Goal: Task Accomplishment & Management: Manage account settings

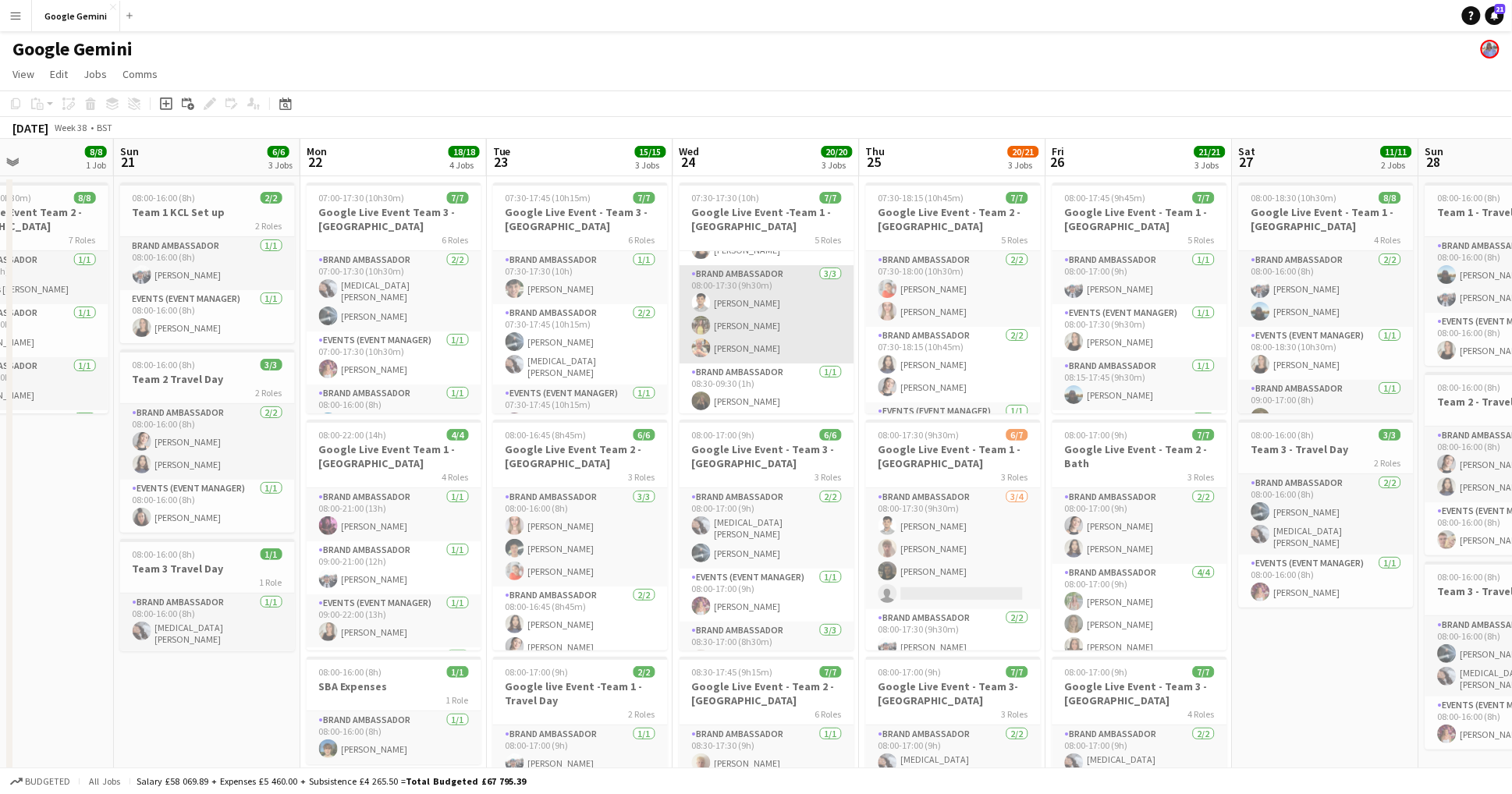
scroll to position [91, 0]
click at [20, 14] on app-icon "Menu" at bounding box center [15, 15] width 13 height 13
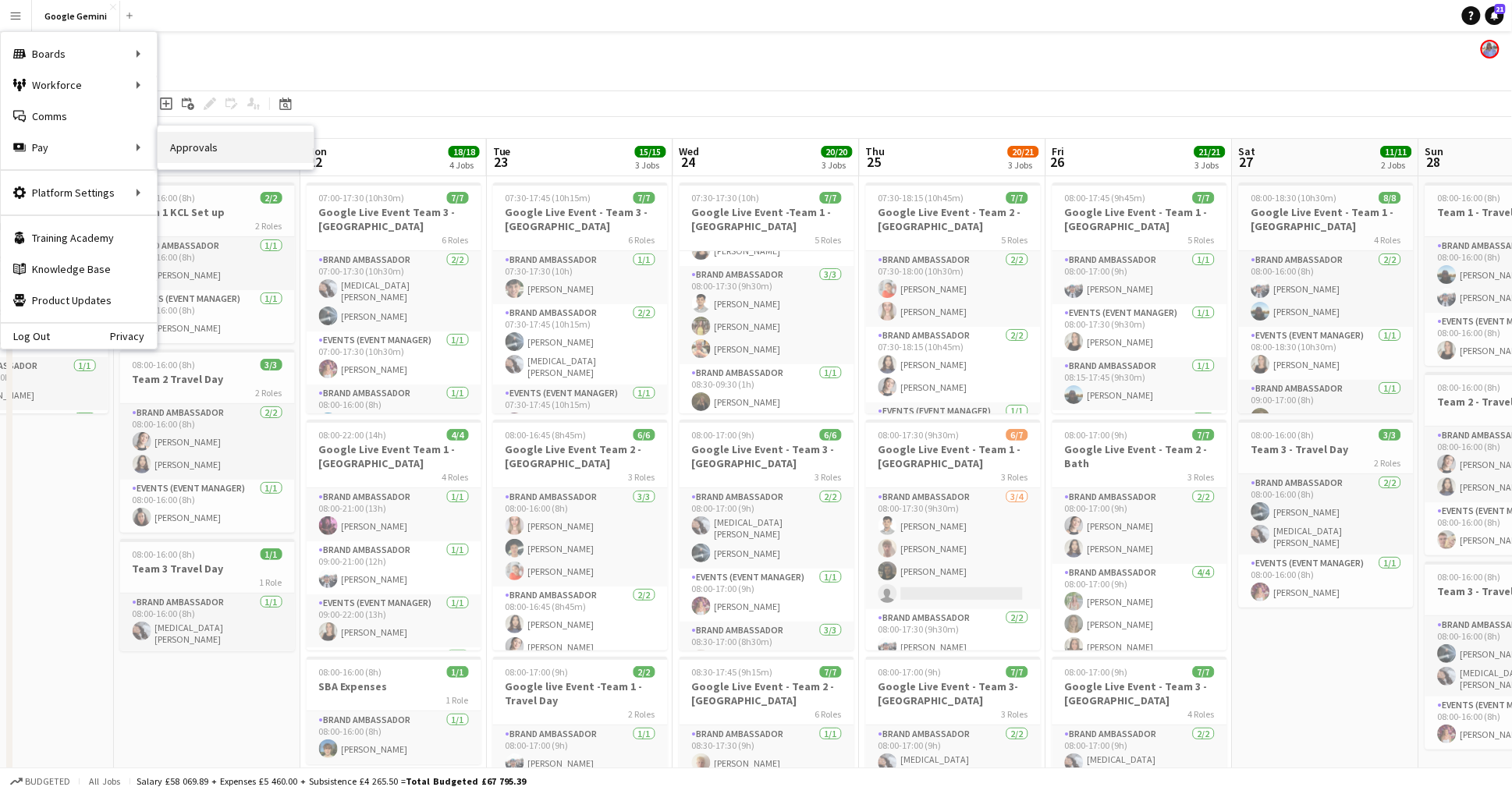
click at [213, 156] on link "Approvals" at bounding box center [235, 147] width 156 height 31
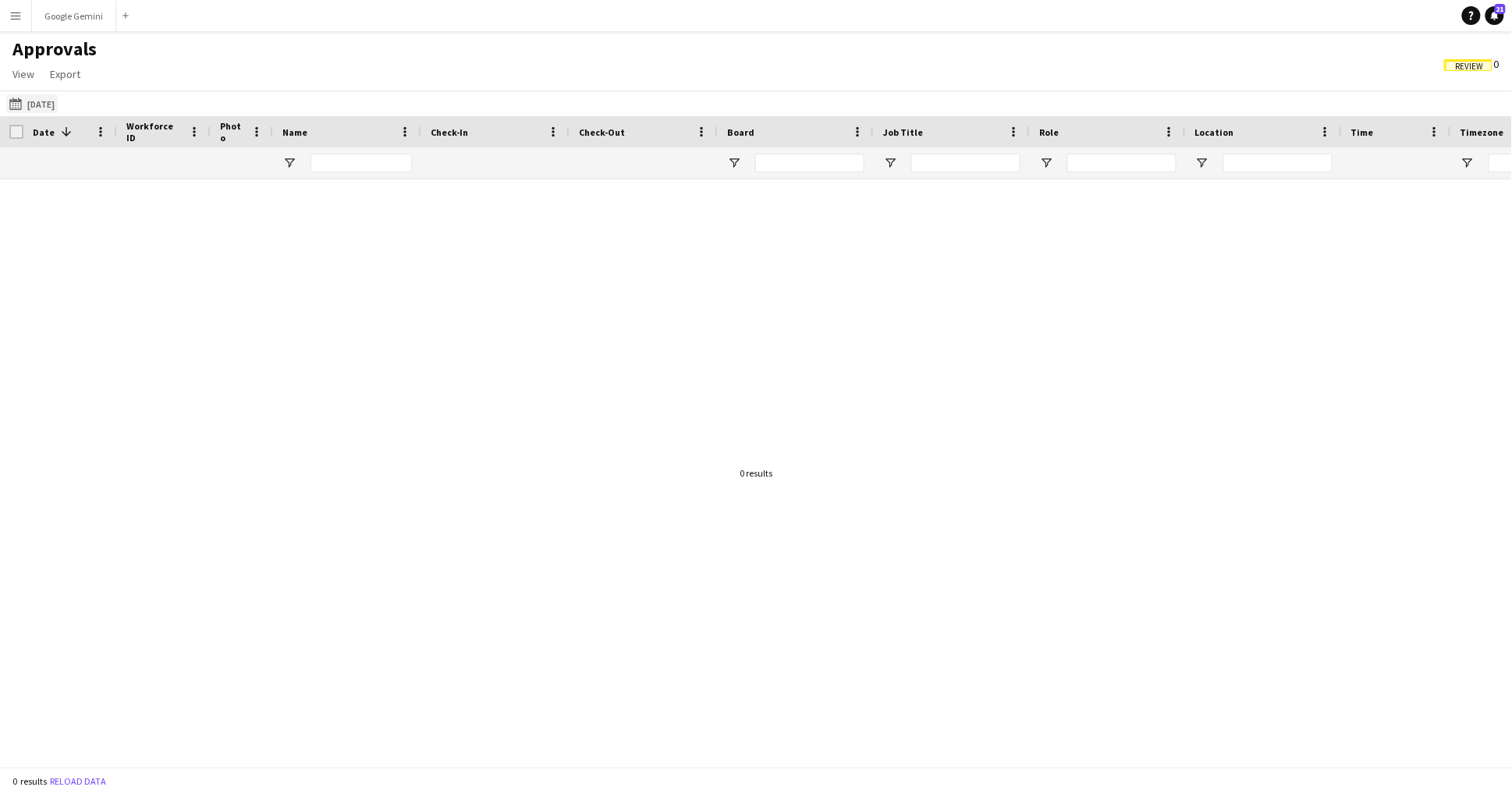
click at [47, 103] on button "[DATE] [DATE]" at bounding box center [32, 104] width 52 height 19
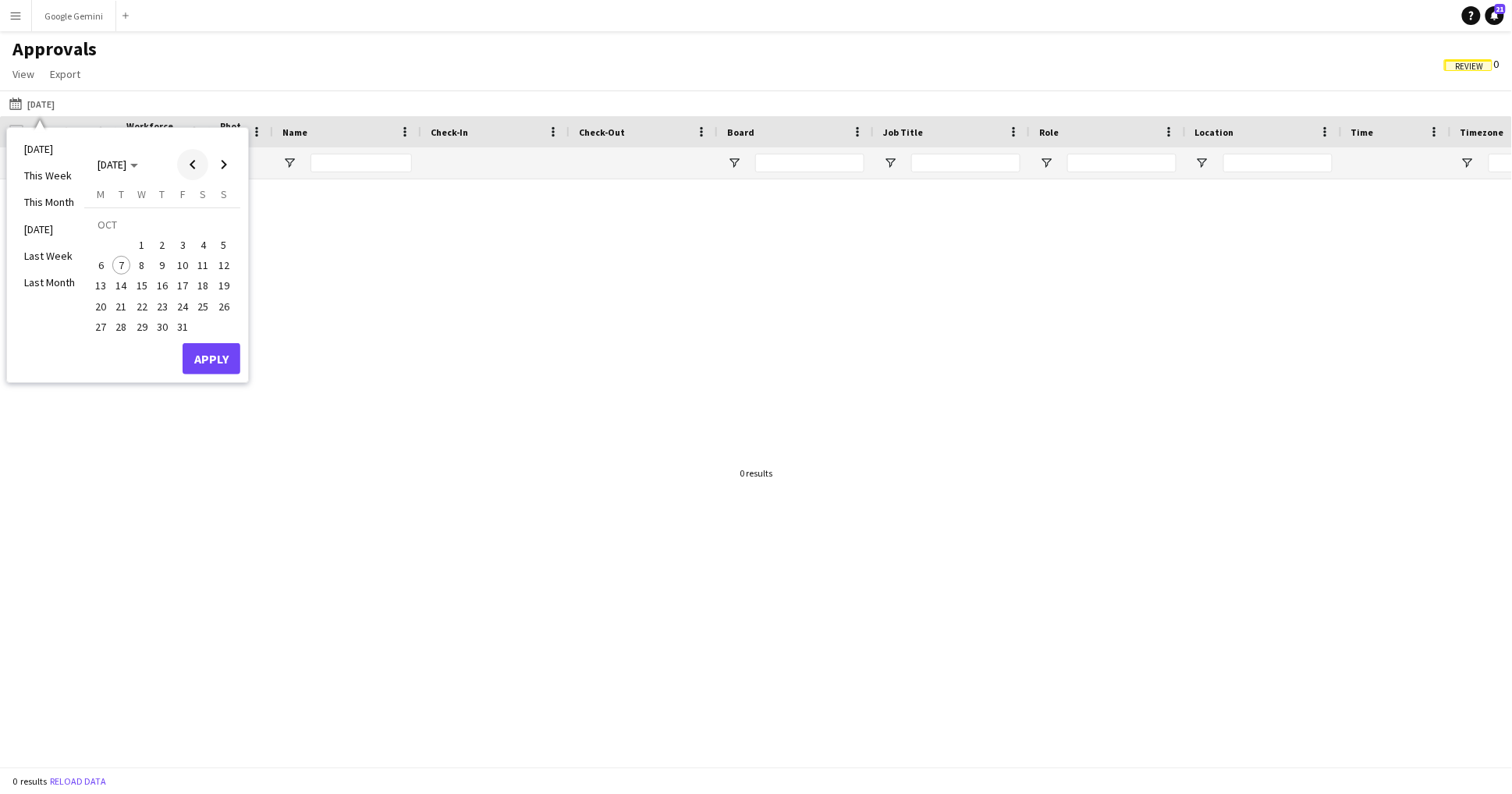
click at [188, 161] on span "Previous month" at bounding box center [192, 165] width 31 height 31
click at [157, 304] on span "25" at bounding box center [162, 306] width 19 height 19
click at [193, 347] on button "Apply" at bounding box center [211, 359] width 58 height 31
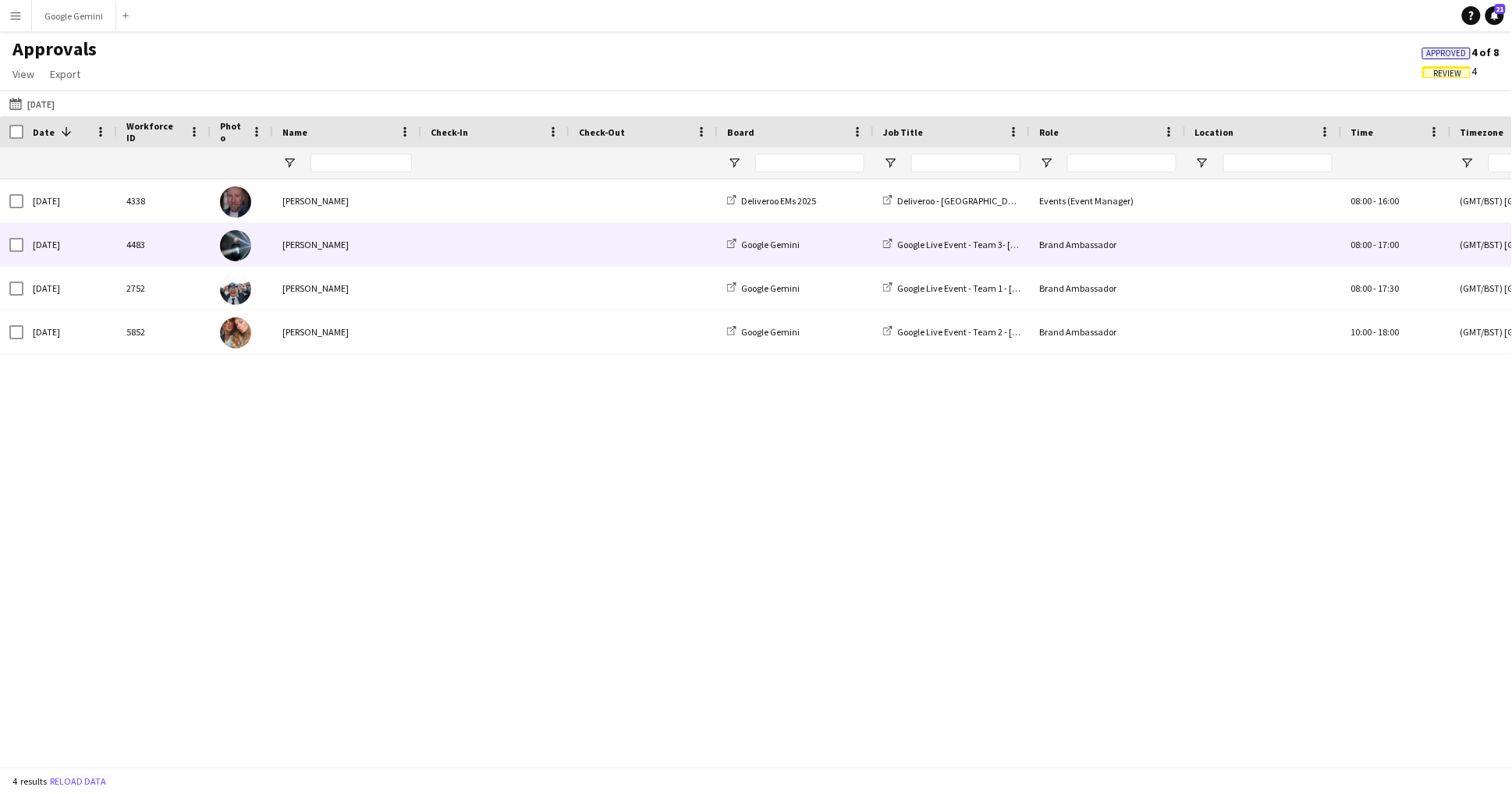
click at [248, 258] on img at bounding box center [235, 245] width 31 height 31
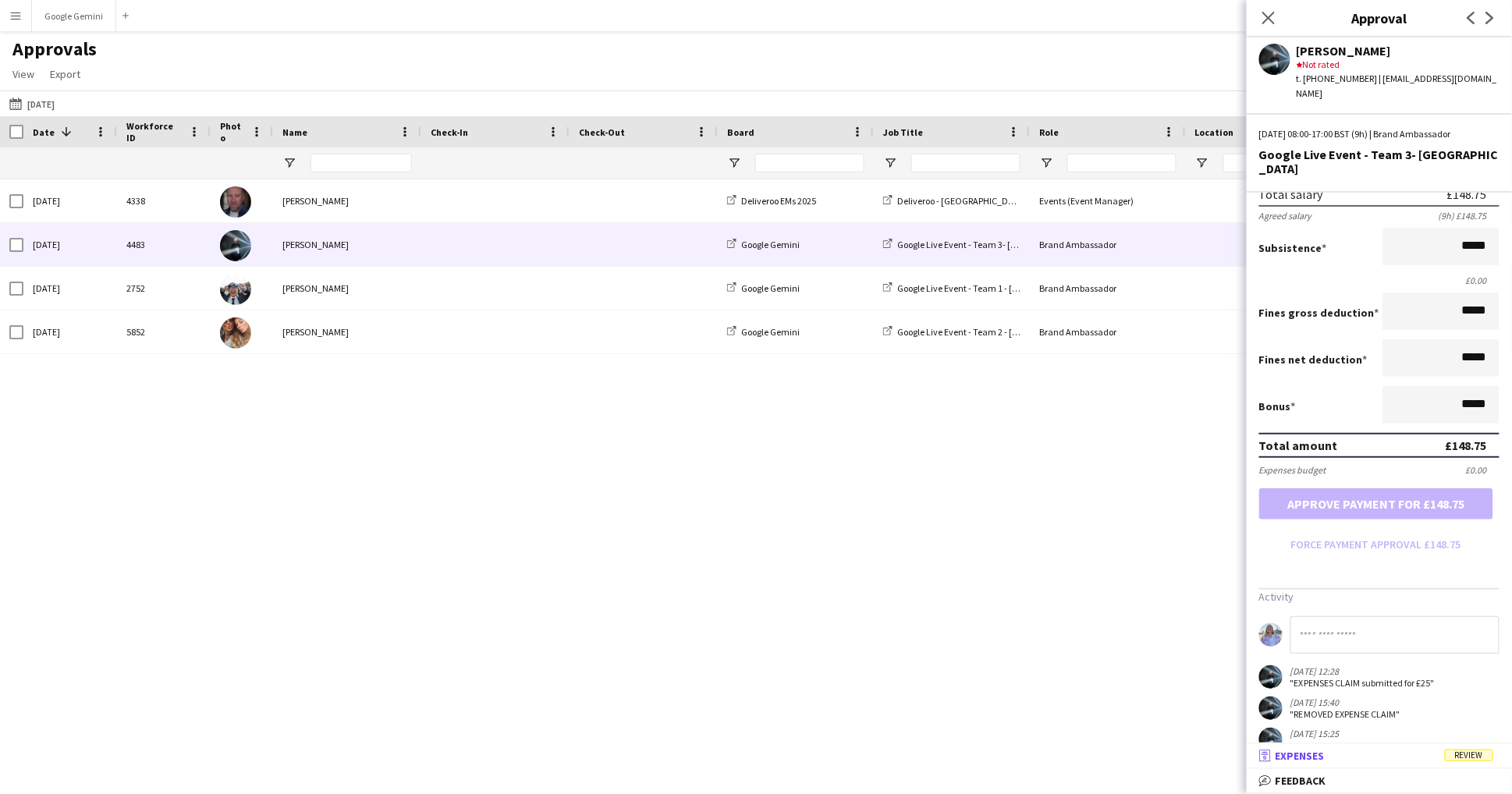
click at [1380, 754] on mat-panel-title "receipt Expenses Review" at bounding box center [1376, 756] width 259 height 14
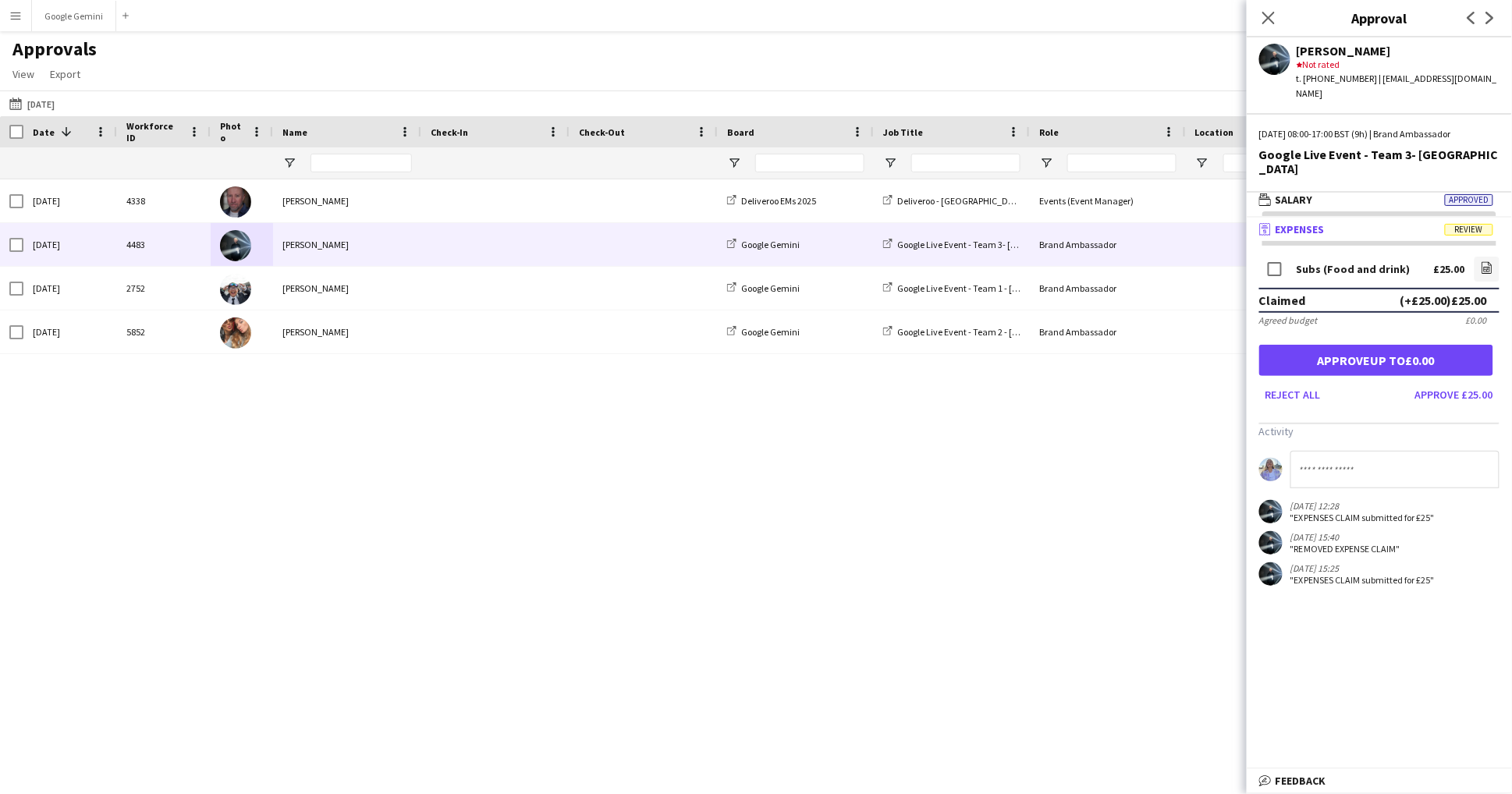
scroll to position [4, 0]
click at [1449, 383] on button "Approve £25.00" at bounding box center [1454, 395] width 90 height 25
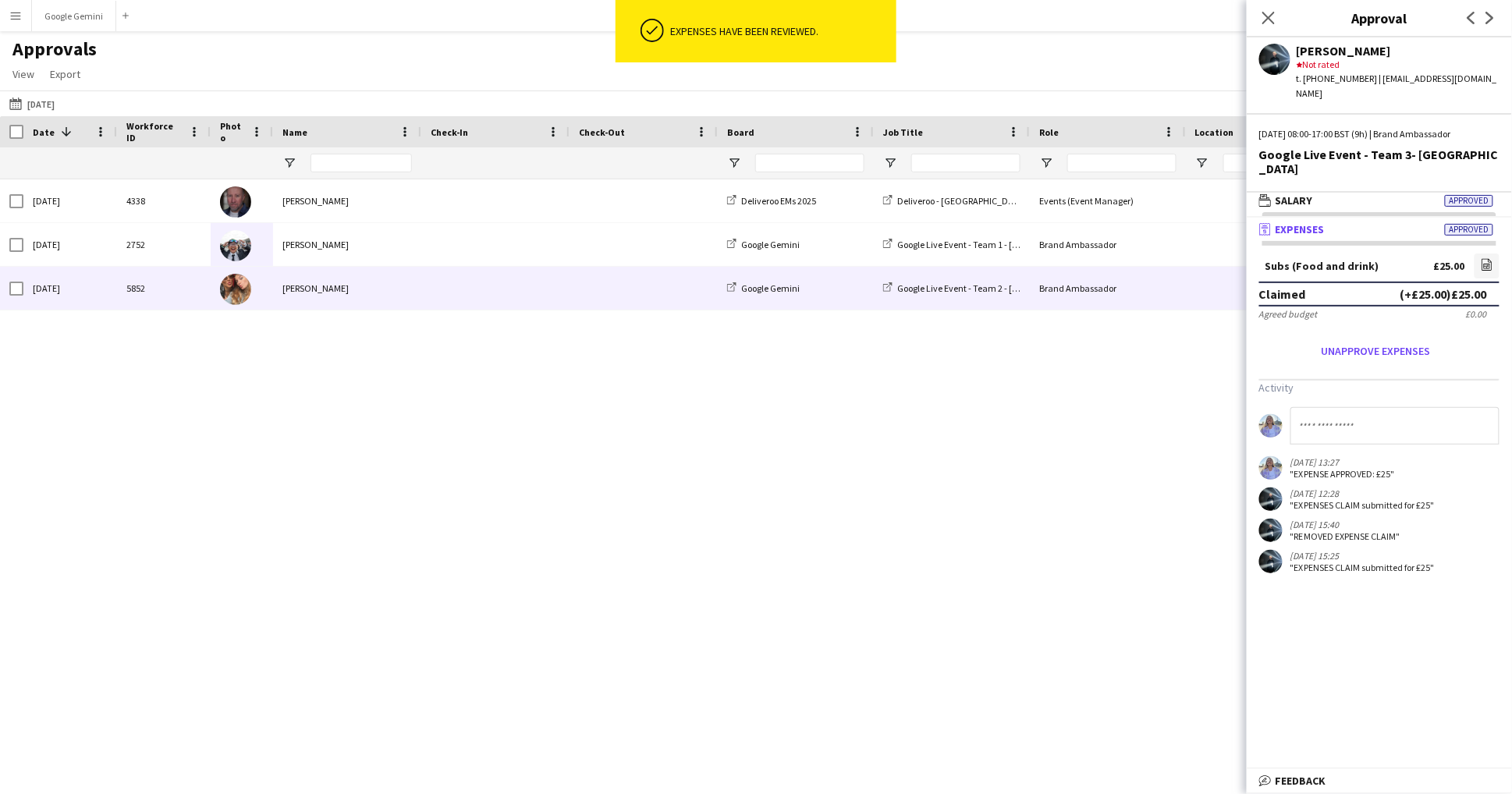
click at [363, 248] on div "[PERSON_NAME]" at bounding box center [347, 245] width 148 height 43
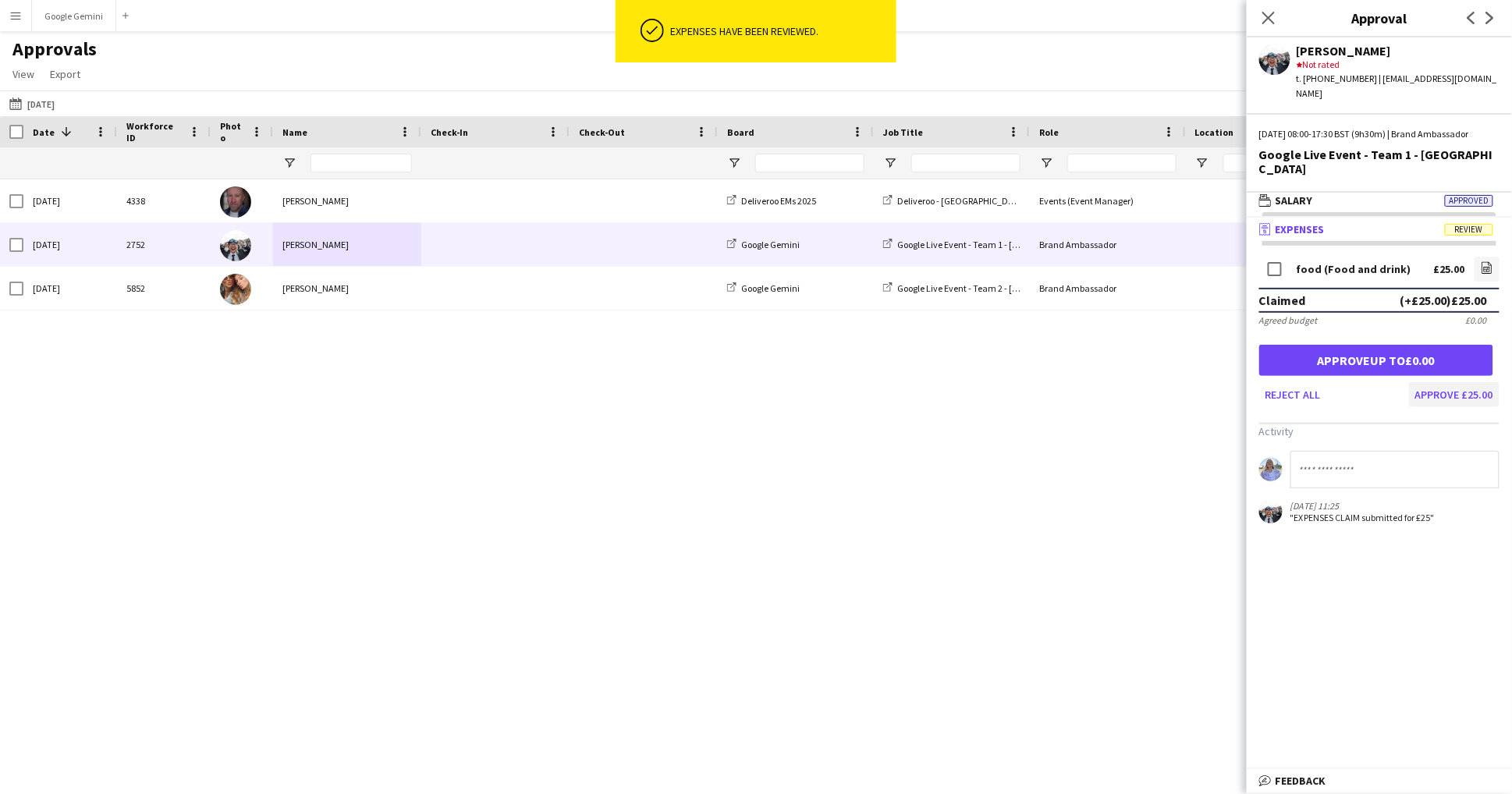
click at [1442, 390] on button "Approve £25.00" at bounding box center [1454, 395] width 90 height 25
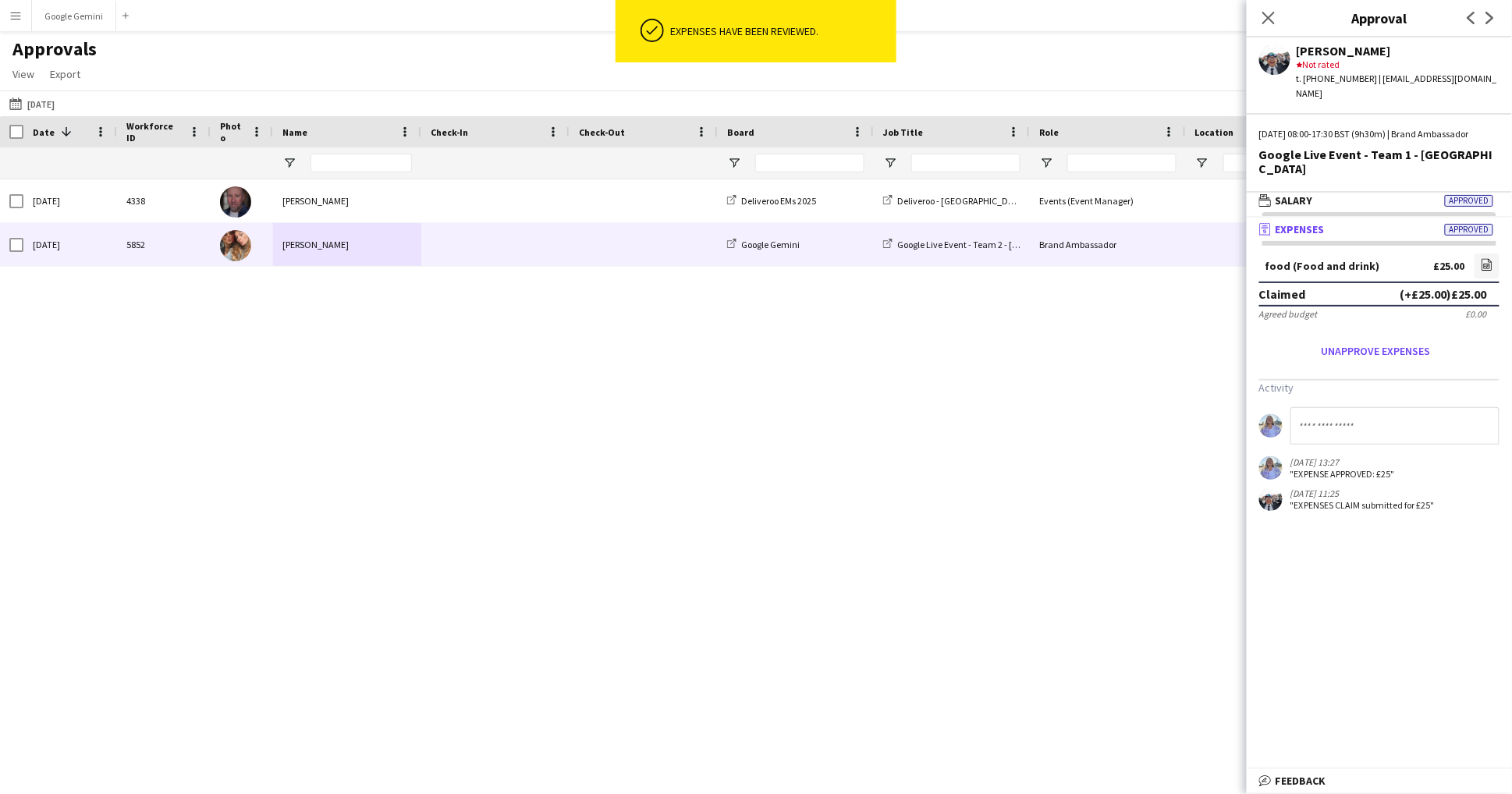
click at [289, 249] on div "[PERSON_NAME]" at bounding box center [347, 245] width 148 height 43
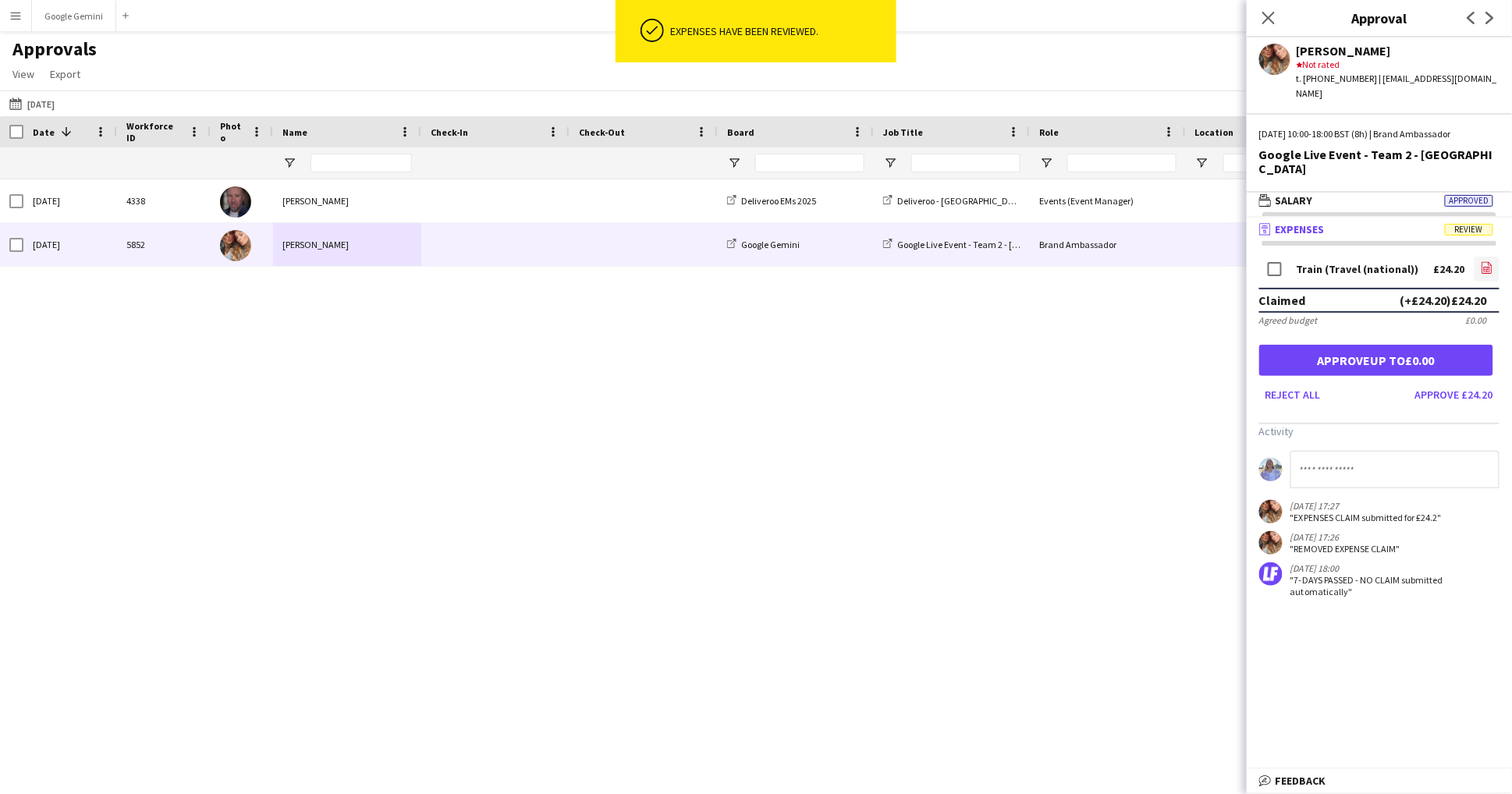
click at [1483, 267] on icon at bounding box center [1486, 269] width 6 height 4
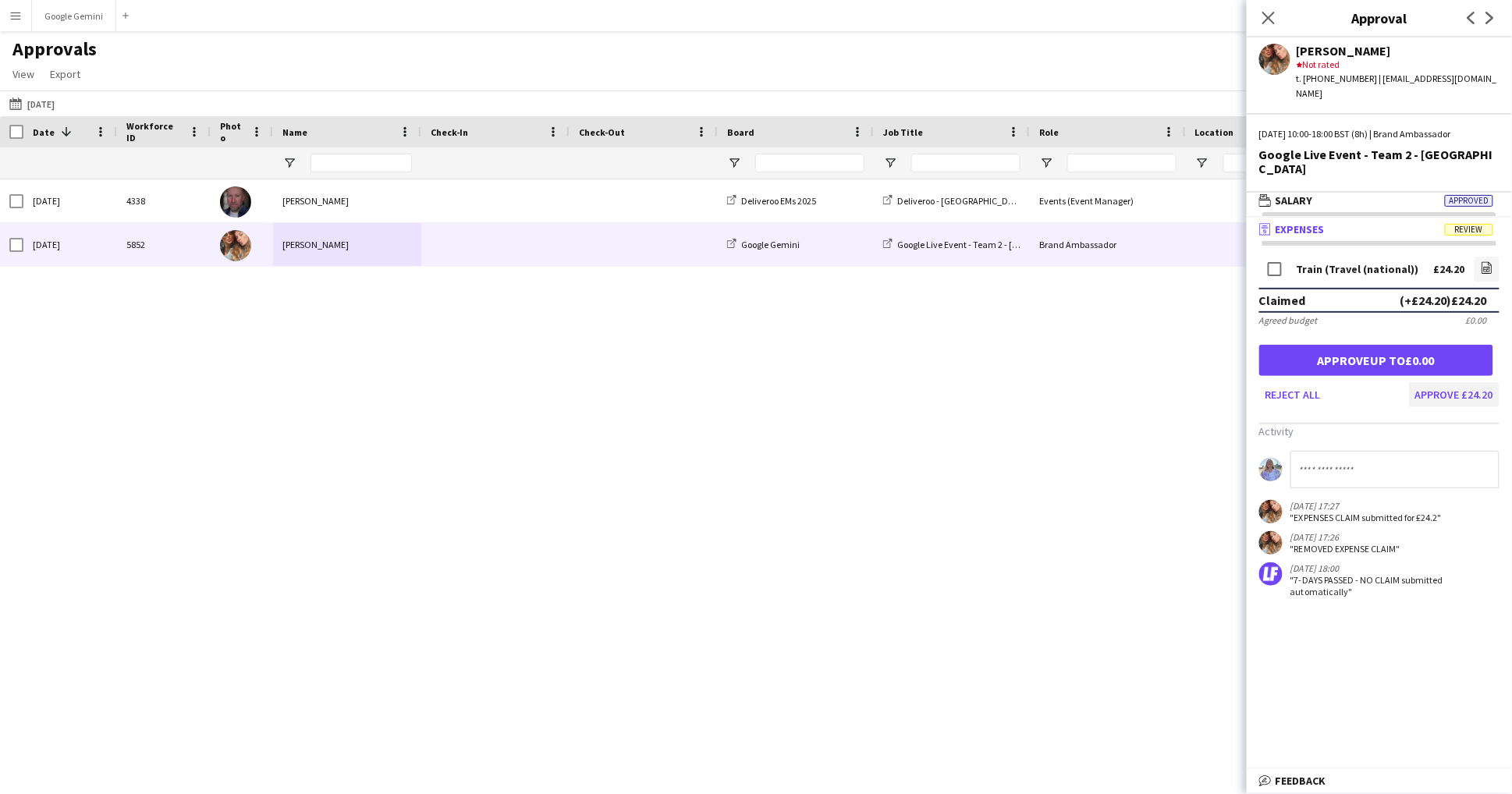
click at [1466, 383] on button "Approve £24.20" at bounding box center [1454, 395] width 90 height 25
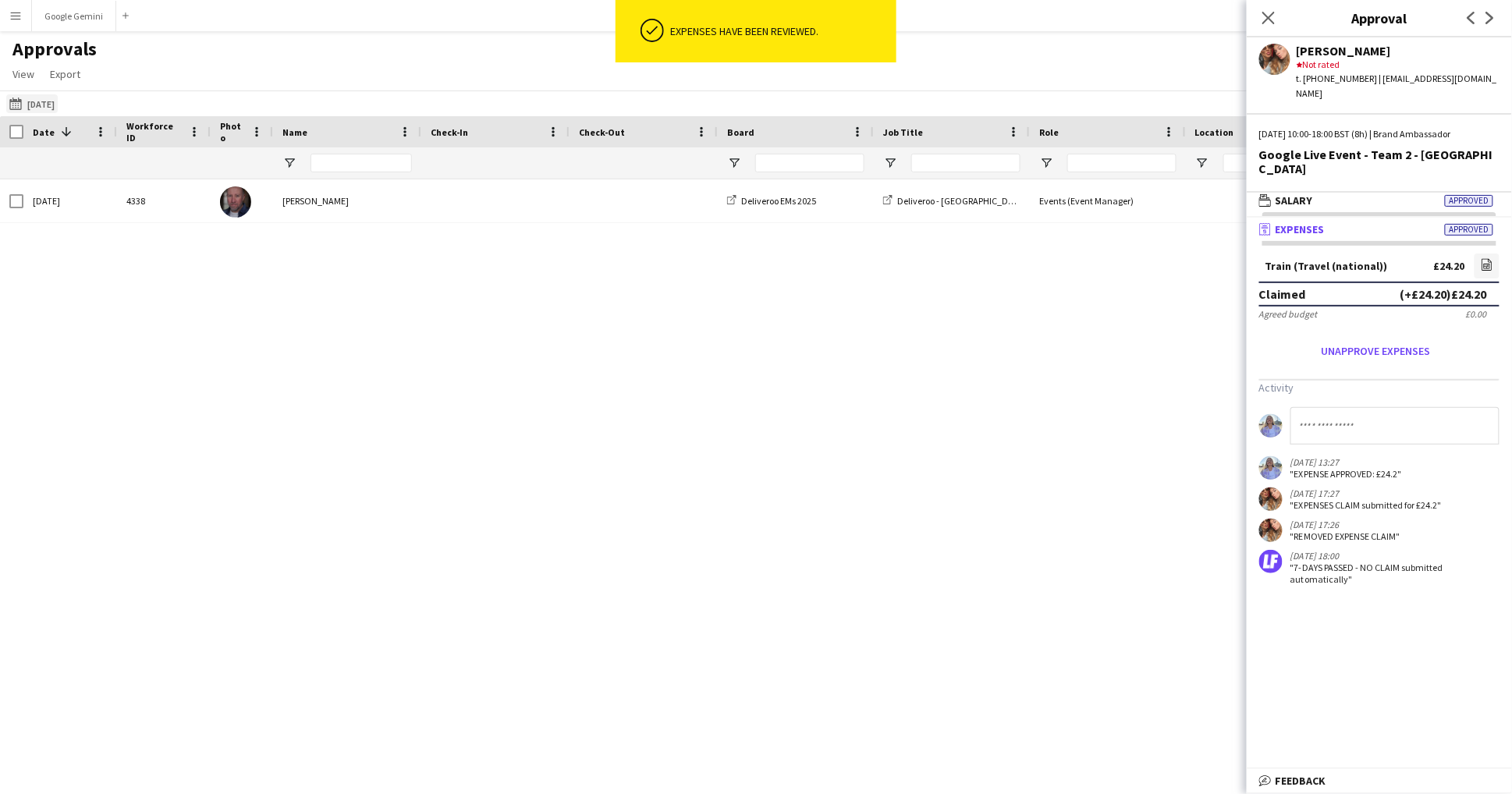
click at [46, 110] on button "[DATE] [DATE]" at bounding box center [32, 104] width 52 height 19
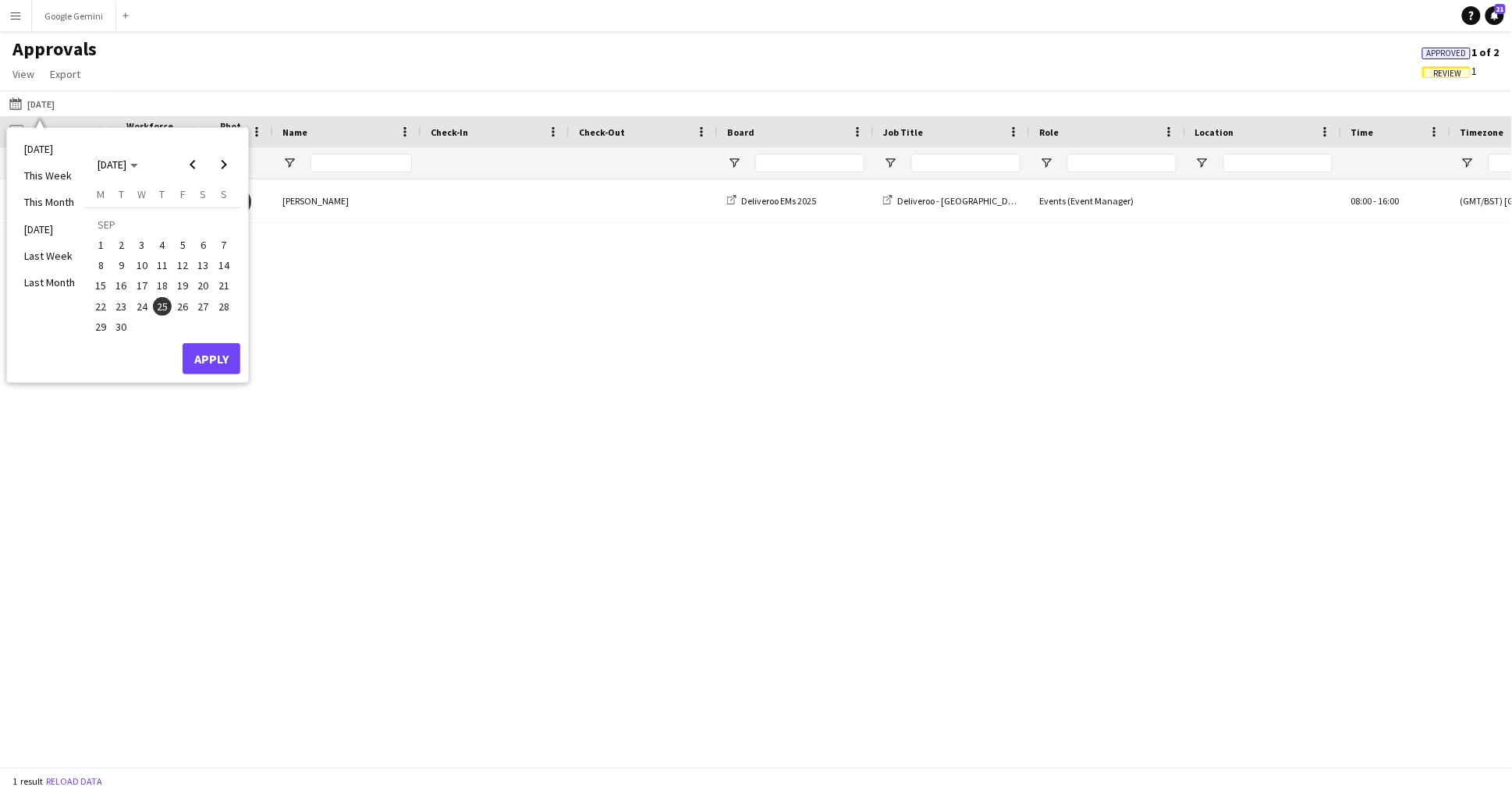
click at [101, 301] on span "22" at bounding box center [100, 306] width 19 height 19
click at [207, 359] on button "Apply" at bounding box center [211, 359] width 58 height 31
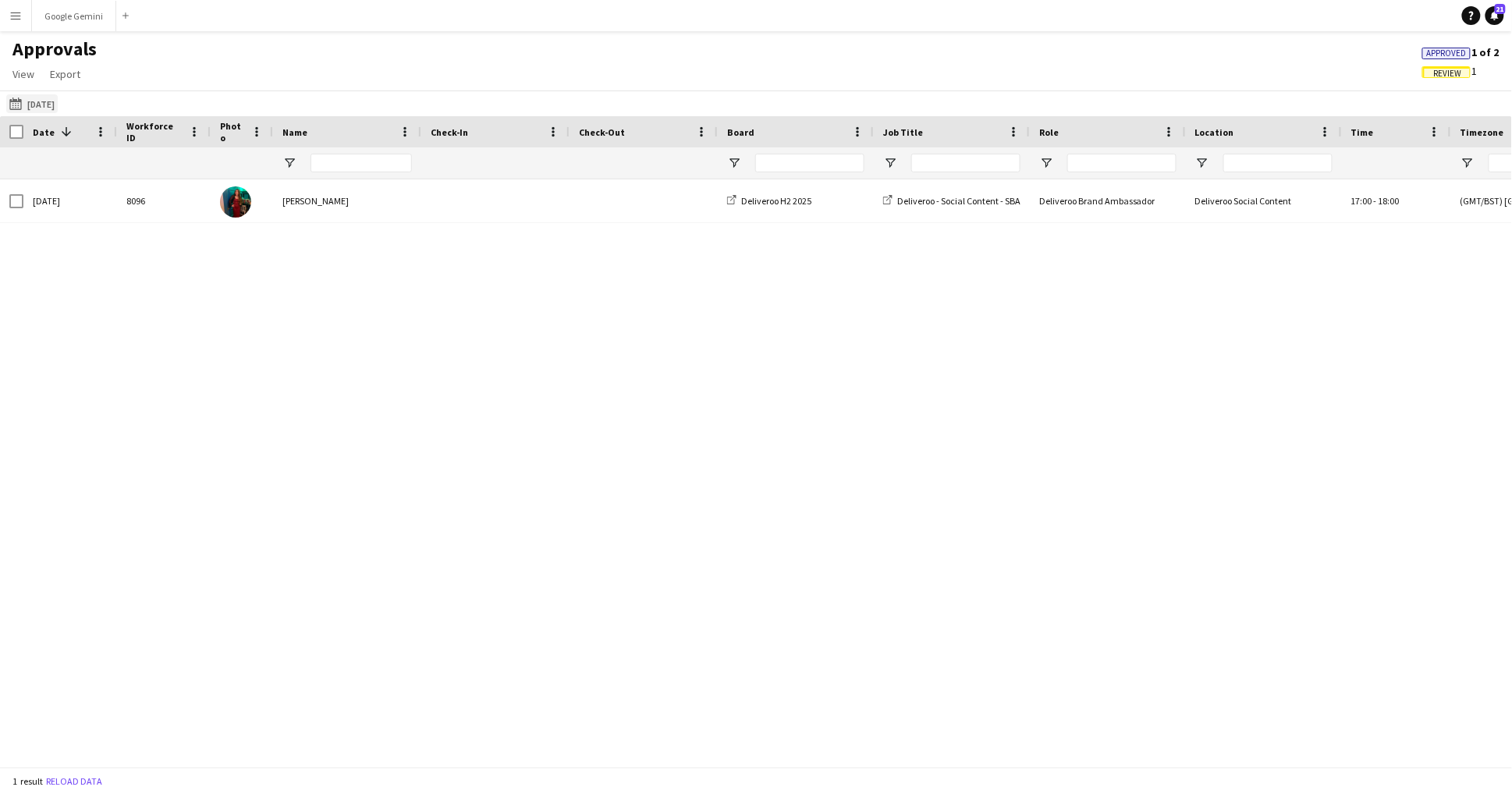
click at [56, 95] on button "[DATE] [DATE]" at bounding box center [32, 104] width 52 height 19
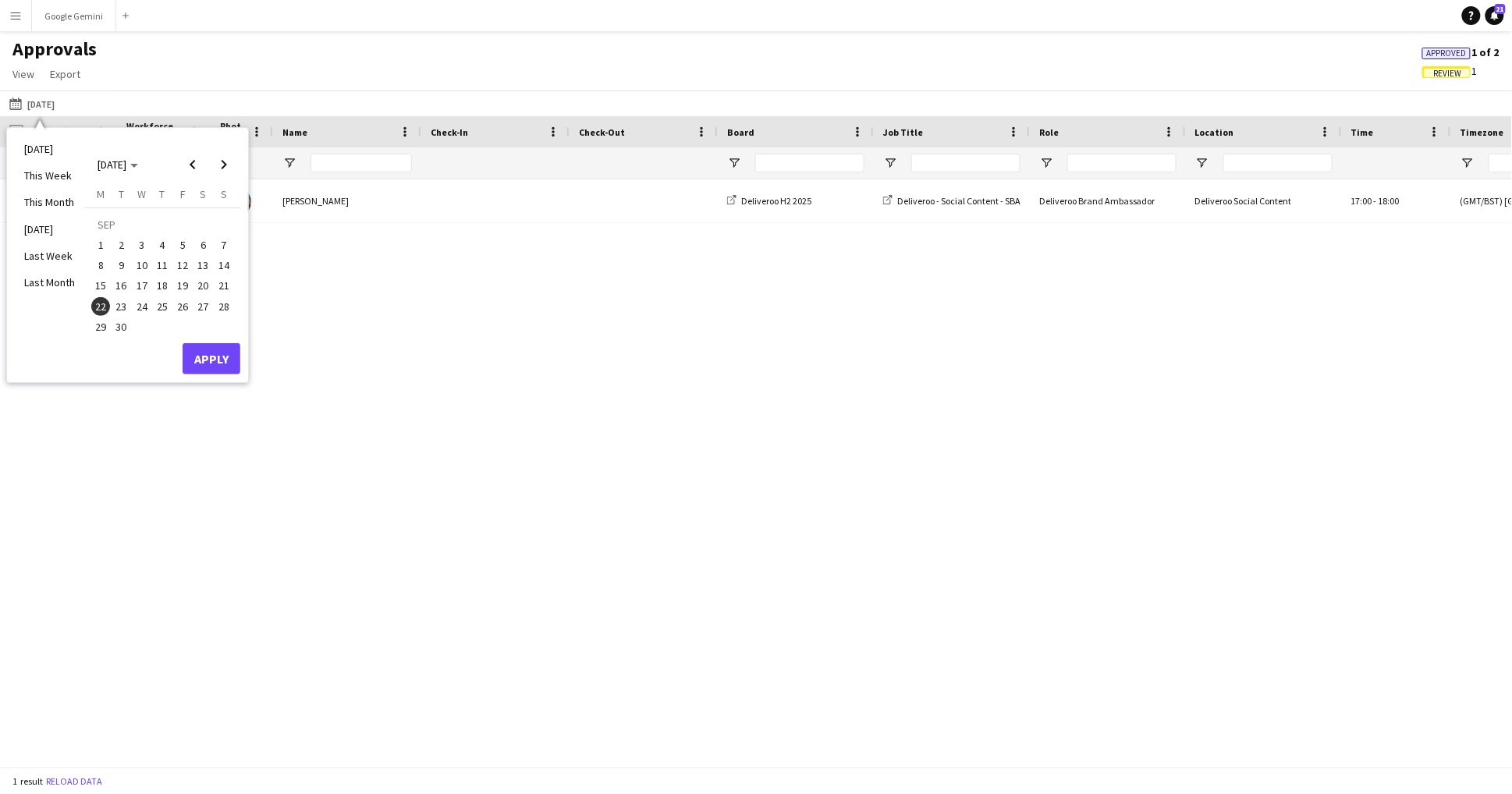
click at [125, 309] on span "23" at bounding box center [122, 306] width 19 height 19
click at [210, 359] on button "Apply" at bounding box center [211, 359] width 58 height 31
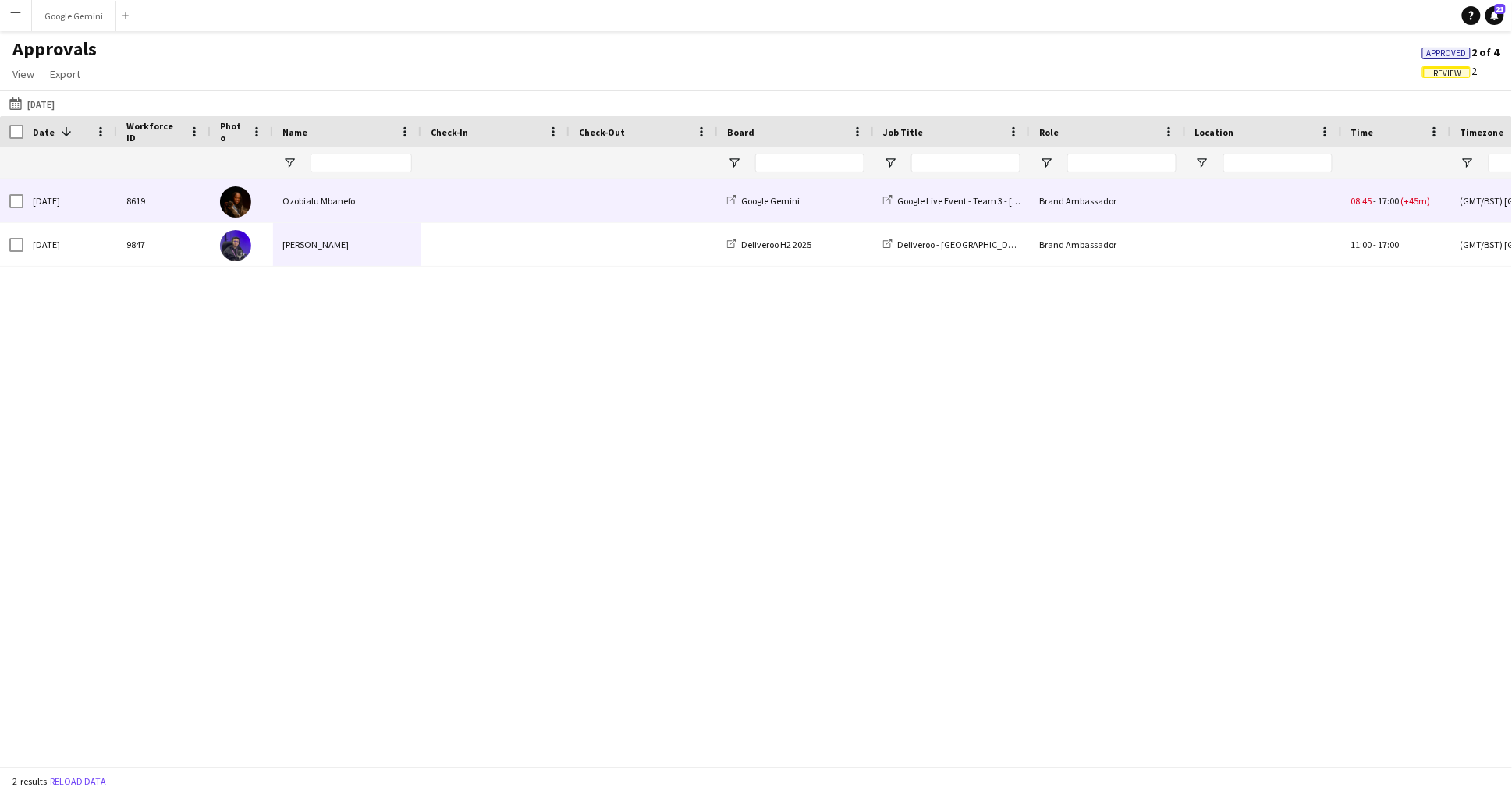
click at [281, 203] on div "Ozobialu Mbanefo" at bounding box center [347, 201] width 148 height 43
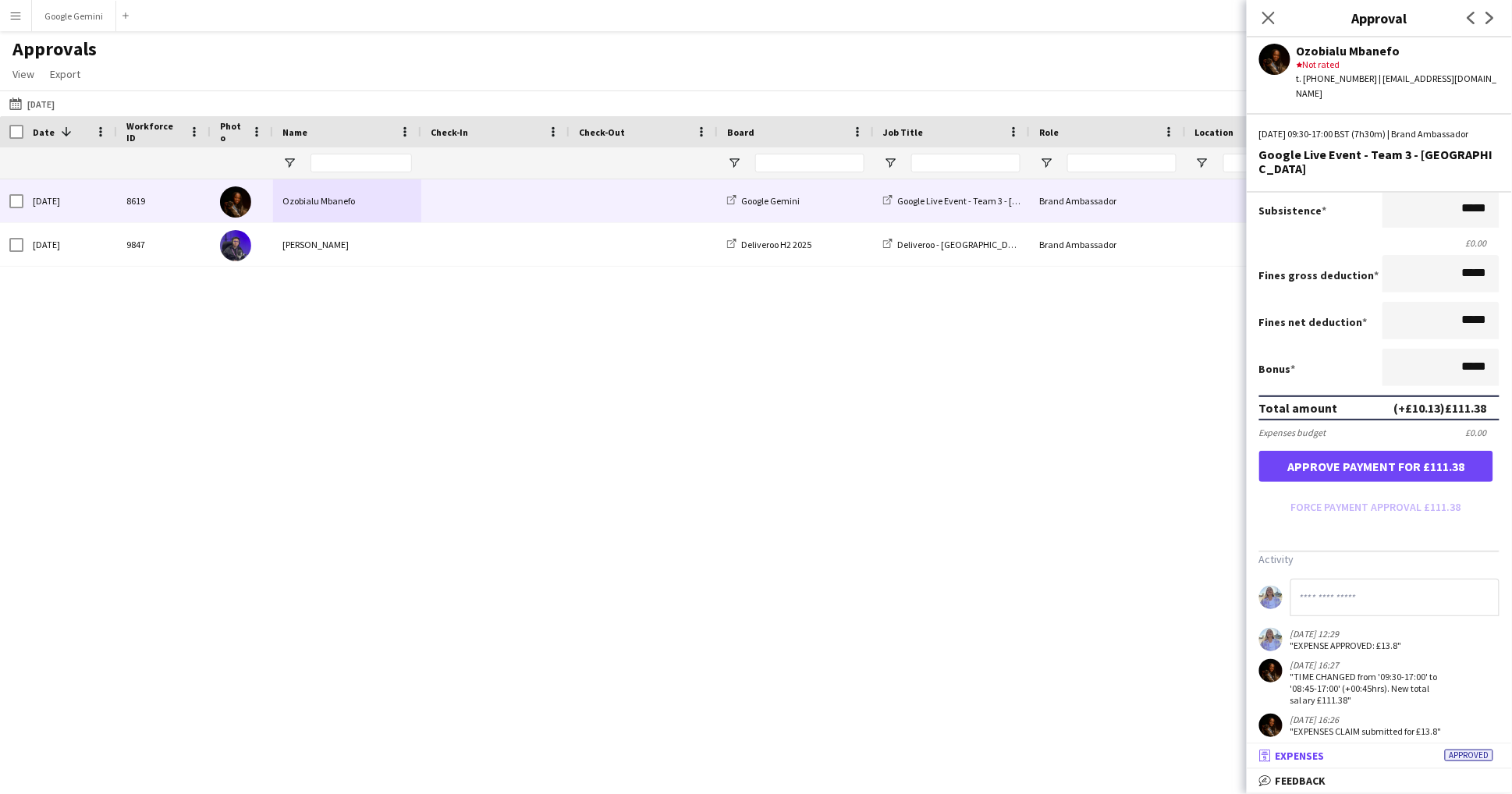
click at [1359, 765] on mat-expansion-panel-header "receipt Expenses Approved" at bounding box center [1379, 756] width 266 height 23
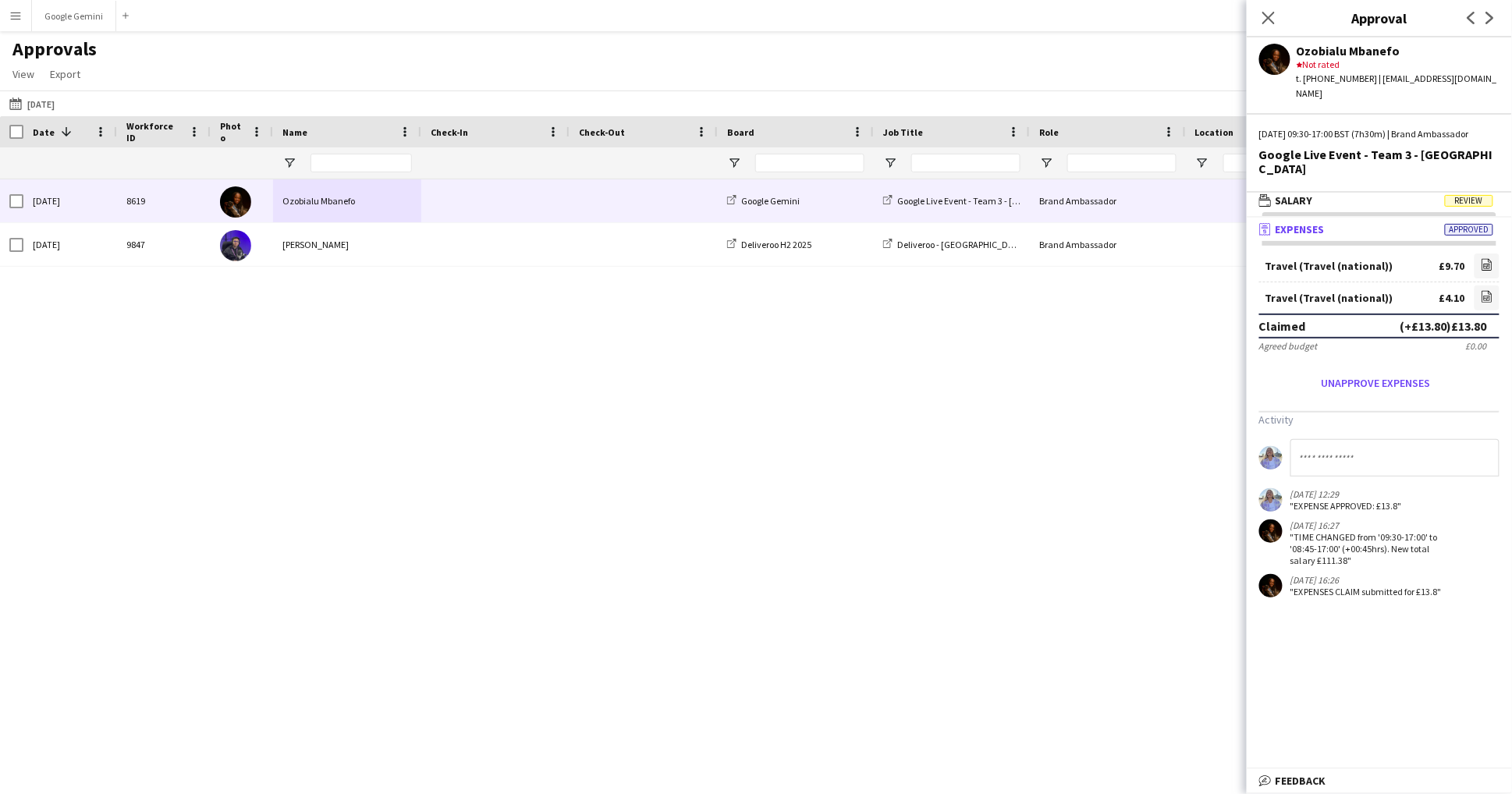
click at [741, 427] on div "[DATE] 8619 Ozobialu Mbanefo Google Gemini Google Live Event - Team 3 - Birming…" at bounding box center [756, 473] width 1512 height 587
click at [27, 98] on button "[DATE] [DATE]" at bounding box center [32, 104] width 52 height 19
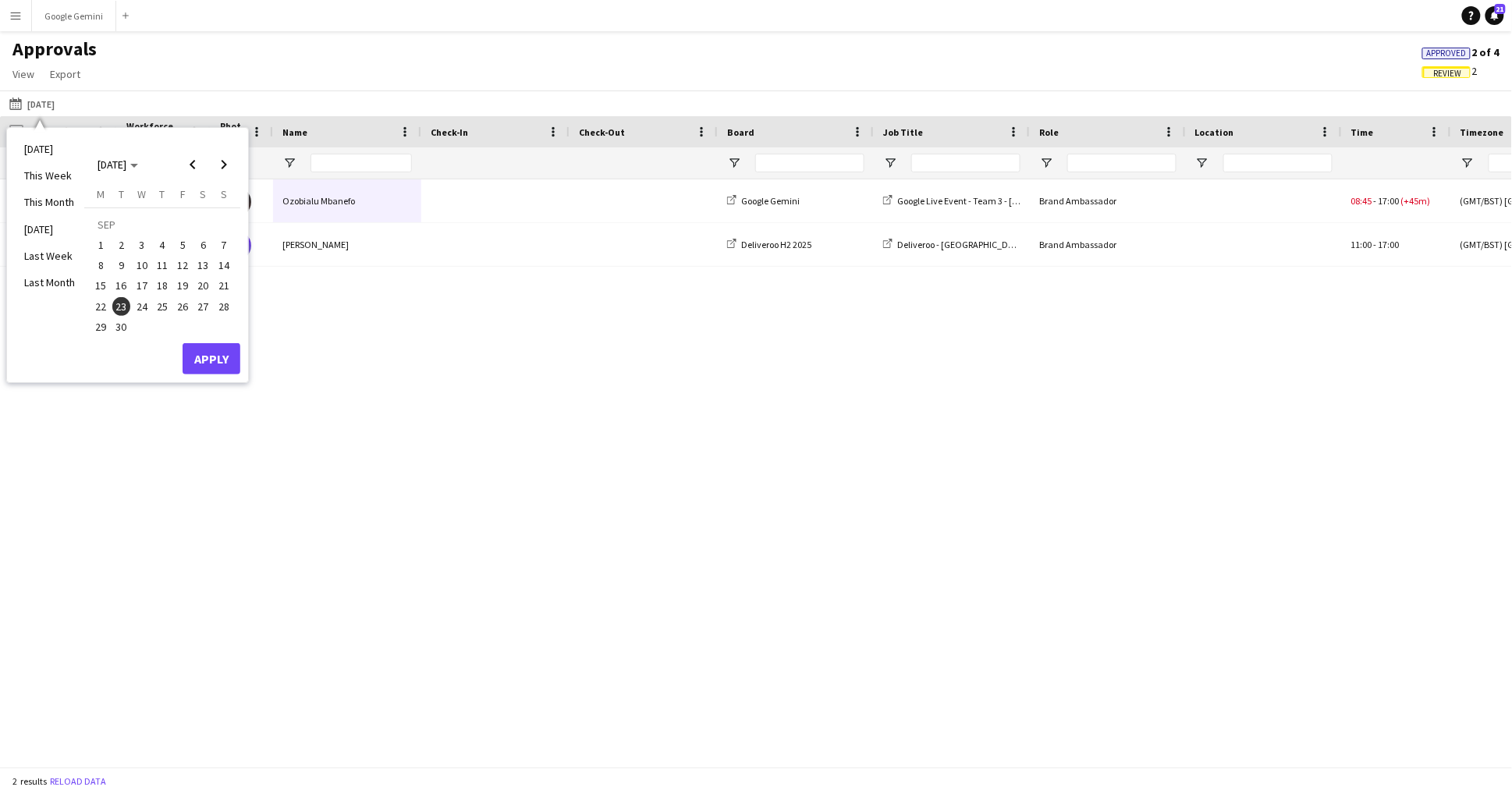
click at [150, 304] on span "24" at bounding box center [141, 306] width 19 height 19
click at [215, 363] on button "Apply" at bounding box center [211, 359] width 58 height 31
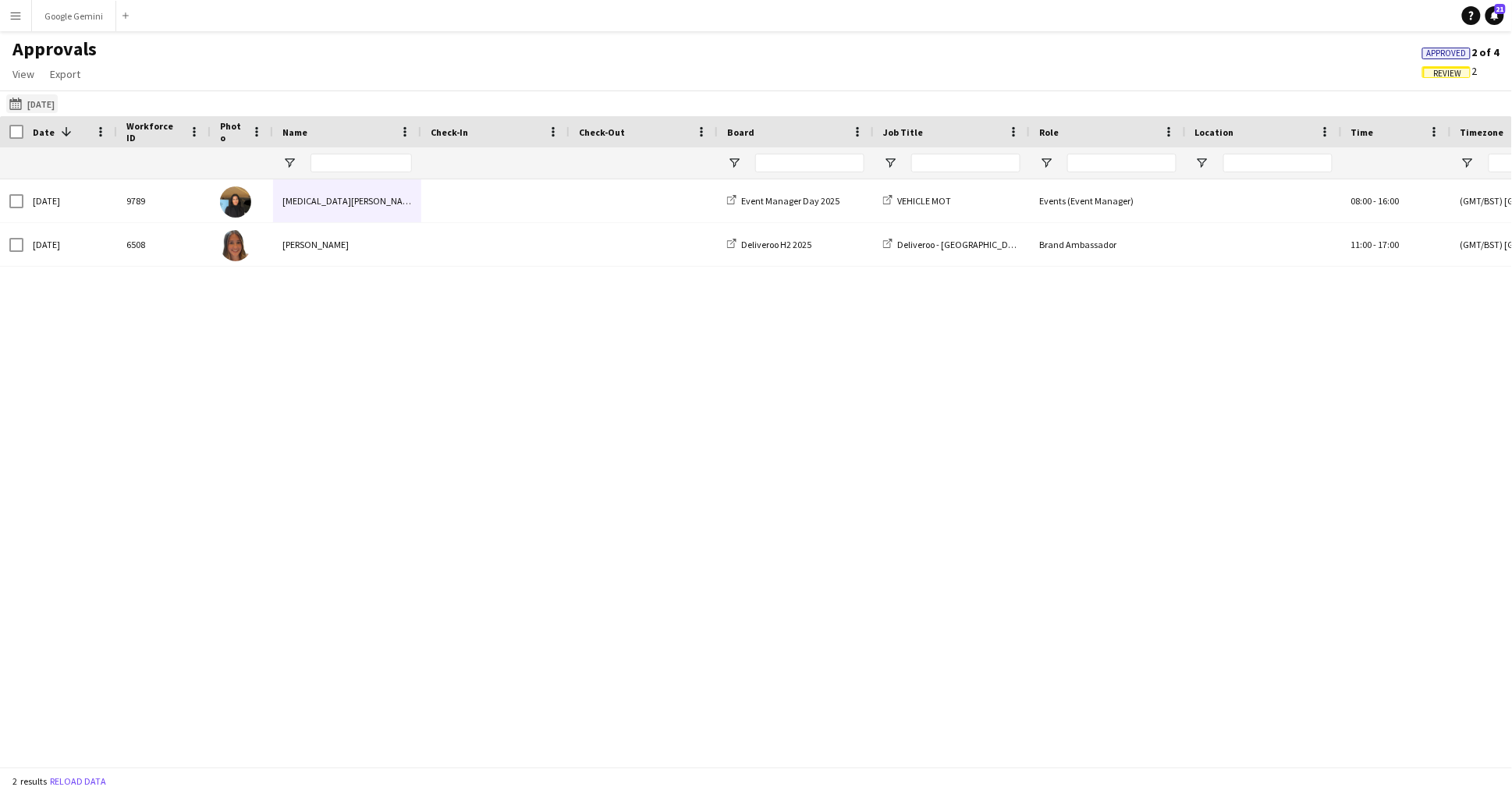
click at [47, 106] on button "[DATE] [DATE]" at bounding box center [32, 104] width 52 height 19
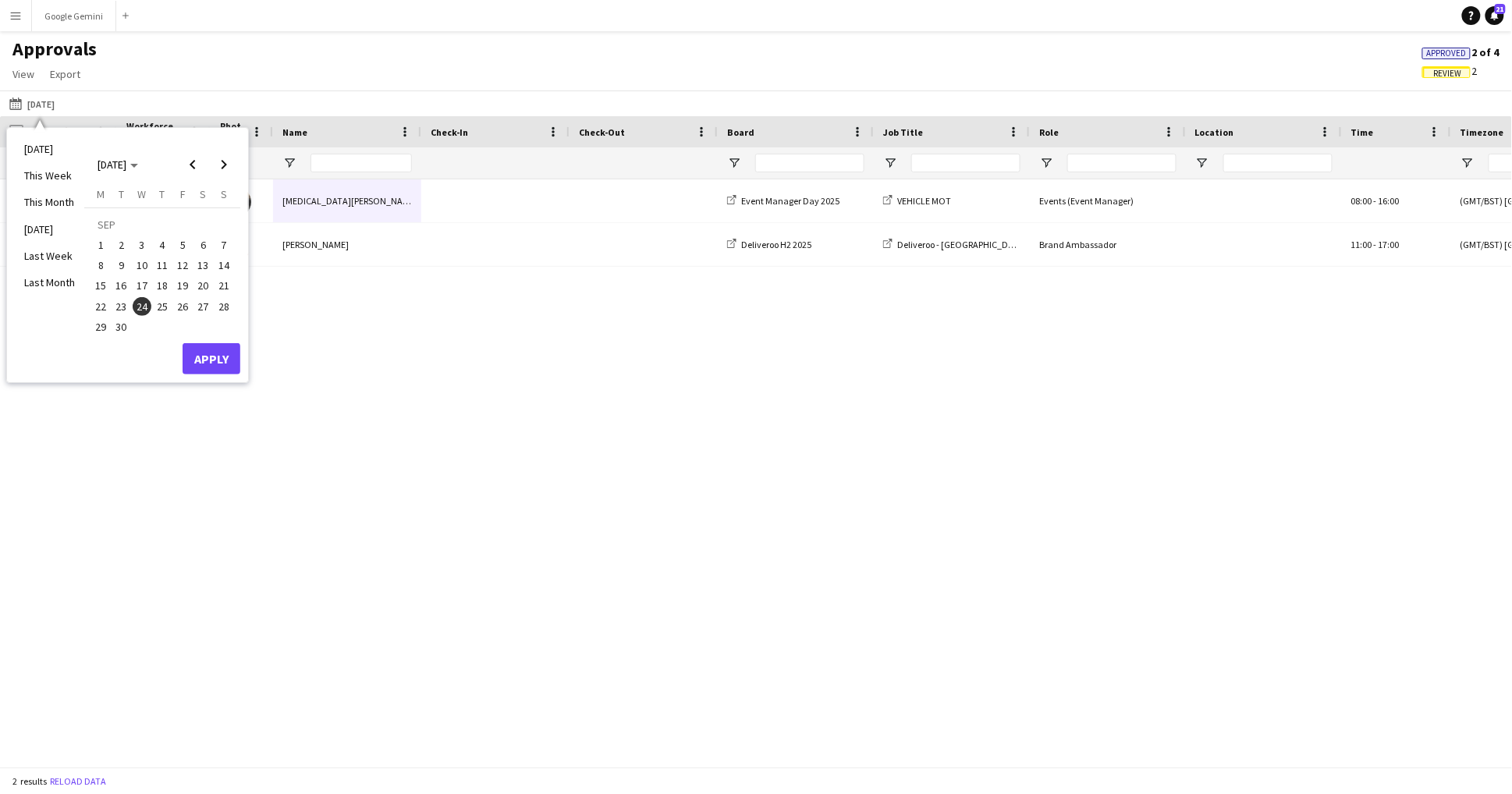
click at [173, 312] on button "26" at bounding box center [182, 307] width 21 height 21
click at [153, 300] on button "25" at bounding box center [162, 307] width 21 height 21
click at [206, 368] on button "Apply" at bounding box center [211, 359] width 58 height 31
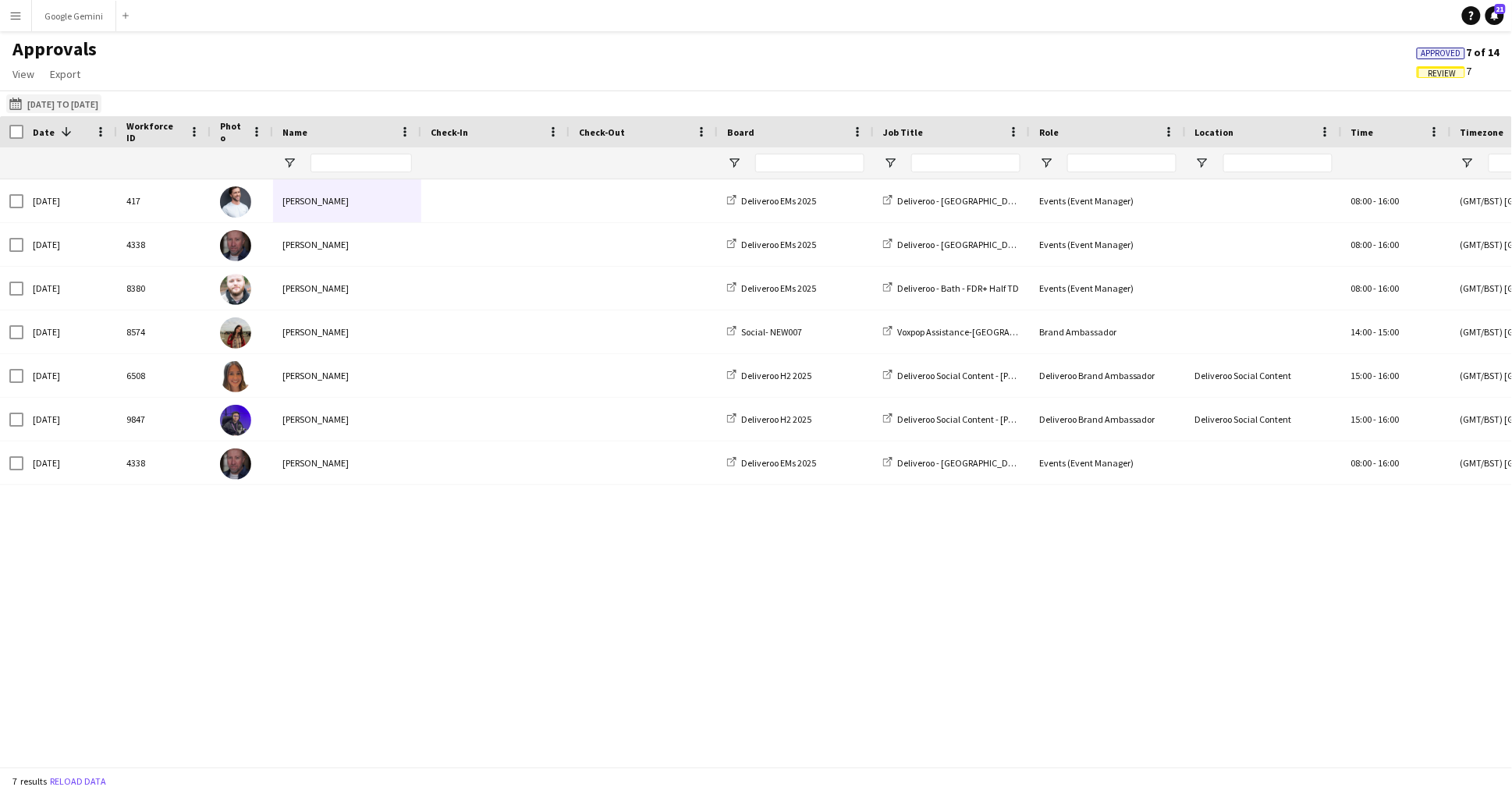
click at [63, 110] on button "[DATE] [DATE] to [DATE]" at bounding box center [54, 104] width 95 height 19
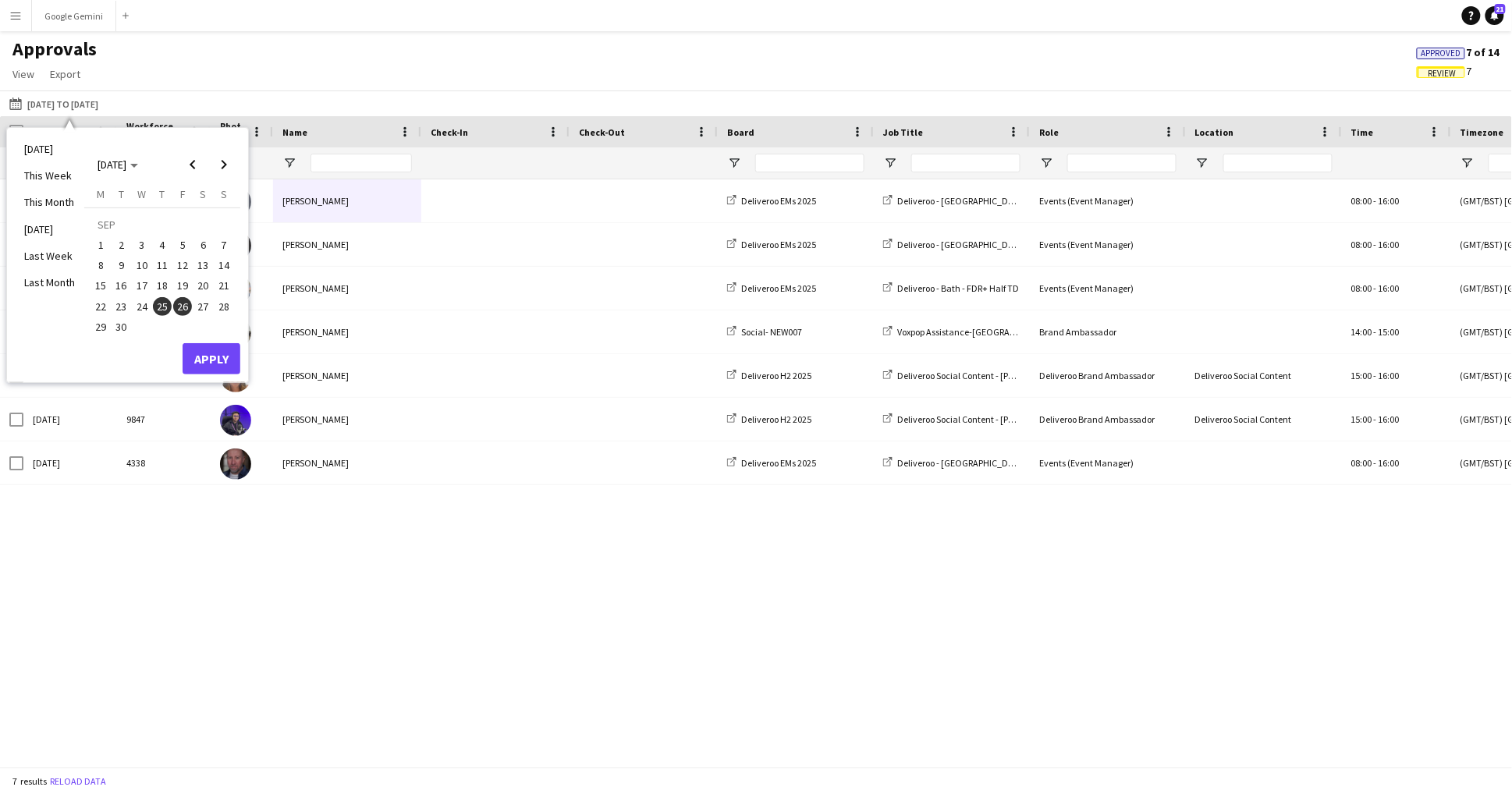
click at [163, 303] on span "25" at bounding box center [162, 306] width 19 height 19
click at [206, 364] on button "Apply" at bounding box center [211, 359] width 58 height 31
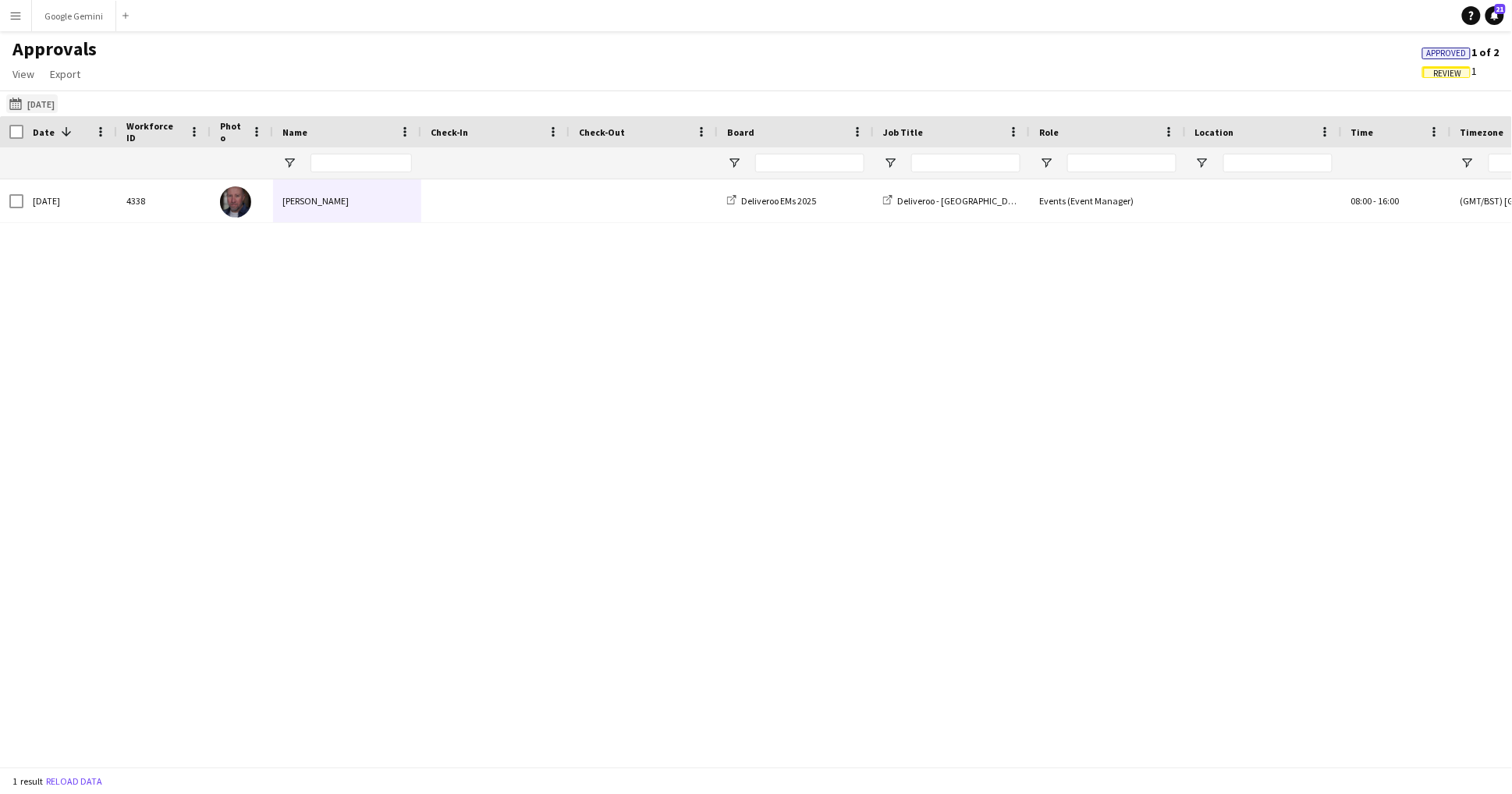
click at [58, 101] on button "[DATE] [DATE]" at bounding box center [32, 104] width 52 height 19
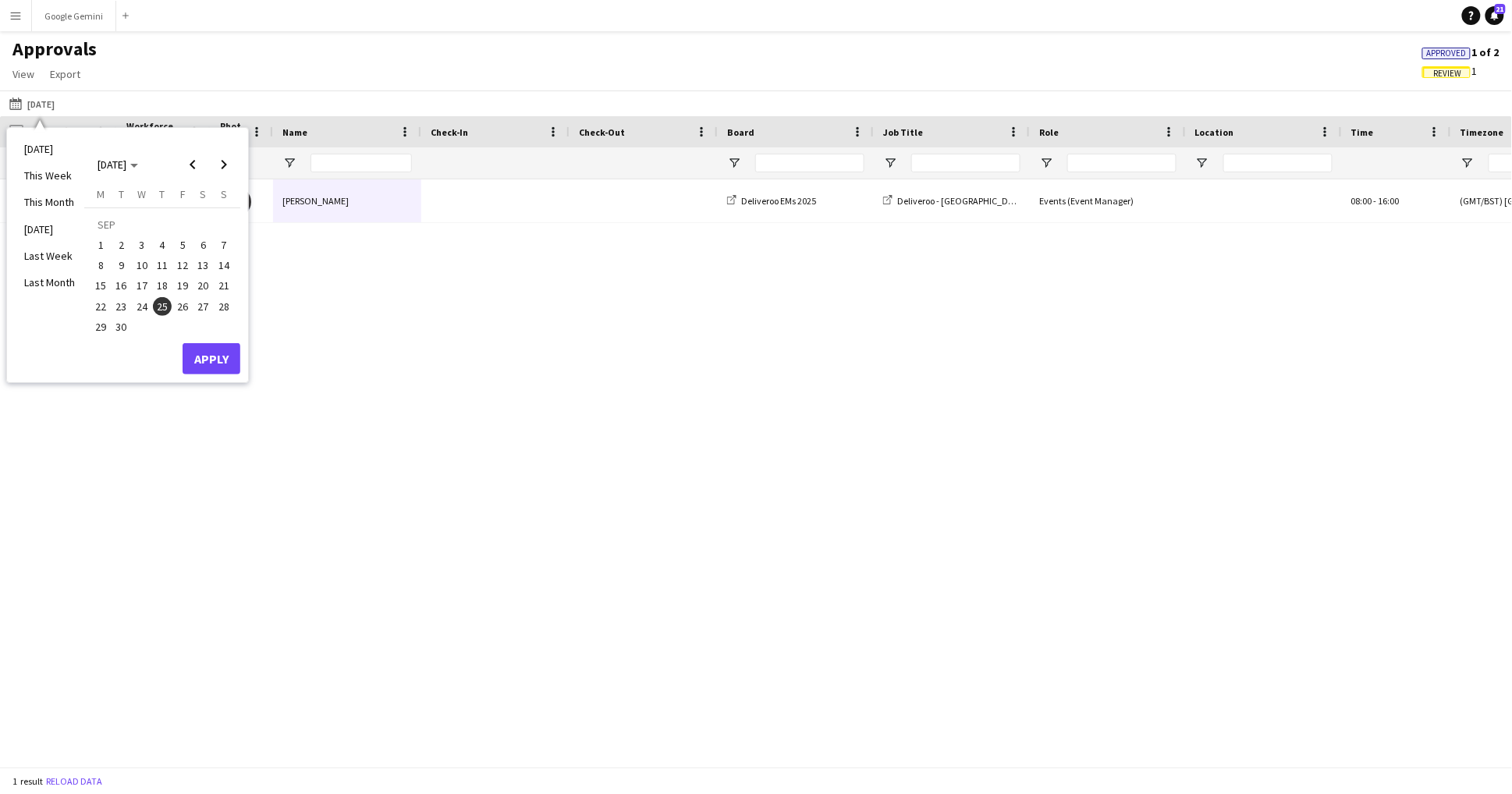
click at [186, 304] on span "26" at bounding box center [182, 306] width 19 height 19
click at [205, 354] on button "Apply" at bounding box center [211, 359] width 58 height 31
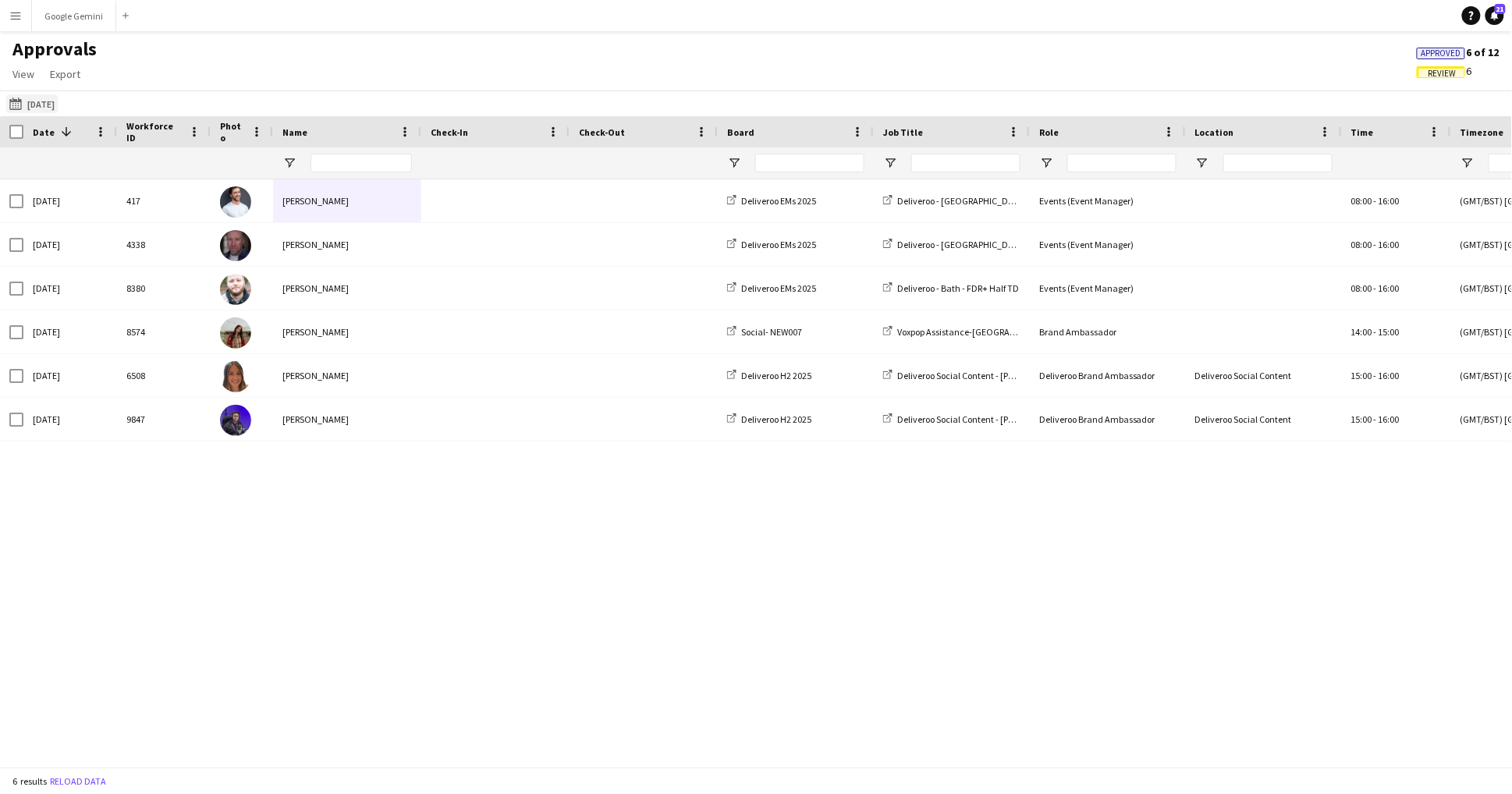
click at [56, 100] on button "[DATE] [DATE]" at bounding box center [32, 104] width 52 height 19
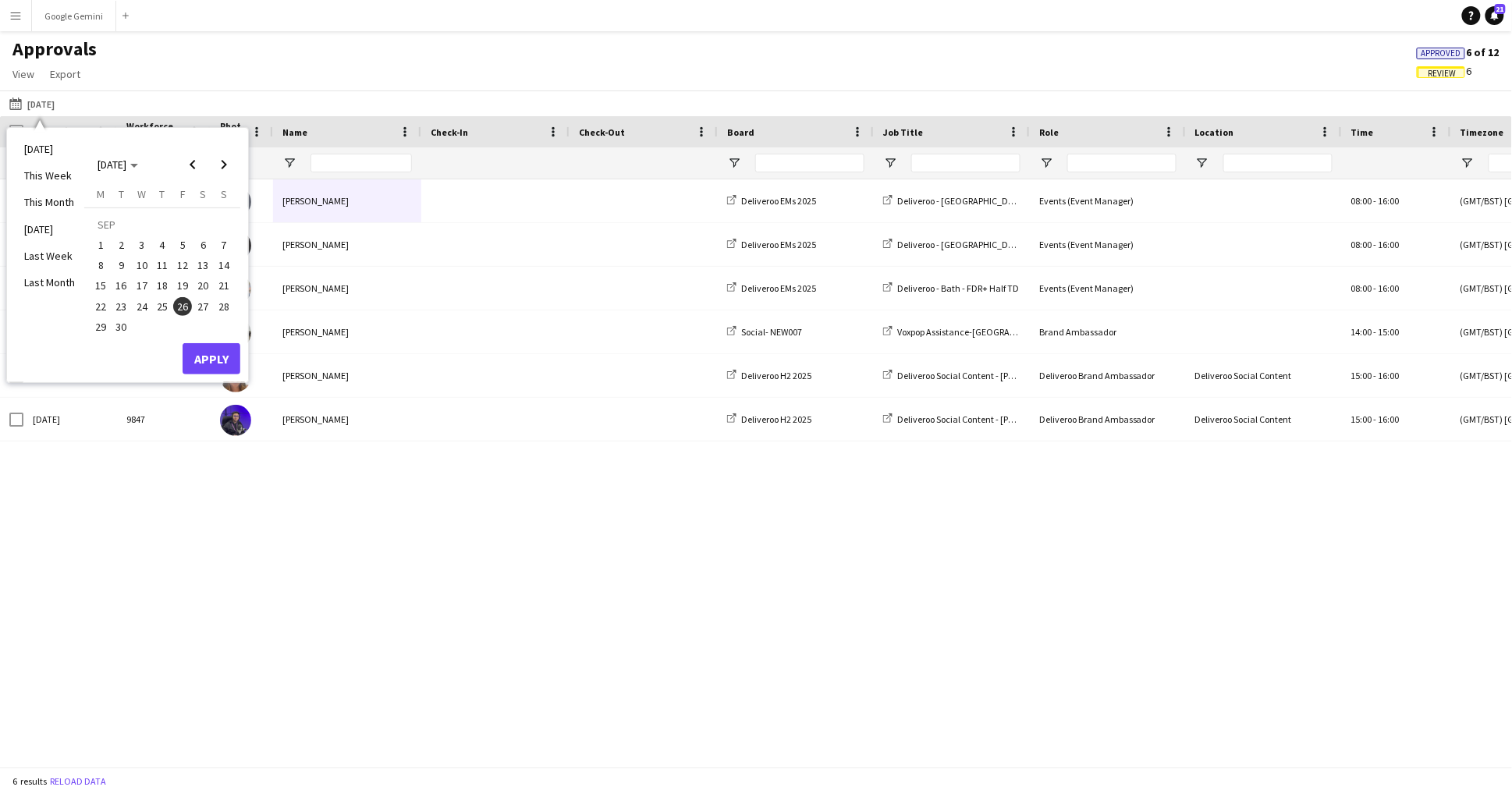
click at [200, 308] on span "27" at bounding box center [203, 306] width 19 height 19
click at [212, 360] on button "Apply" at bounding box center [211, 359] width 58 height 31
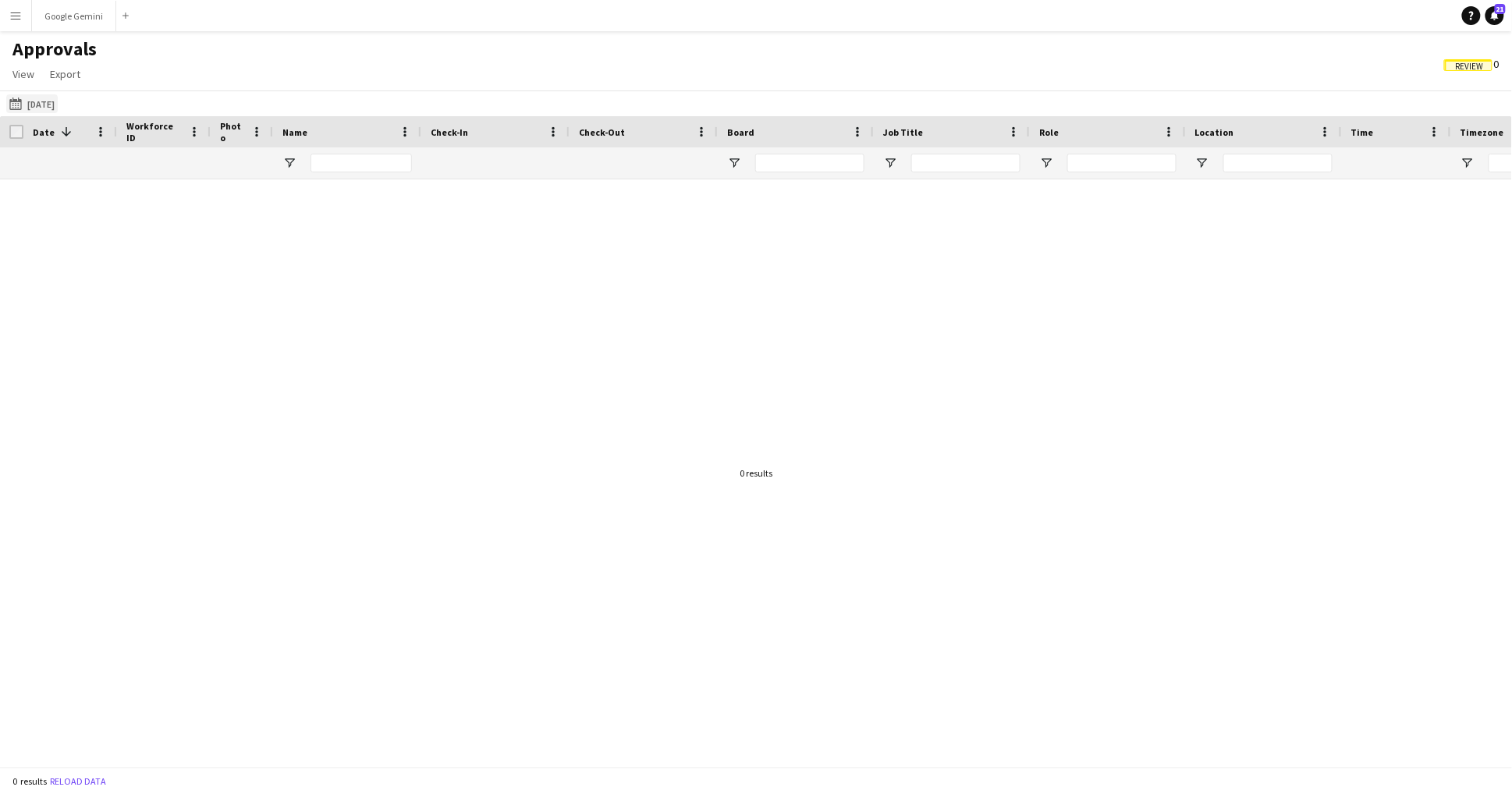
click at [58, 100] on button "[DATE] [DATE]" at bounding box center [32, 104] width 52 height 19
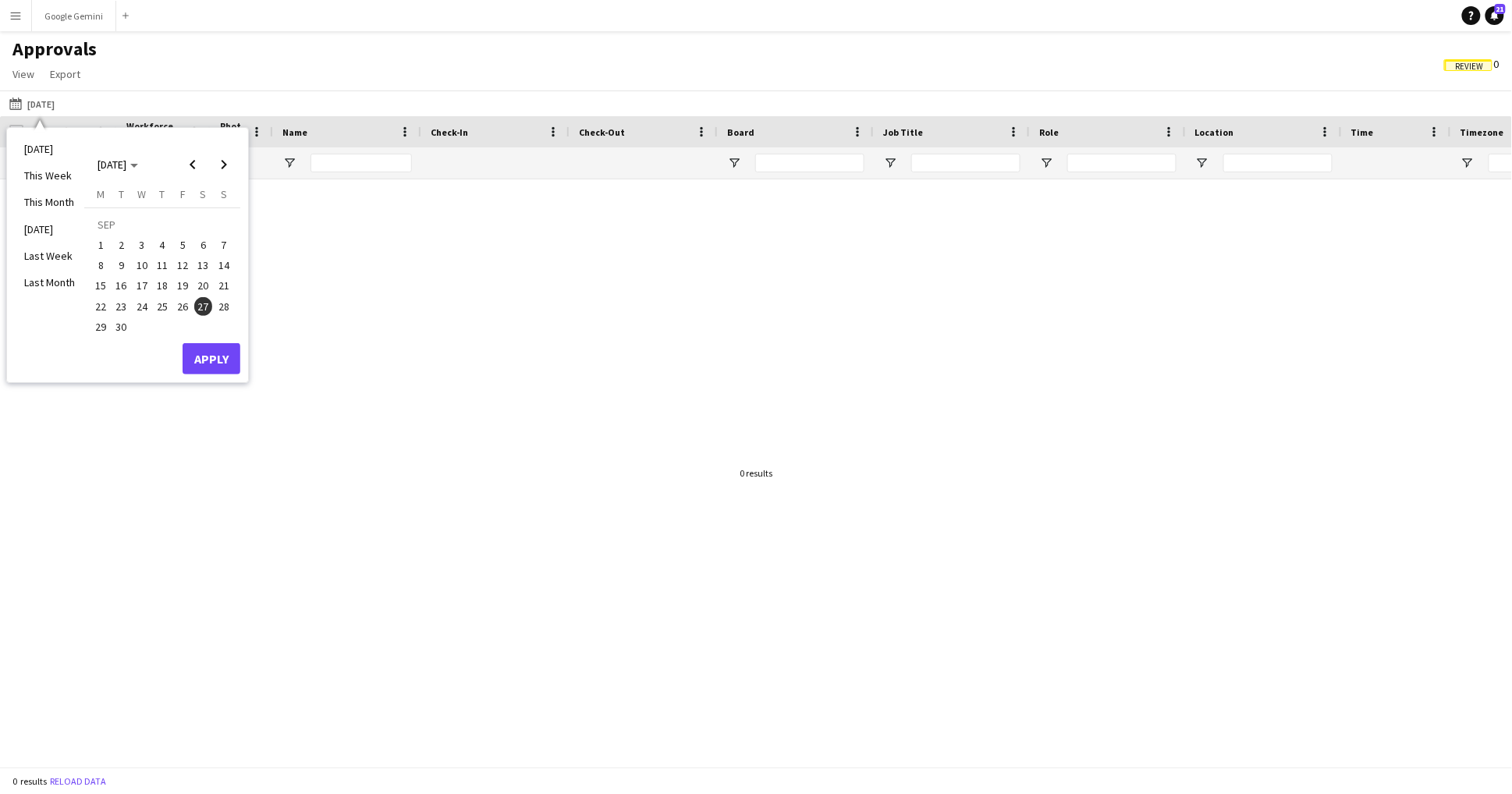
click at [232, 300] on span "28" at bounding box center [224, 306] width 19 height 19
click at [232, 366] on button "Apply" at bounding box center [211, 359] width 58 height 31
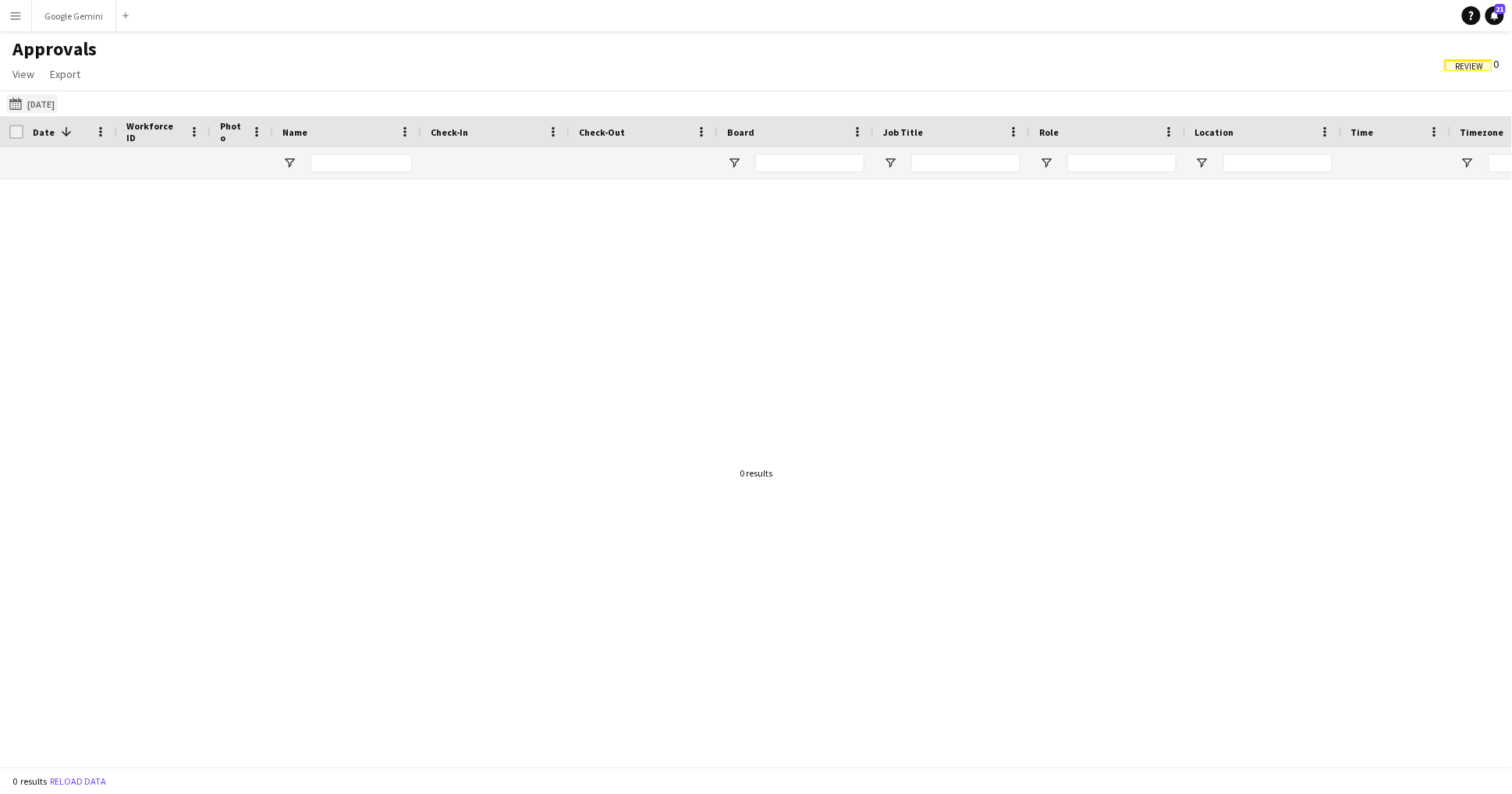
click at [58, 101] on button "[DATE] [DATE]" at bounding box center [32, 104] width 52 height 19
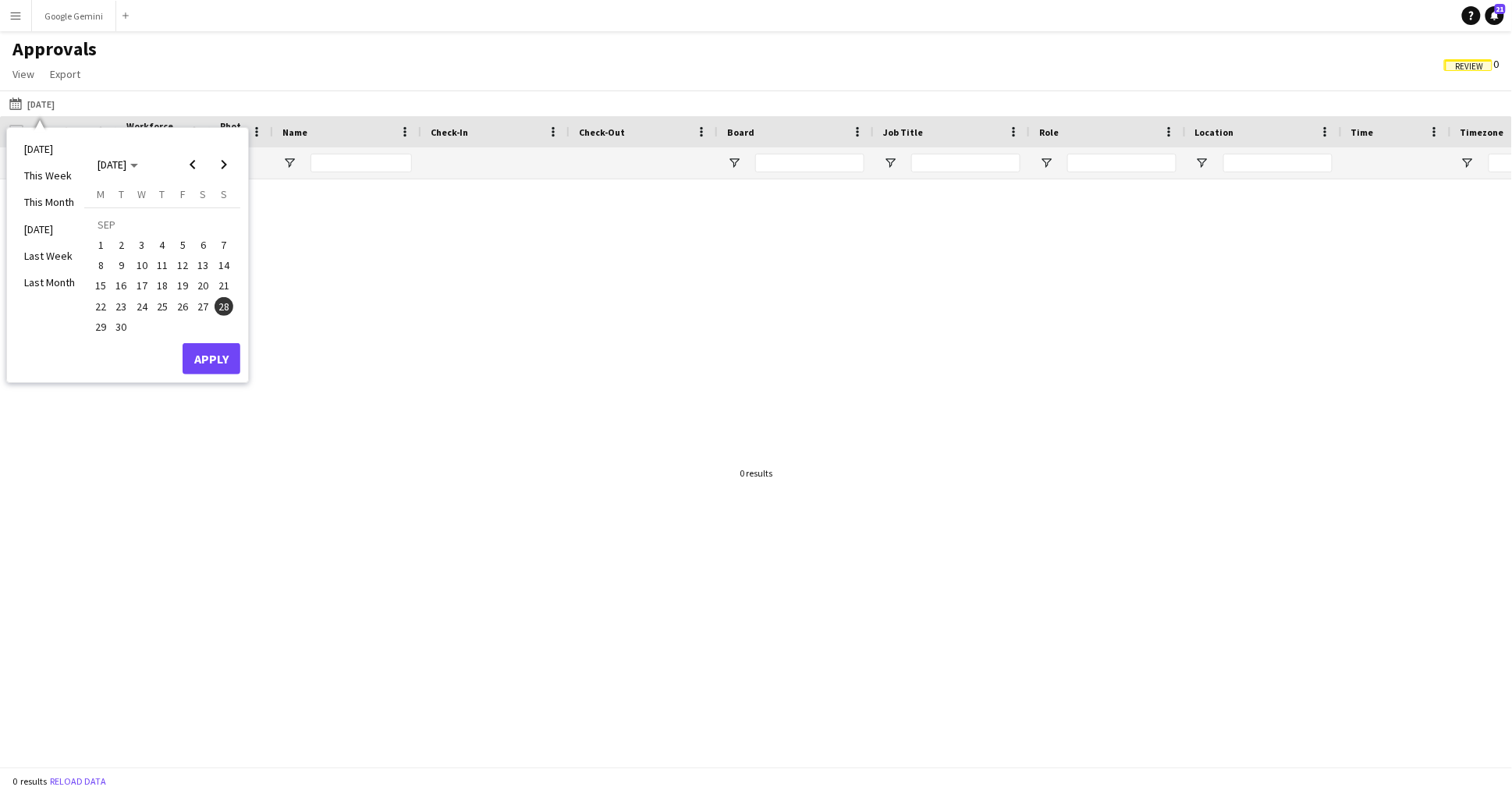
click at [100, 328] on span "29" at bounding box center [100, 326] width 19 height 19
click at [206, 368] on button "Apply" at bounding box center [211, 359] width 58 height 31
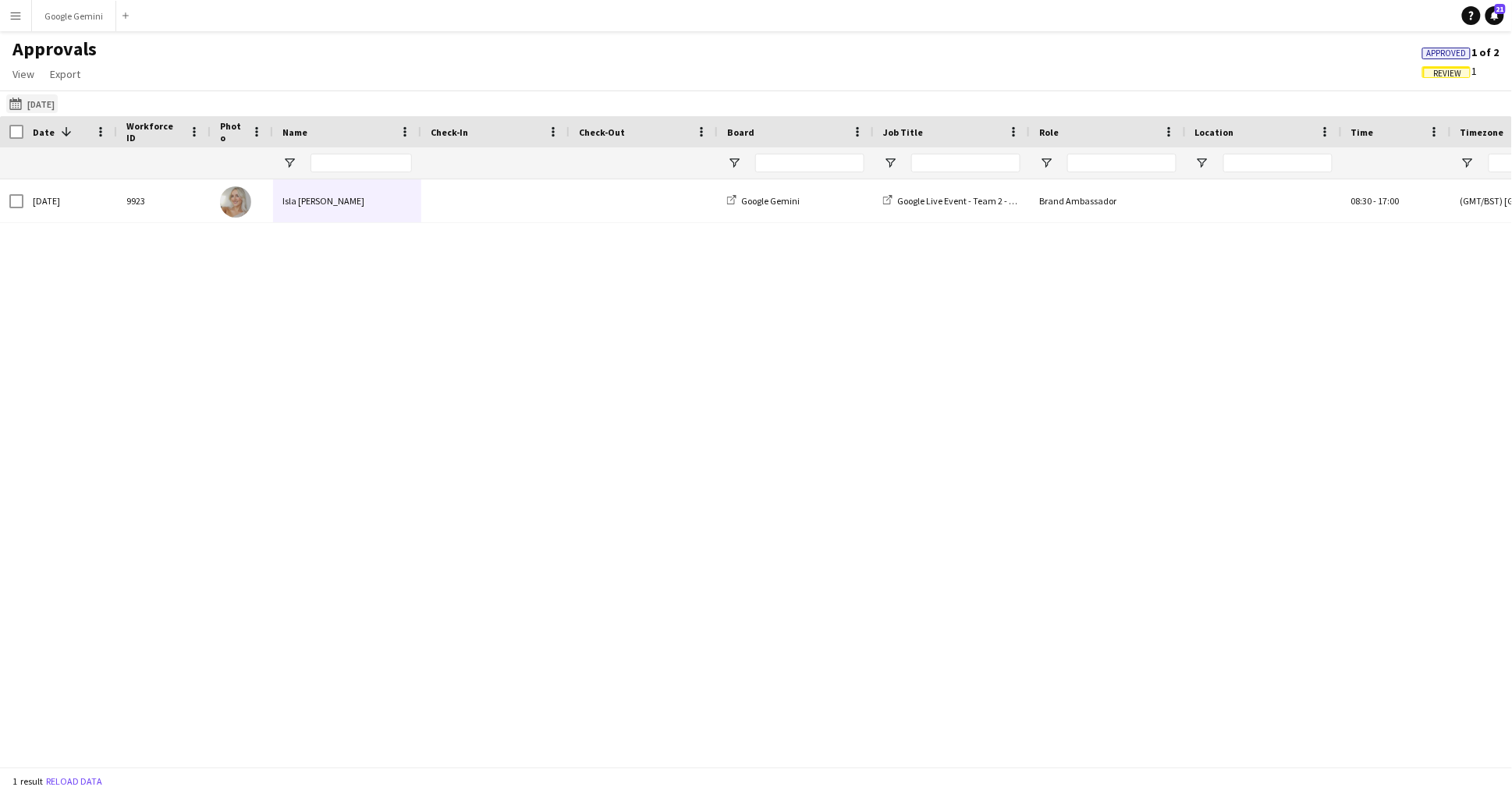
click at [58, 106] on button "[DATE] [DATE]" at bounding box center [32, 104] width 52 height 19
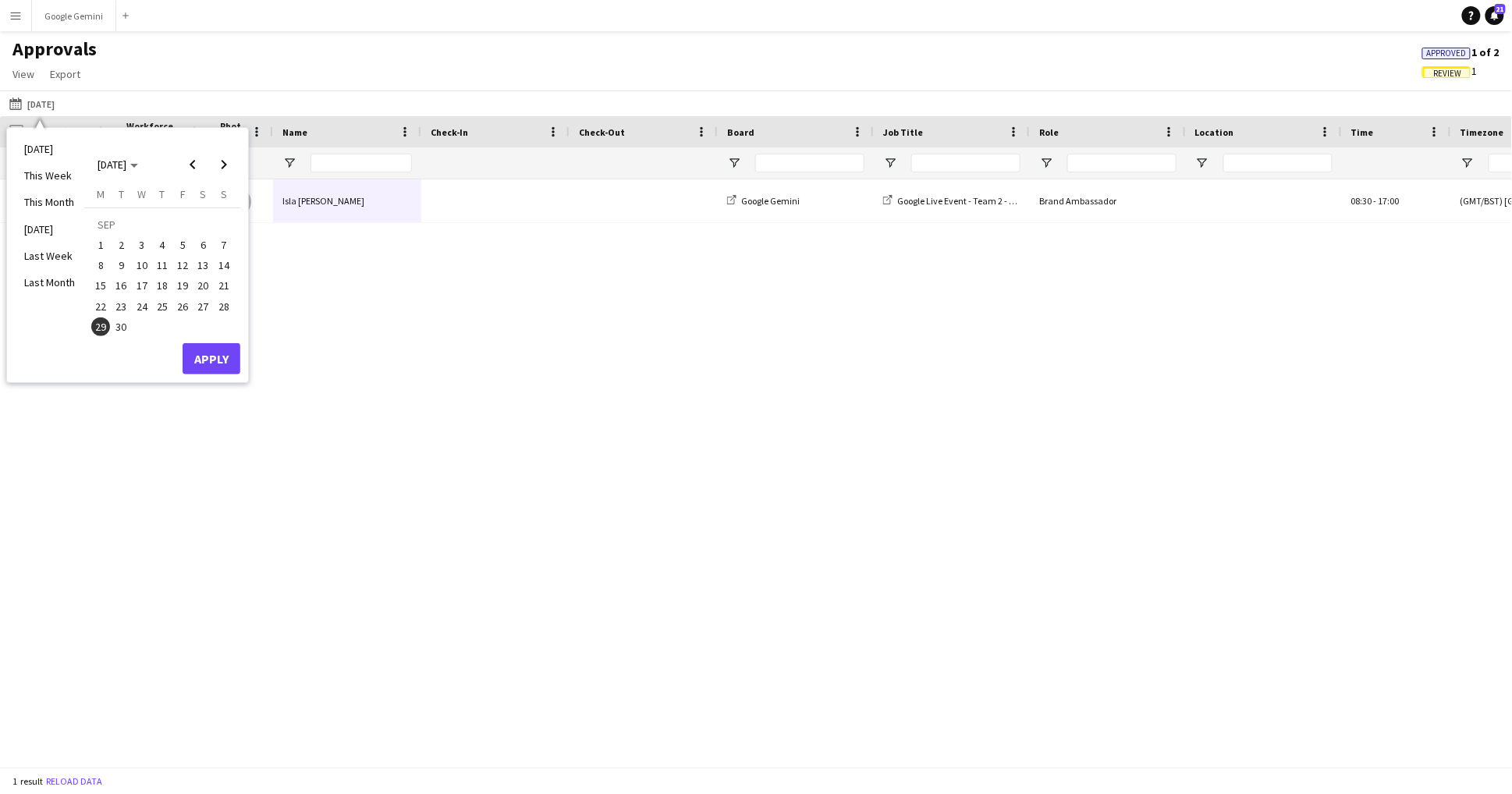
click at [368, 211] on div "Isla [PERSON_NAME]" at bounding box center [347, 201] width 148 height 43
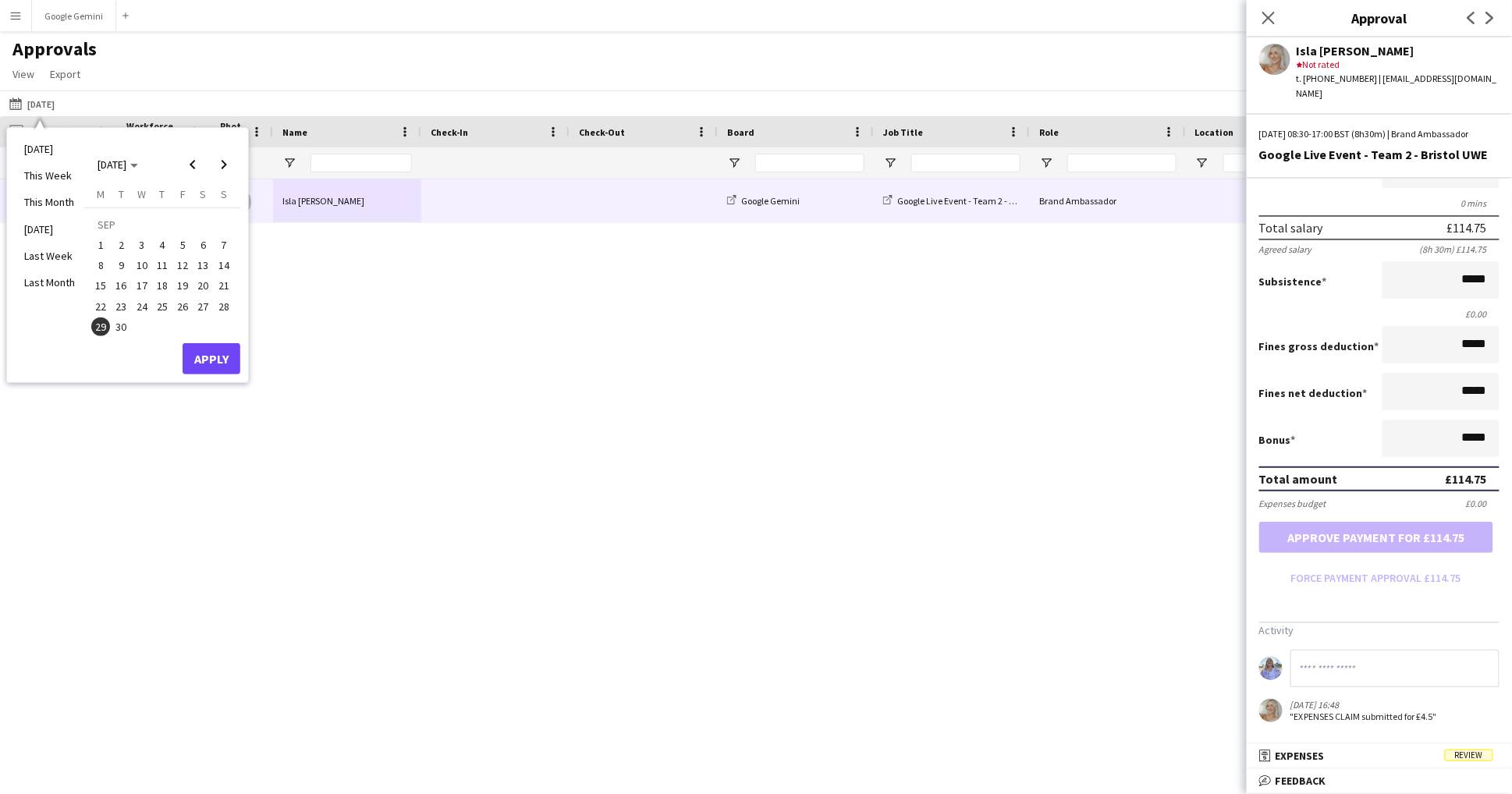
click at [1372, 768] on mat-expansion-panel "receipt Expenses Review Activity [DATE] 16:48 "EXPENSES CLAIM submitted for £4.…" at bounding box center [1379, 756] width 266 height 25
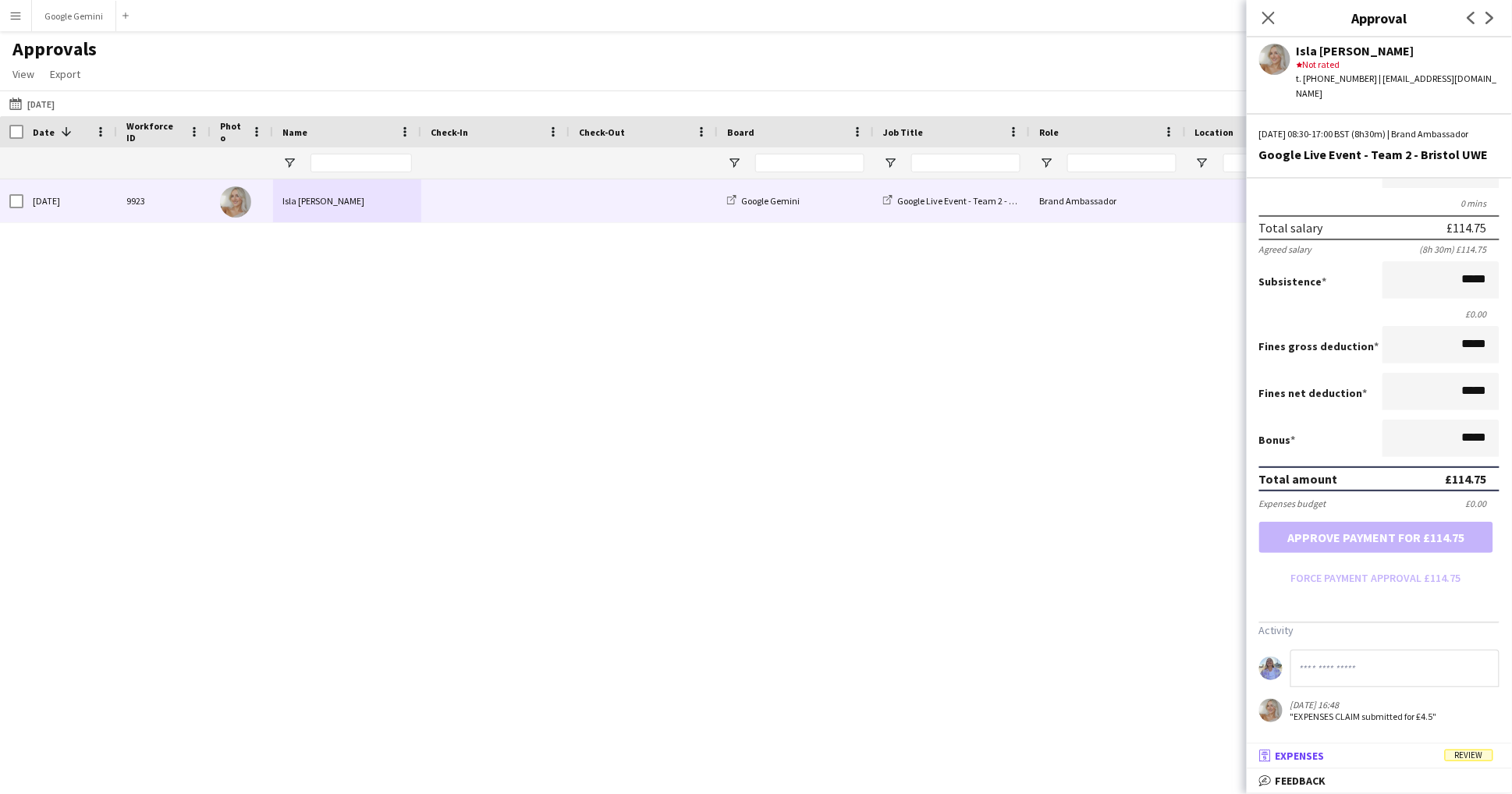
click at [1365, 754] on mat-panel-title "receipt Expenses Review" at bounding box center [1376, 756] width 259 height 14
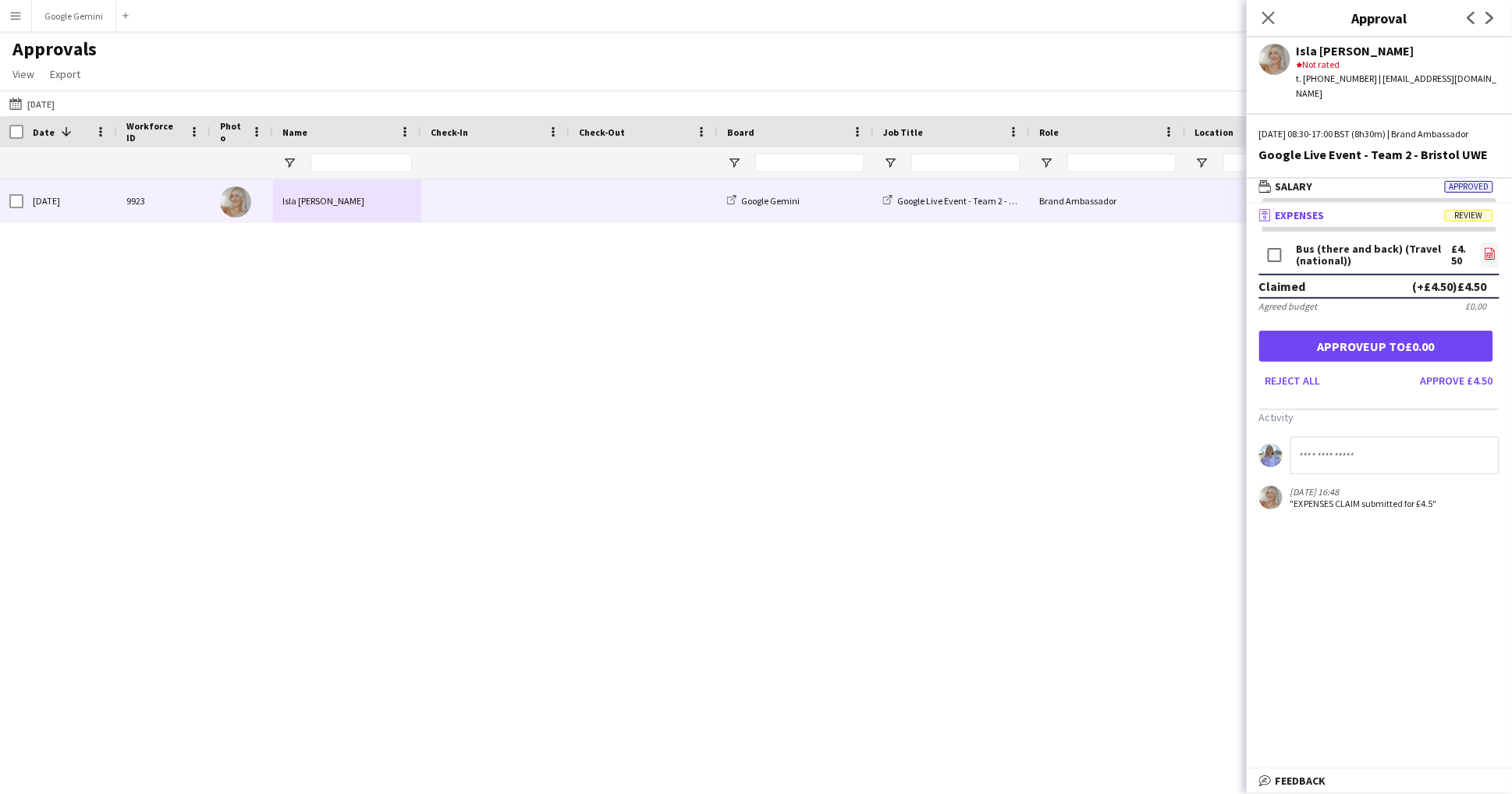
click at [1490, 248] on icon "file-image" at bounding box center [1490, 254] width 13 height 13
click at [1449, 383] on button "Approve £4.50" at bounding box center [1457, 381] width 85 height 25
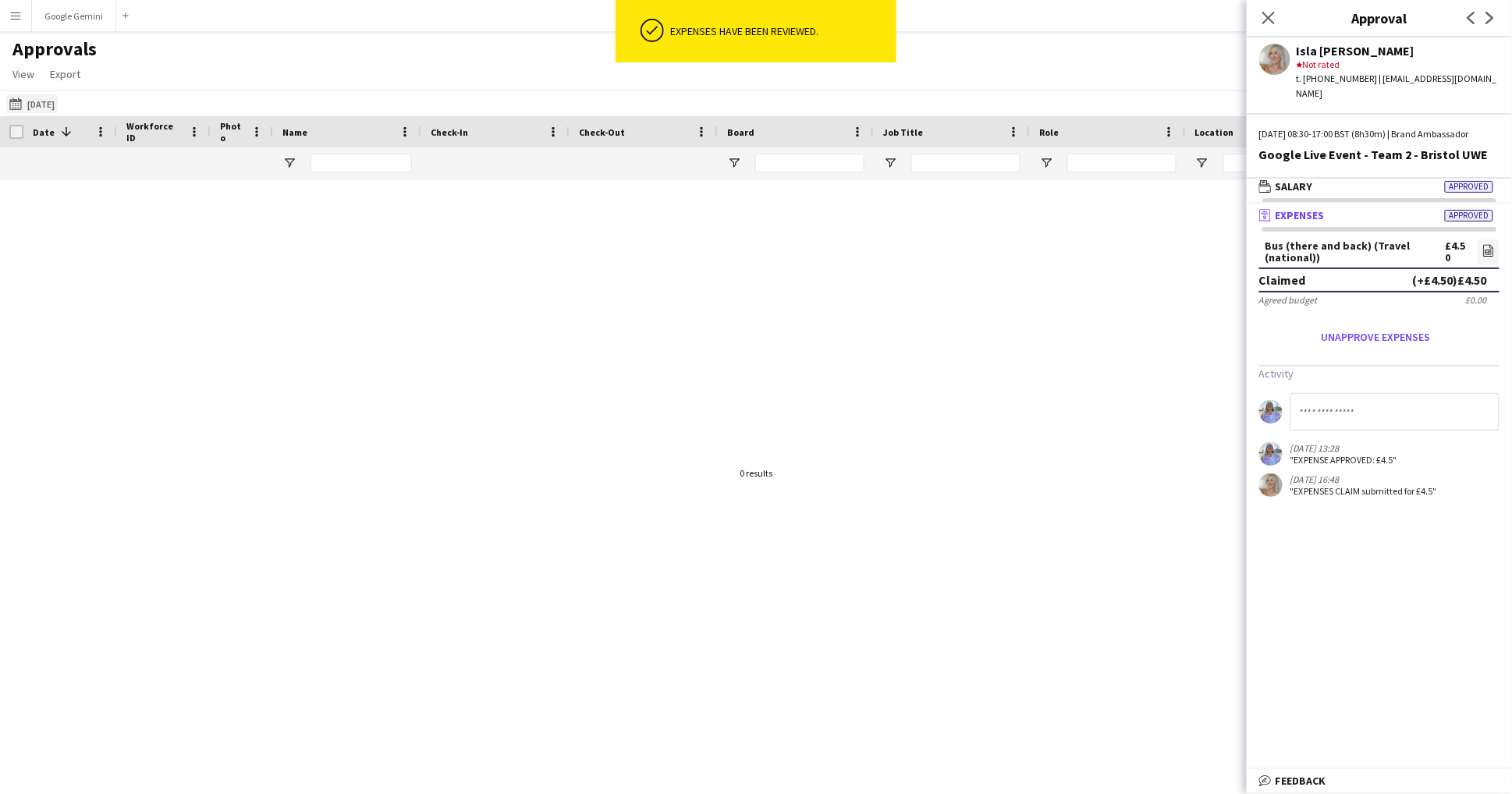
click at [58, 97] on button "[DATE] [DATE]" at bounding box center [32, 104] width 52 height 19
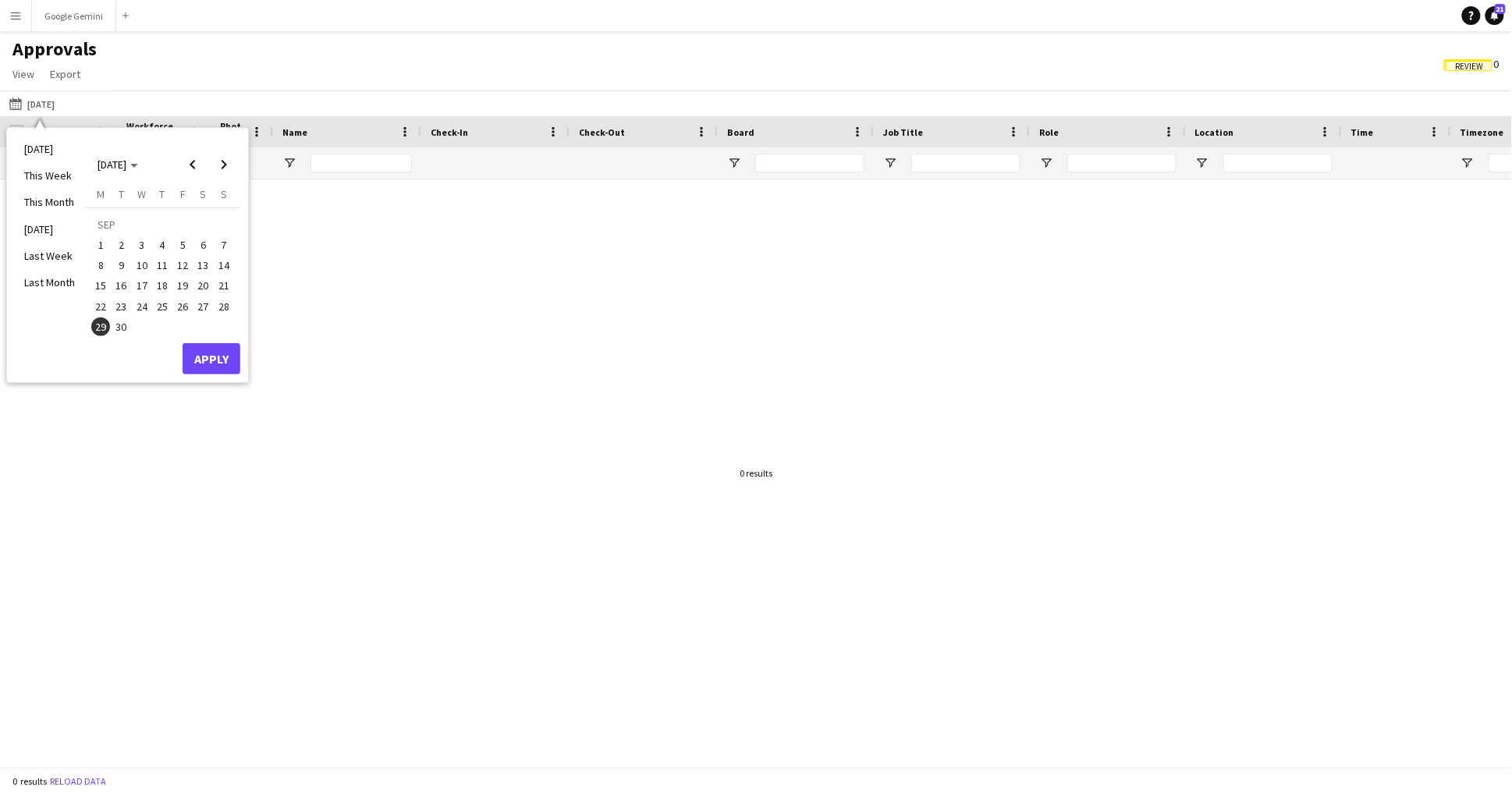
click at [122, 329] on span "30" at bounding box center [122, 326] width 19 height 19
click at [210, 362] on button "Apply" at bounding box center [211, 359] width 58 height 31
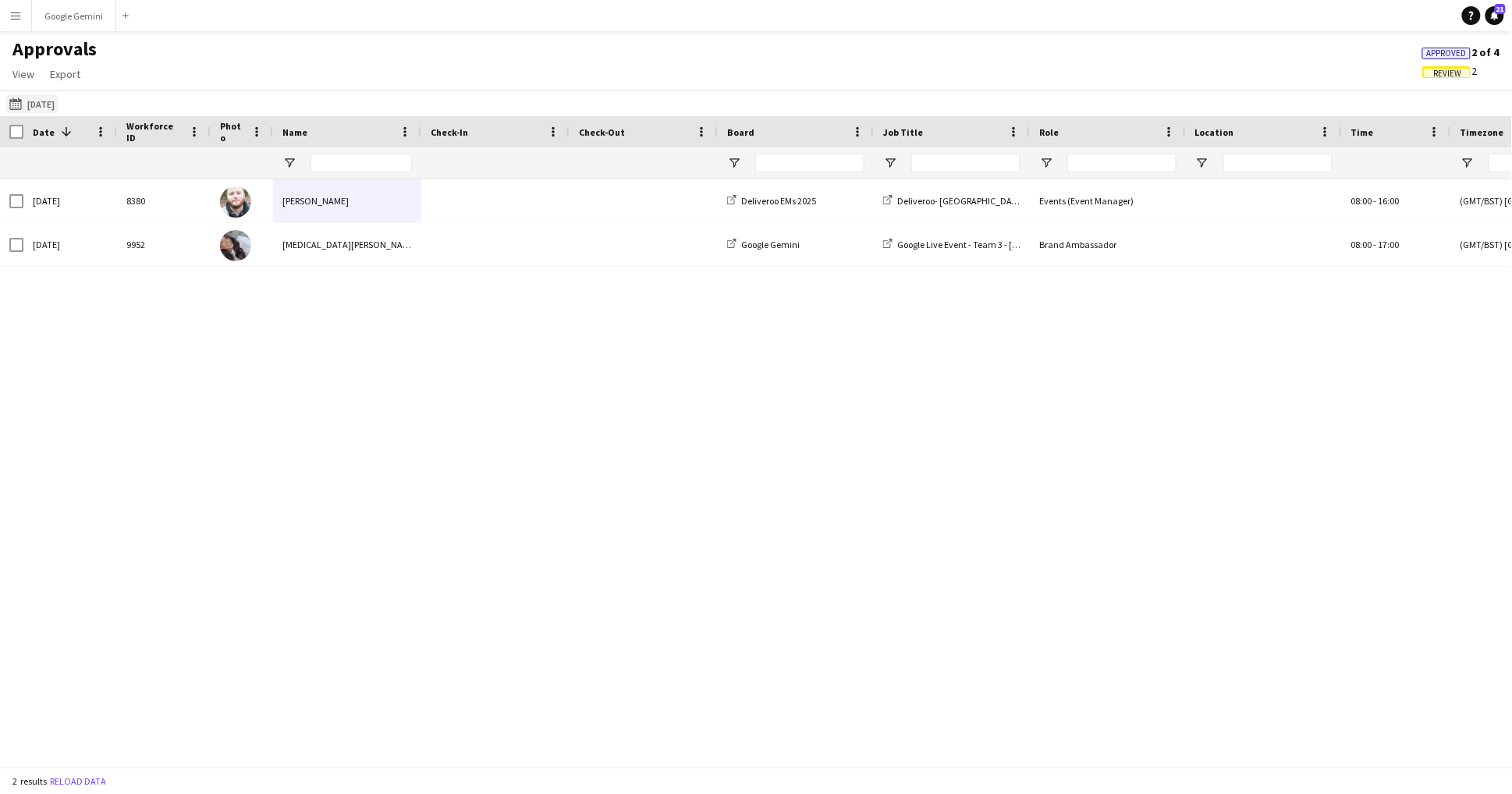
click at [58, 106] on button "[DATE] [DATE]" at bounding box center [32, 104] width 52 height 19
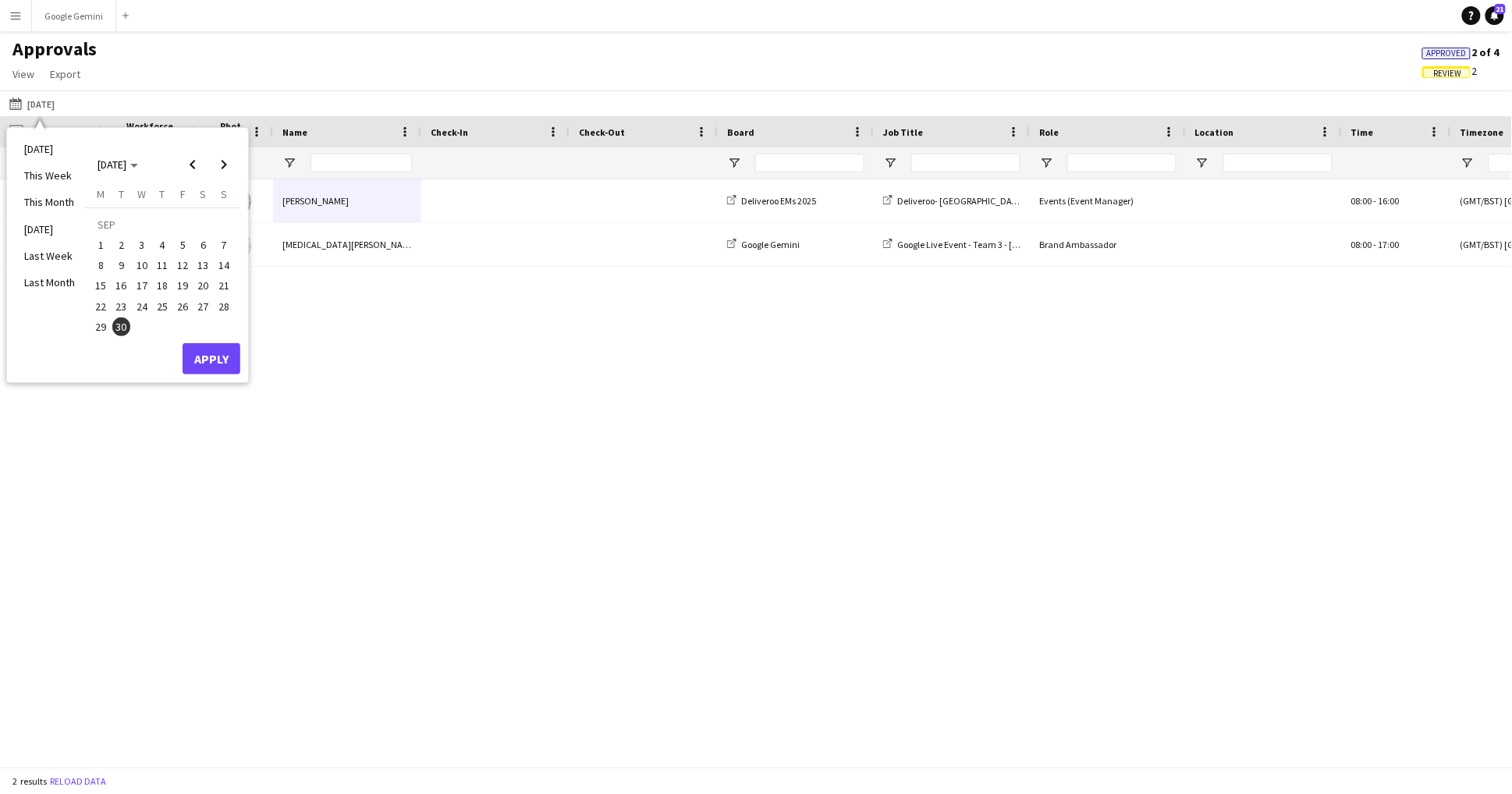
click at [407, 362] on div "[DATE] 8380 [PERSON_NAME] Deliveroo EMs 2025 Deliveroo- [GEOGRAPHIC_DATA] - FDR…" at bounding box center [756, 473] width 1512 height 587
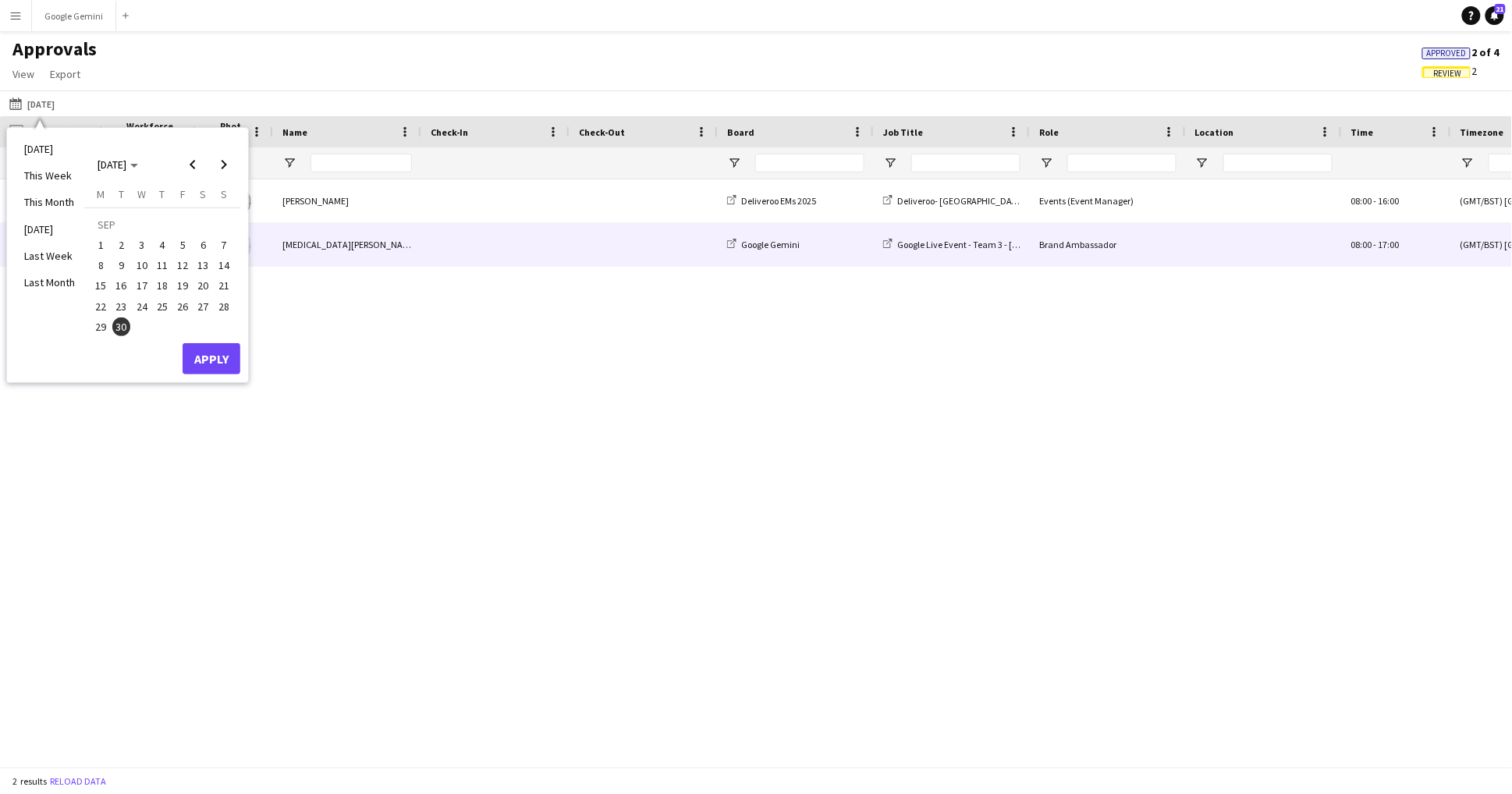
click at [348, 243] on div "[MEDICAL_DATA][PERSON_NAME]" at bounding box center [347, 245] width 148 height 43
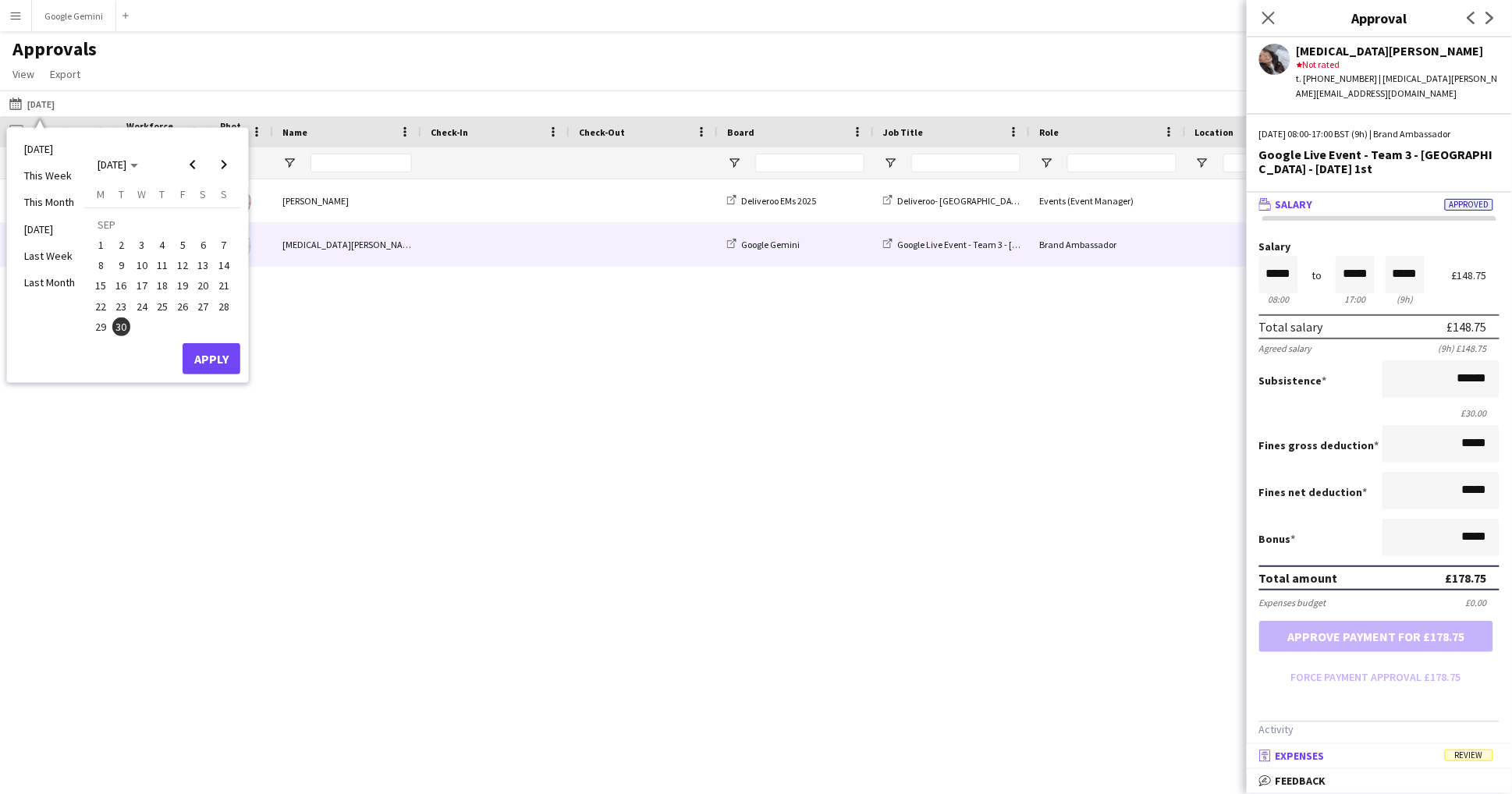
click at [1332, 762] on mat-panel-title "receipt Expenses Review" at bounding box center [1376, 756] width 259 height 14
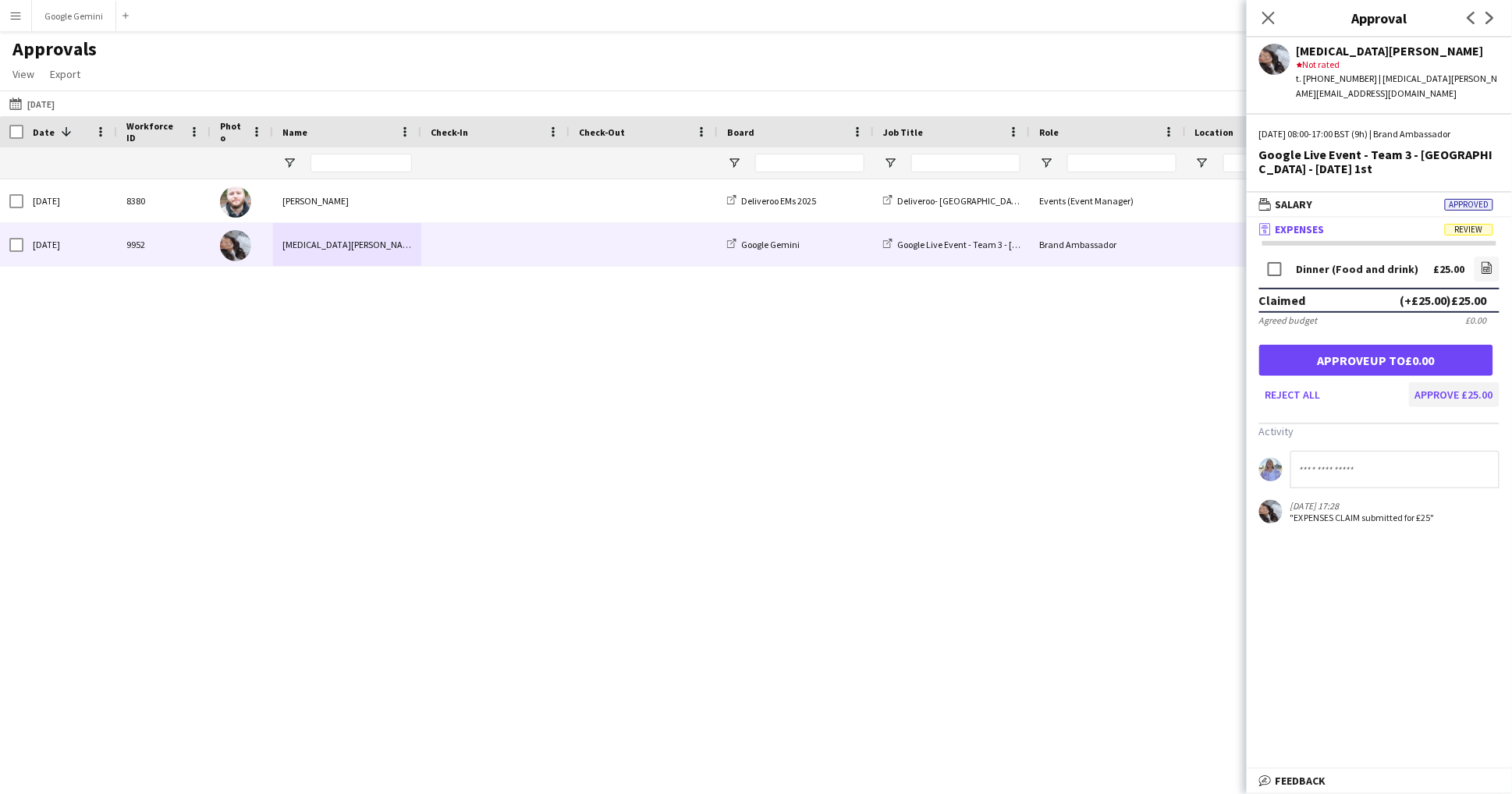
click at [1441, 384] on button "Approve £25.00" at bounding box center [1454, 395] width 90 height 25
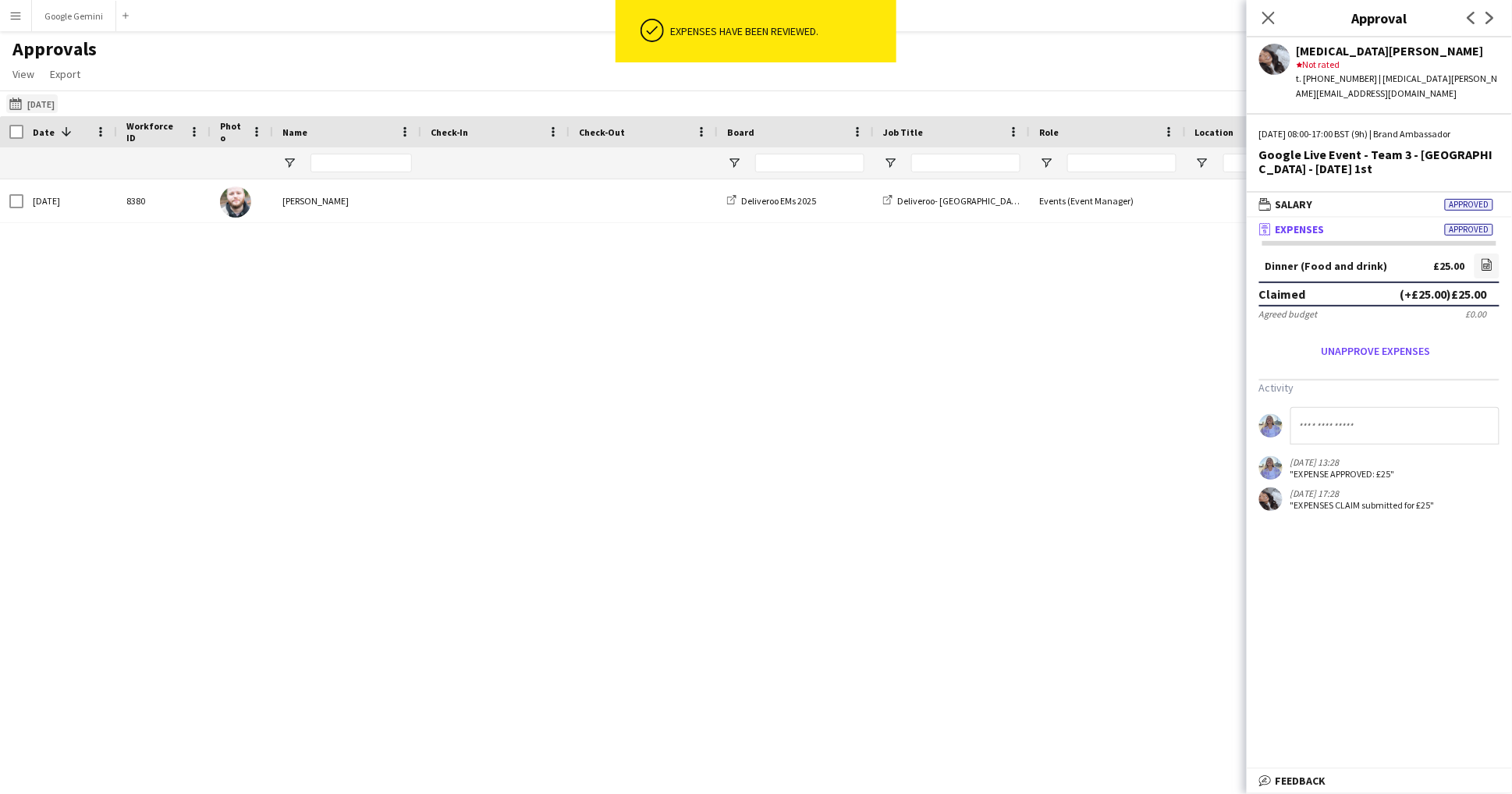
click at [58, 97] on button "[DATE] [DATE]" at bounding box center [32, 104] width 52 height 19
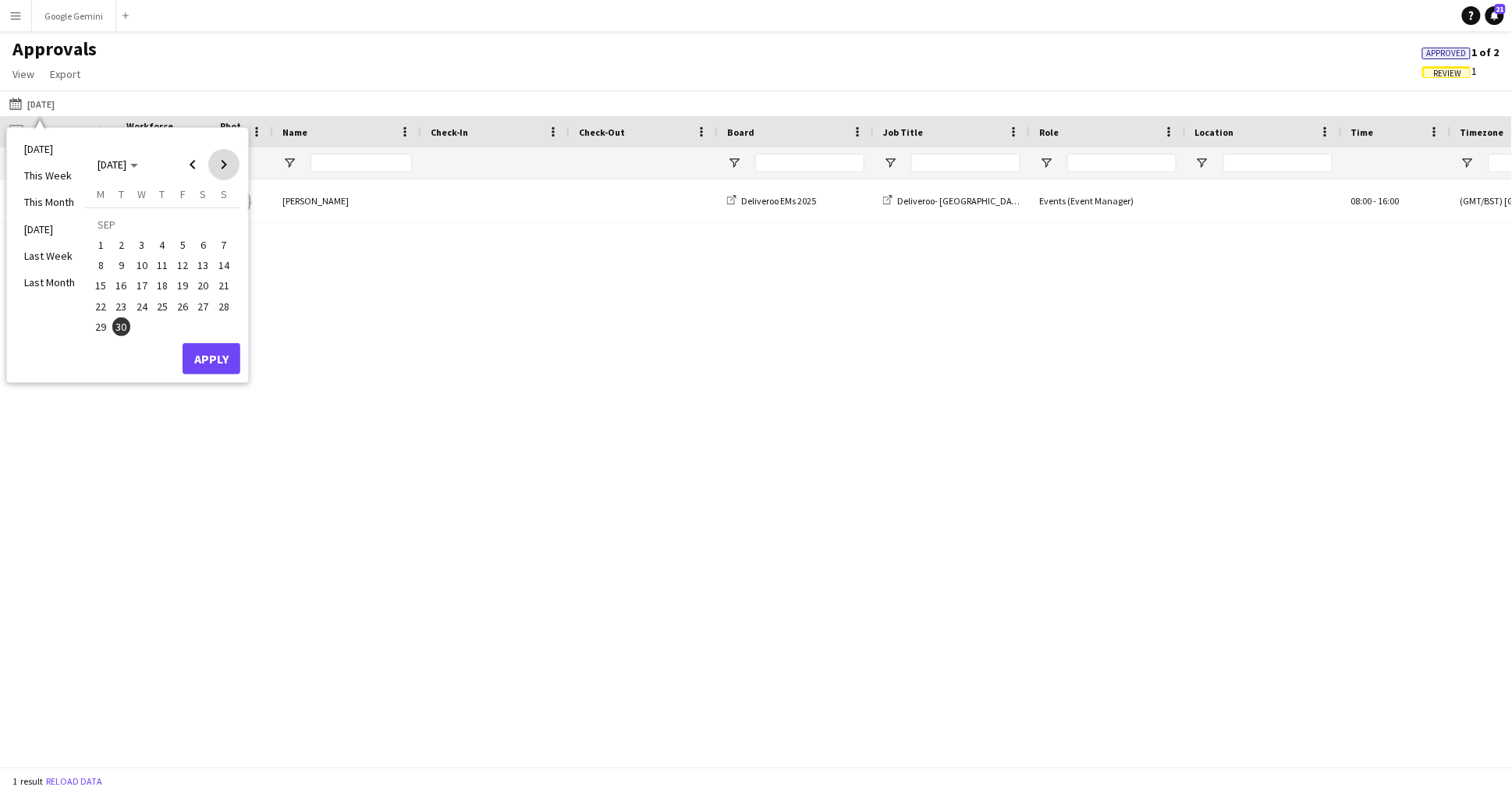
click at [228, 165] on span "Next month" at bounding box center [224, 165] width 31 height 31
click at [138, 243] on span "1" at bounding box center [141, 244] width 19 height 19
click at [199, 353] on button "Apply" at bounding box center [211, 359] width 58 height 31
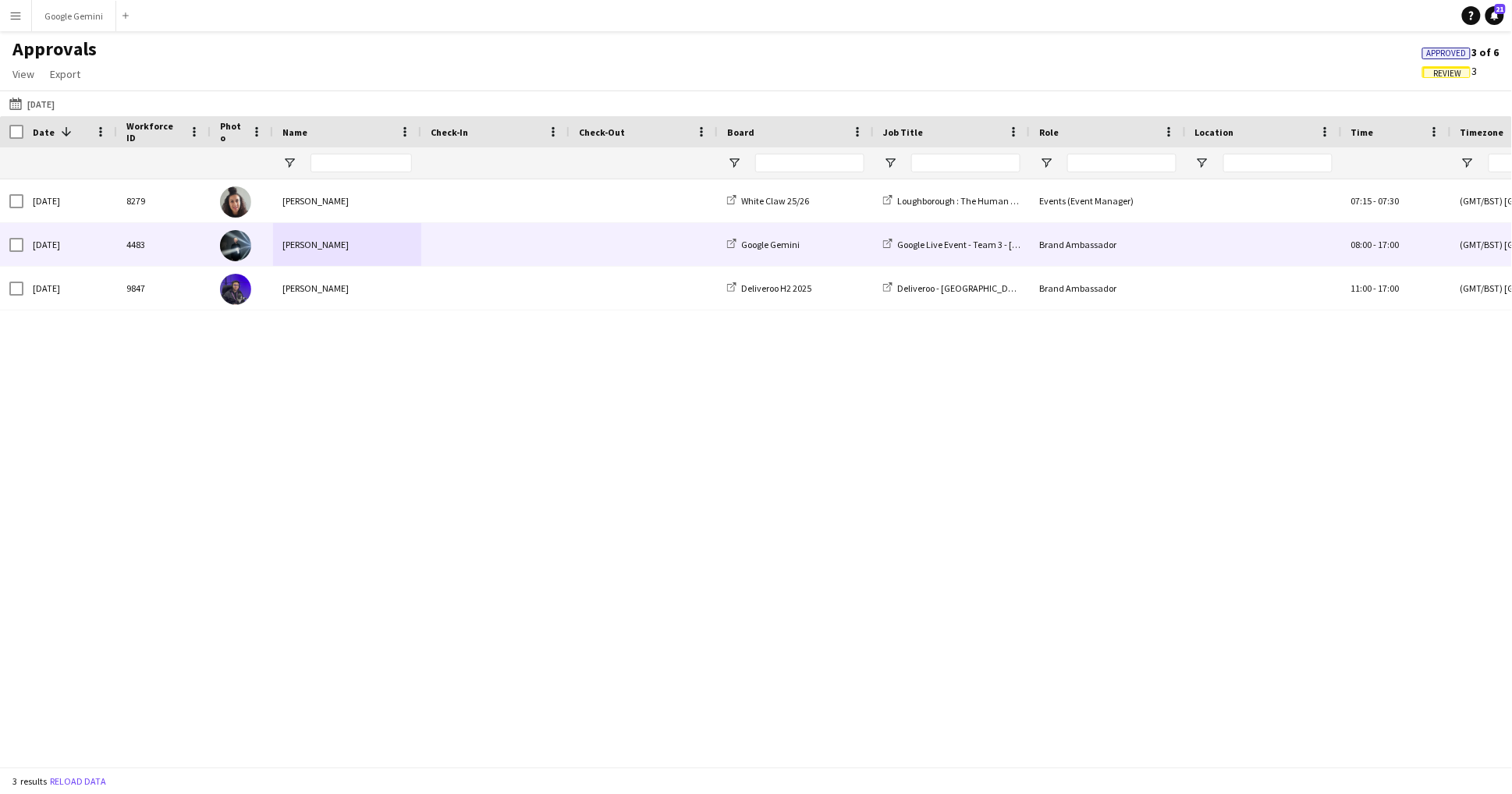
click at [303, 237] on div "[PERSON_NAME]" at bounding box center [347, 245] width 148 height 43
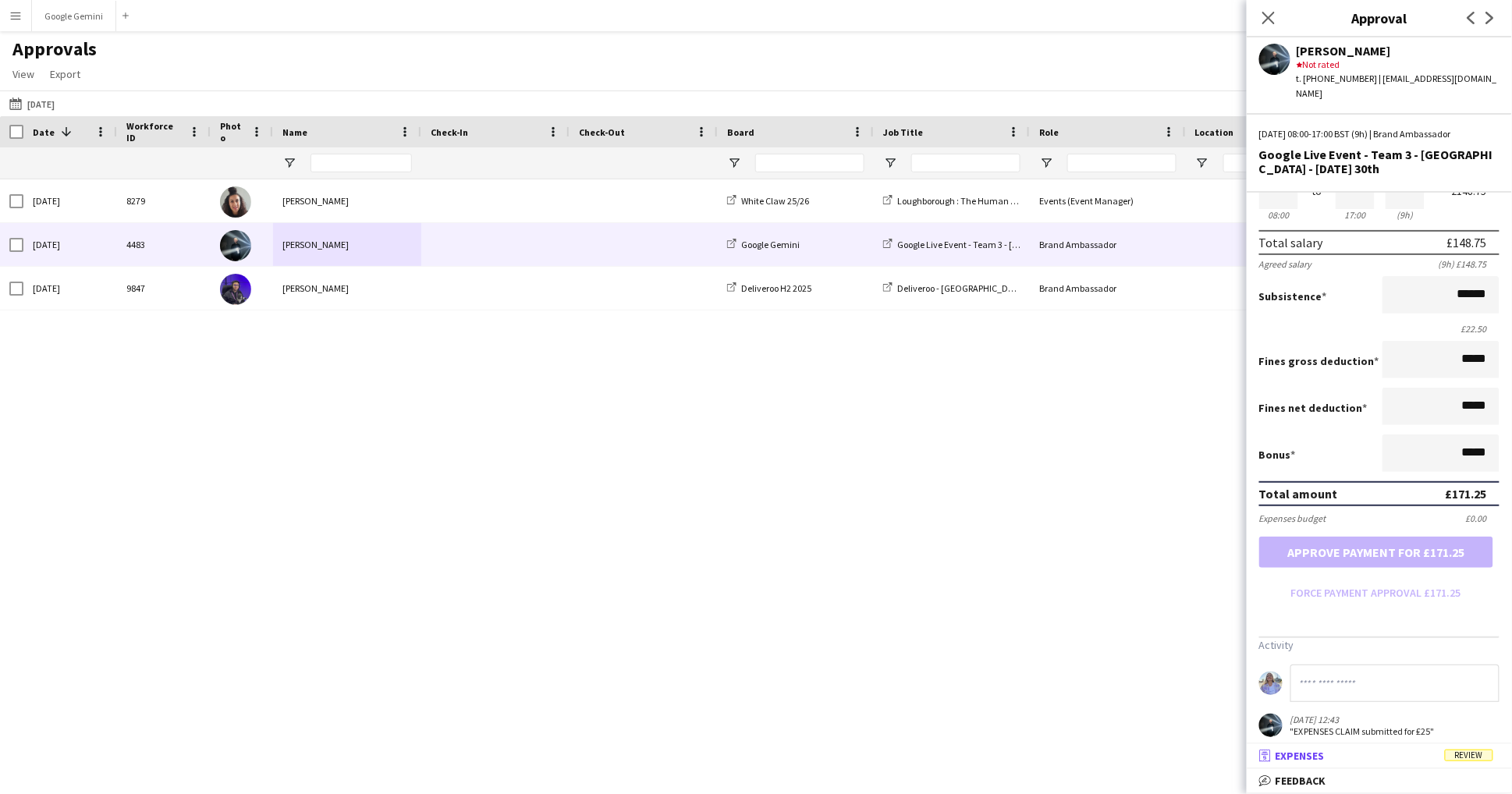
click at [1402, 768] on mat-expansion-panel-header "receipt Expenses Review" at bounding box center [1379, 756] width 266 height 23
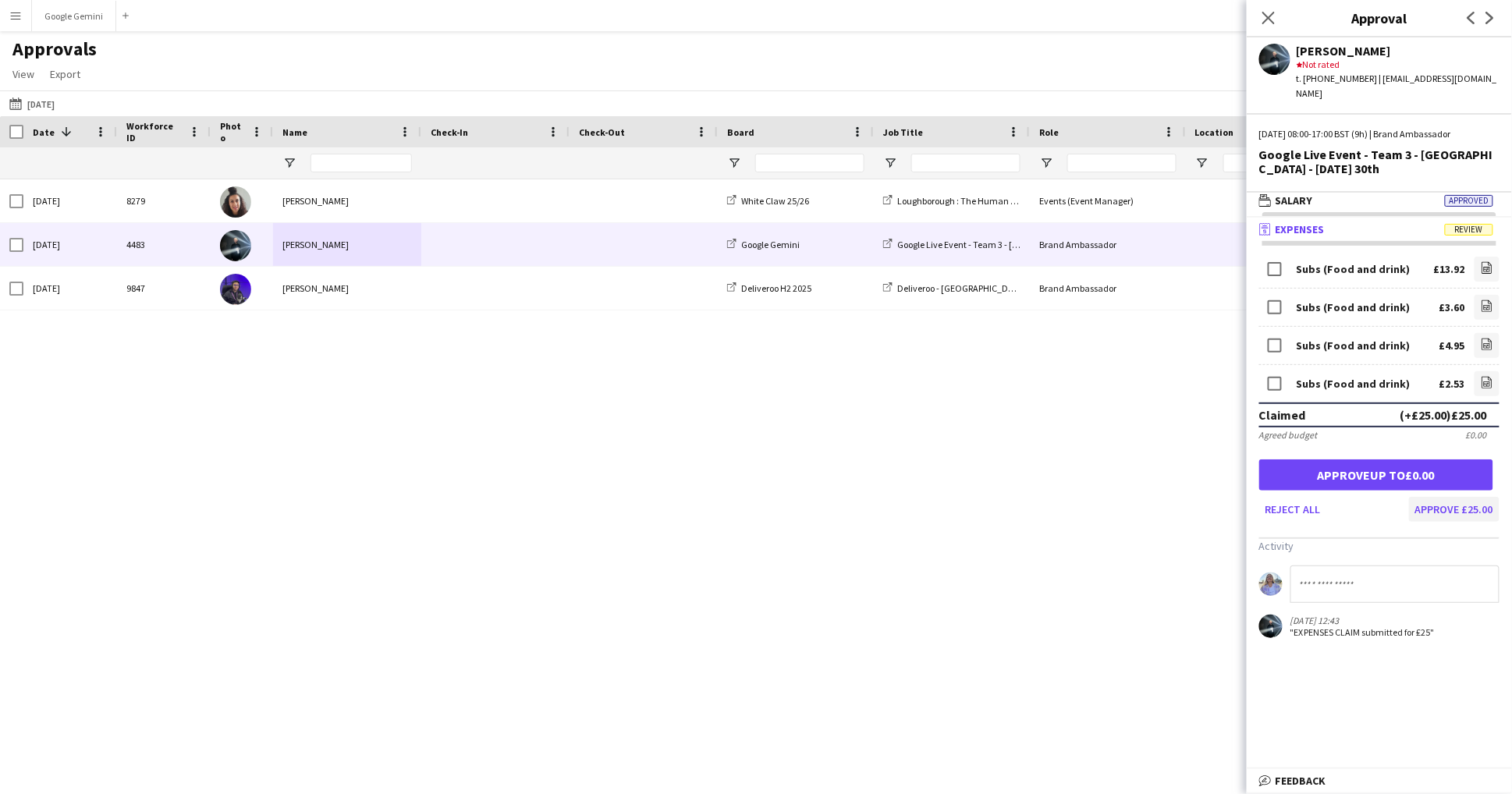
click at [1458, 497] on button "Approve £25.00" at bounding box center [1454, 510] width 90 height 25
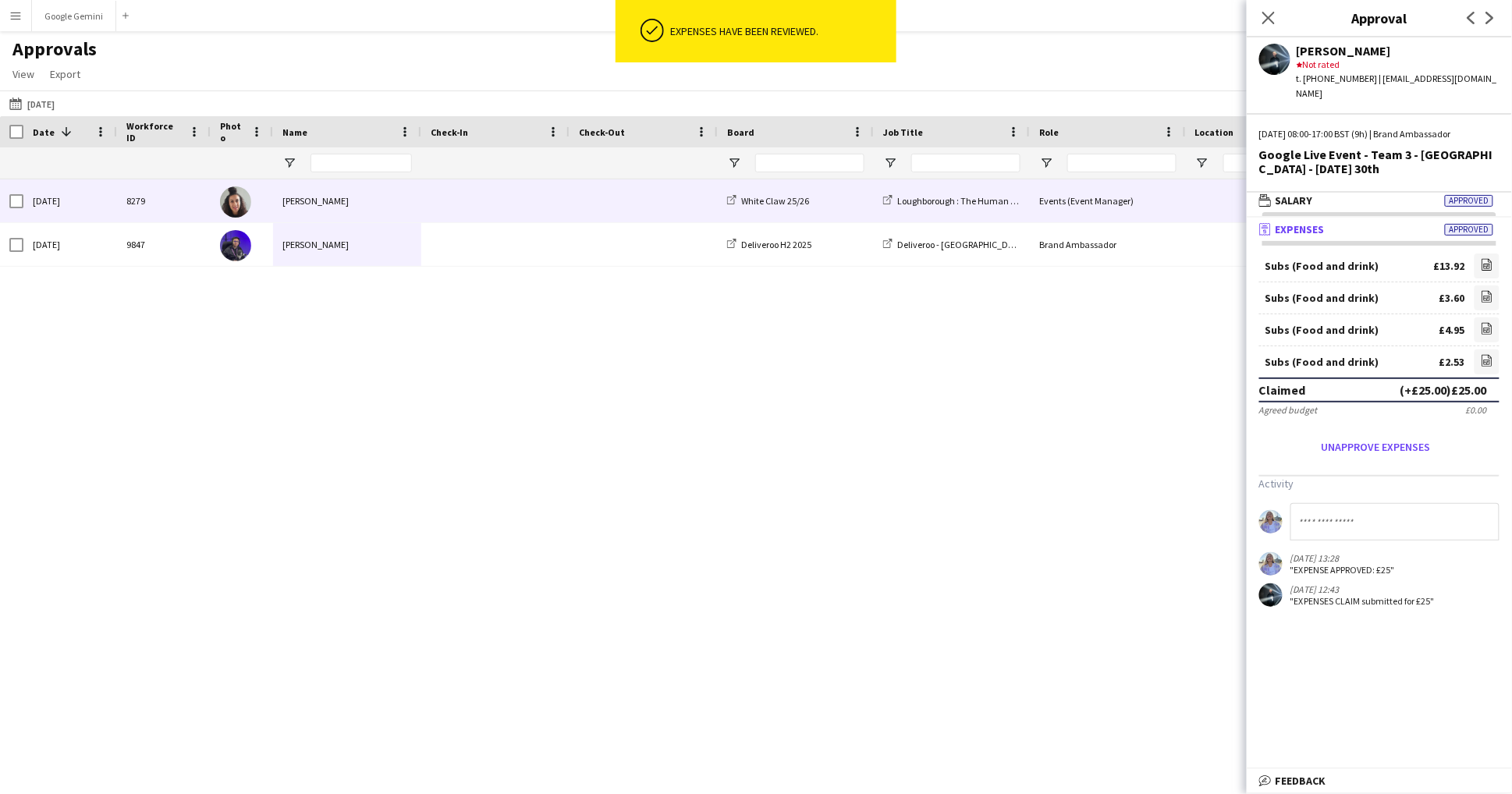
click at [303, 203] on div "[PERSON_NAME]" at bounding box center [347, 201] width 148 height 43
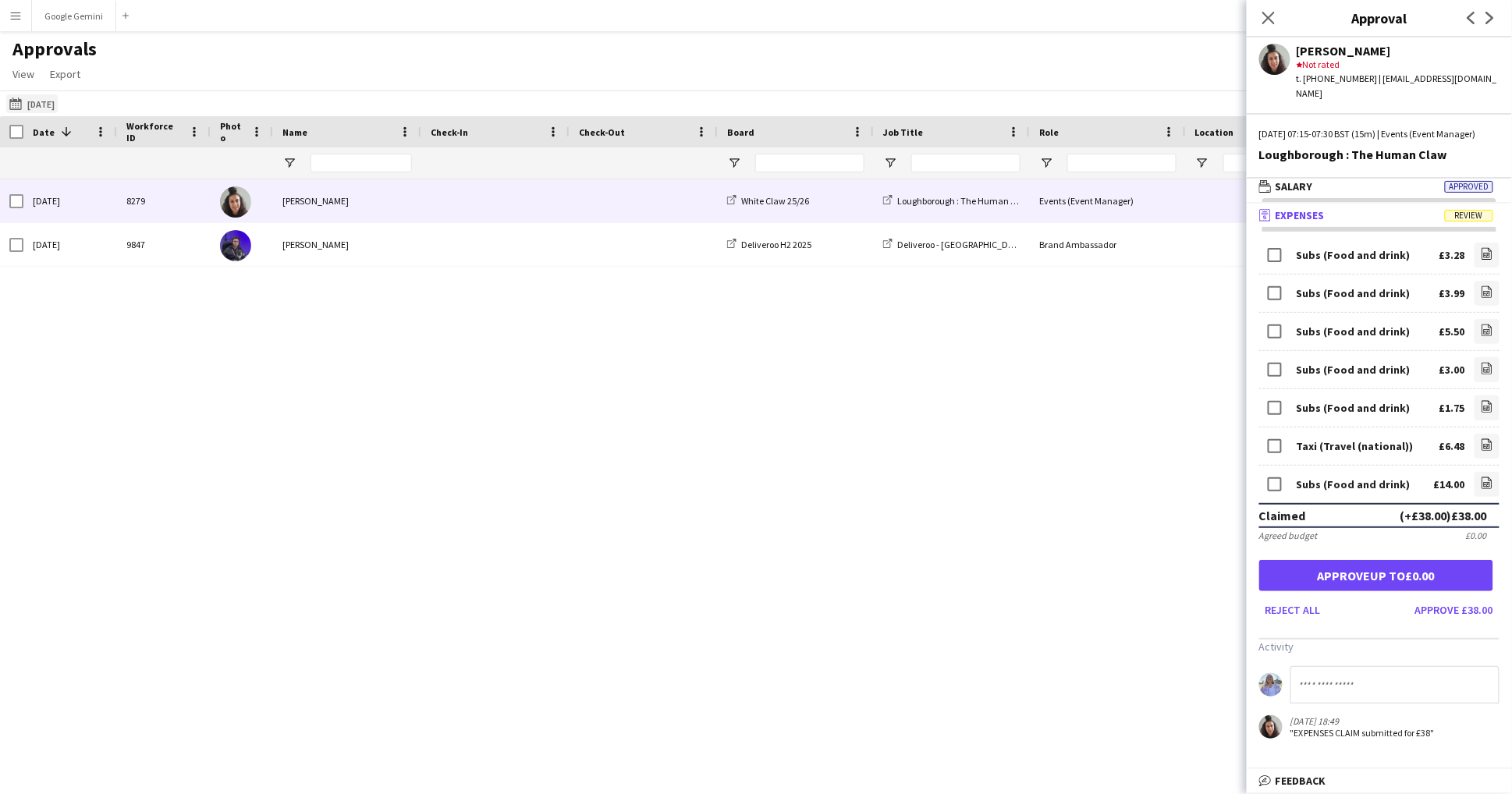
click at [38, 106] on button "[DATE] [DATE]" at bounding box center [32, 104] width 52 height 19
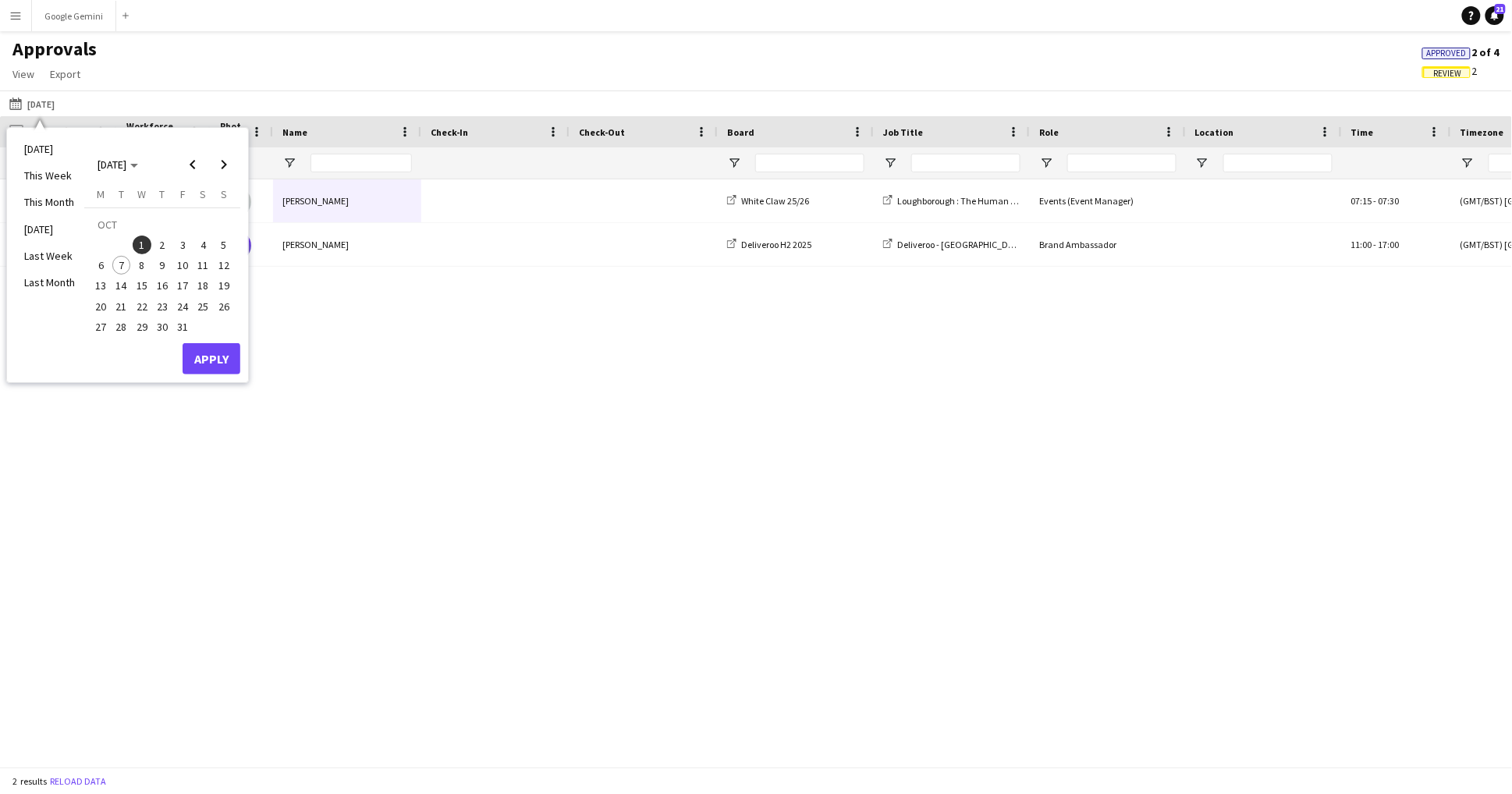
click at [161, 248] on span "2" at bounding box center [162, 244] width 19 height 19
click at [215, 364] on button "Apply" at bounding box center [211, 359] width 58 height 31
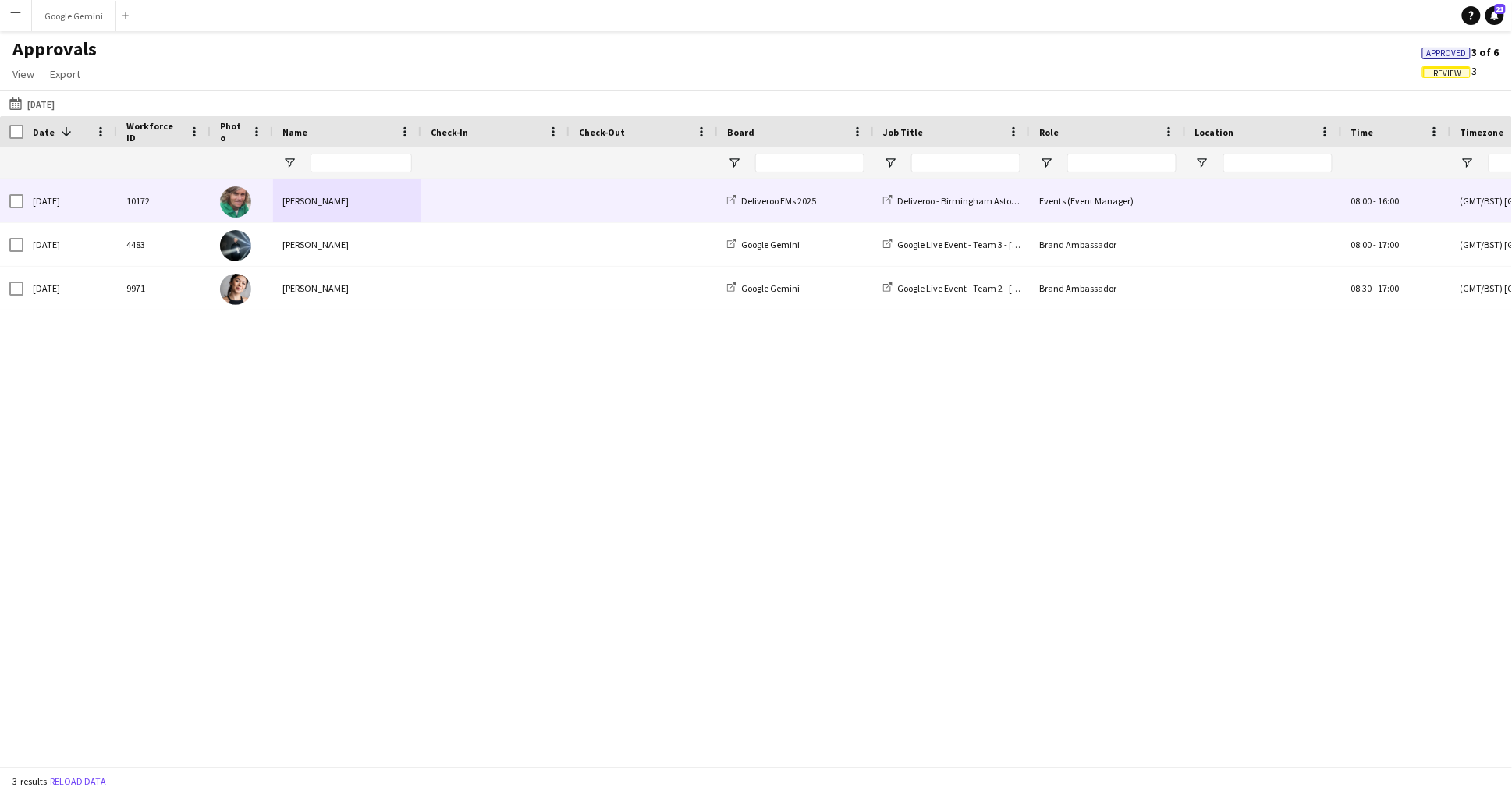
click at [297, 225] on div "[PERSON_NAME]" at bounding box center [347, 245] width 148 height 43
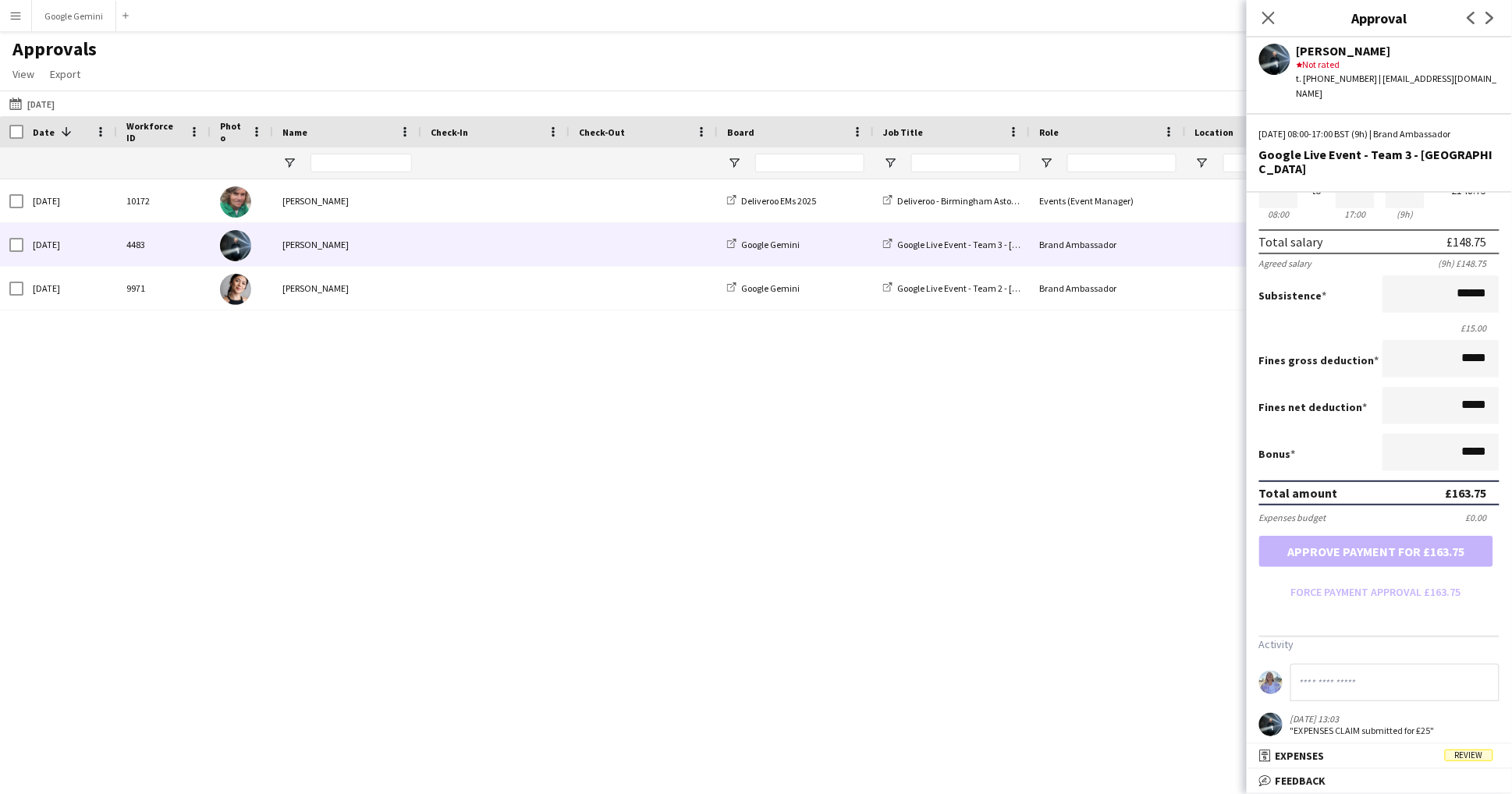
scroll to position [84, 0]
click at [1313, 763] on mat-expansion-panel-header "receipt Expenses Review" at bounding box center [1379, 756] width 266 height 23
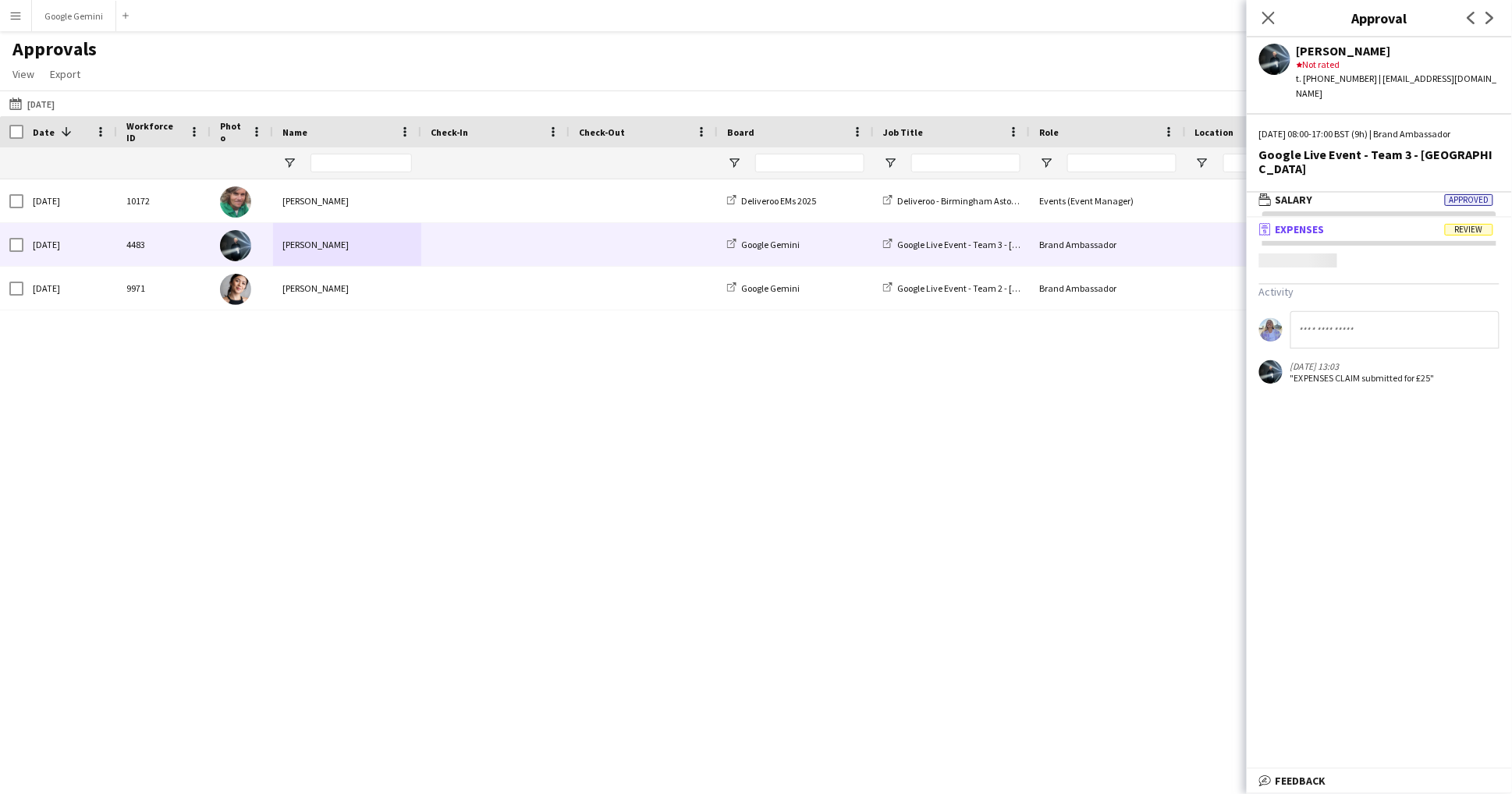
scroll to position [4, 0]
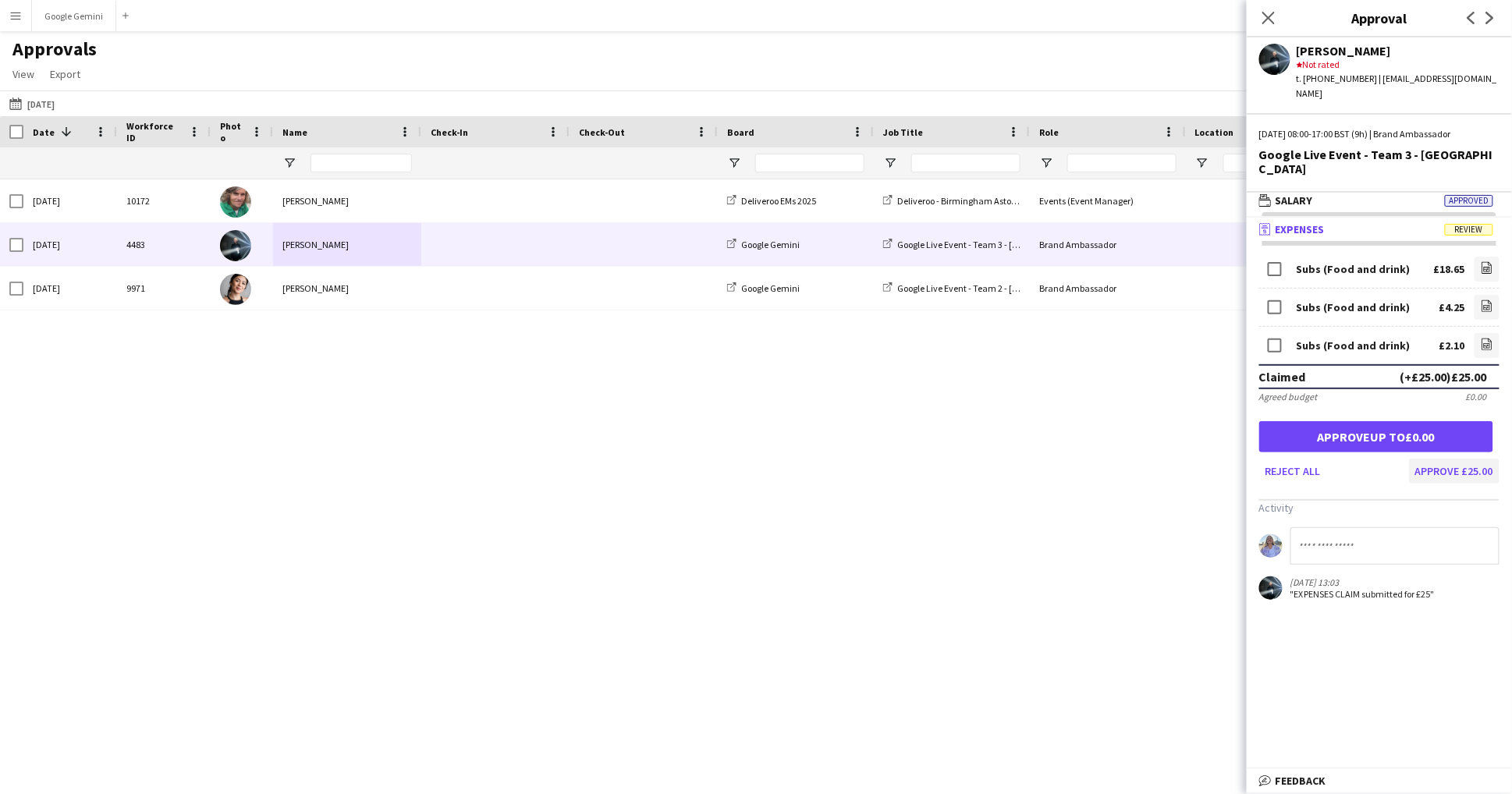
click at [1485, 460] on button "Approve £25.00" at bounding box center [1454, 471] width 90 height 25
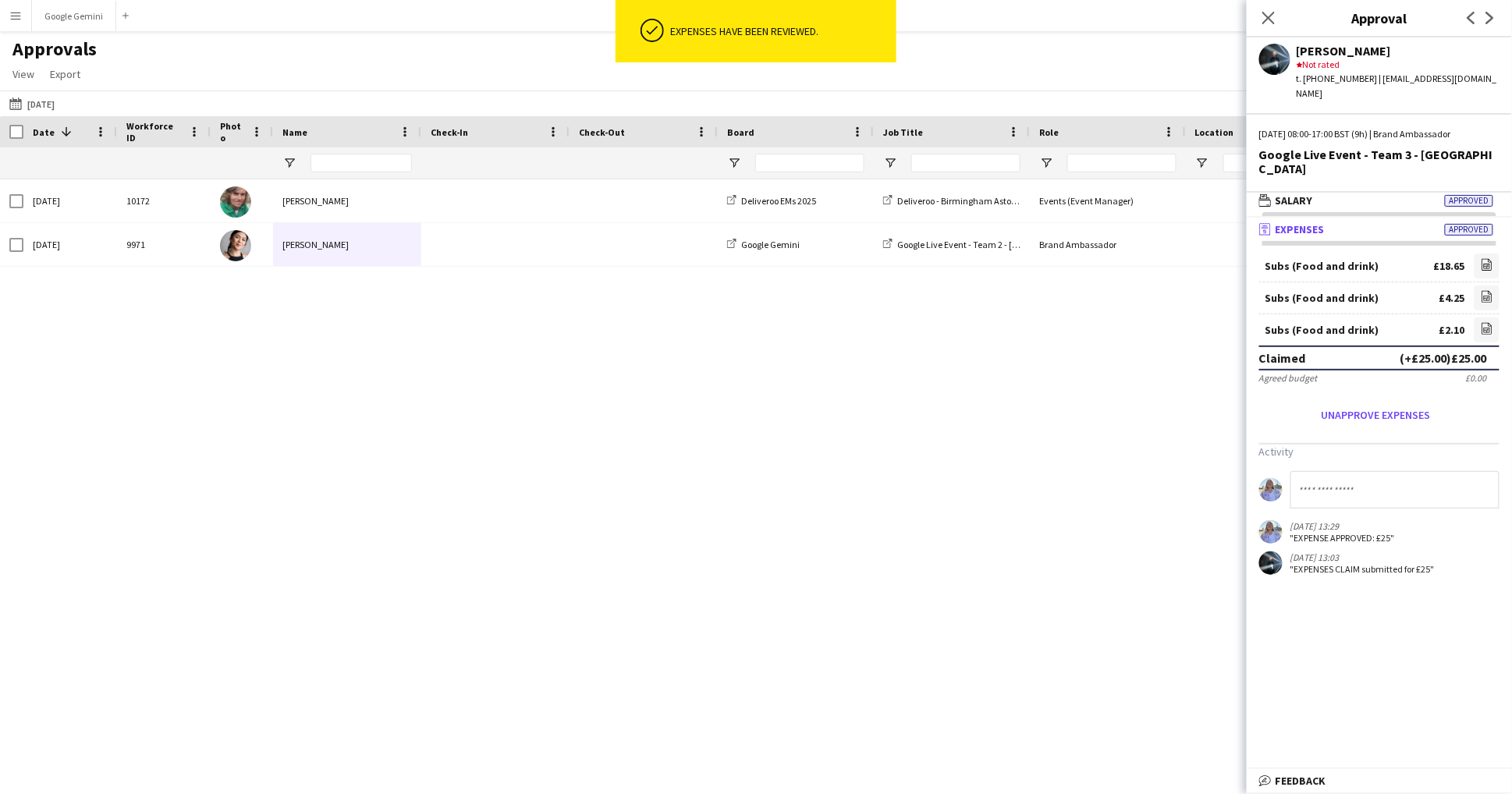
click at [308, 254] on div "[PERSON_NAME]" at bounding box center [347, 245] width 148 height 43
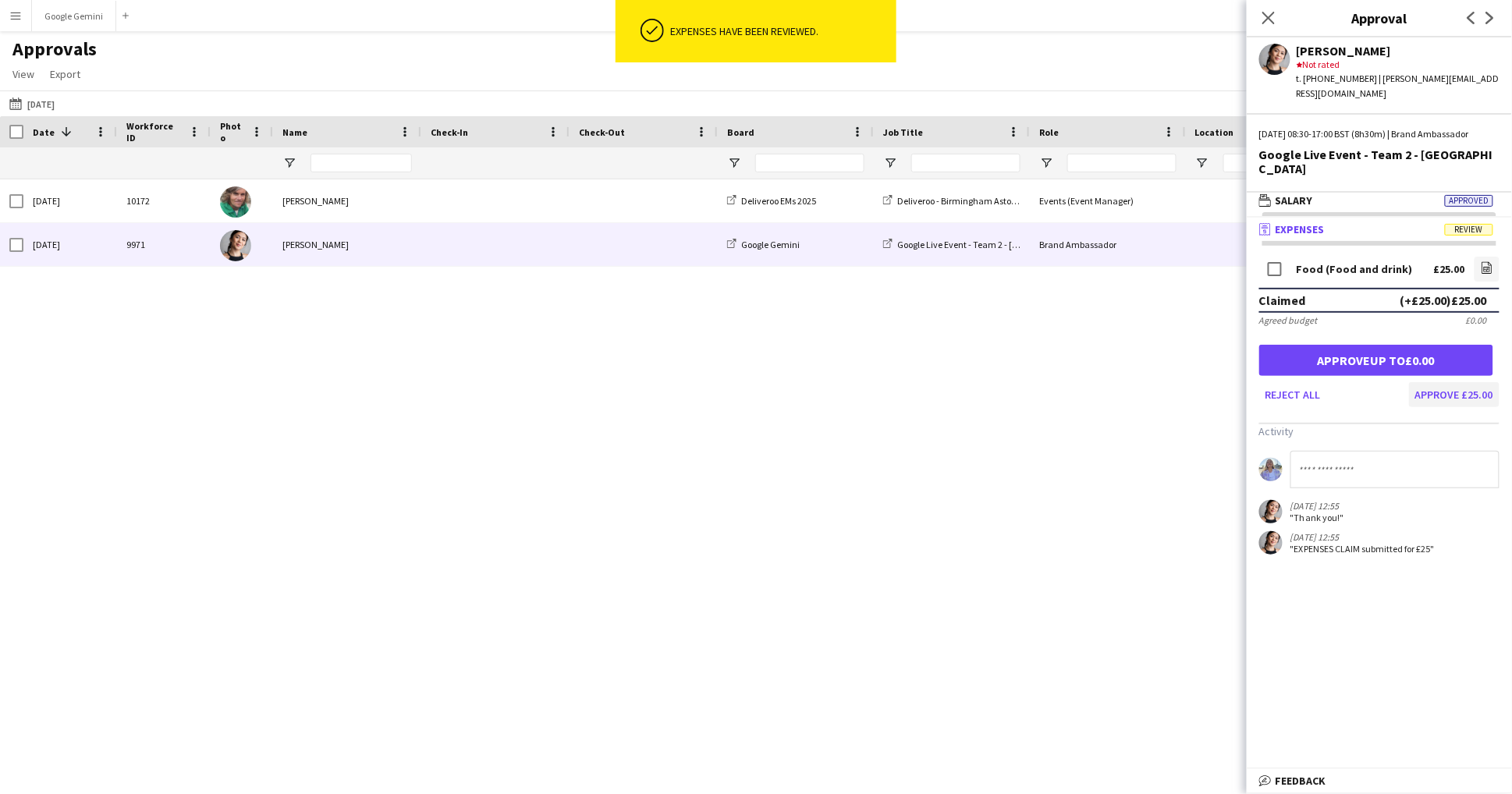
click at [1464, 383] on button "Approve £25.00" at bounding box center [1454, 395] width 90 height 25
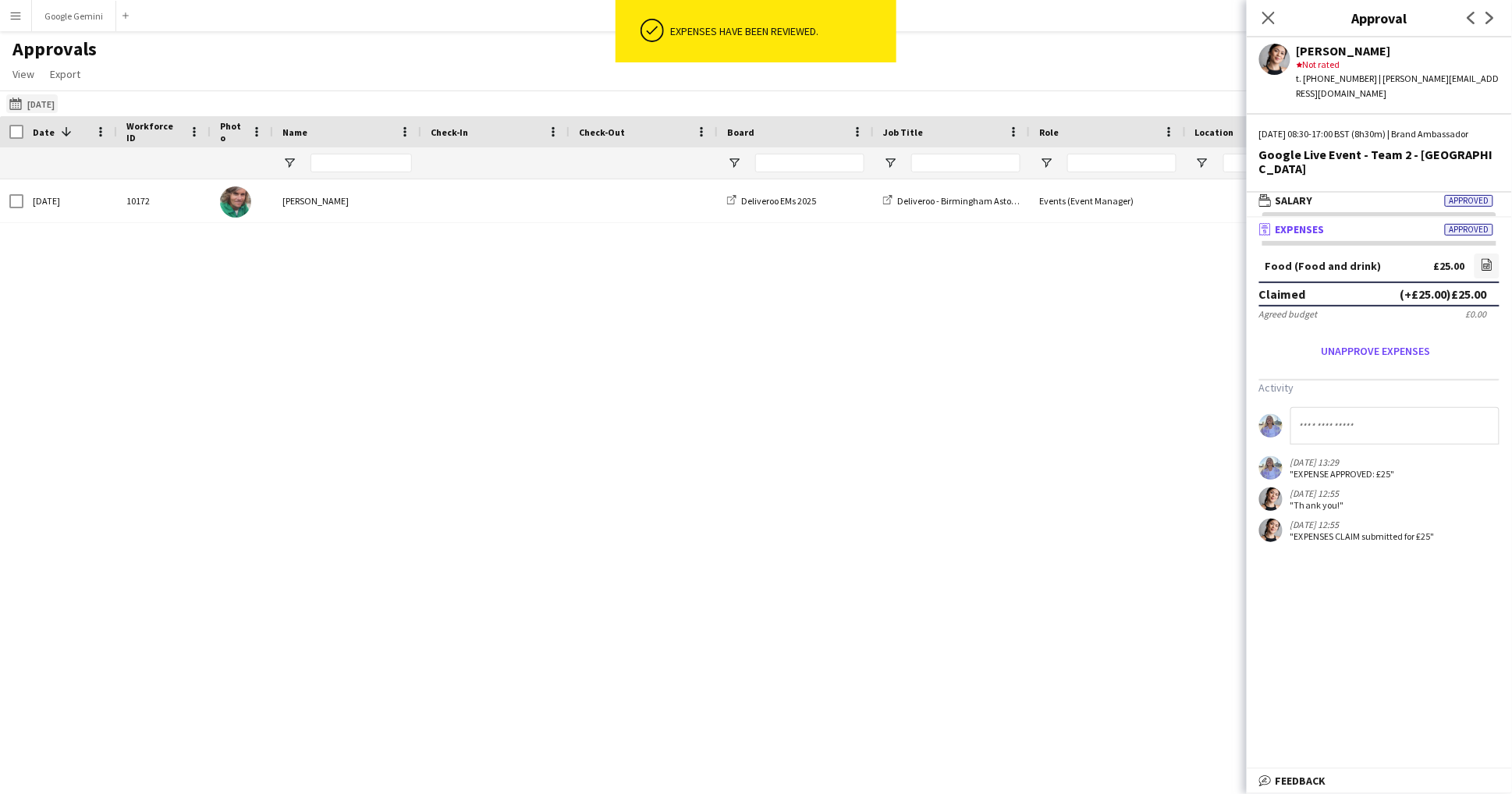
click at [46, 101] on button "[DATE] [DATE]" at bounding box center [32, 104] width 52 height 19
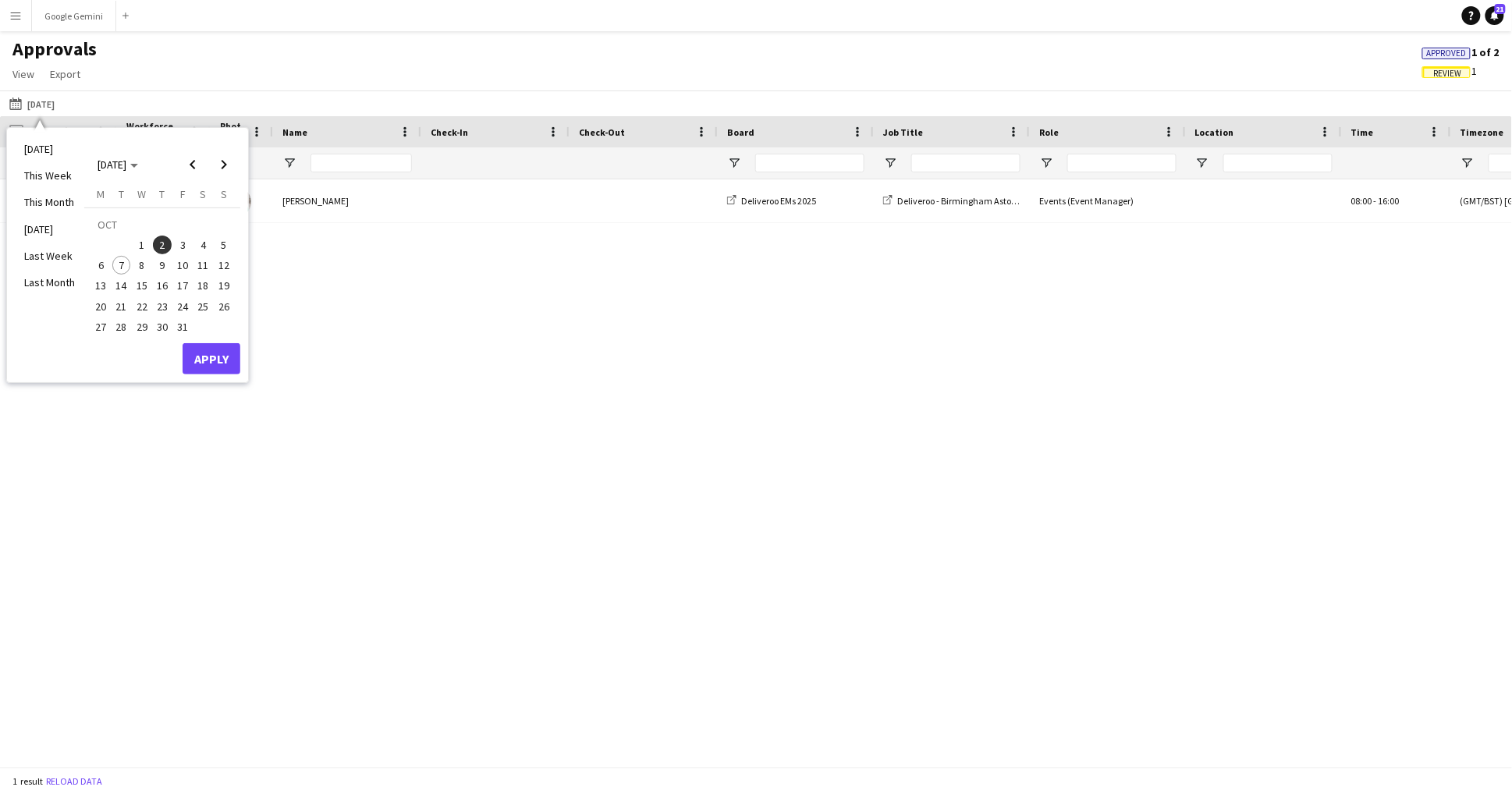
click at [182, 241] on span "3" at bounding box center [182, 244] width 19 height 19
click at [223, 359] on button "Apply" at bounding box center [211, 359] width 58 height 31
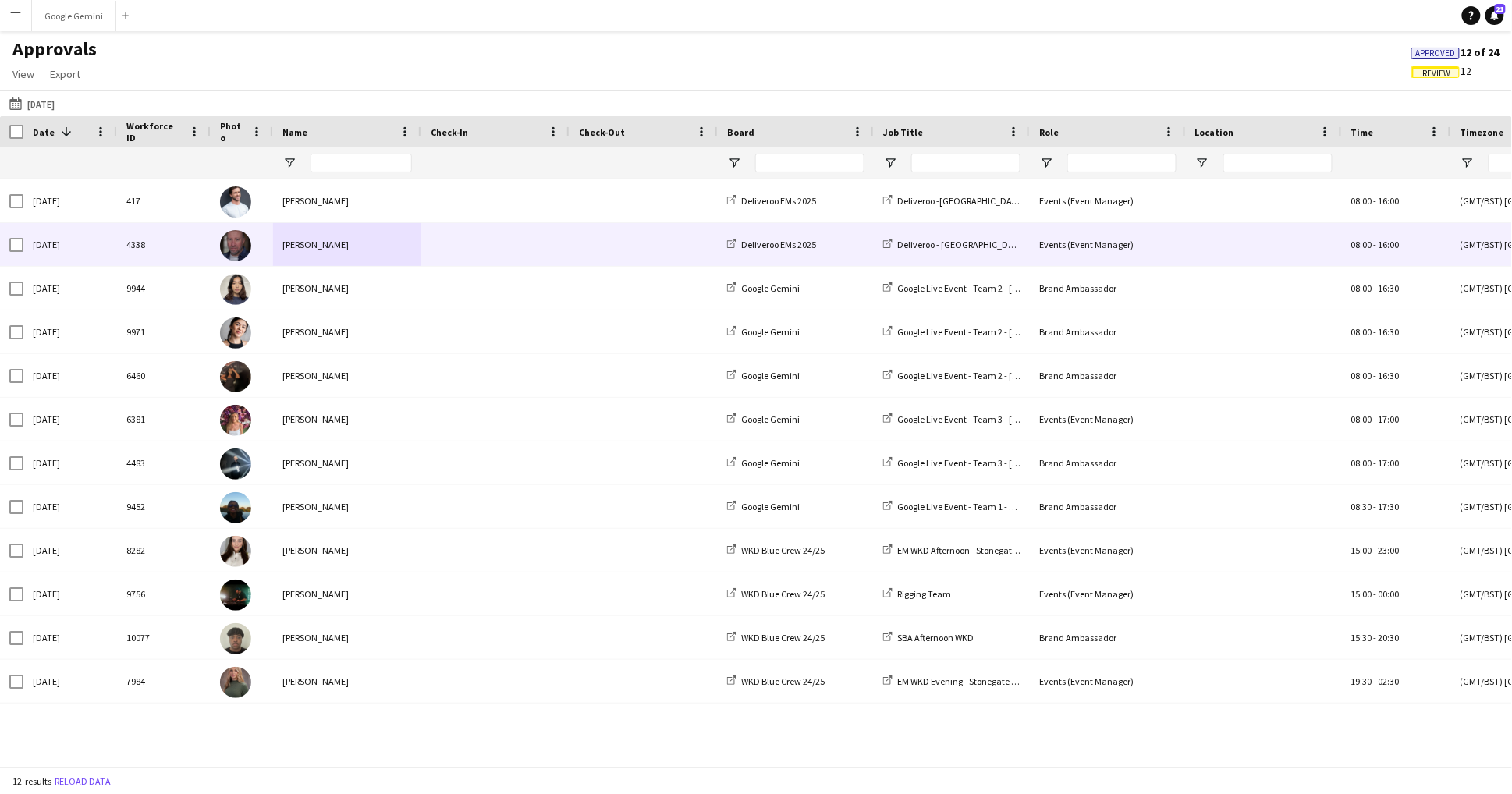
click at [300, 306] on div "[PERSON_NAME]" at bounding box center [347, 288] width 148 height 43
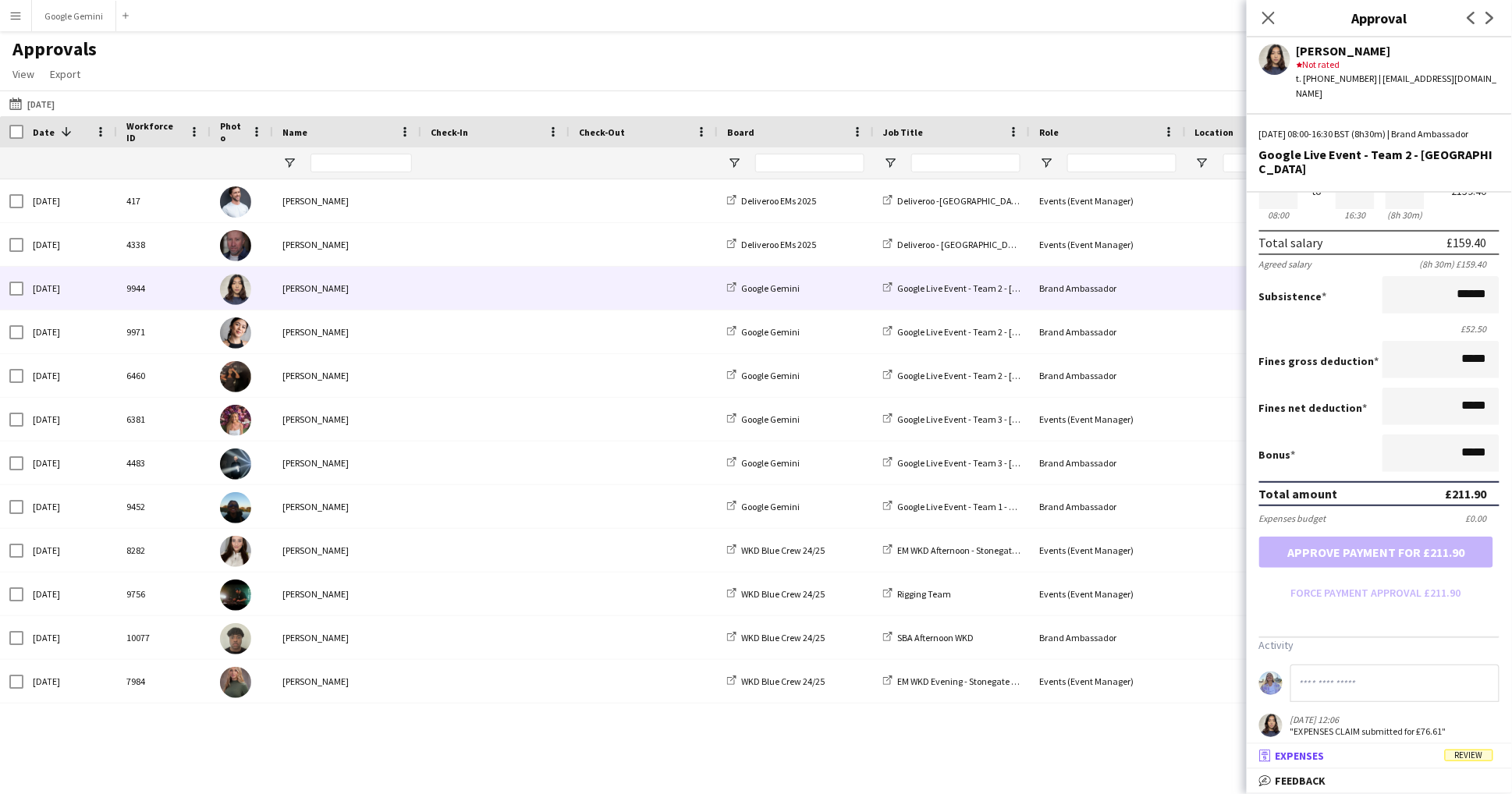
click at [1395, 760] on mat-panel-title "receipt Expenses Review" at bounding box center [1376, 756] width 259 height 14
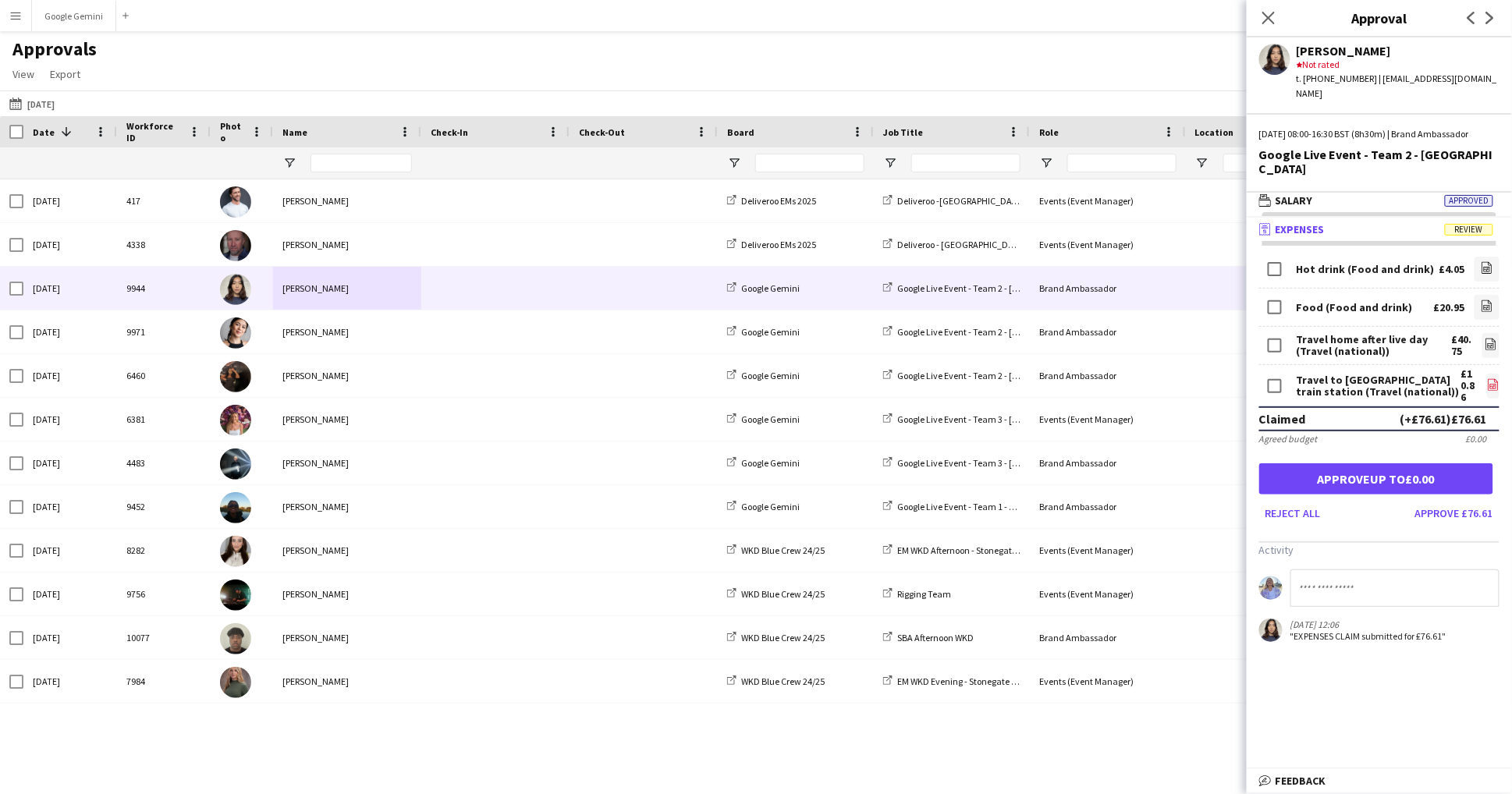
click at [1493, 378] on app-icon "file-image" at bounding box center [1493, 385] width 13 height 15
click at [1487, 338] on icon "file-image" at bounding box center [1491, 344] width 13 height 13
click at [1468, 501] on button "Approve £76.61" at bounding box center [1454, 513] width 90 height 25
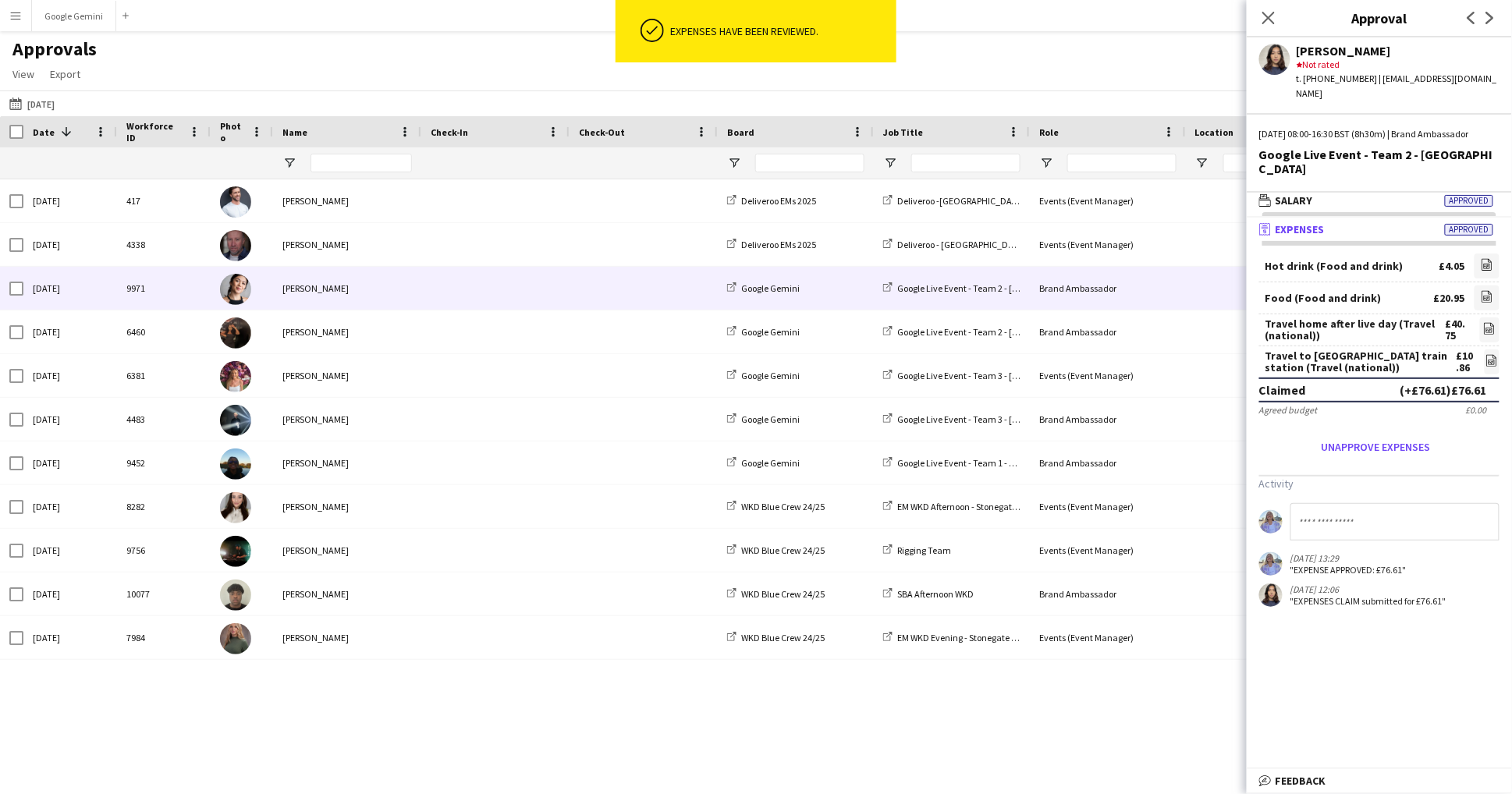
click at [339, 294] on div "[PERSON_NAME]" at bounding box center [347, 288] width 148 height 43
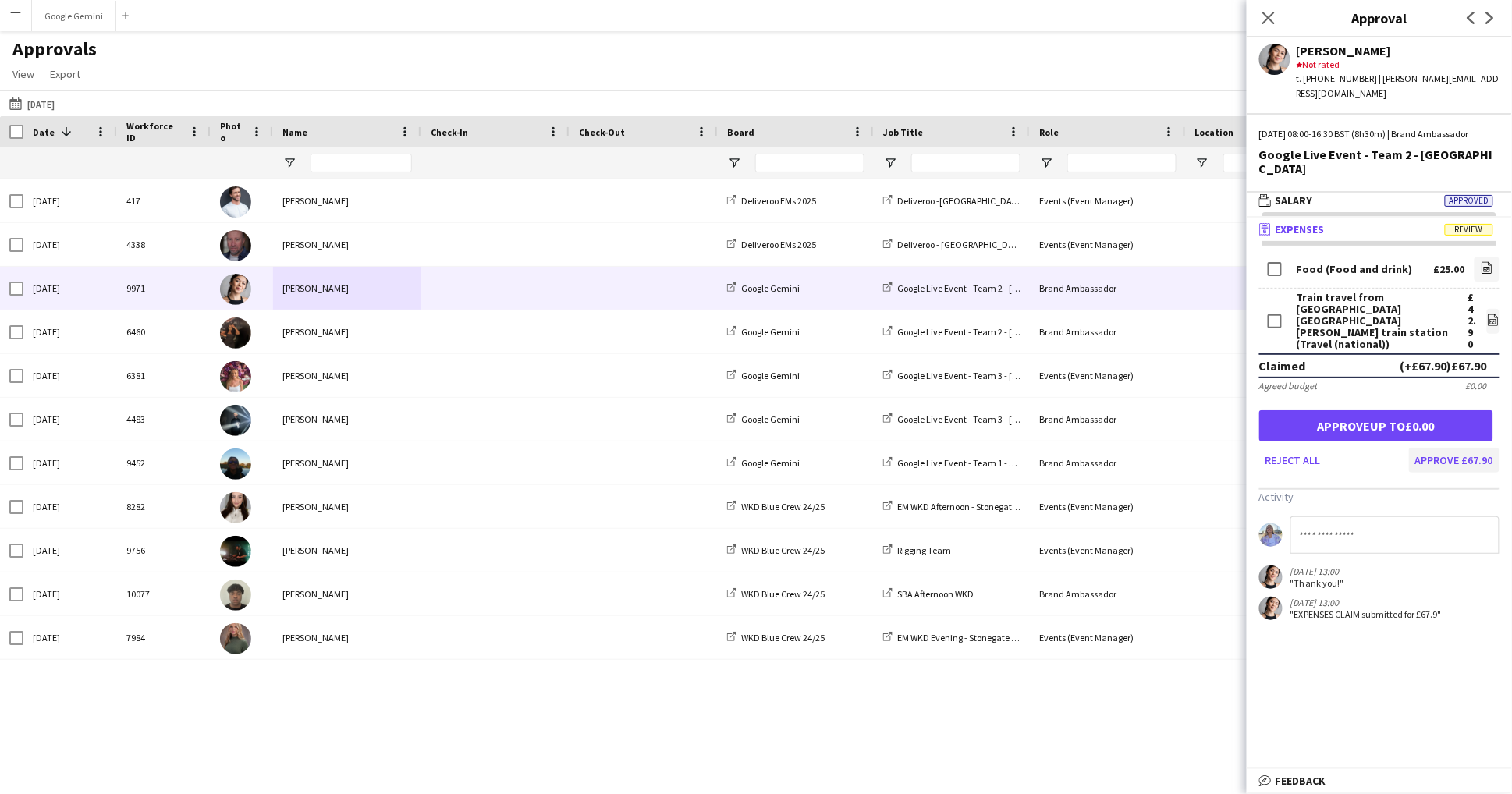
click at [1446, 448] on button "Approve £67.90" at bounding box center [1454, 460] width 90 height 25
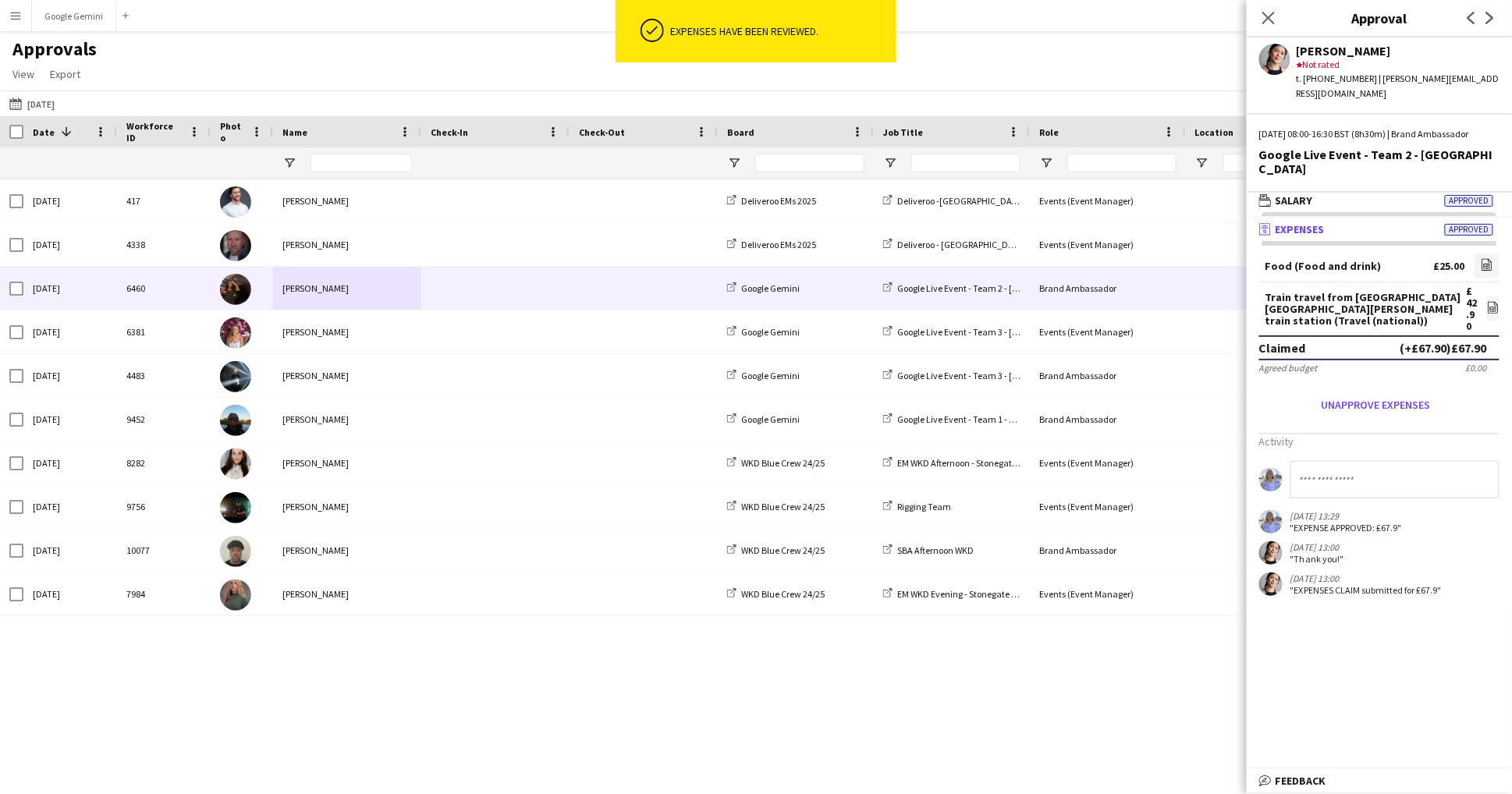
click at [327, 301] on div "[PERSON_NAME]" at bounding box center [347, 288] width 148 height 43
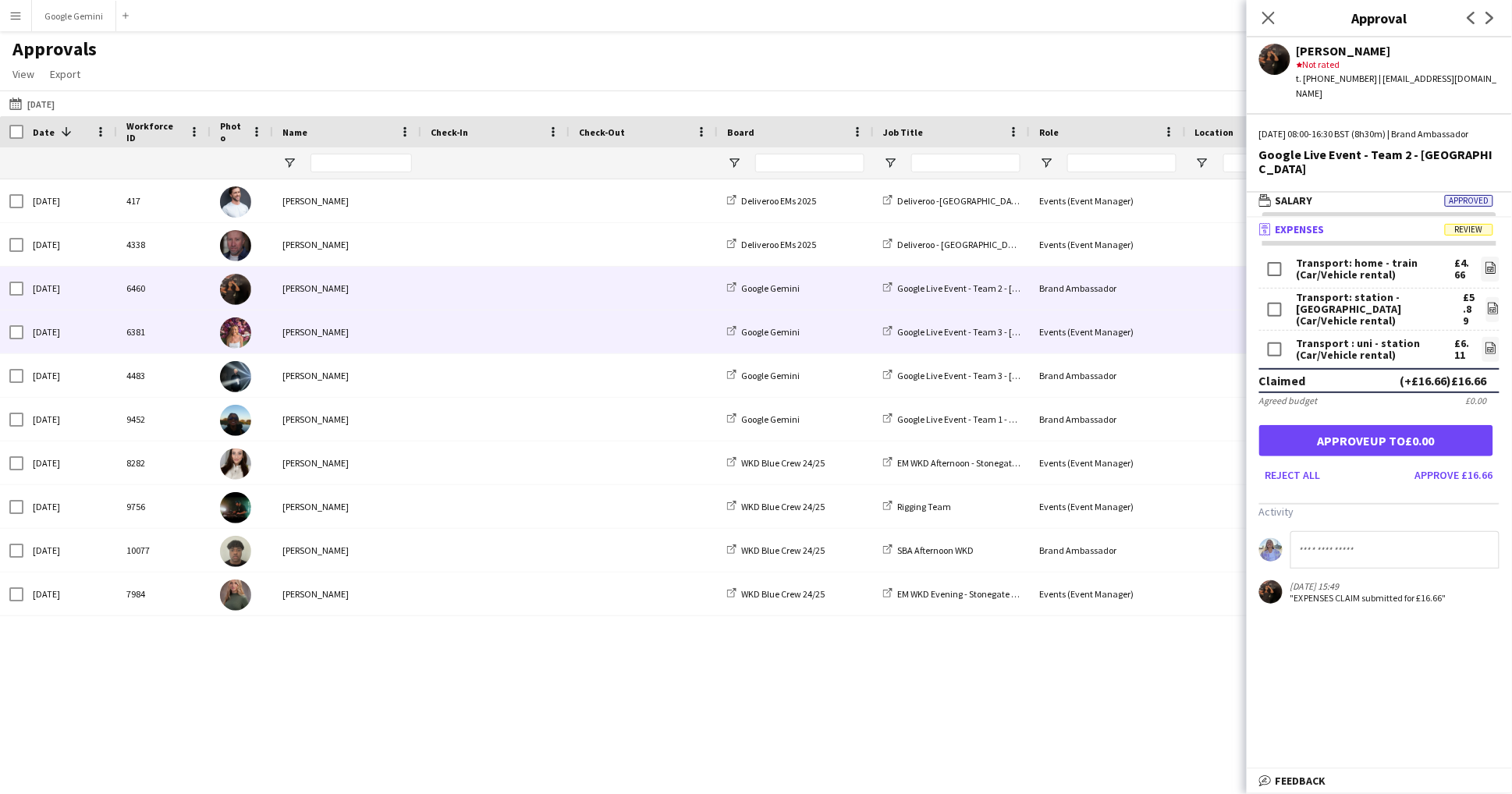
click at [406, 333] on div "[PERSON_NAME]" at bounding box center [347, 332] width 148 height 43
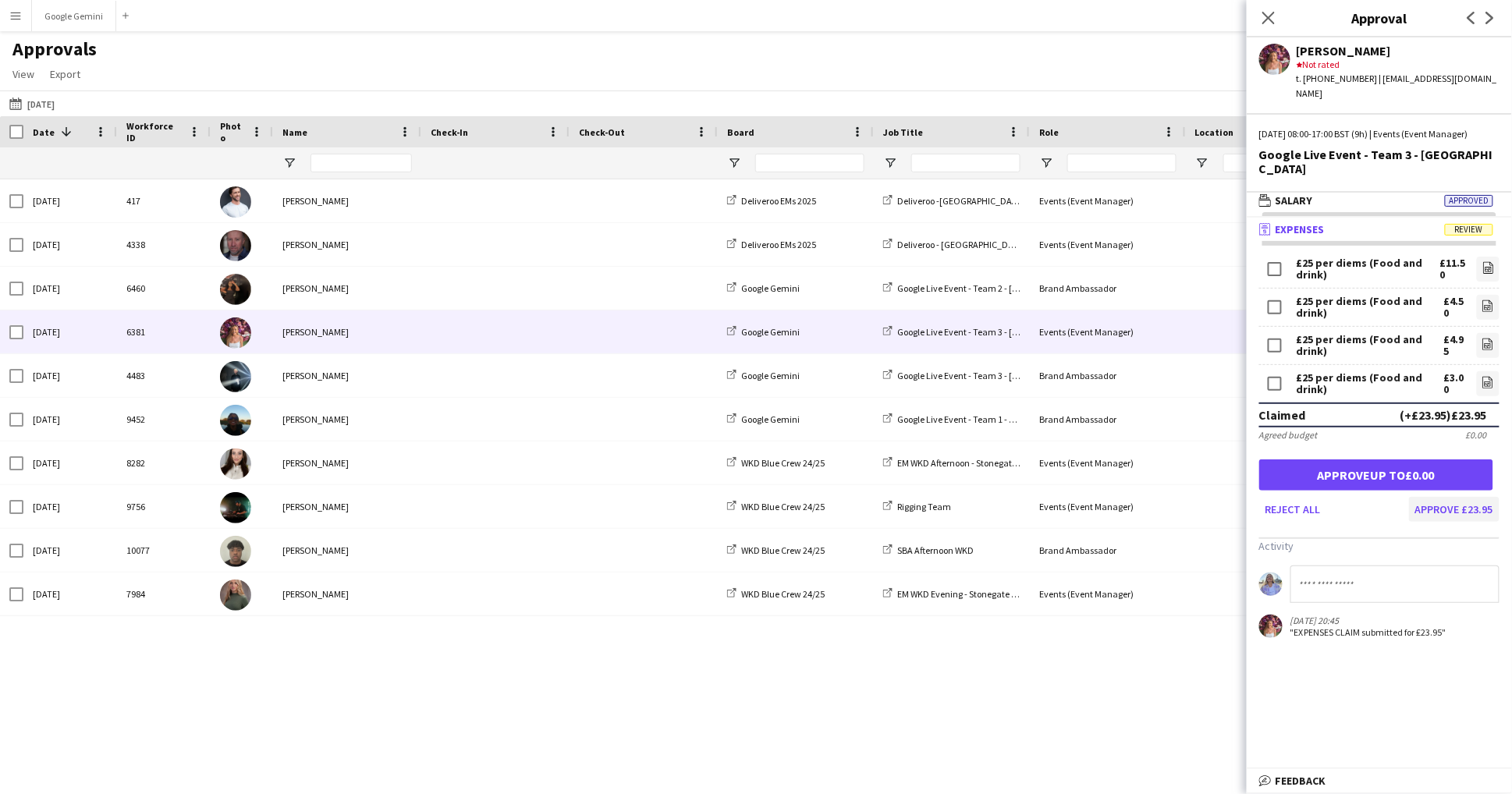
click at [1449, 497] on button "Approve £23.95" at bounding box center [1454, 510] width 90 height 25
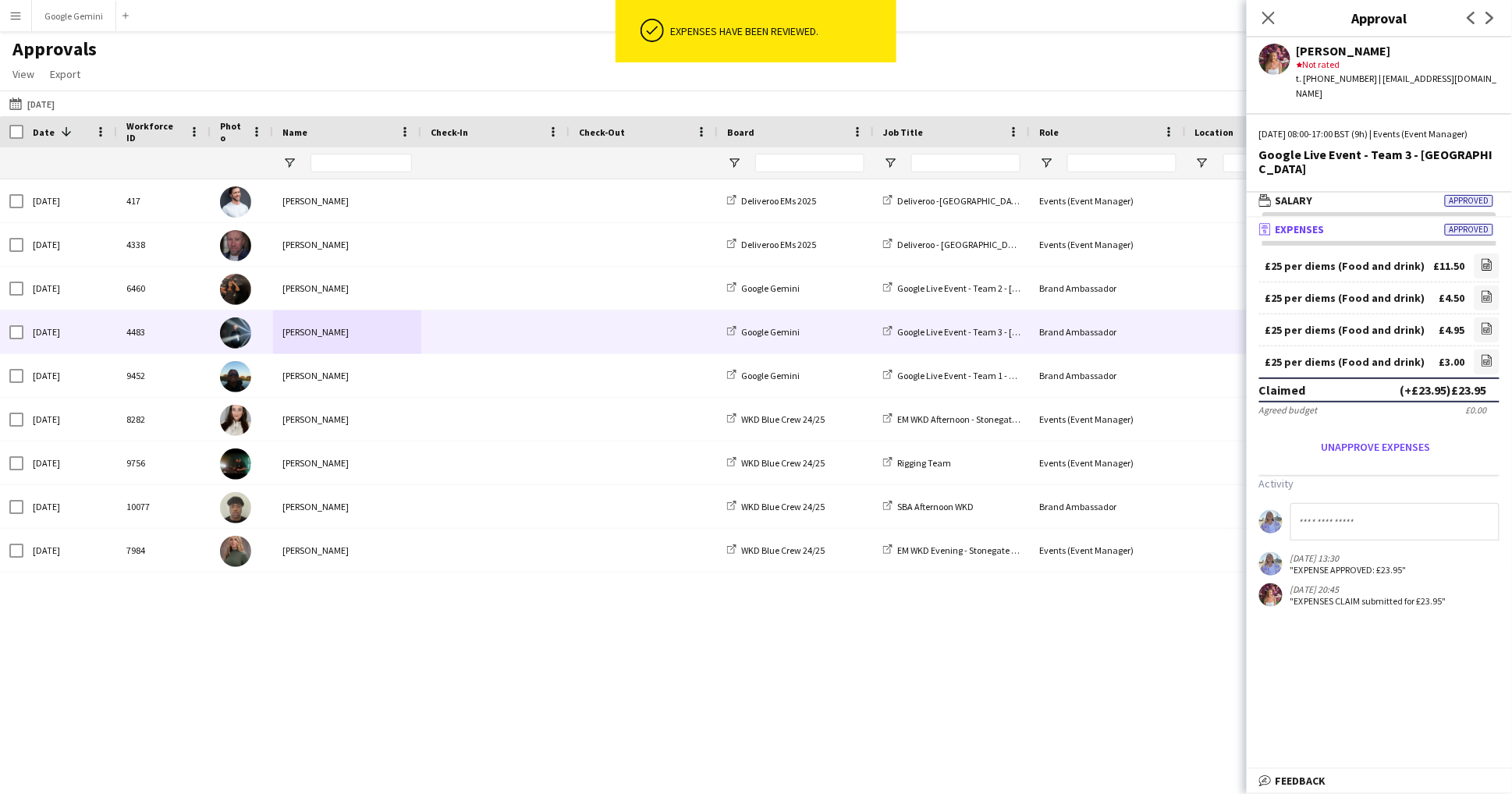
click at [339, 352] on div "[DATE] 4483 [PERSON_NAME] Google Gemini Google Live Event - Team 3 - [GEOGRAPHI…" at bounding box center [1415, 332] width 2832 height 44
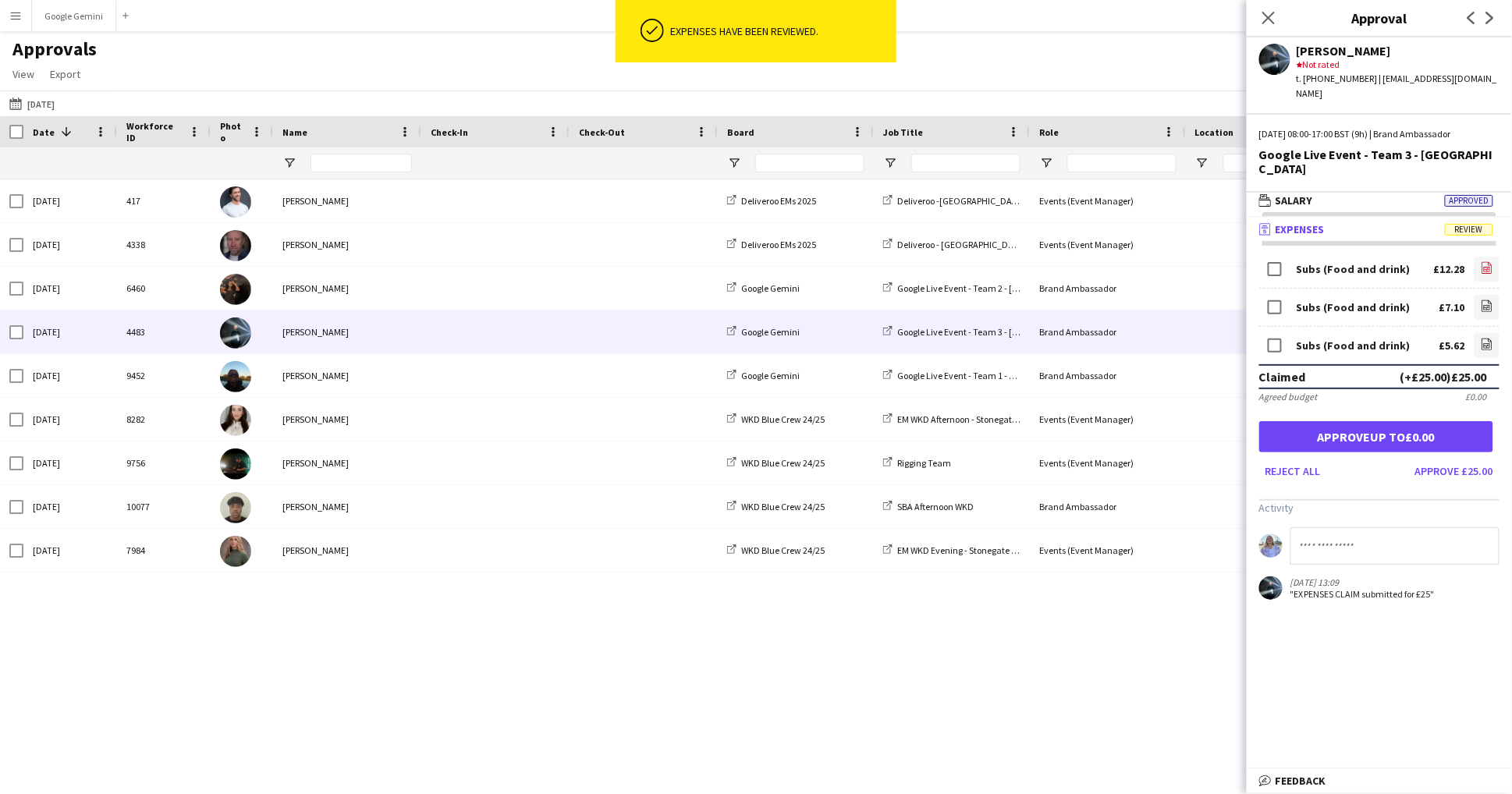
click at [1487, 261] on icon "file-image" at bounding box center [1487, 267] width 13 height 13
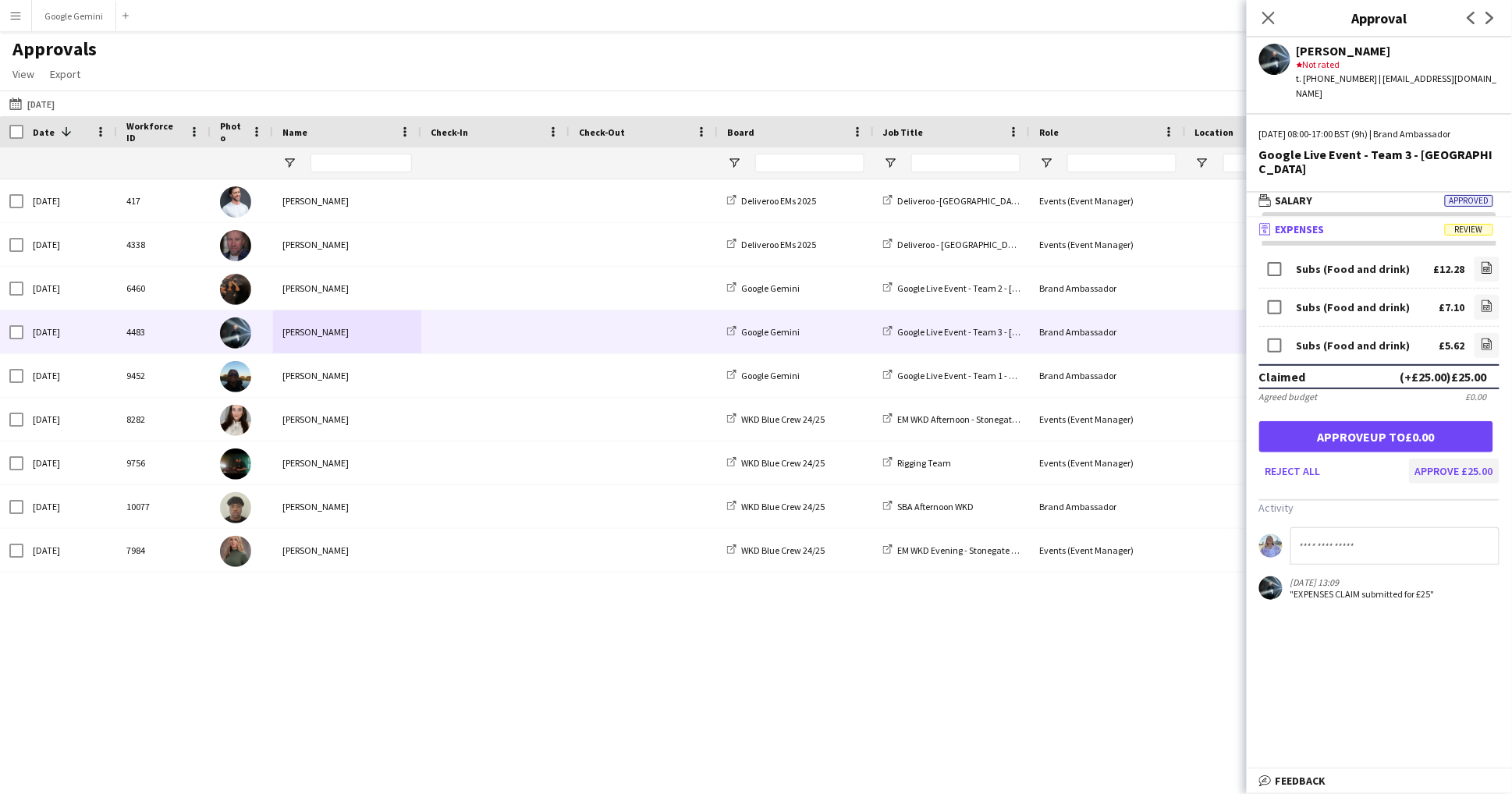
click at [1457, 459] on button "Approve £25.00" at bounding box center [1454, 471] width 90 height 25
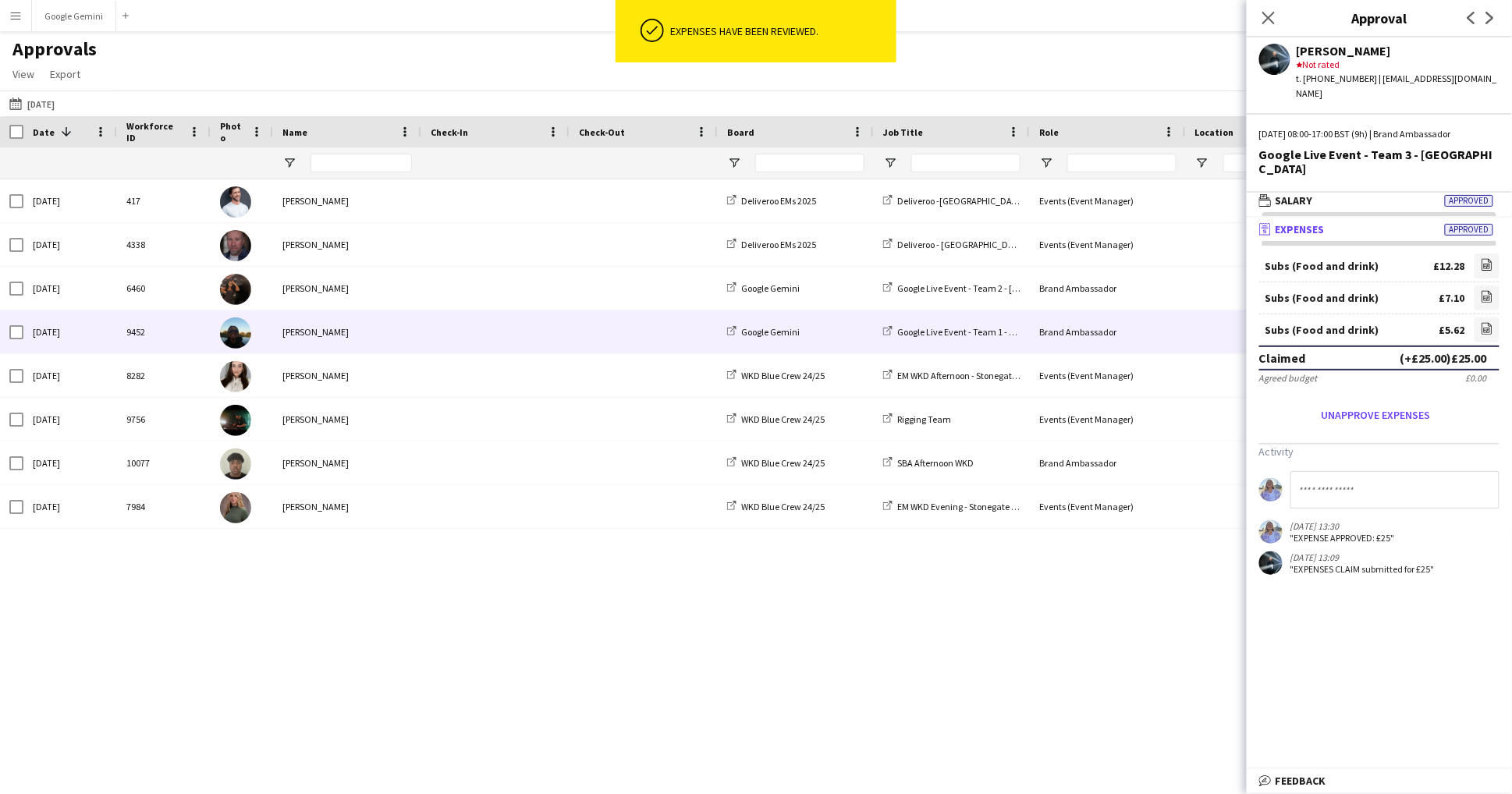
click at [354, 345] on div "[PERSON_NAME]" at bounding box center [347, 332] width 148 height 43
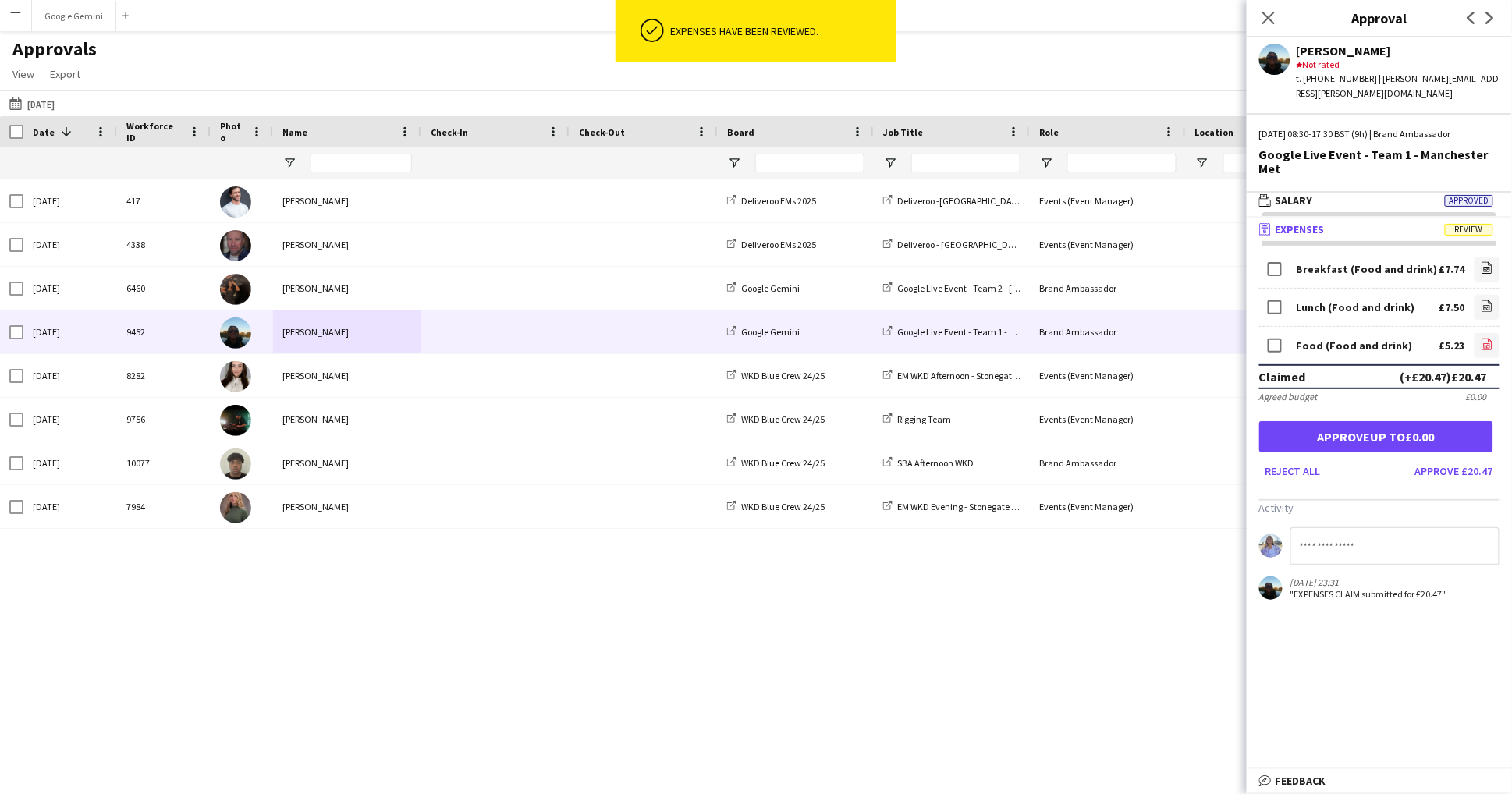
click at [1483, 338] on icon "file-image" at bounding box center [1487, 344] width 13 height 13
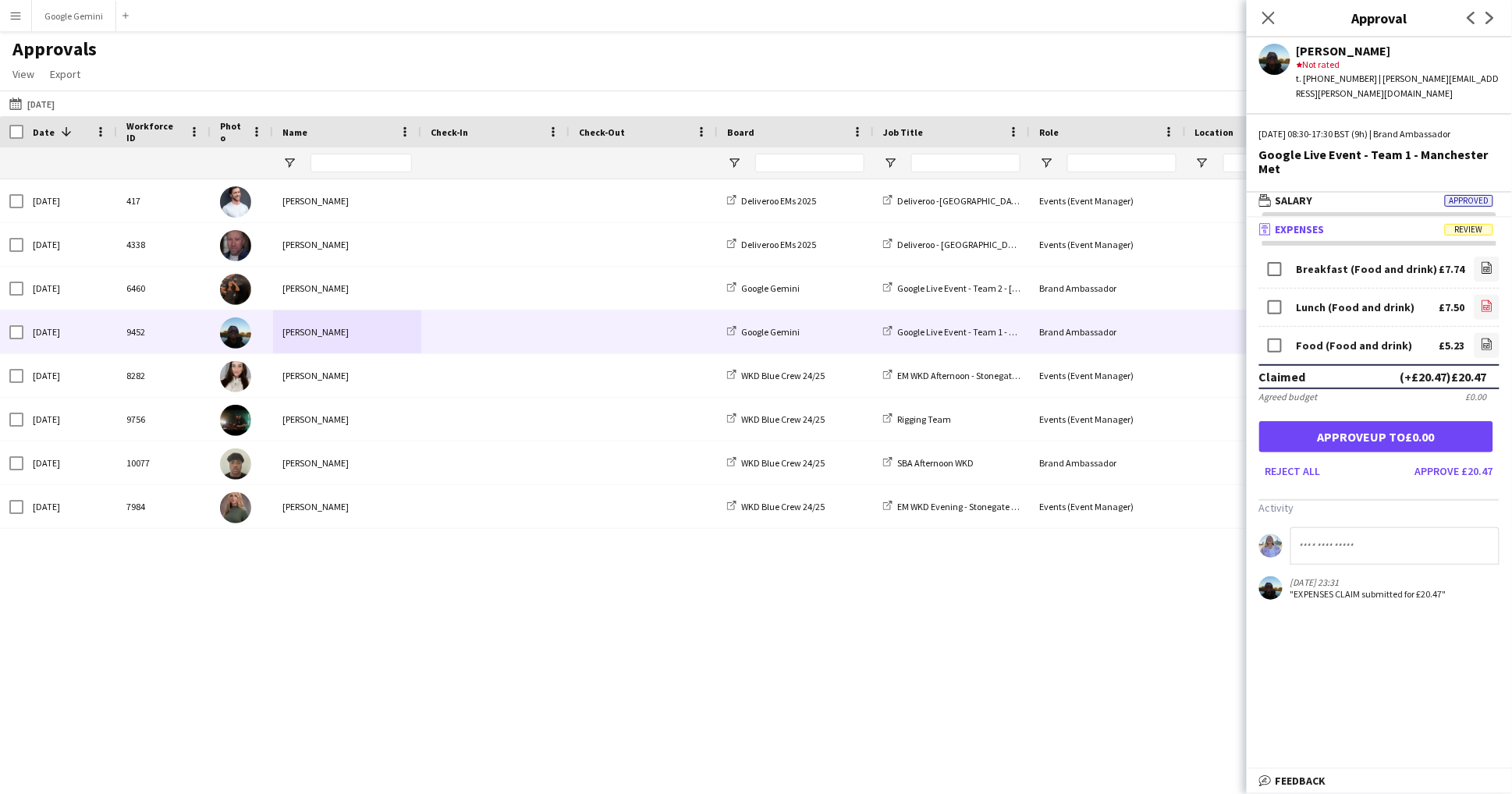
click at [1487, 297] on link "file-image" at bounding box center [1487, 308] width 25 height 25
click at [1477, 257] on link "file-image" at bounding box center [1487, 269] width 25 height 25
click at [1449, 460] on button "Approve £20.47" at bounding box center [1454, 471] width 90 height 25
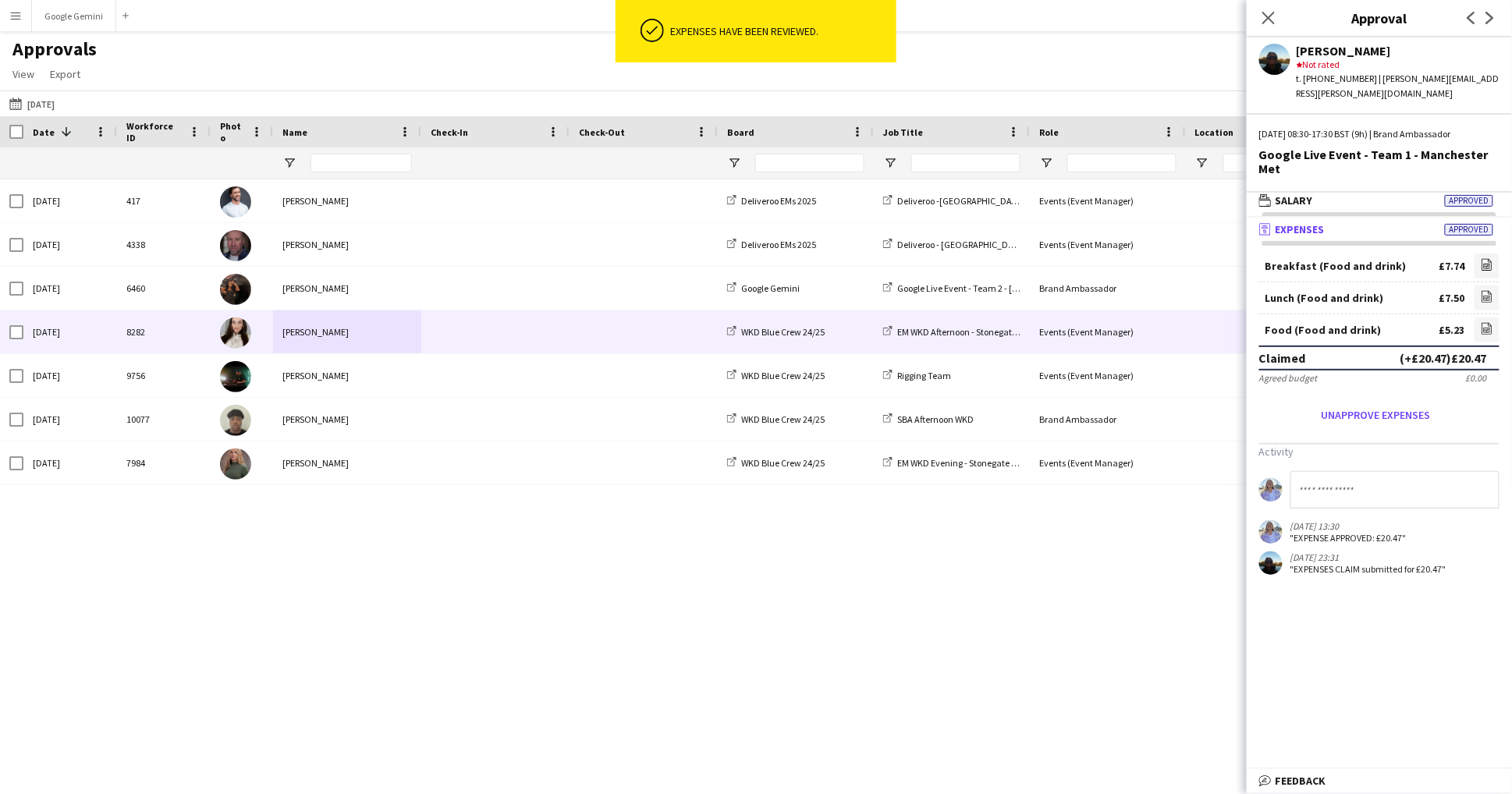
click at [291, 338] on div "[PERSON_NAME]" at bounding box center [347, 332] width 148 height 43
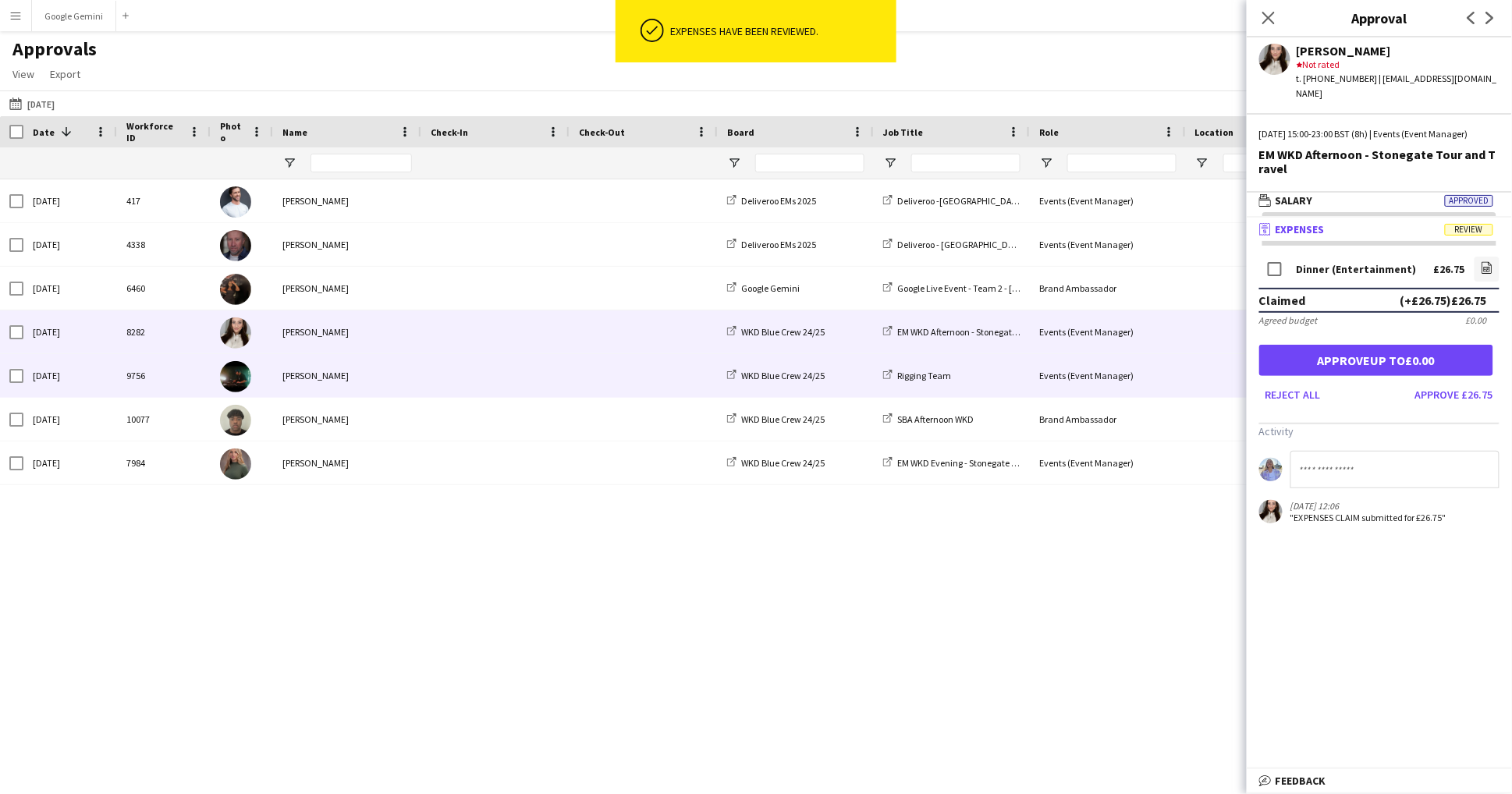
click at [294, 396] on div "[DATE] 9756 [PERSON_NAME] WKD Blue Crew 24/25 Rigging Team Events (Event Manage…" at bounding box center [1415, 376] width 2832 height 44
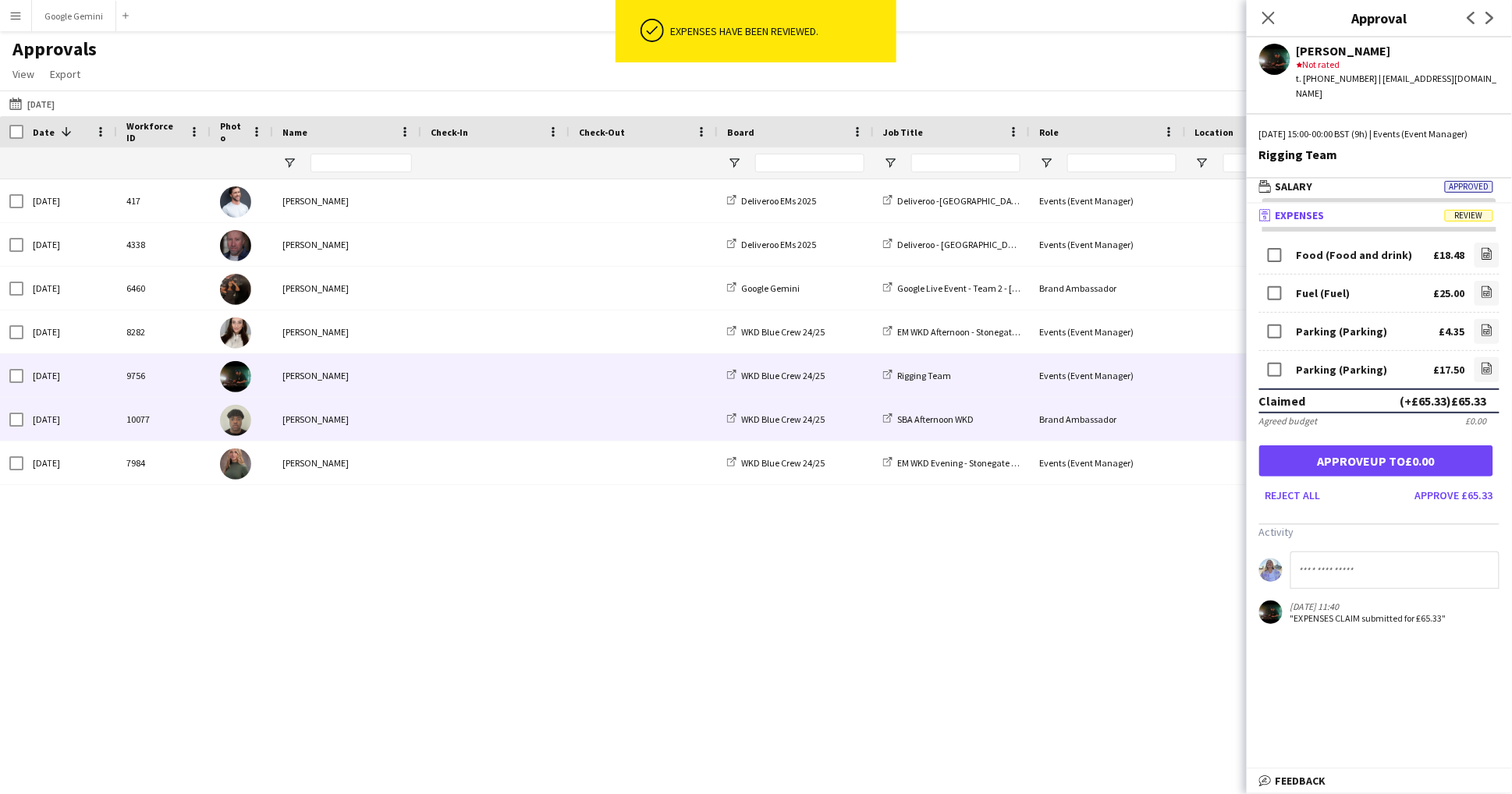
click at [298, 428] on div "[PERSON_NAME]" at bounding box center [347, 419] width 148 height 43
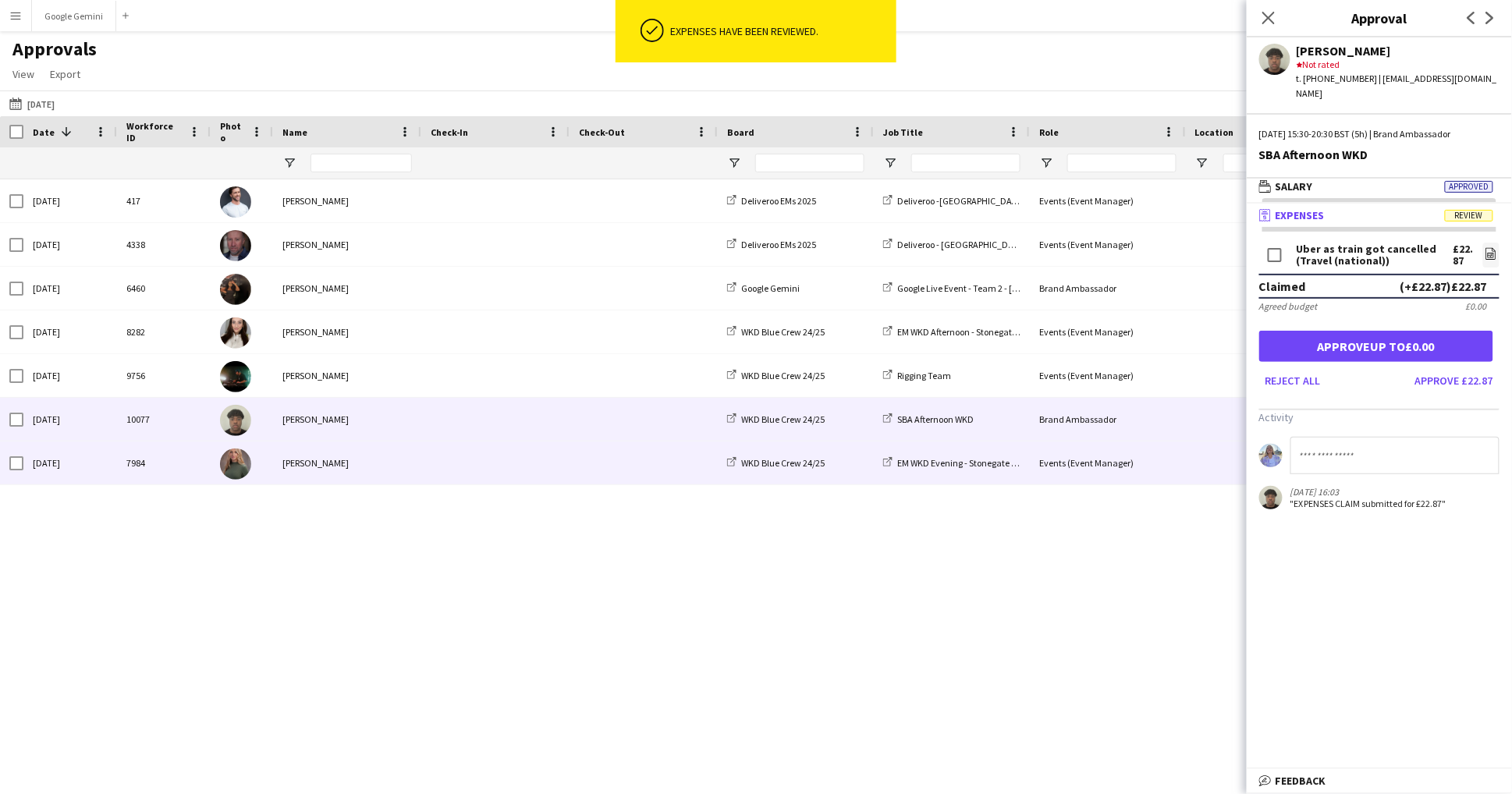
click at [298, 472] on div "[PERSON_NAME]" at bounding box center [347, 463] width 148 height 43
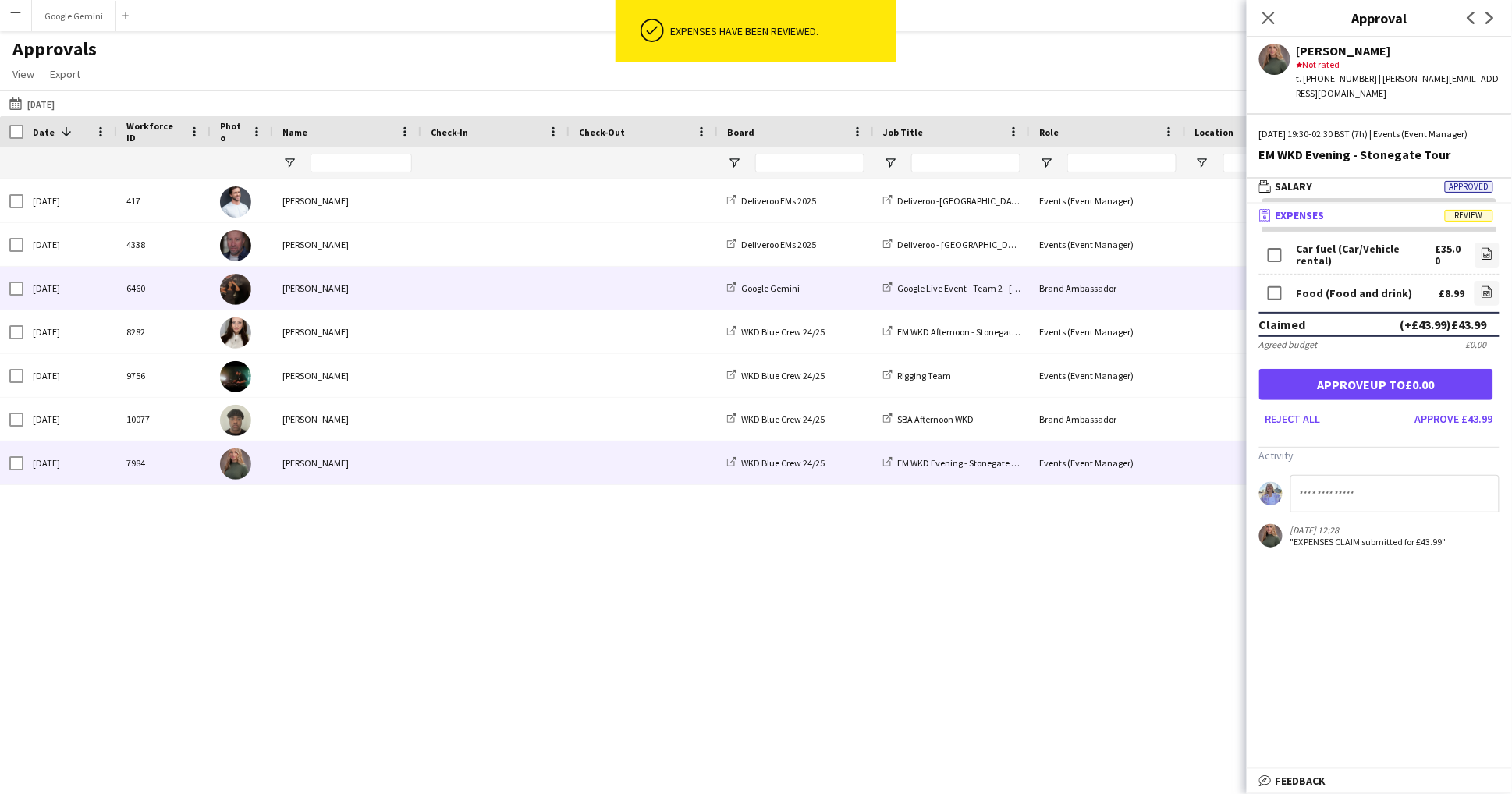
click at [315, 294] on div "[PERSON_NAME]" at bounding box center [347, 288] width 148 height 43
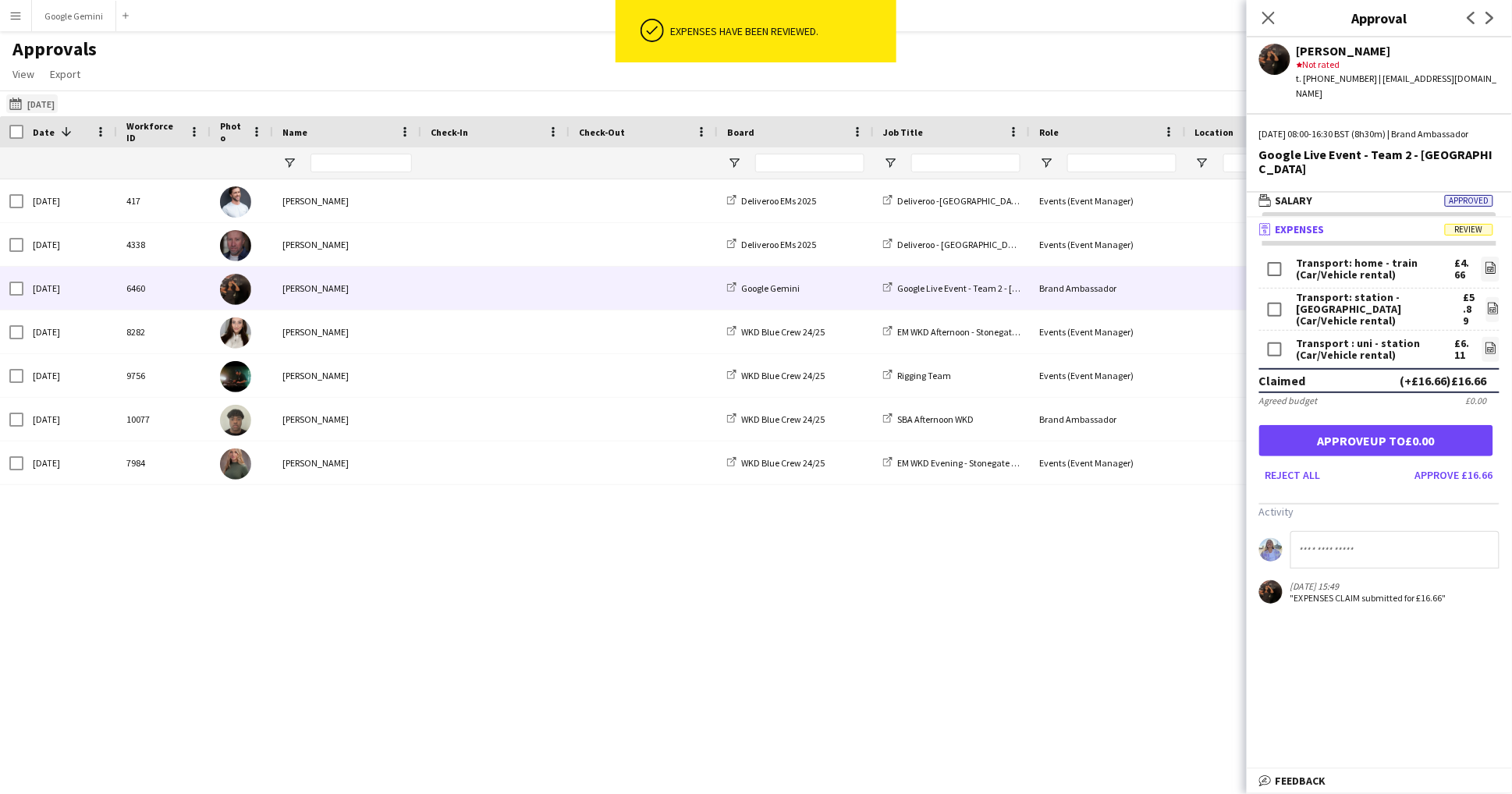
click at [58, 103] on button "[DATE] [DATE]" at bounding box center [32, 104] width 52 height 19
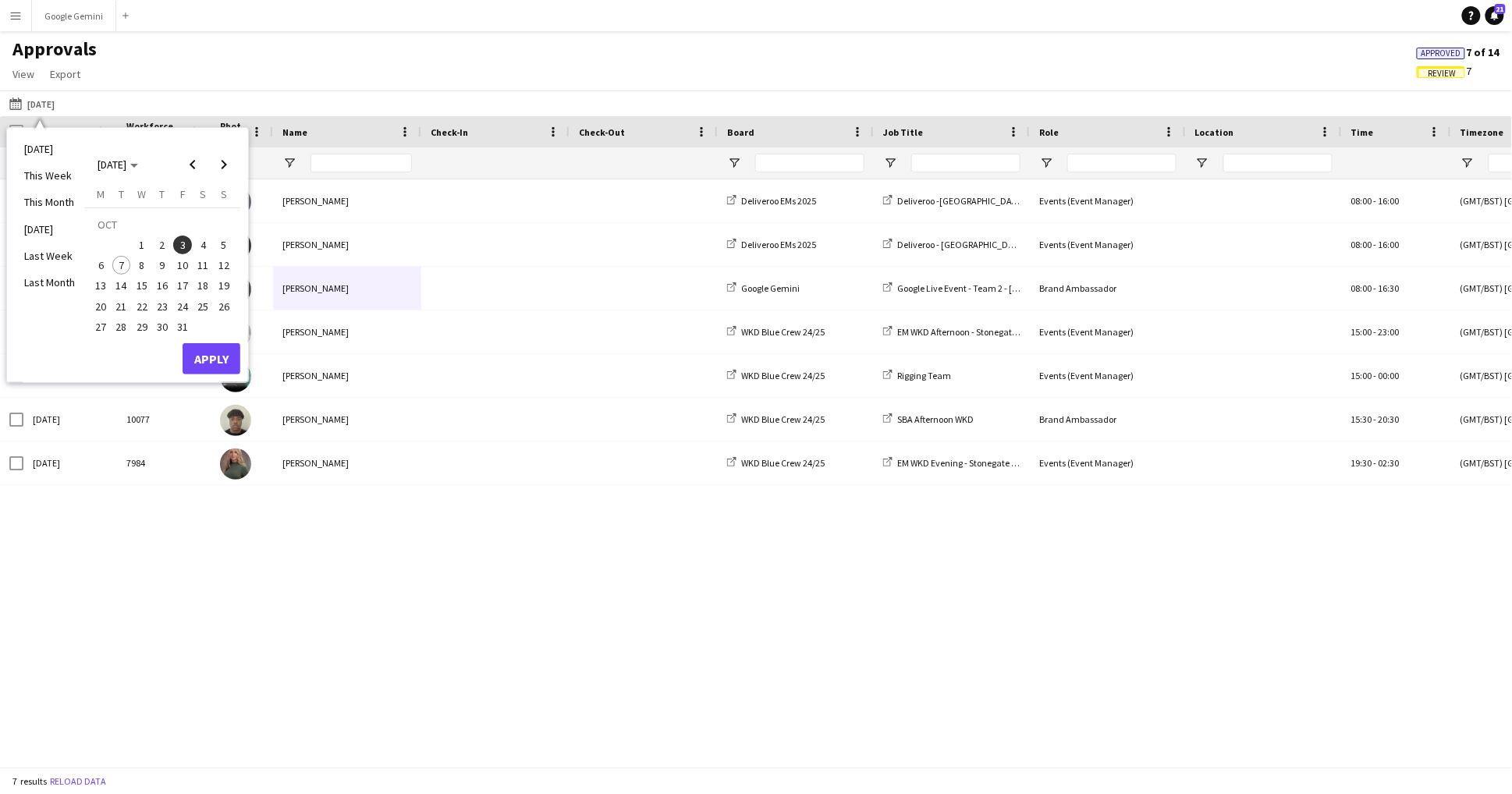
click at [205, 232] on td "OCT" at bounding box center [162, 224] width 144 height 21
click at [201, 248] on span "4" at bounding box center [203, 244] width 19 height 19
click at [229, 362] on button "Apply" at bounding box center [211, 359] width 58 height 31
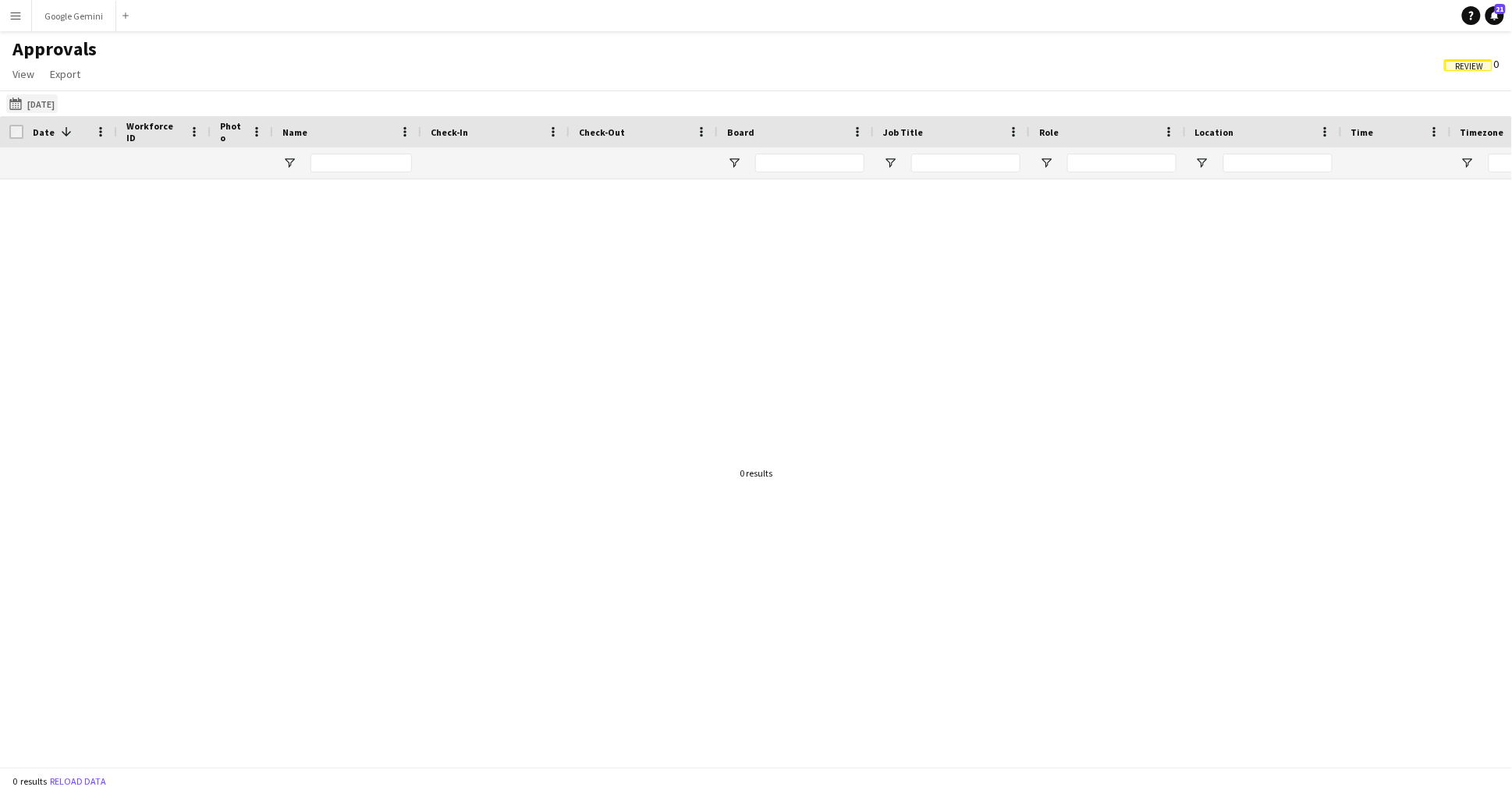
click at [58, 97] on button "[DATE] [DATE]" at bounding box center [32, 104] width 52 height 19
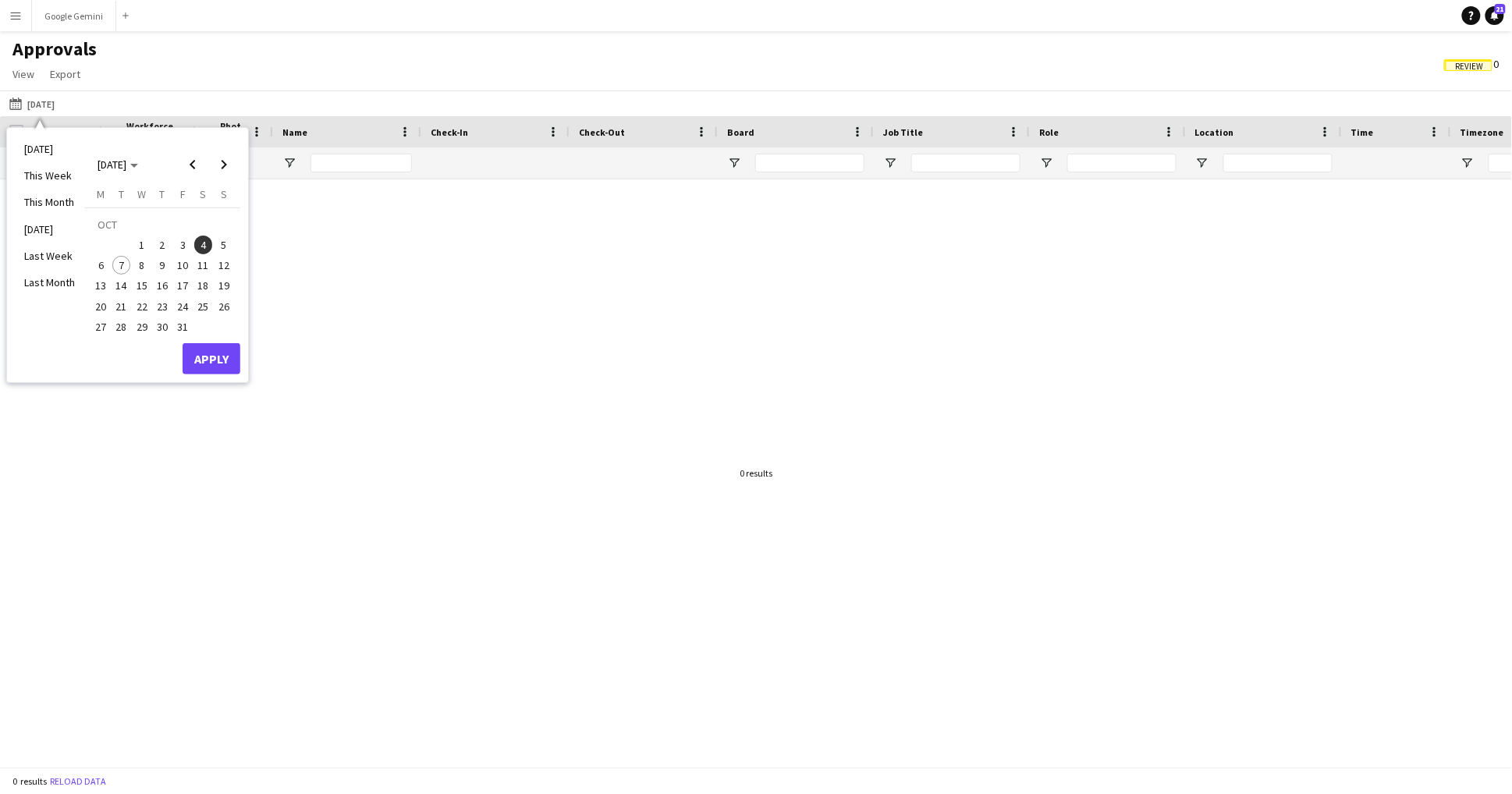
click at [229, 248] on span "5" at bounding box center [224, 244] width 19 height 19
click at [228, 360] on button "Apply" at bounding box center [211, 359] width 58 height 31
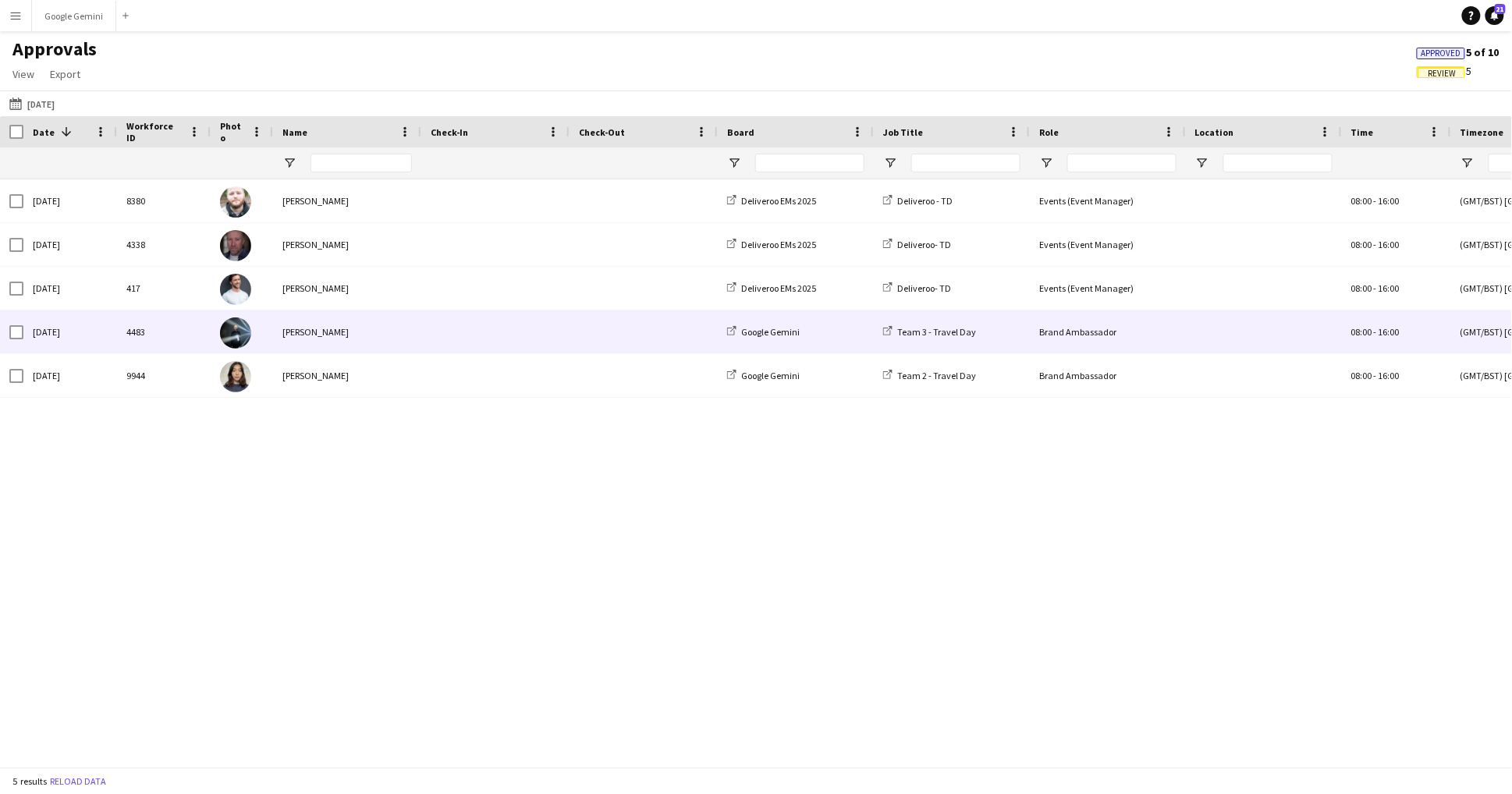
click at [316, 333] on div "[PERSON_NAME]" at bounding box center [347, 332] width 148 height 43
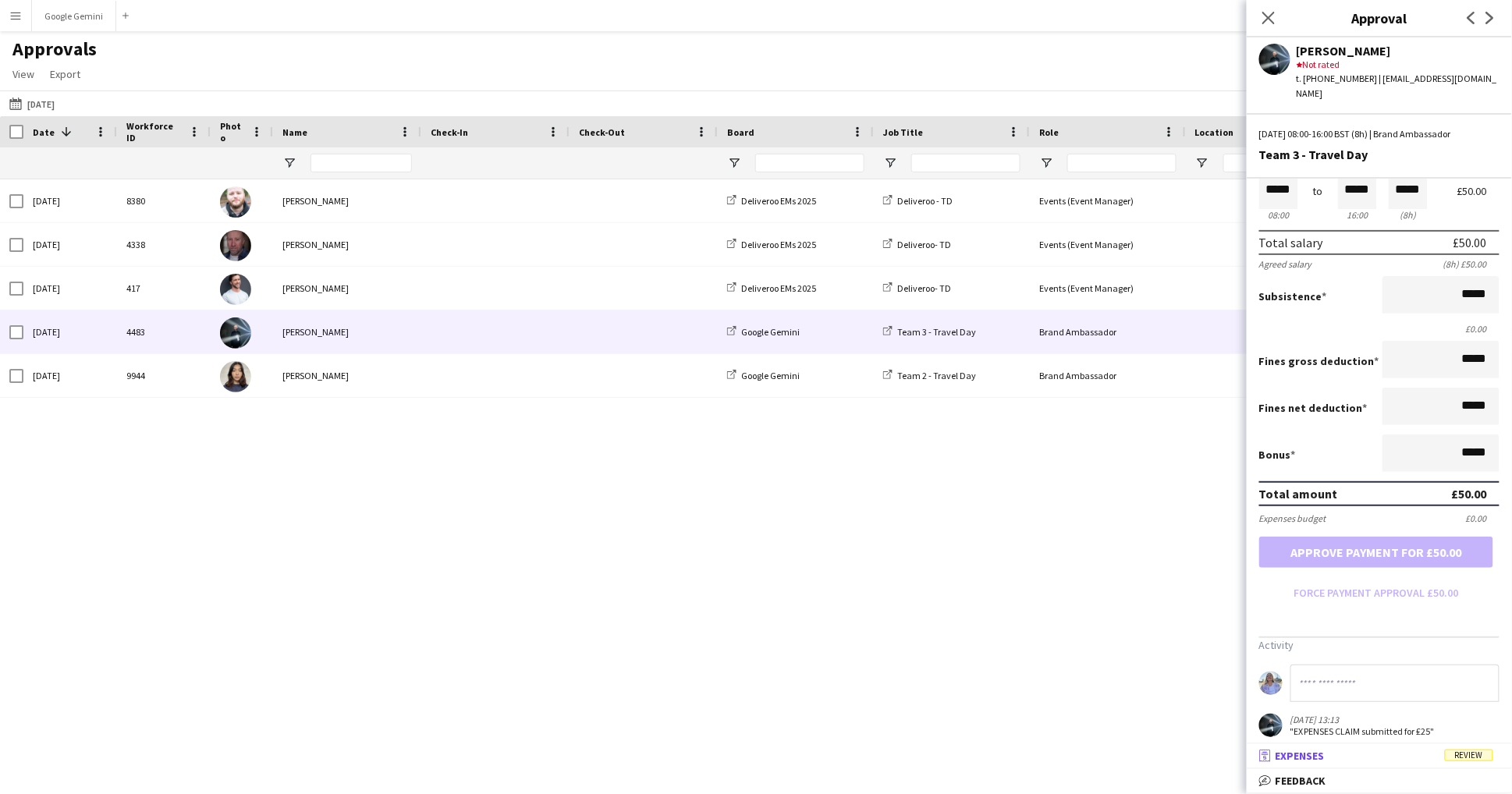
click at [1421, 768] on mat-expansion-panel-header "receipt Expenses Review" at bounding box center [1379, 756] width 266 height 23
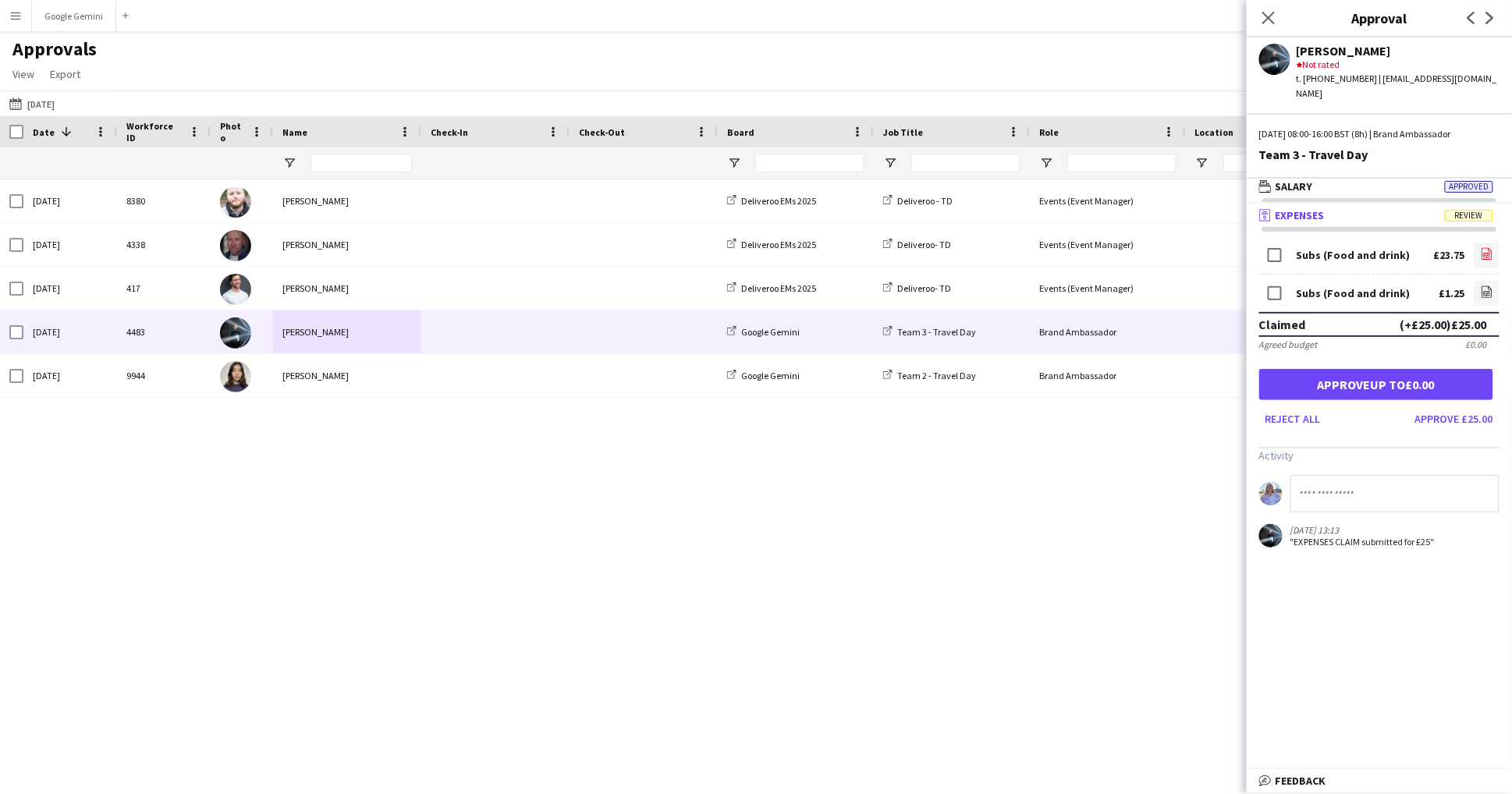
click at [1490, 253] on icon at bounding box center [1486, 255] width 6 height 4
click at [1464, 407] on button "Approve £25.00" at bounding box center [1454, 419] width 90 height 25
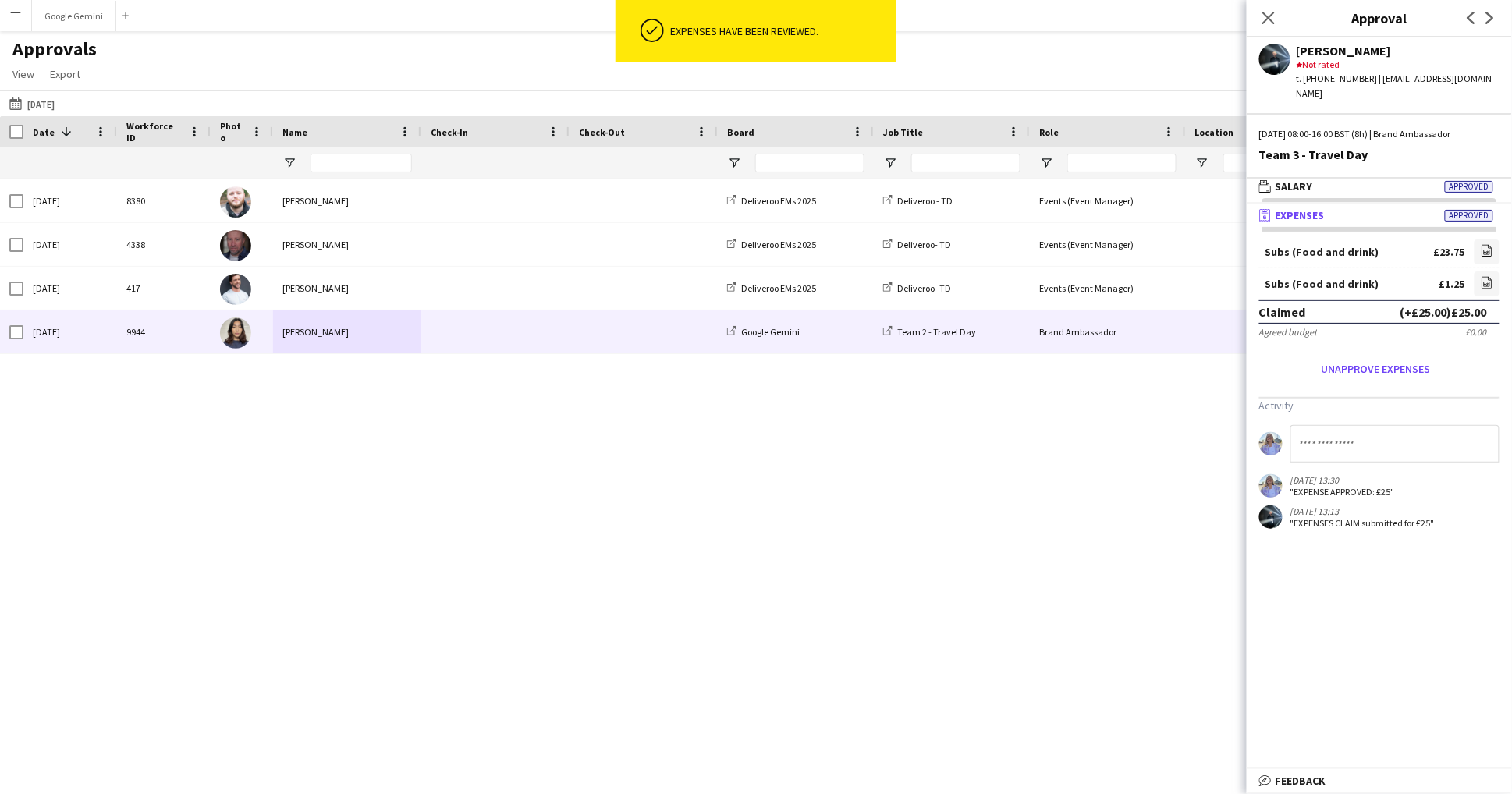
click at [375, 335] on div "[PERSON_NAME]" at bounding box center [347, 332] width 148 height 43
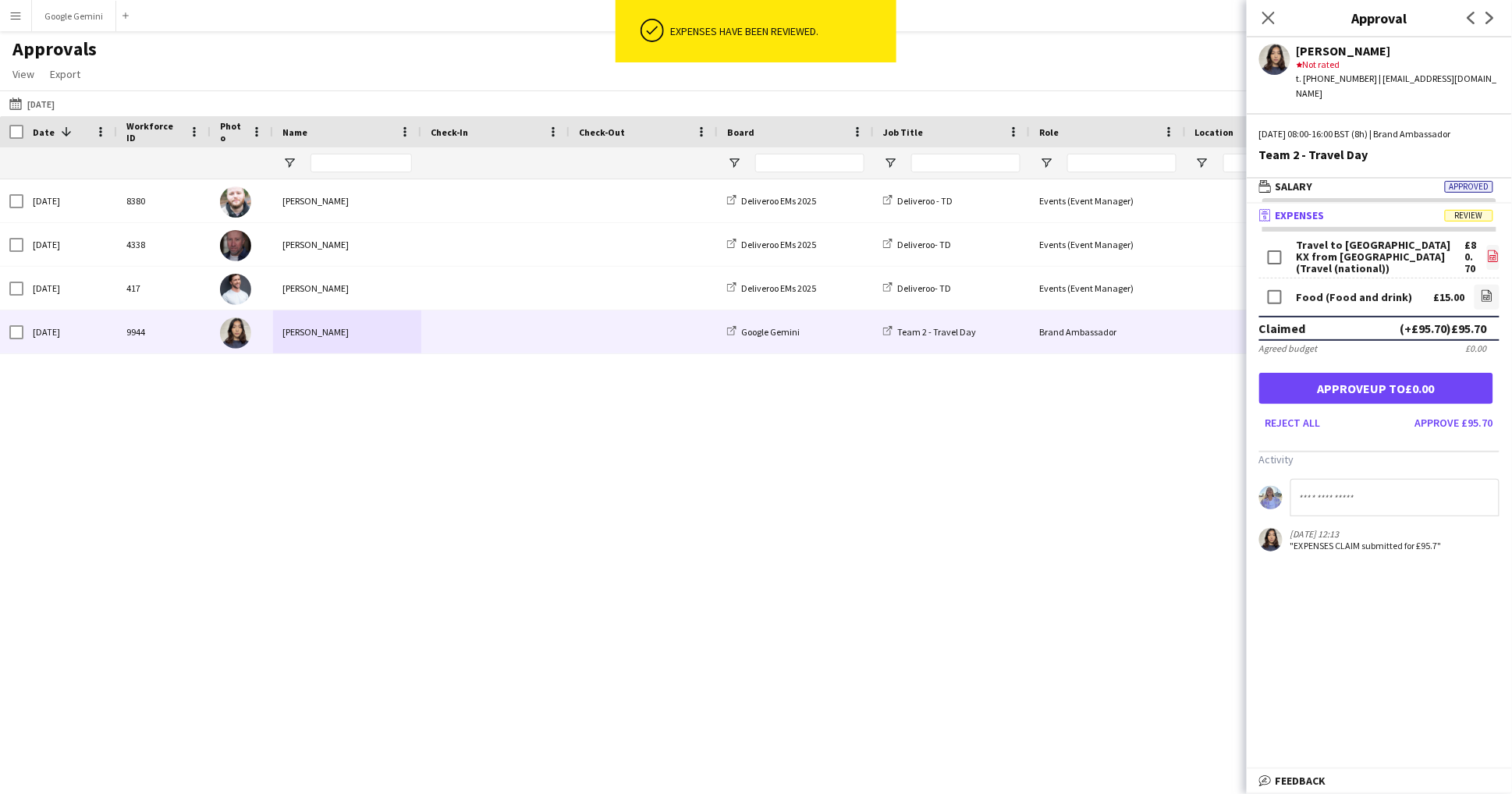
click at [1490, 249] on app-icon "file-image" at bounding box center [1493, 257] width 13 height 15
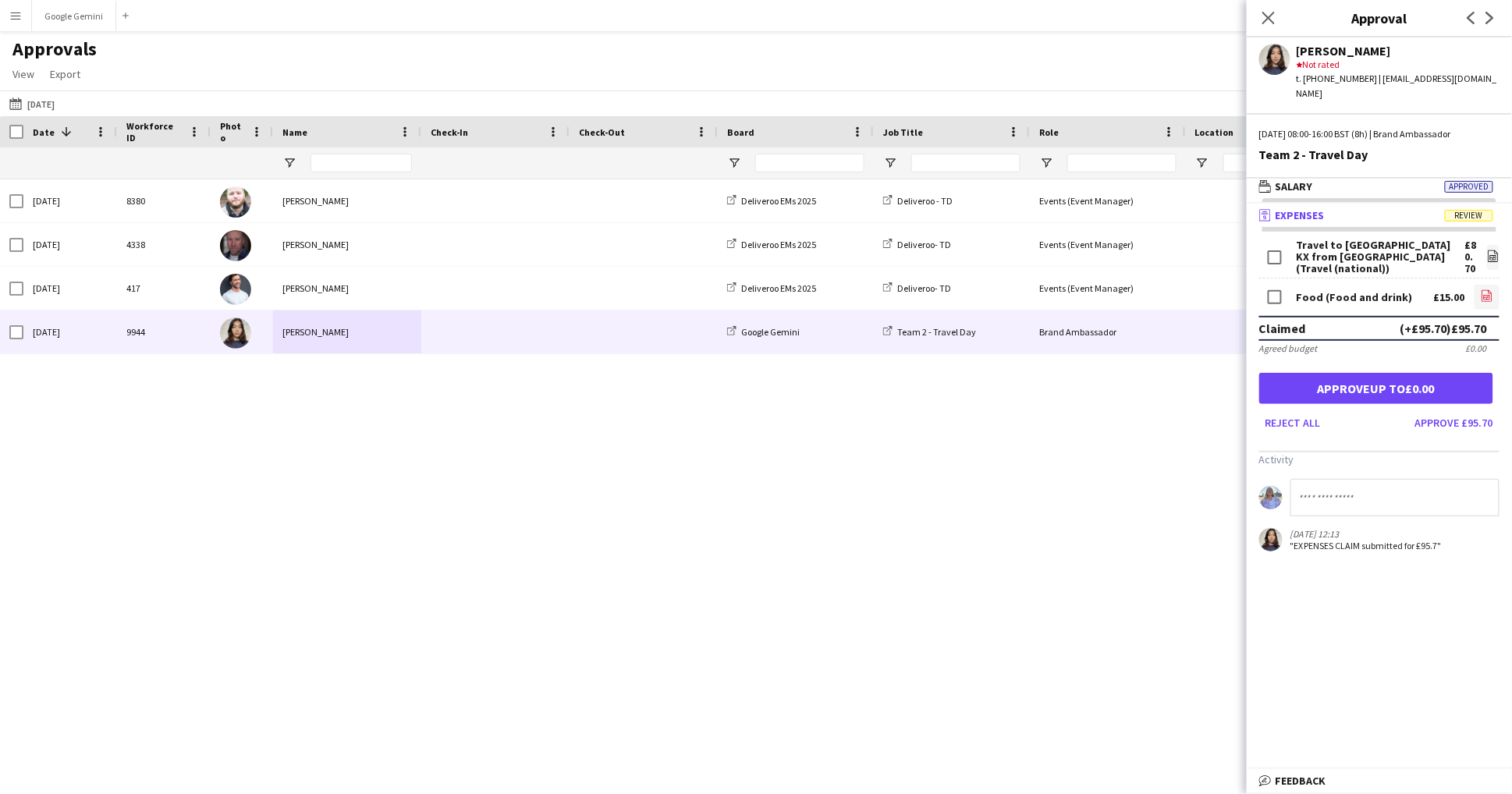
click at [1490, 290] on icon "file-image" at bounding box center [1487, 296] width 13 height 13
click at [1483, 410] on button "Approve £95.70" at bounding box center [1454, 423] width 90 height 25
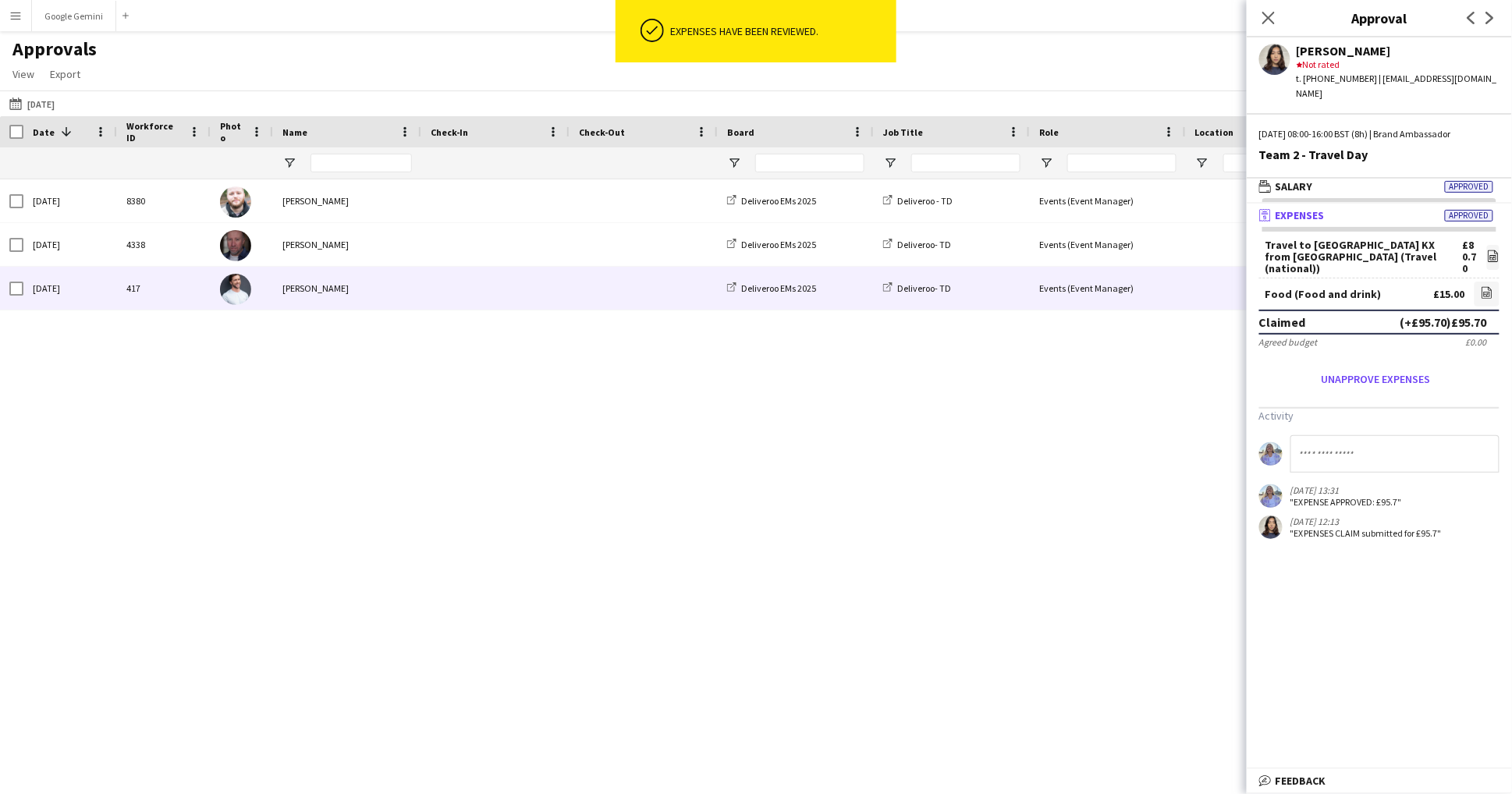
click at [376, 291] on div "[PERSON_NAME]" at bounding box center [347, 288] width 148 height 43
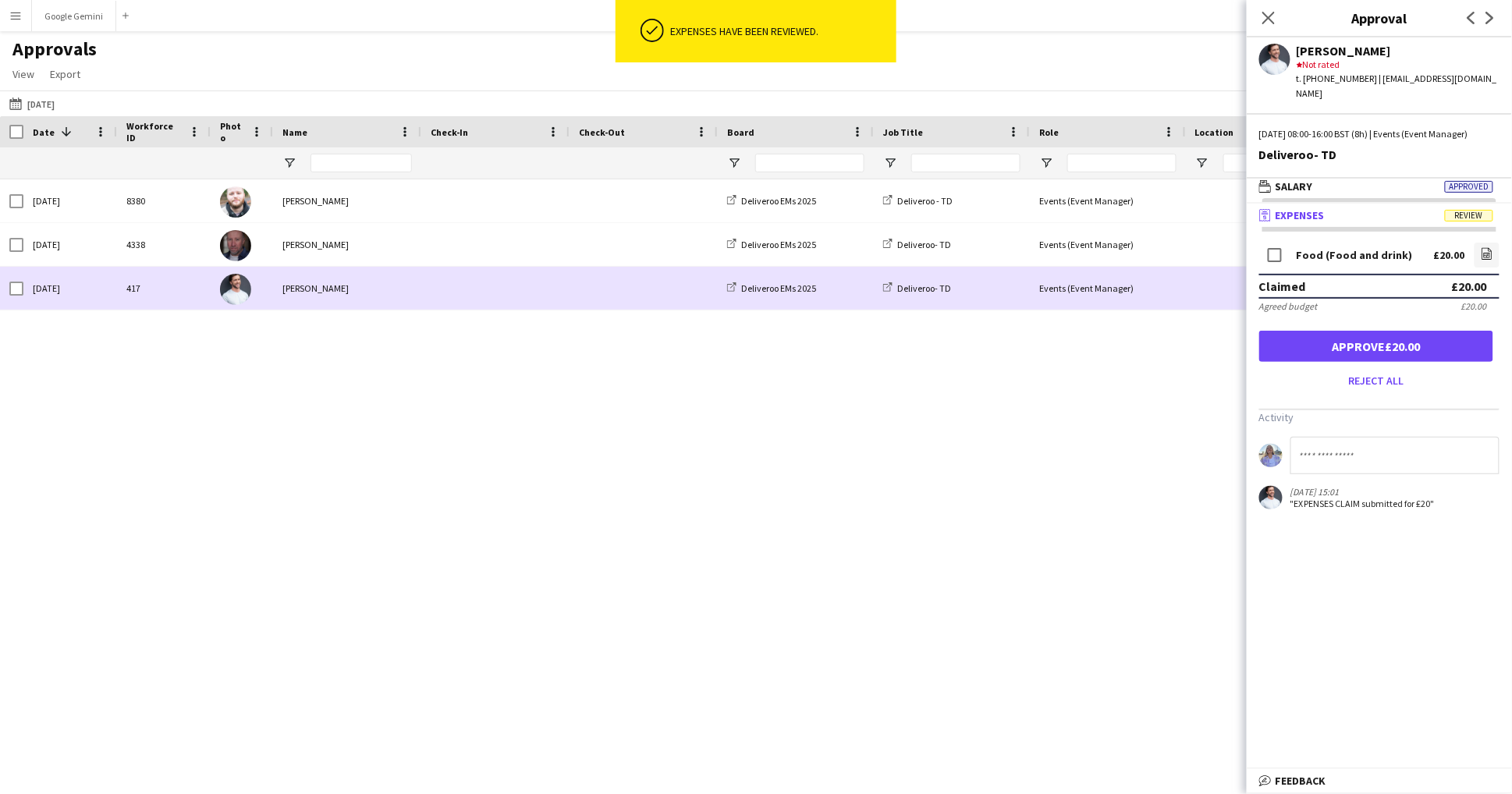
click at [375, 247] on div "[PERSON_NAME]" at bounding box center [347, 245] width 148 height 43
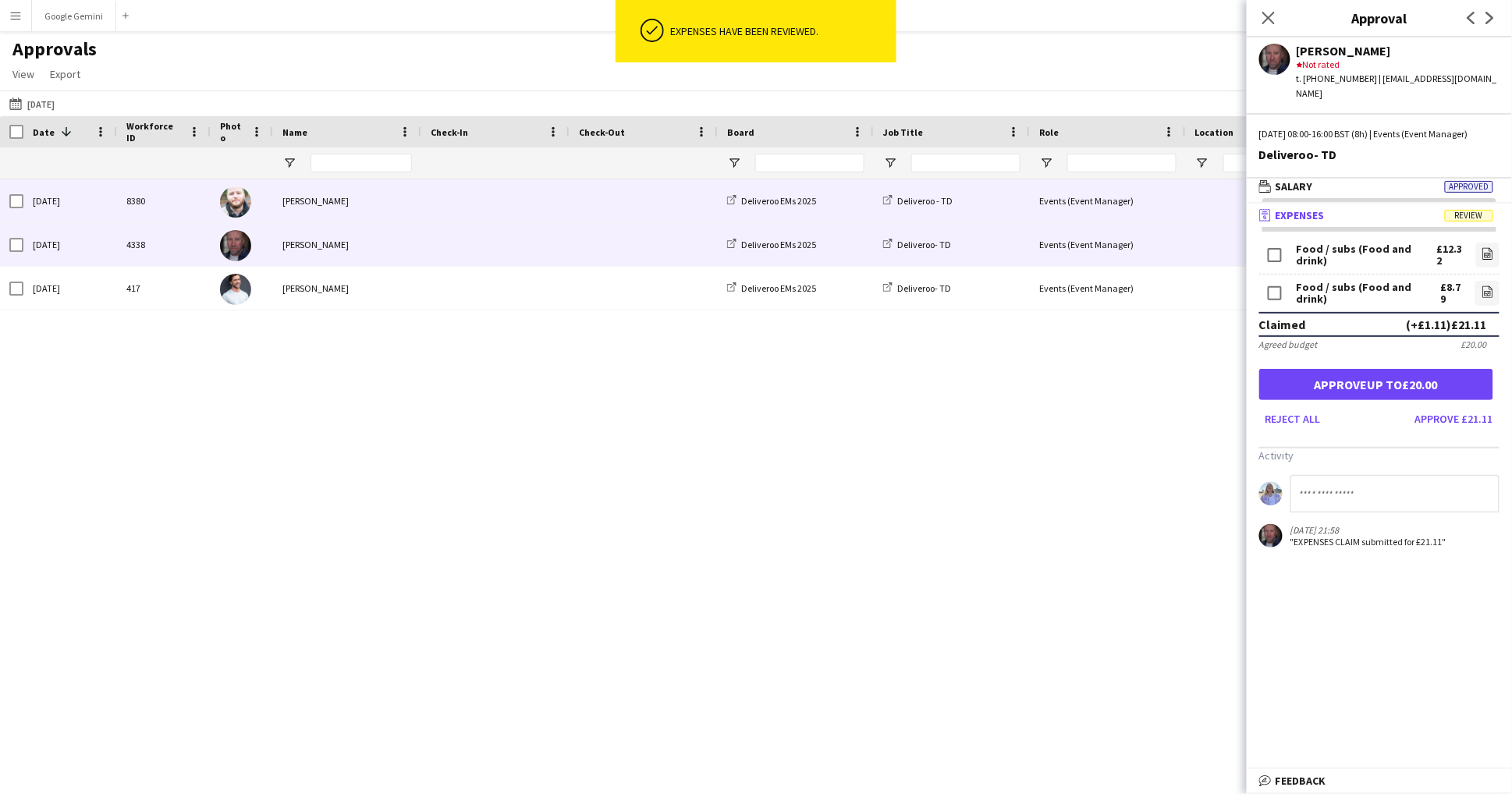
click at [370, 195] on div "[PERSON_NAME]" at bounding box center [347, 201] width 148 height 43
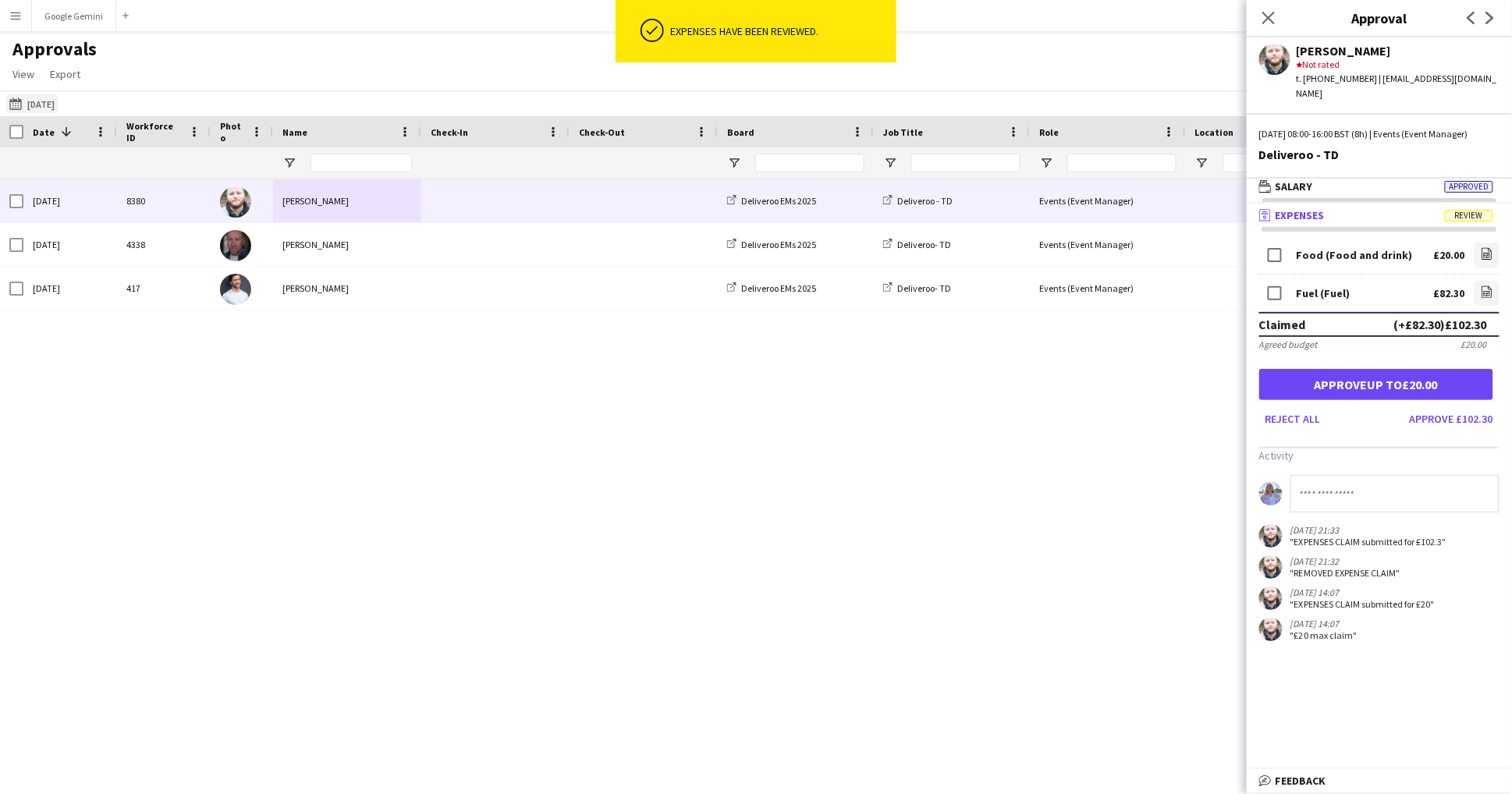
click at [58, 105] on button "[DATE] [DATE]" at bounding box center [32, 104] width 52 height 19
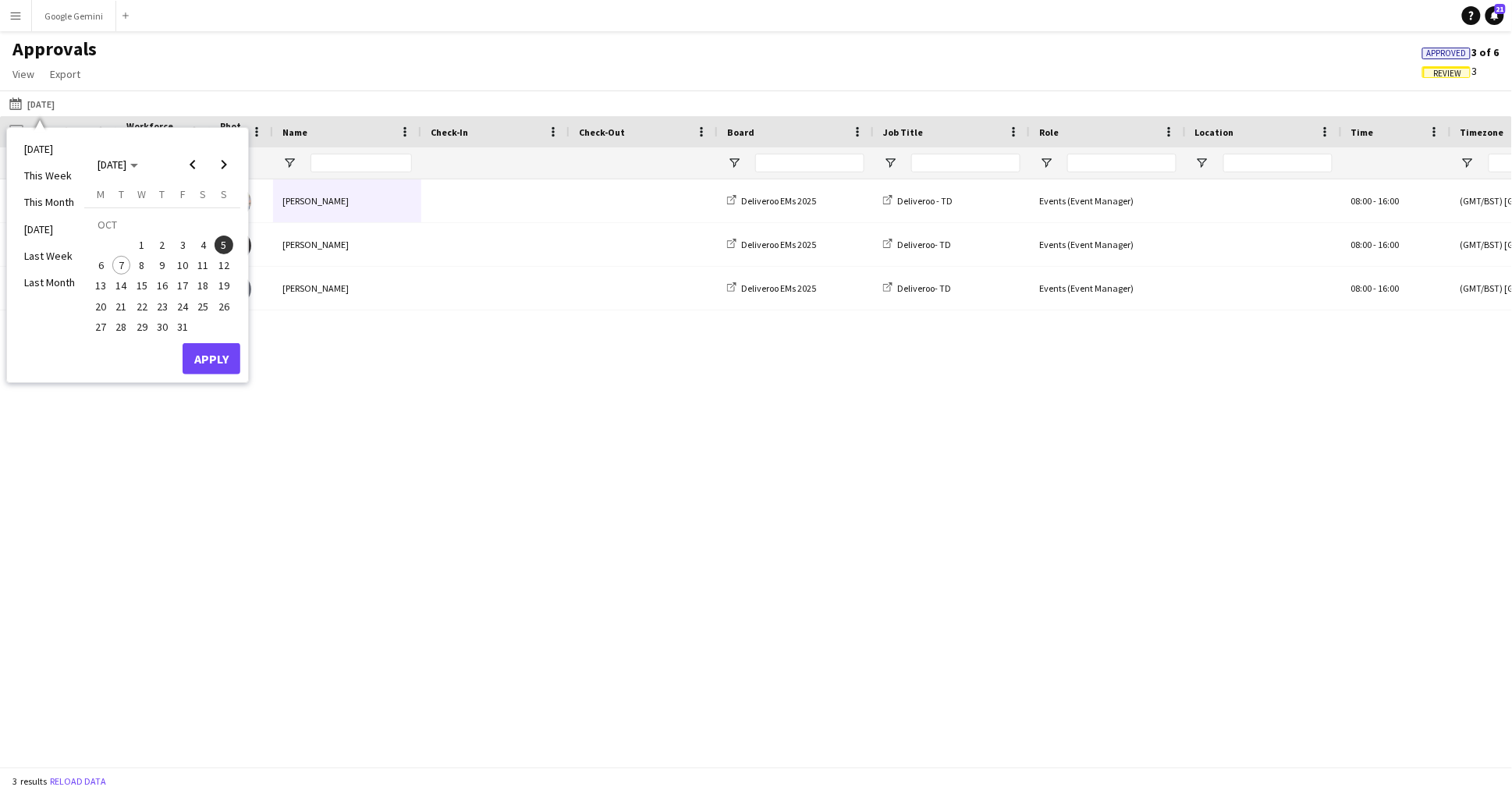
click at [104, 266] on span "6" at bounding box center [100, 265] width 19 height 19
click at [220, 366] on button "Apply" at bounding box center [211, 359] width 58 height 31
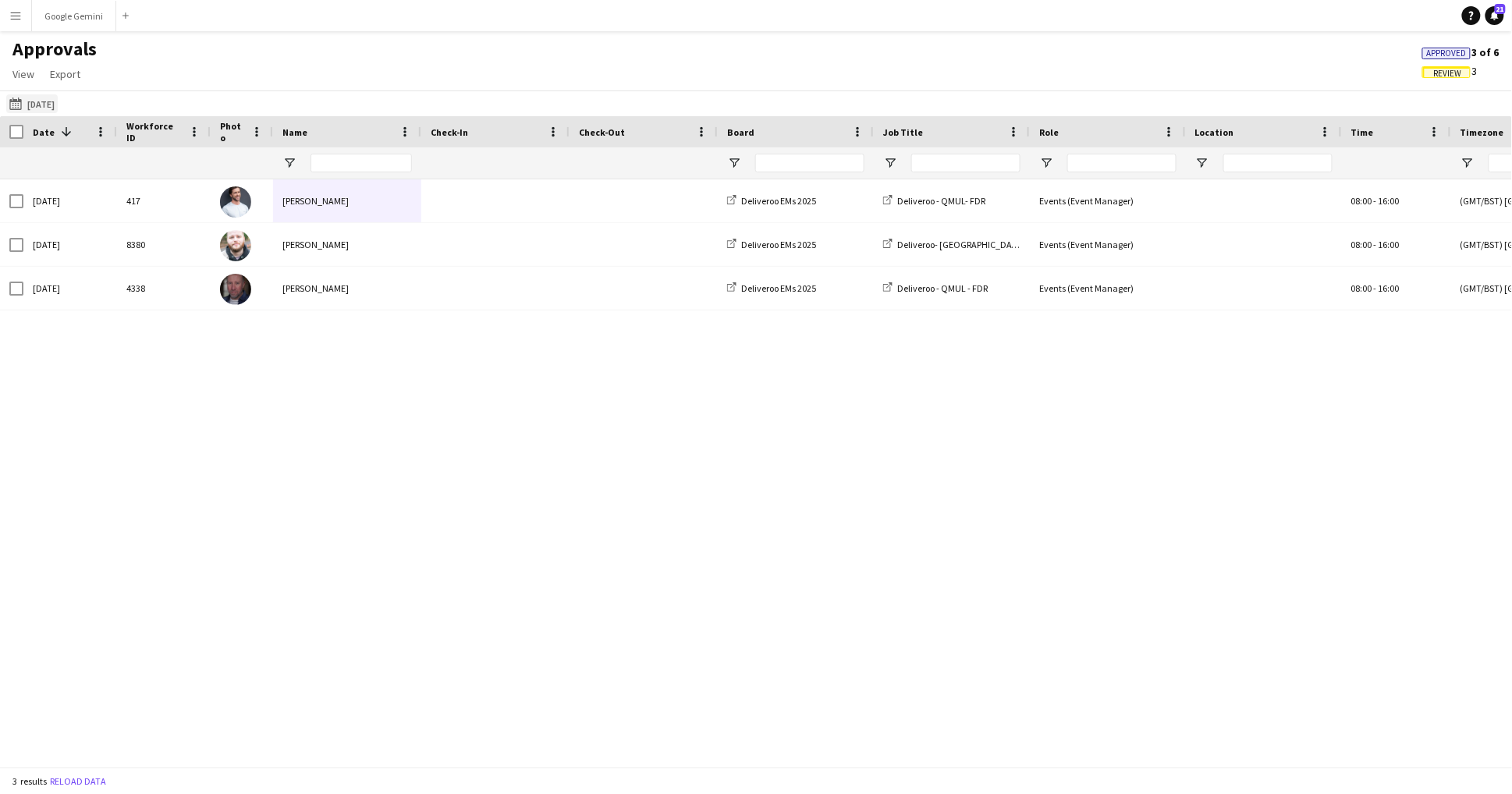
click at [29, 97] on button "[DATE] [DATE]" at bounding box center [32, 104] width 52 height 19
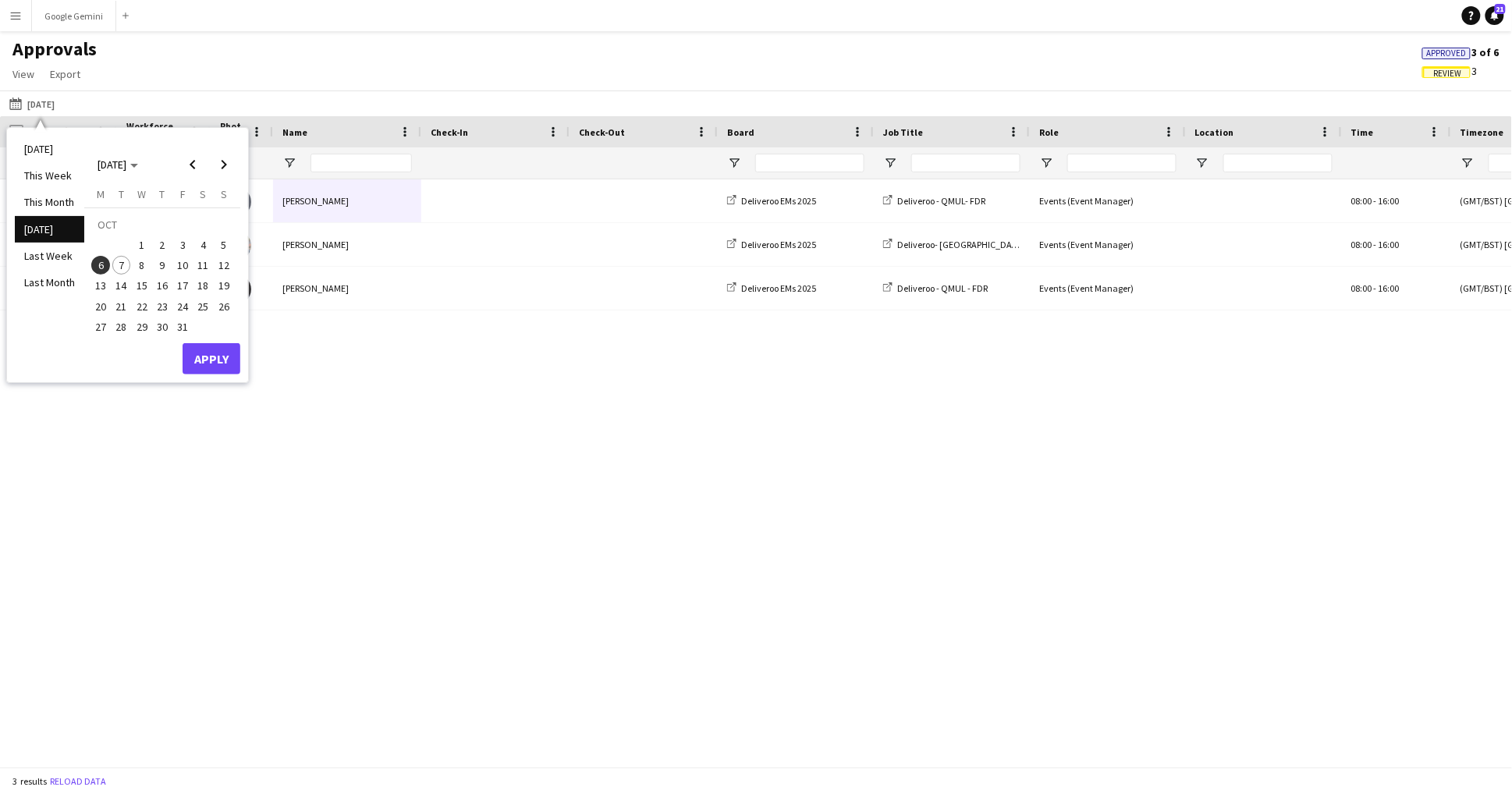
click at [116, 266] on span "7" at bounding box center [122, 265] width 19 height 19
click at [226, 359] on button "Apply" at bounding box center [211, 359] width 58 height 31
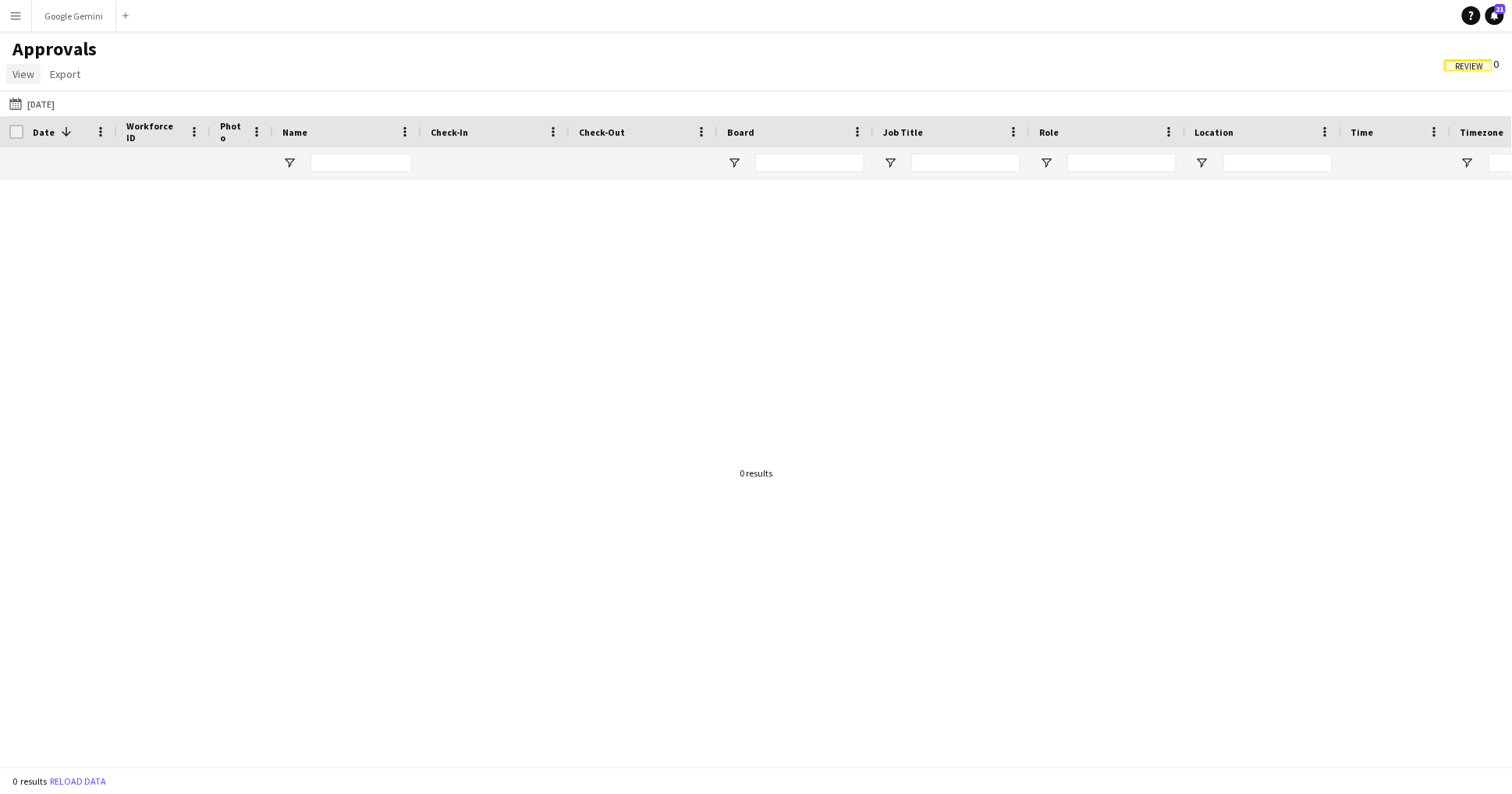
click at [35, 70] on link "View" at bounding box center [23, 74] width 34 height 21
click at [71, 15] on button "Google Gemini Close" at bounding box center [74, 16] width 84 height 30
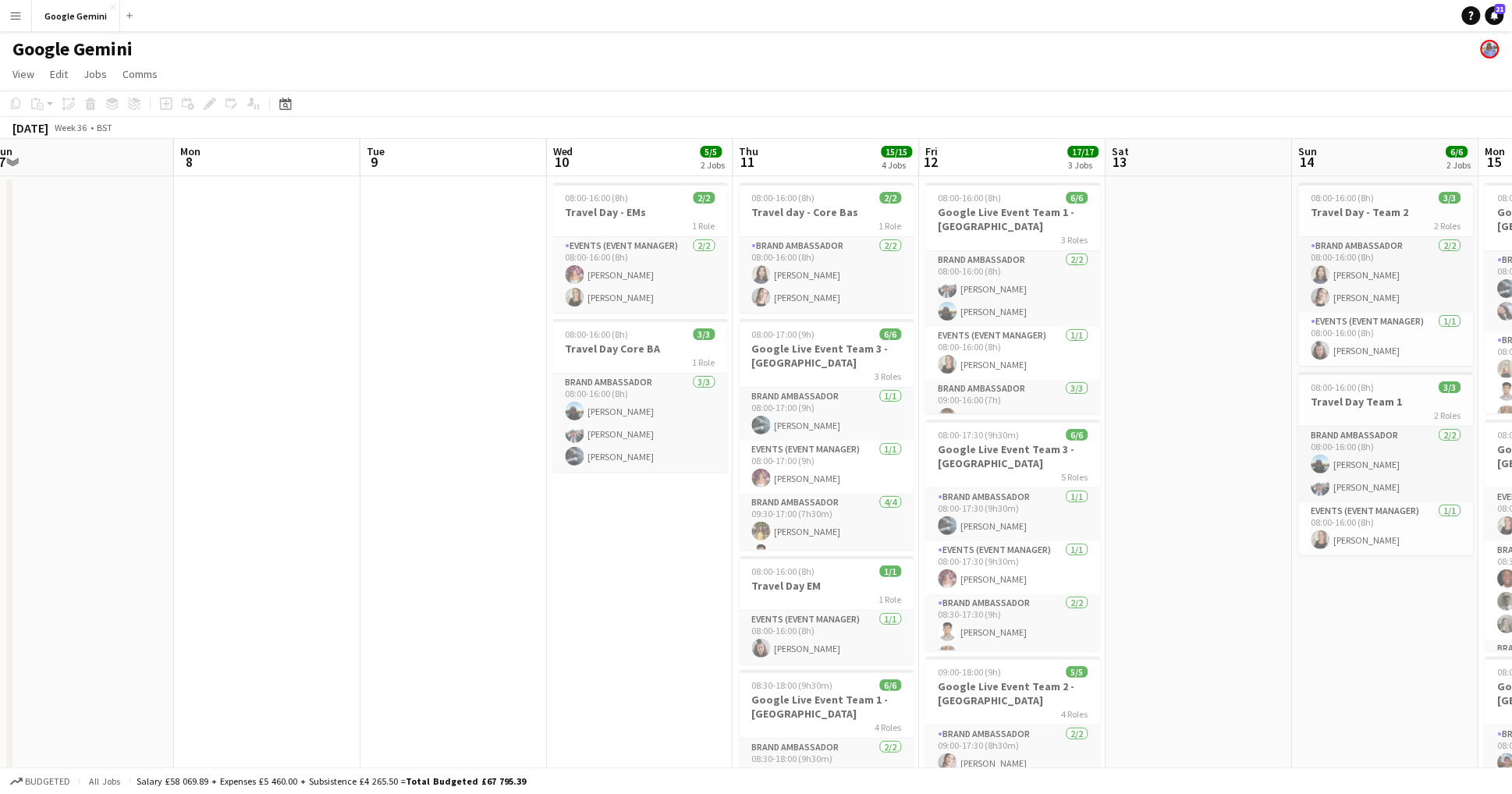
scroll to position [0, 571]
click at [22, 22] on button "Menu" at bounding box center [15, 15] width 31 height 31
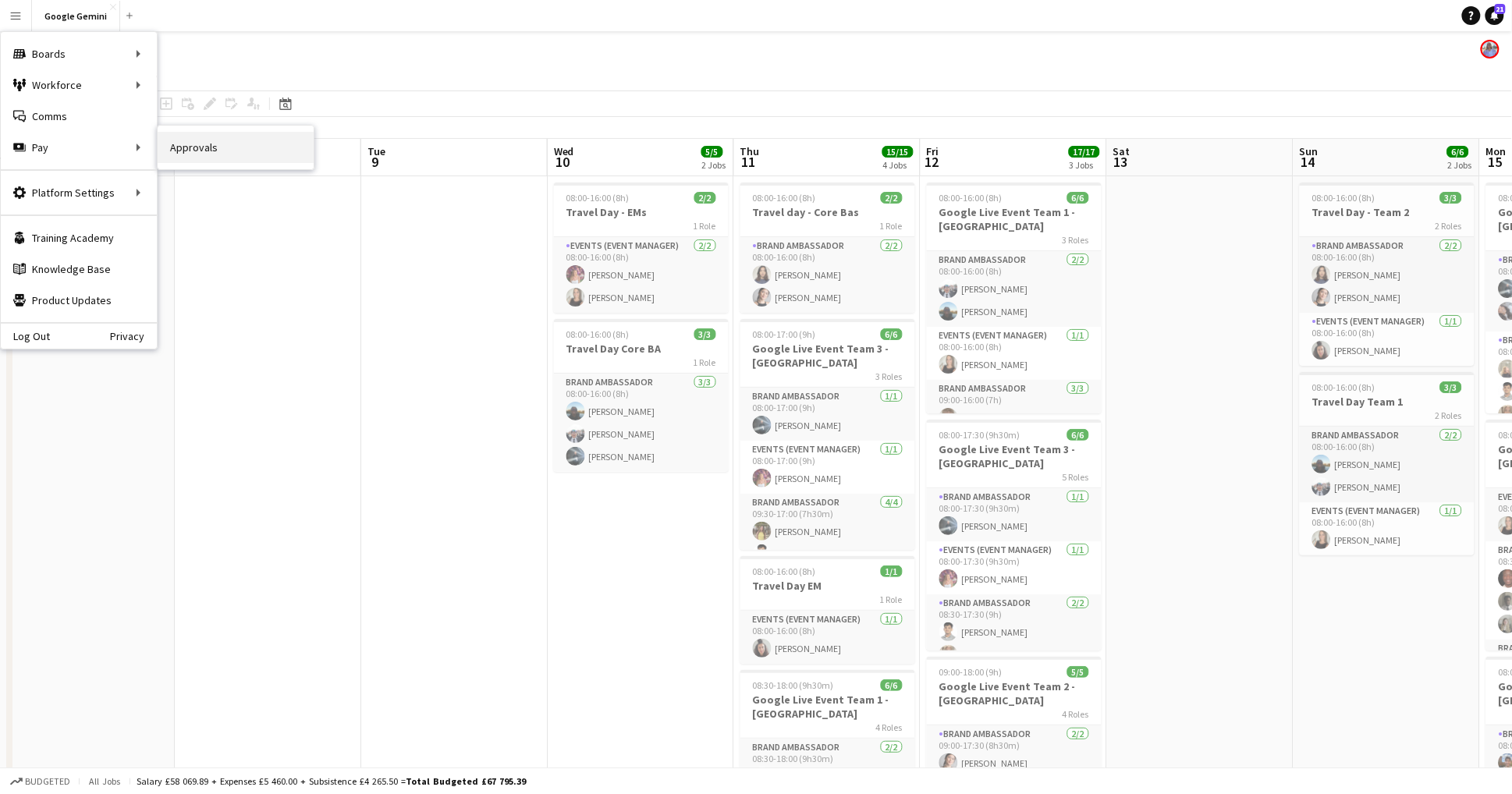
click at [228, 142] on link "Approvals" at bounding box center [235, 147] width 156 height 31
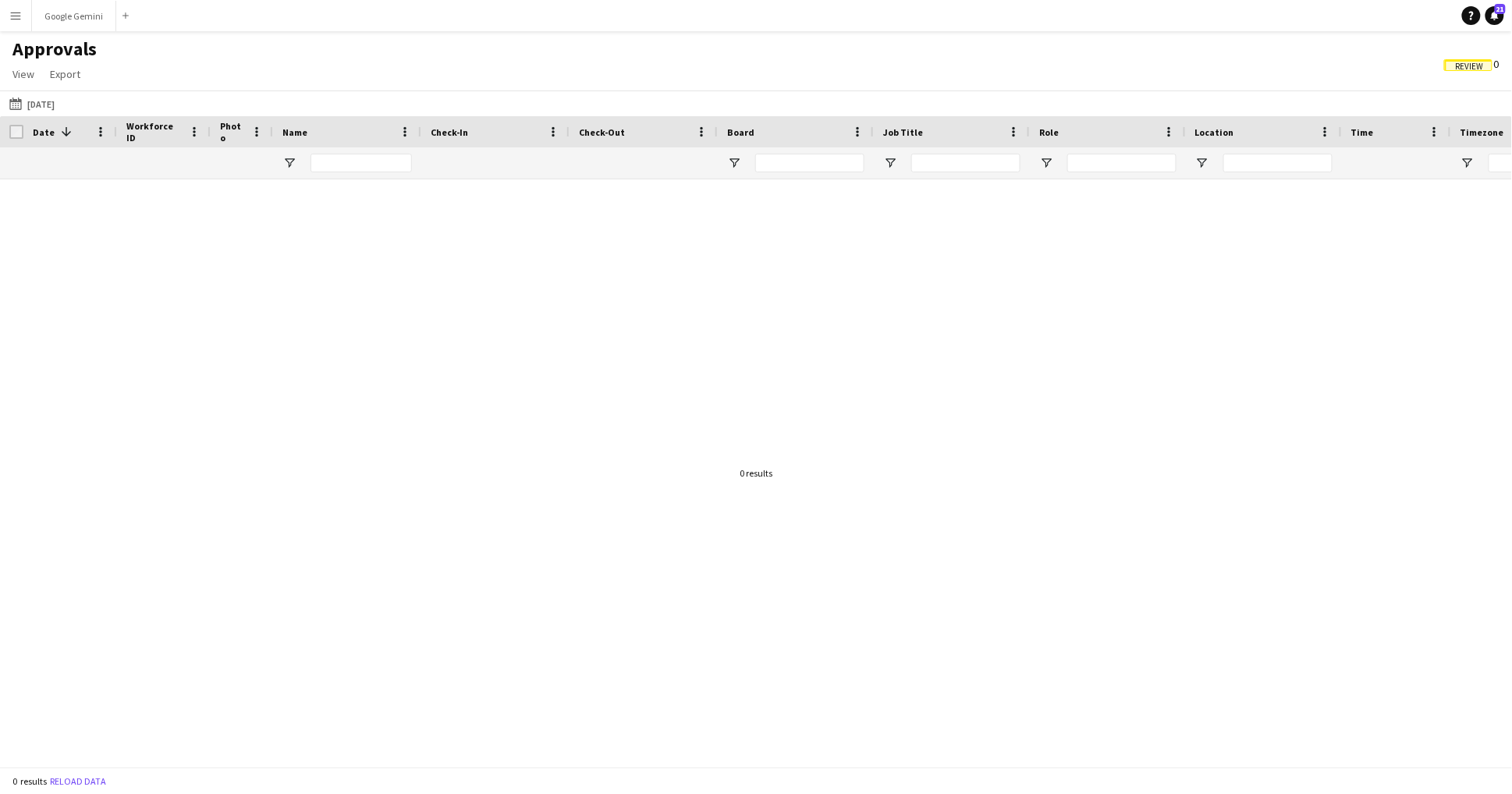
click at [38, 90] on div "[DATE] [DATE] [DATE] This Week This Month [DATE] Last Week Last Month [DATE] [D…" at bounding box center [756, 103] width 1512 height 26
click at [38, 101] on button "[DATE] [DATE]" at bounding box center [32, 104] width 52 height 19
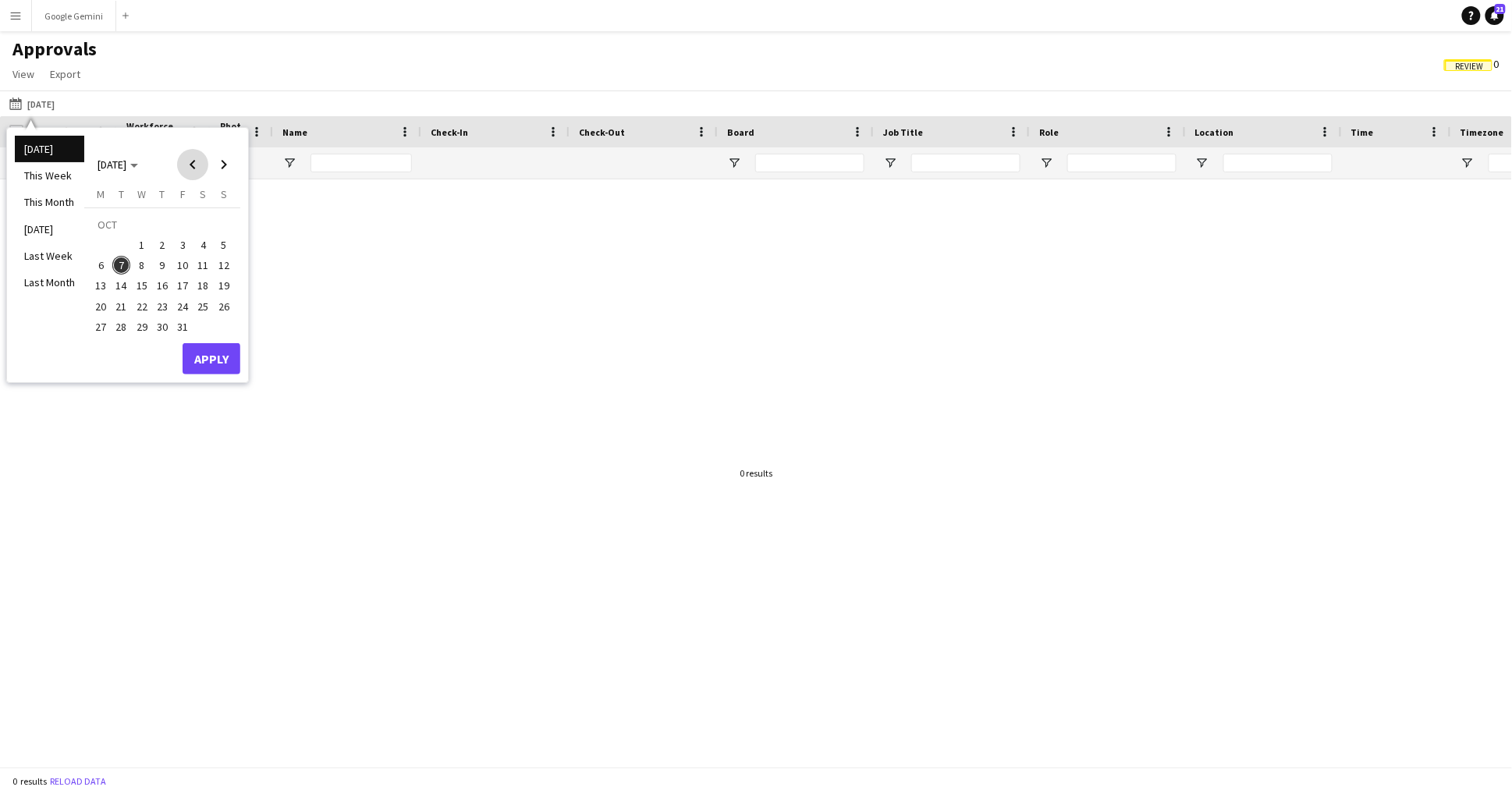
click at [186, 163] on span "Previous month" at bounding box center [192, 165] width 31 height 31
click at [141, 266] on span "10" at bounding box center [141, 265] width 19 height 19
click at [209, 354] on button "Apply" at bounding box center [211, 359] width 58 height 31
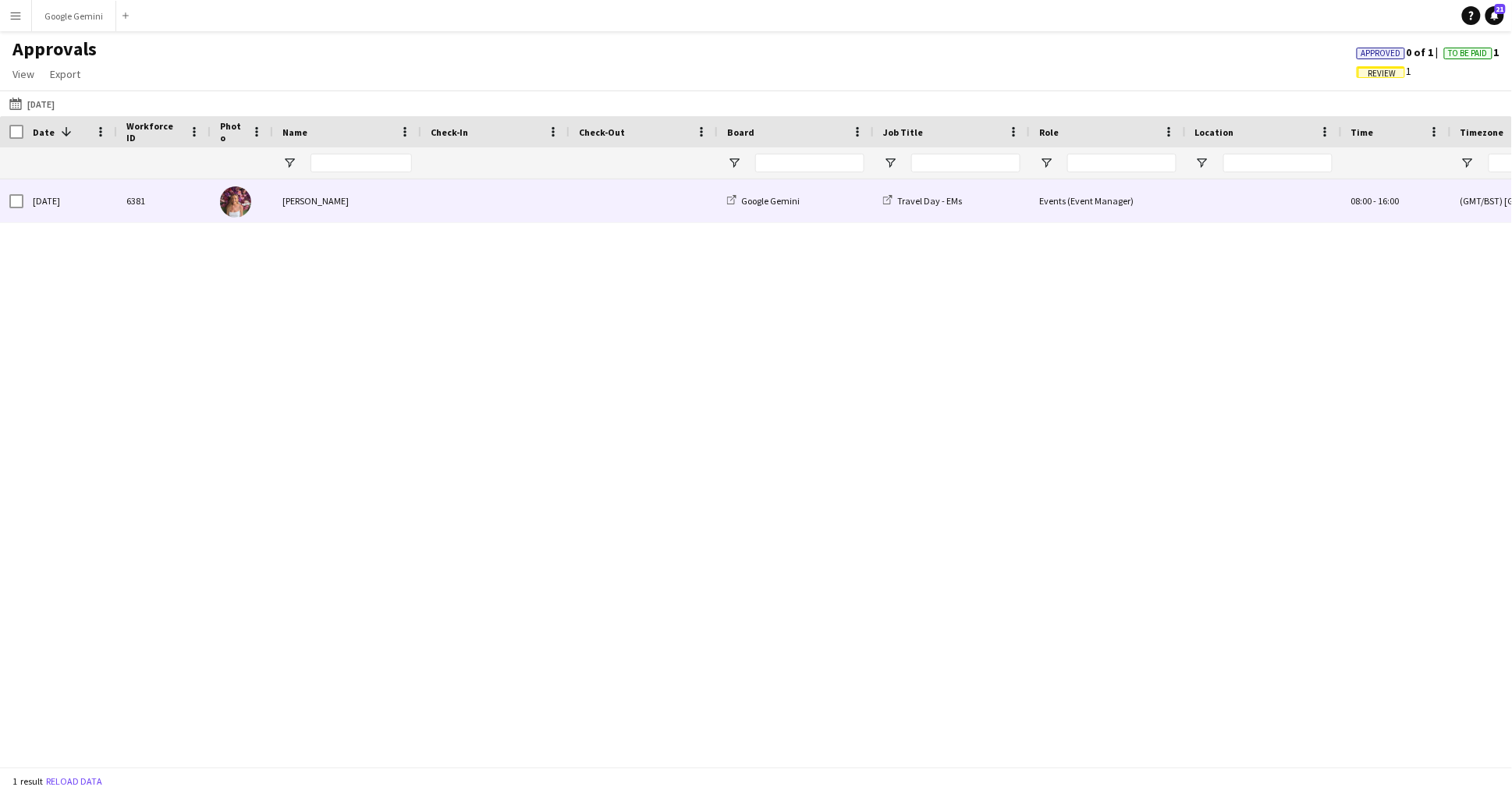
click at [245, 192] on img at bounding box center [235, 202] width 31 height 31
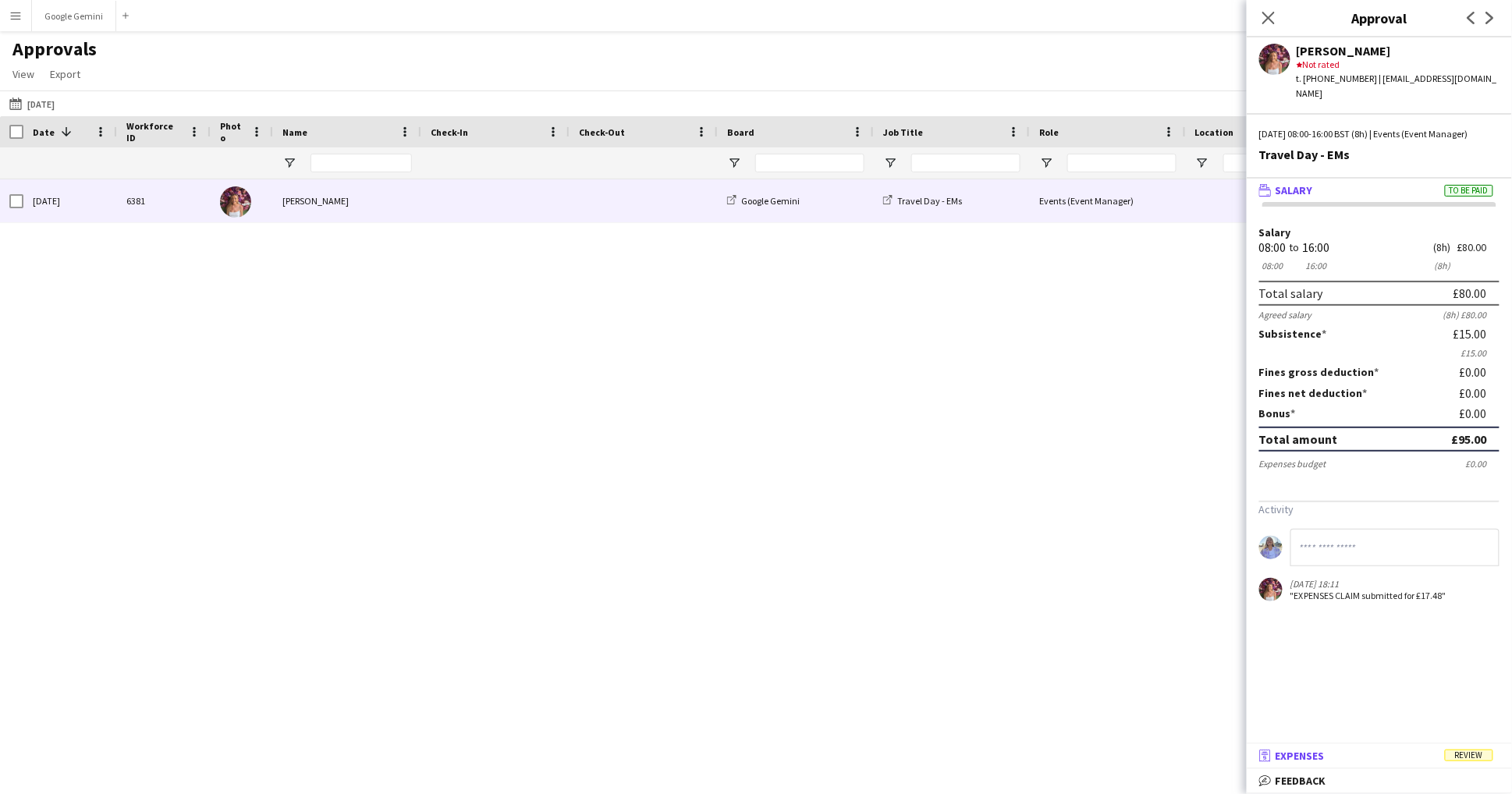
click at [1351, 756] on mat-panel-title "receipt Expenses Review" at bounding box center [1376, 756] width 259 height 14
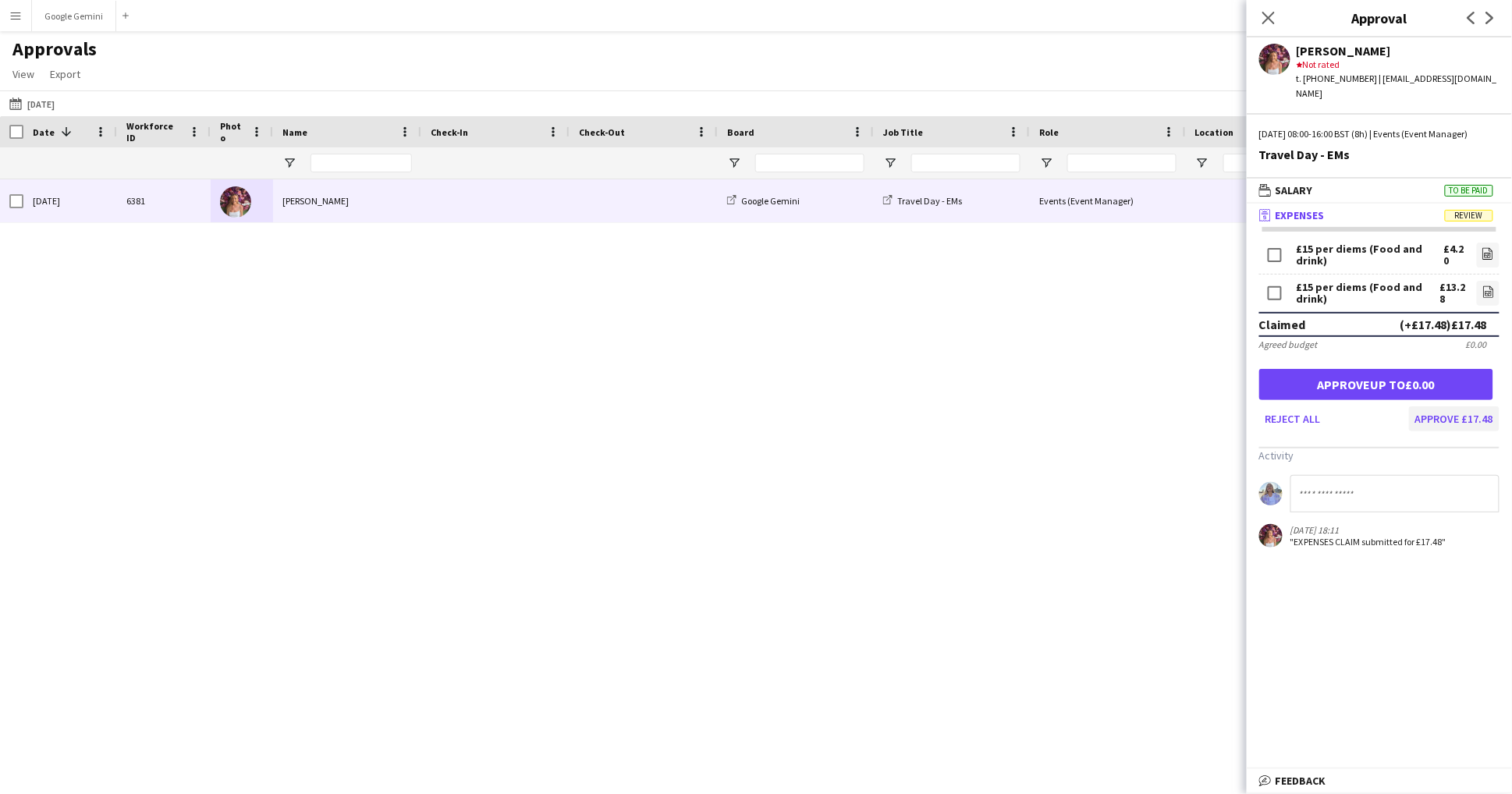
click at [1449, 418] on button "Approve £17.48" at bounding box center [1454, 419] width 90 height 25
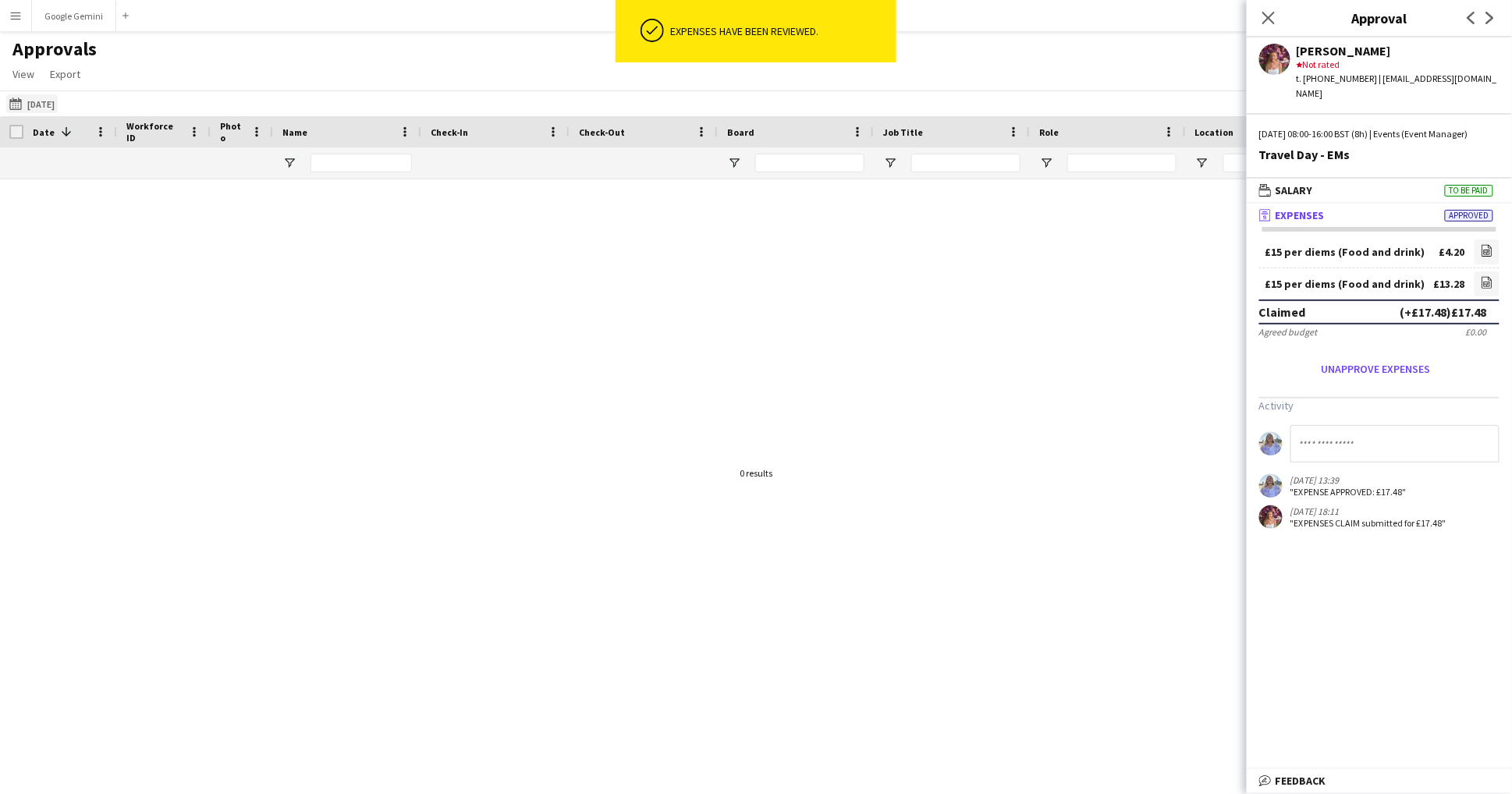
click at [55, 98] on button "[DATE] [DATE]" at bounding box center [32, 104] width 52 height 19
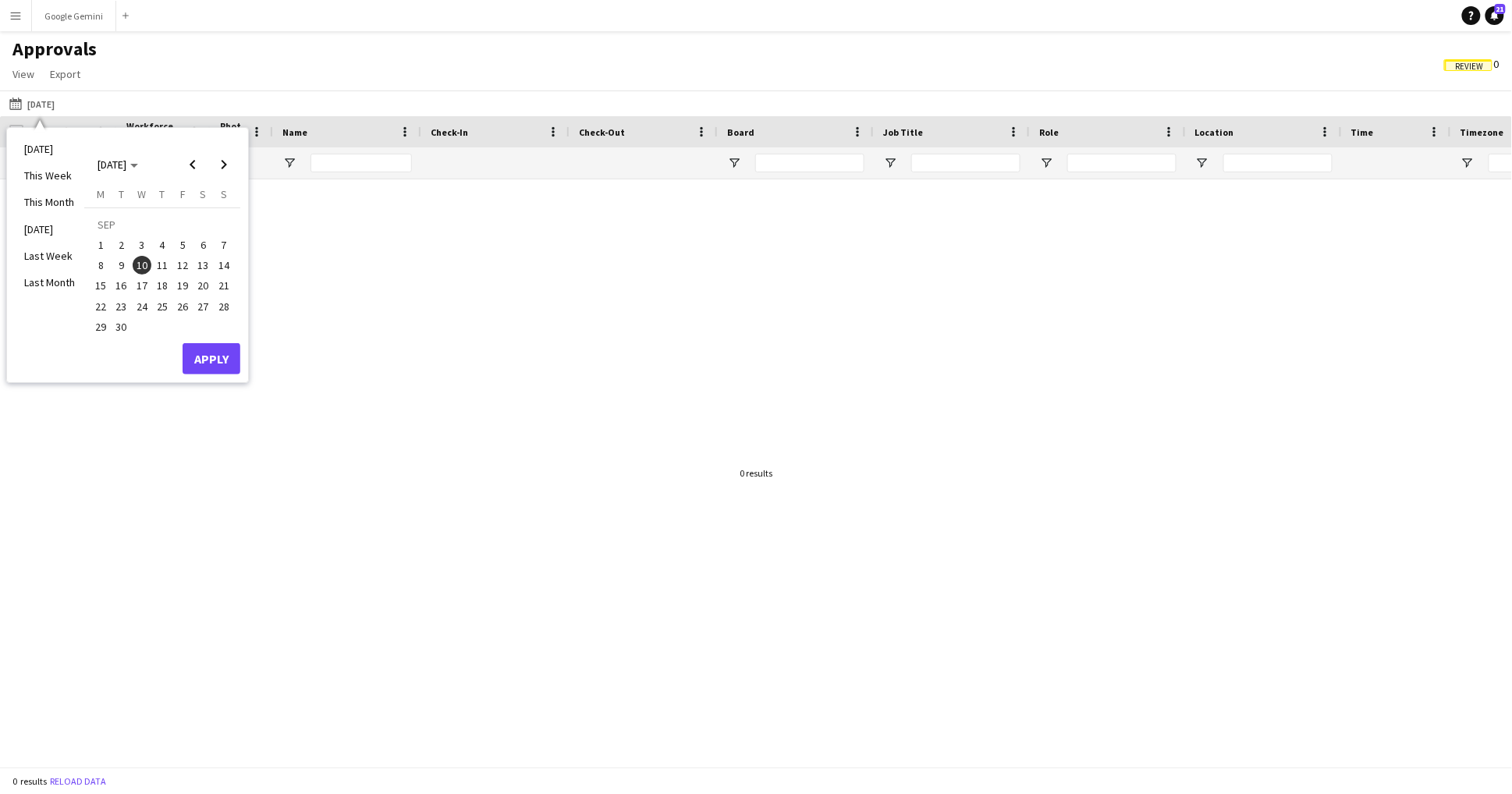
click at [101, 244] on span "1" at bounding box center [100, 244] width 19 height 19
click at [234, 364] on button "Apply" at bounding box center [211, 359] width 58 height 31
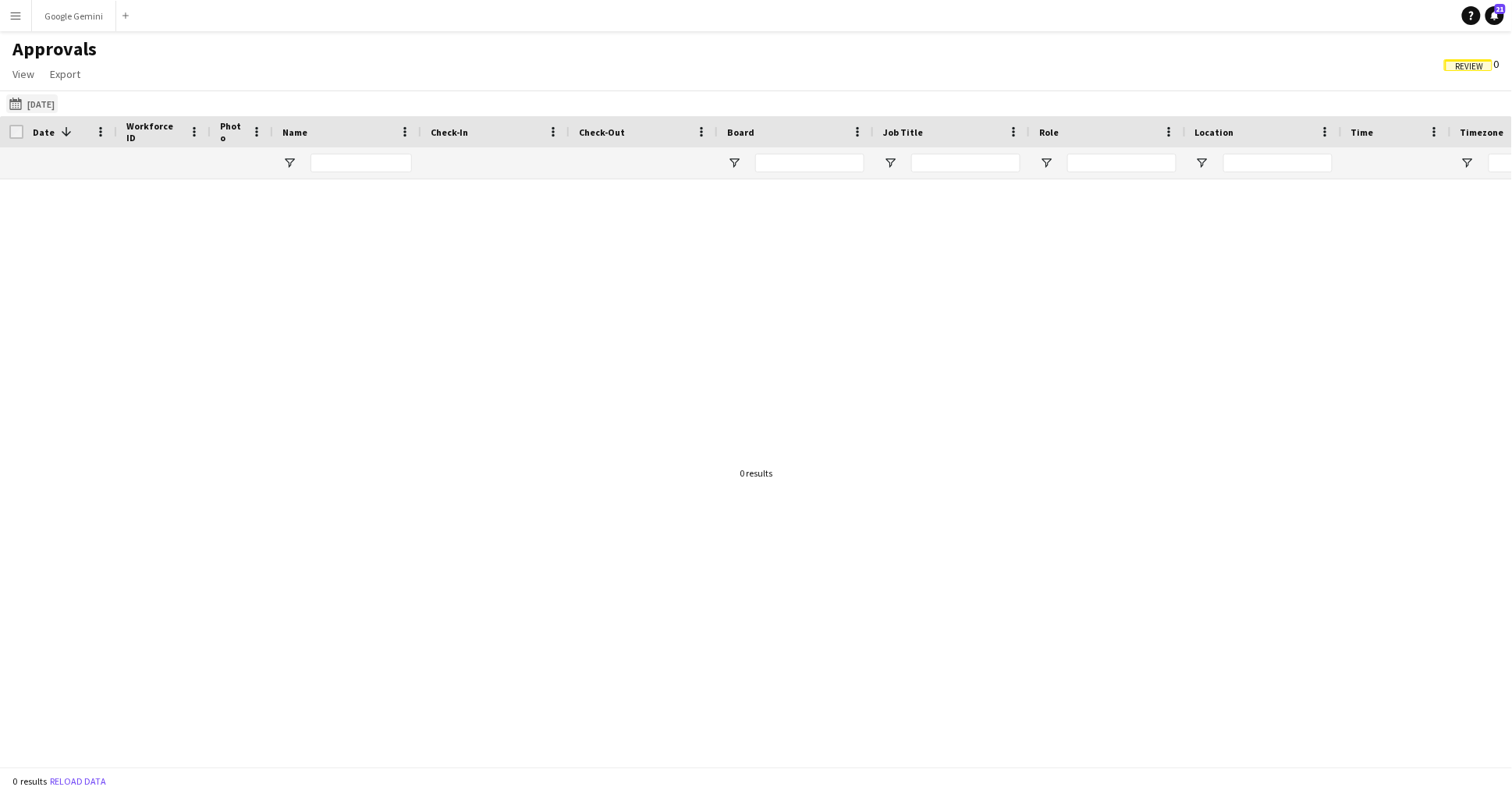
click at [58, 100] on button "[DATE] [DATE]" at bounding box center [32, 104] width 52 height 19
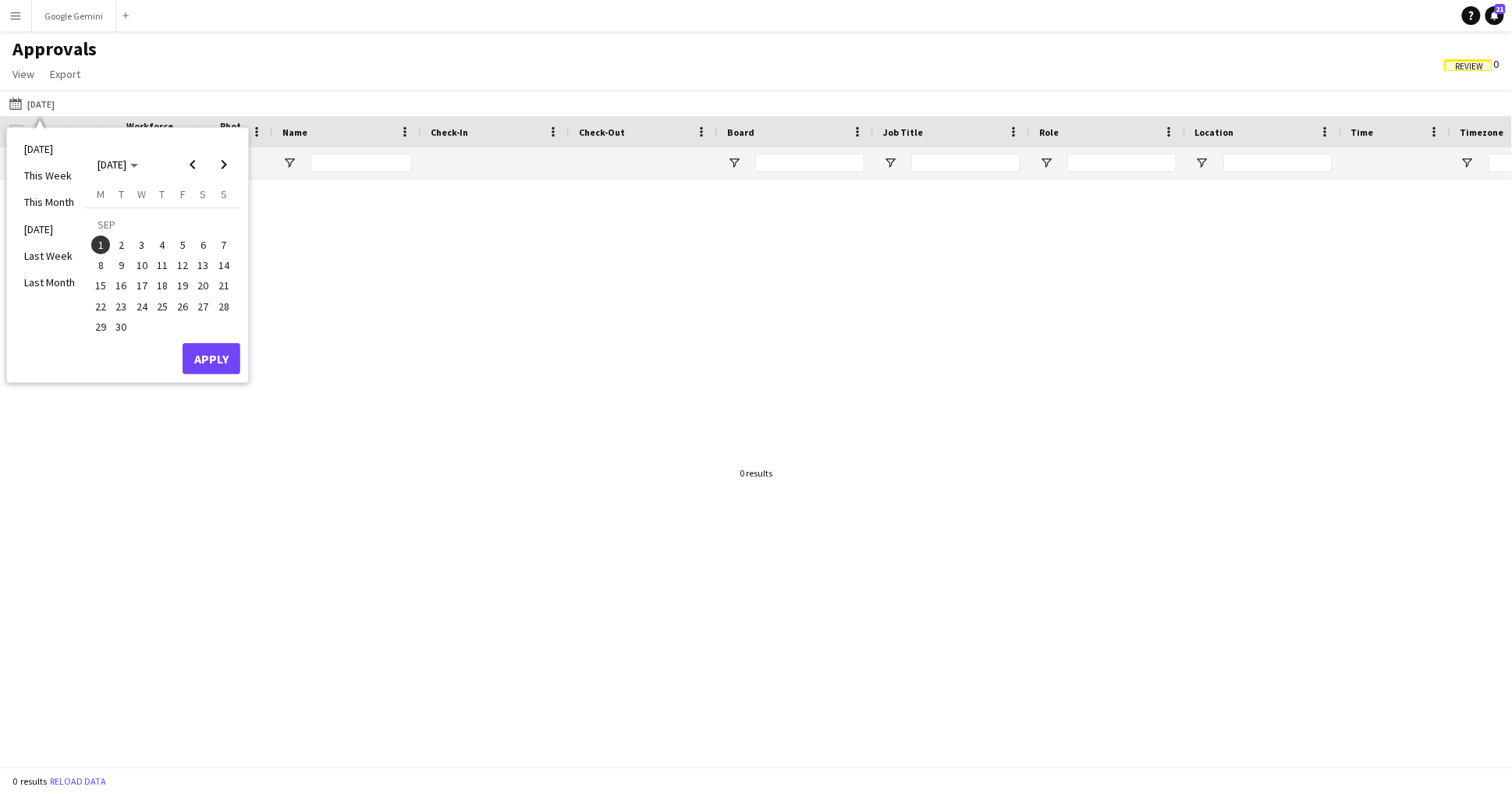
click at [125, 250] on span "2" at bounding box center [122, 244] width 19 height 19
click at [223, 363] on button "Apply" at bounding box center [211, 359] width 58 height 31
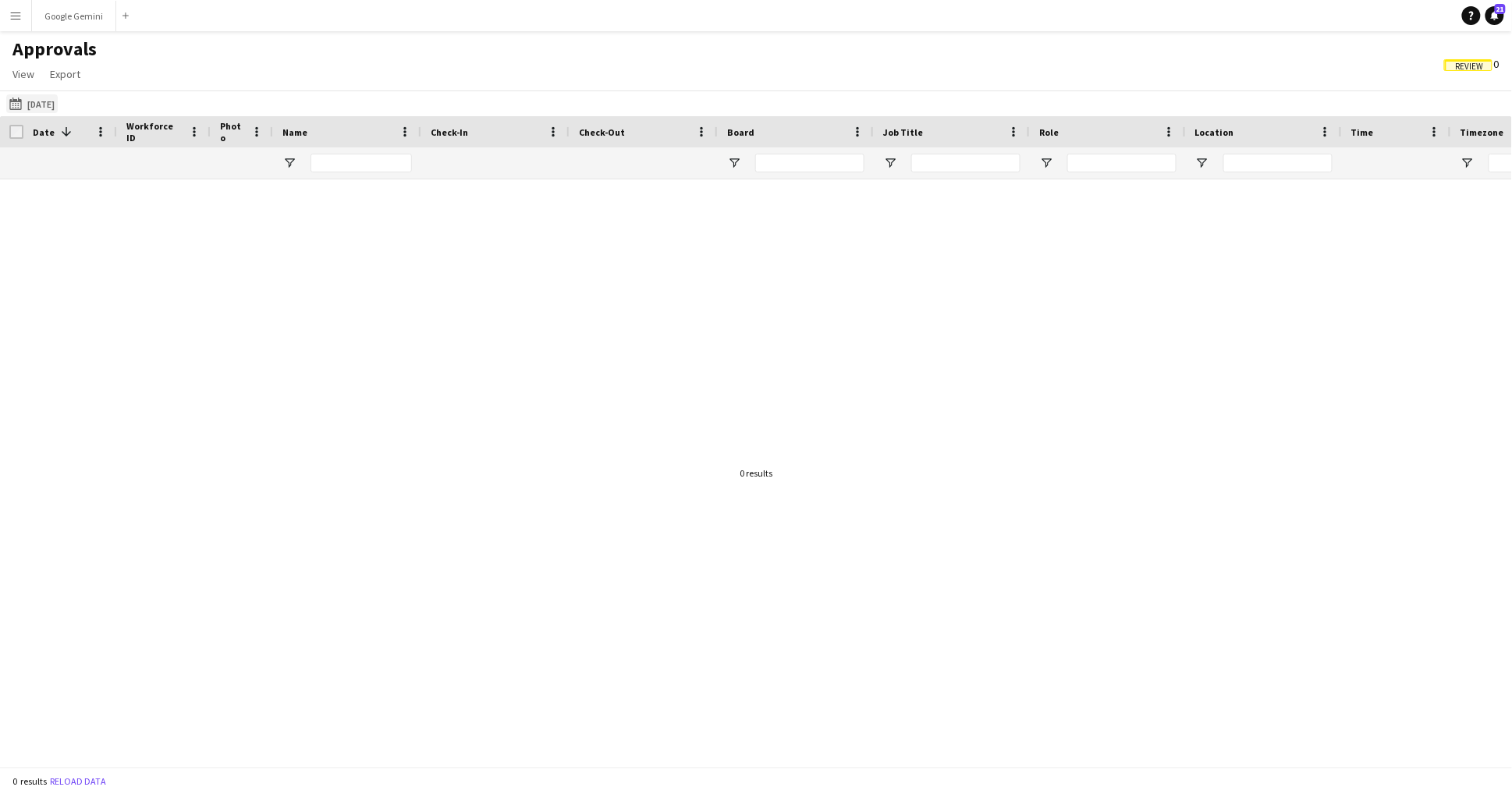
click at [52, 106] on button "[DATE] [DATE]" at bounding box center [32, 104] width 52 height 19
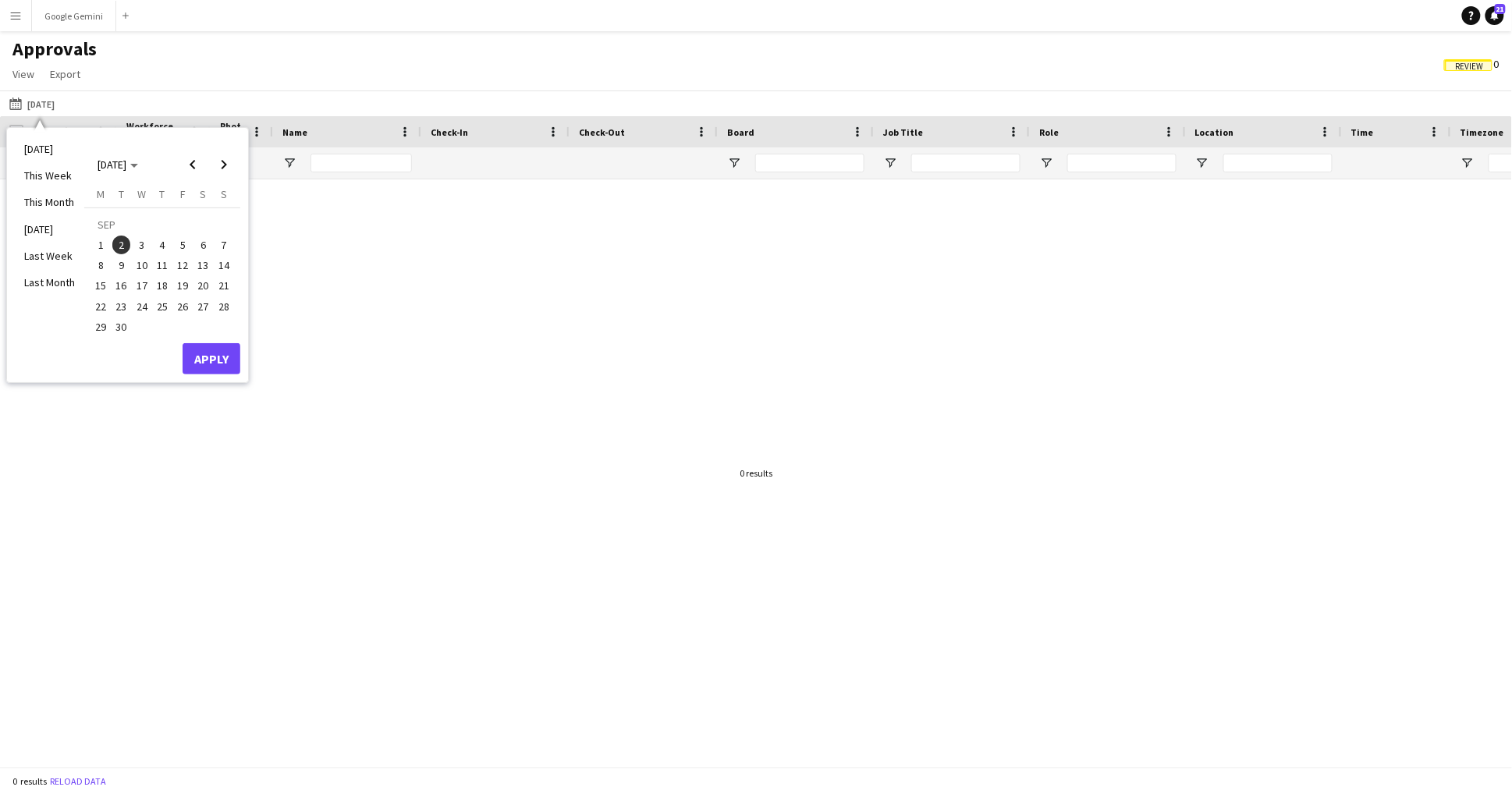
click at [148, 250] on span "3" at bounding box center [141, 244] width 19 height 19
click at [216, 343] on button "Apply" at bounding box center [211, 359] width 58 height 31
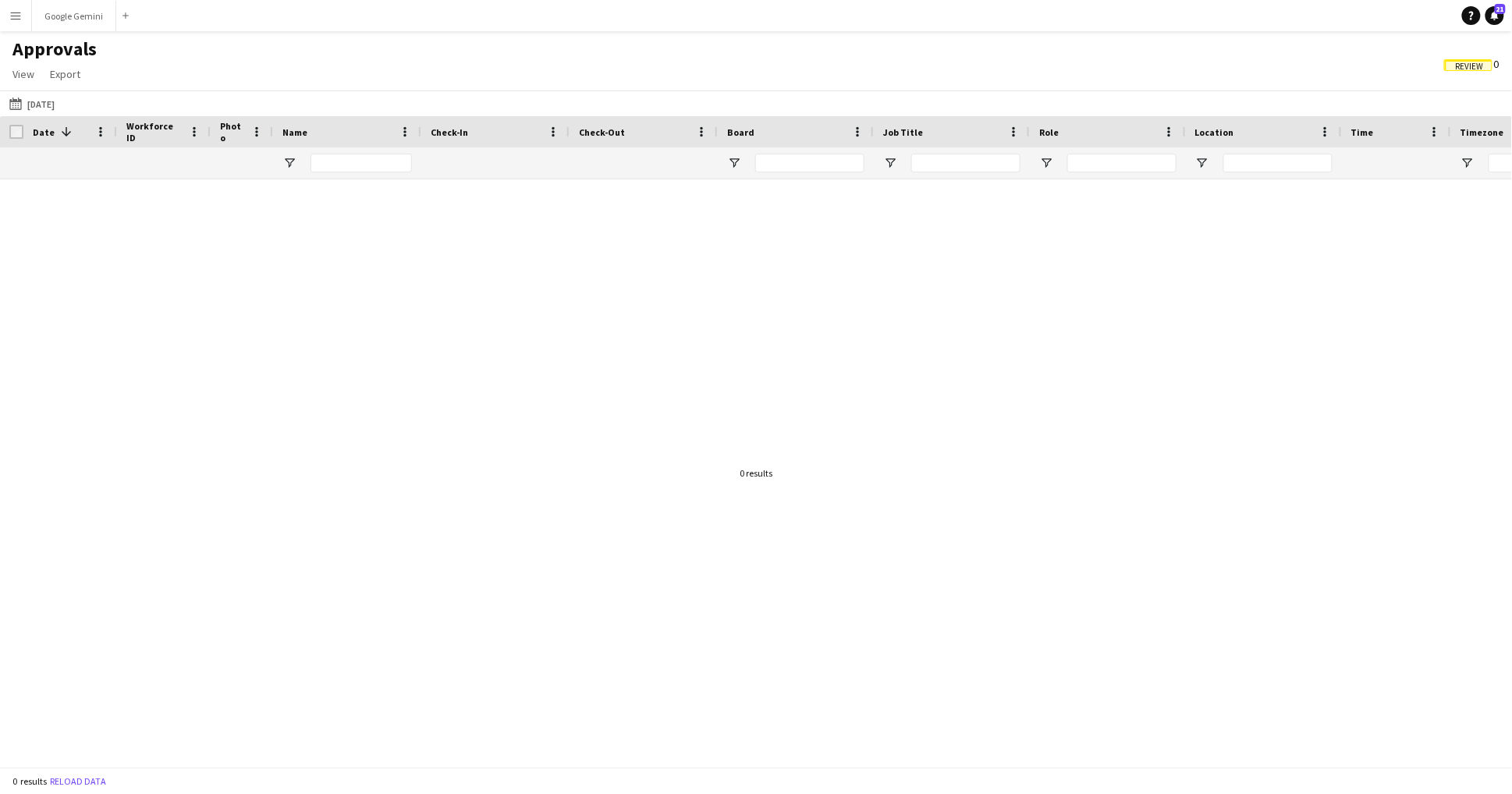
click at [52, 91] on div "[DATE] [DATE] [DATE] This Week This Month [DATE] Last Week Last Month [DATE] [D…" at bounding box center [756, 103] width 1512 height 26
click at [57, 107] on button "[DATE] [DATE]" at bounding box center [32, 104] width 52 height 19
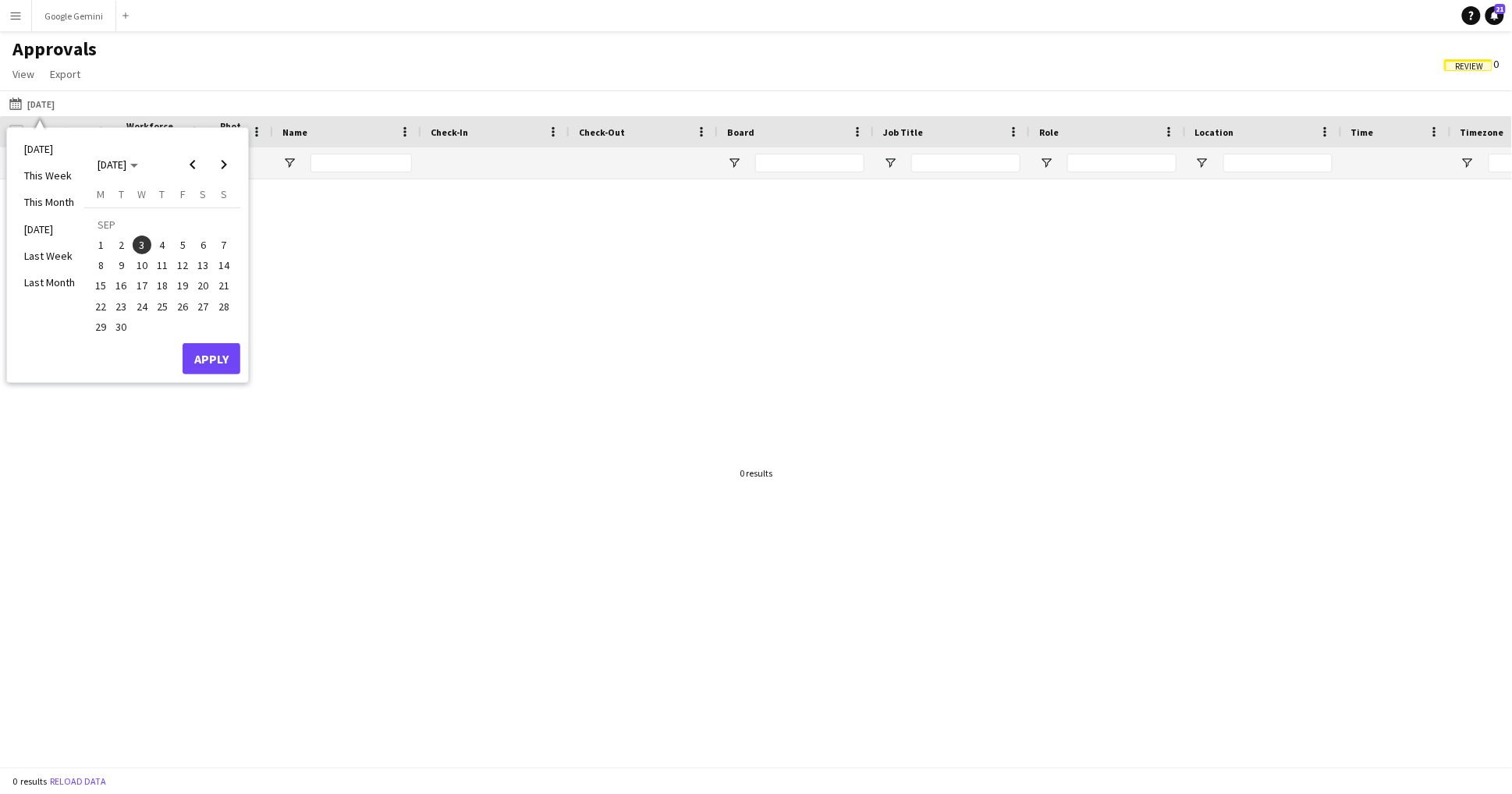
click at [164, 235] on span "4" at bounding box center [162, 244] width 19 height 19
click at [213, 367] on button "Apply" at bounding box center [211, 359] width 58 height 31
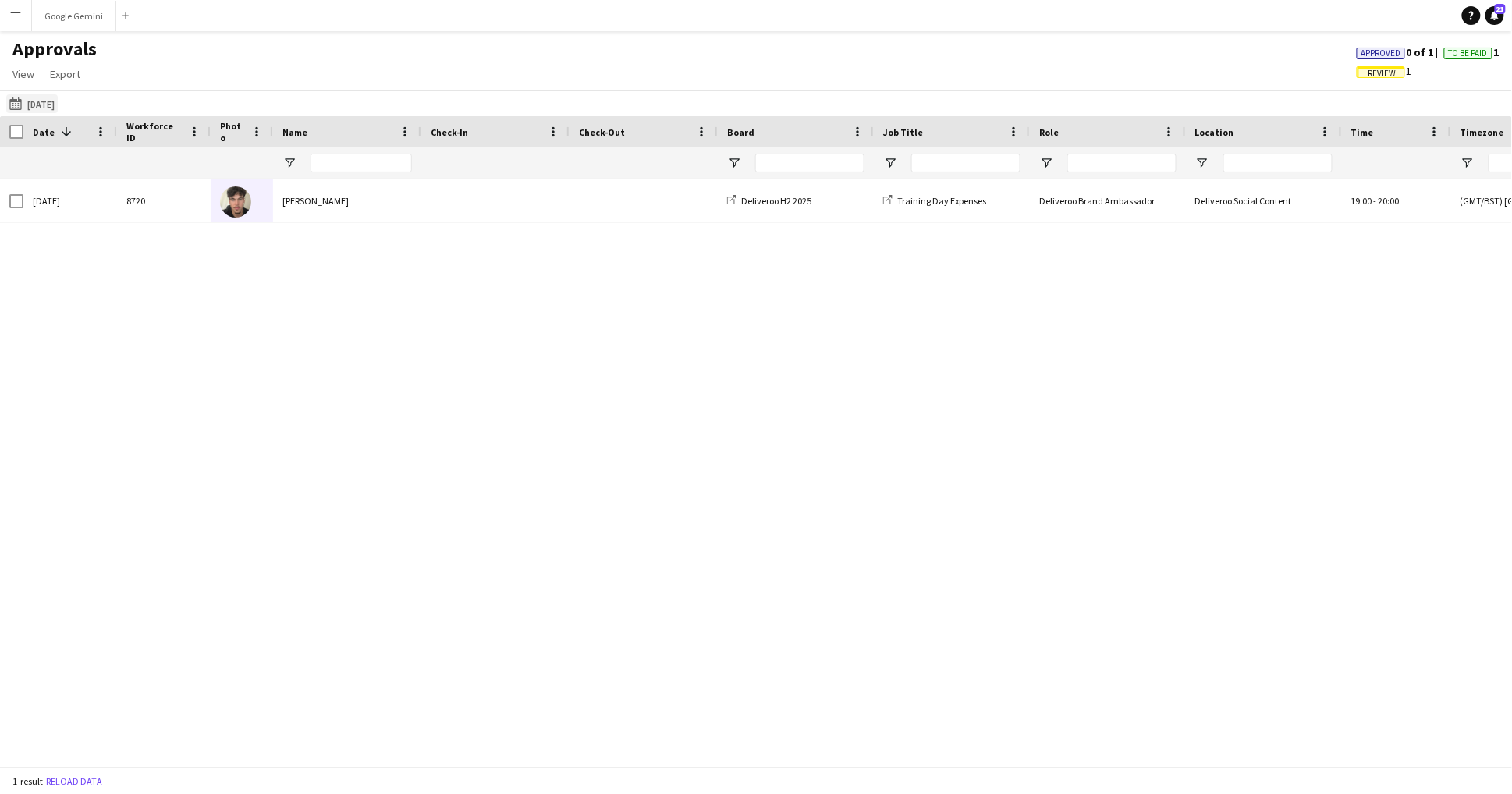
click at [58, 107] on button "[DATE] [DATE]" at bounding box center [32, 104] width 52 height 19
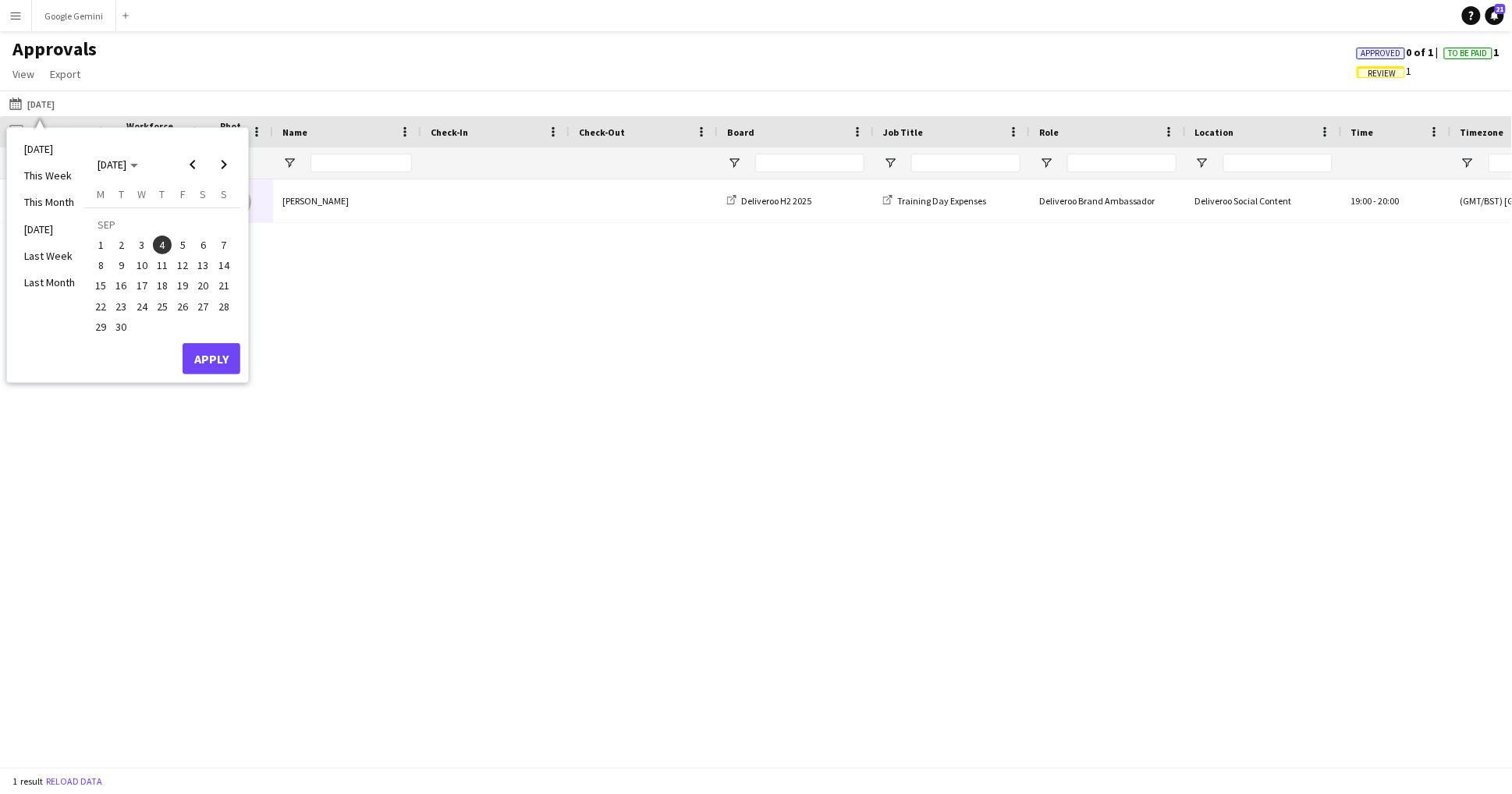
click at [178, 247] on span "5" at bounding box center [182, 244] width 19 height 19
click at [214, 367] on button "Apply" at bounding box center [211, 359] width 58 height 31
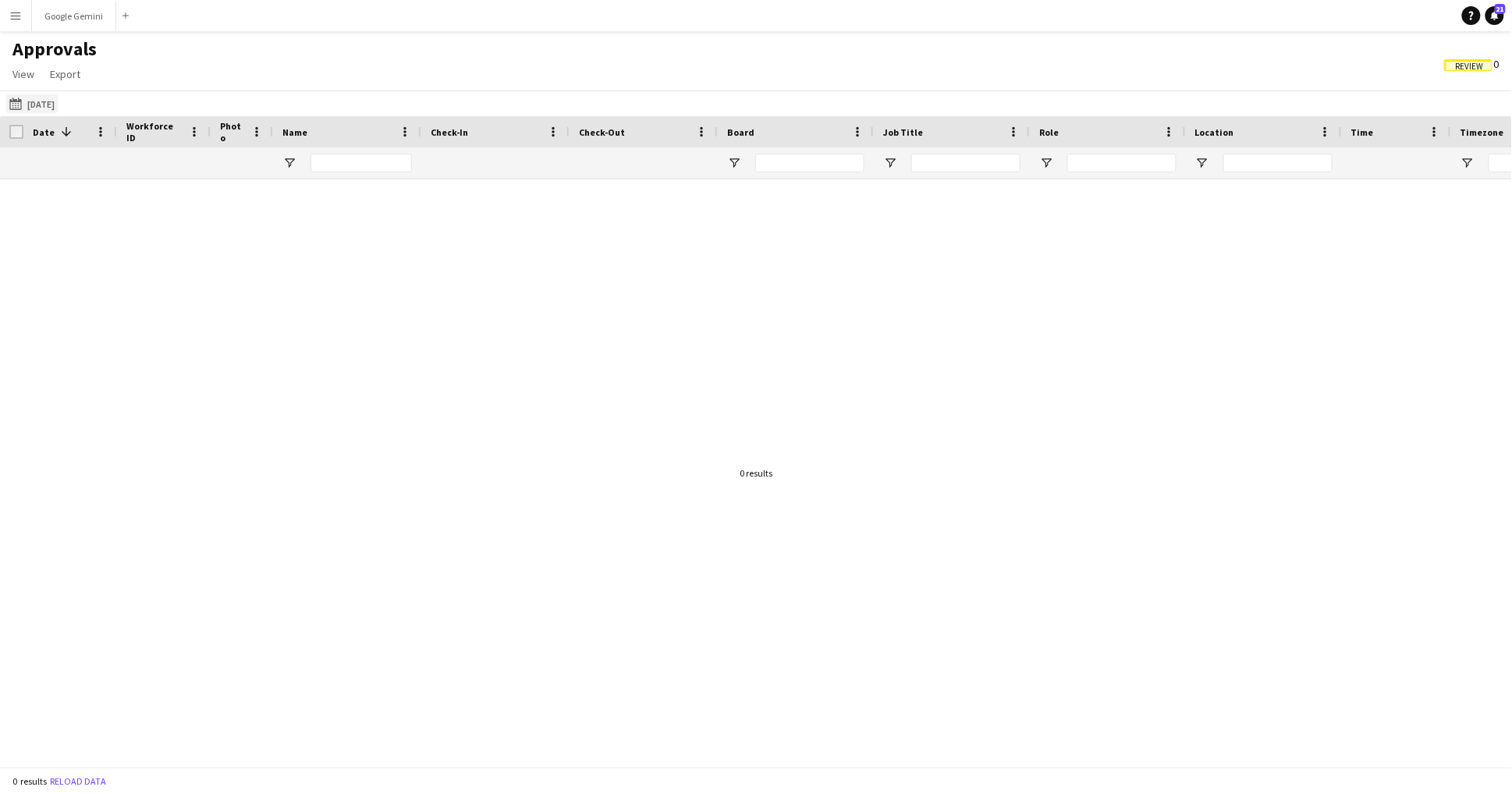
click at [48, 101] on button "[DATE] [DATE]" at bounding box center [32, 104] width 52 height 19
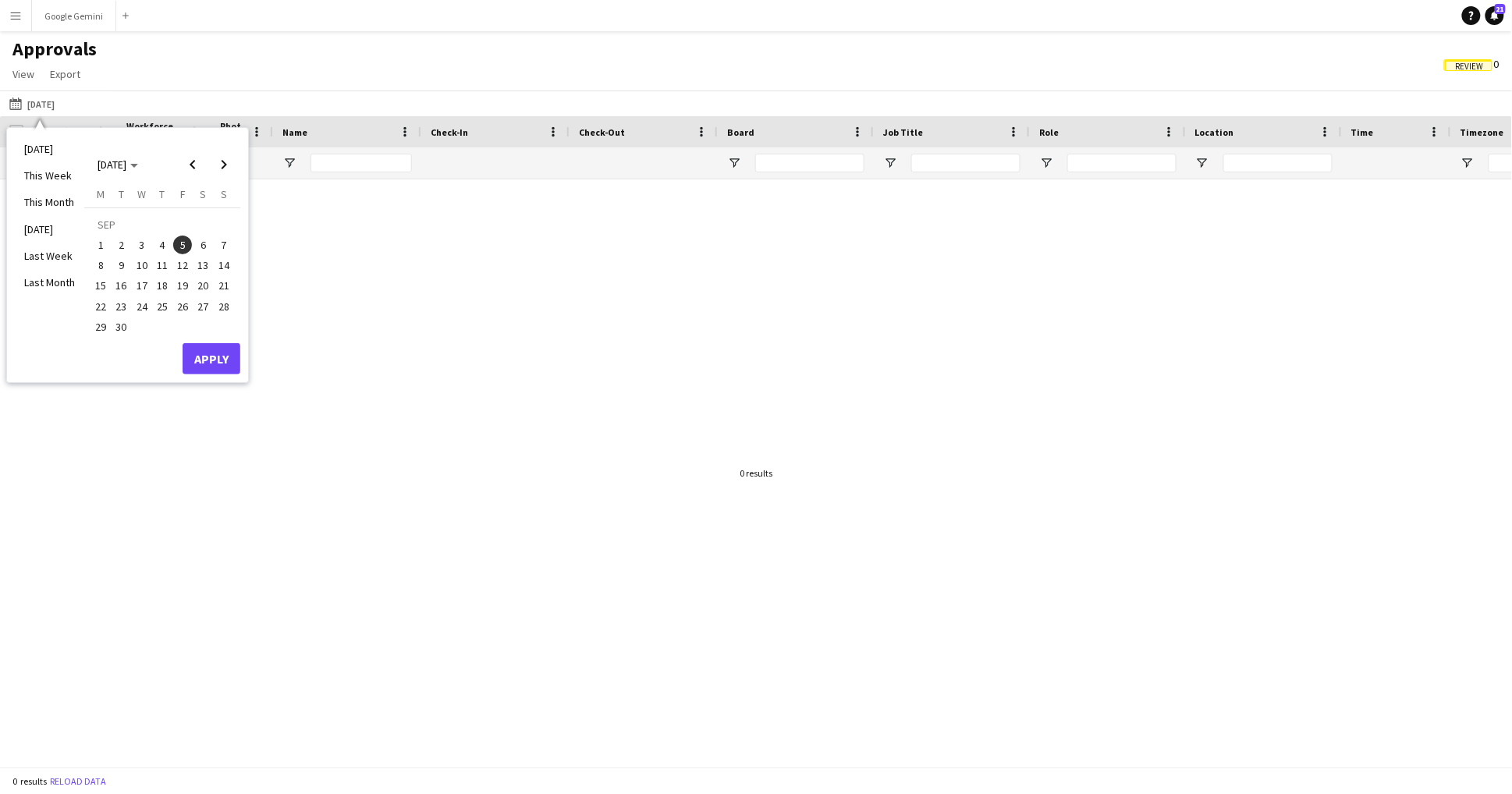
click at [199, 241] on span "6" at bounding box center [203, 244] width 19 height 19
click at [228, 367] on button "Apply" at bounding box center [211, 359] width 58 height 31
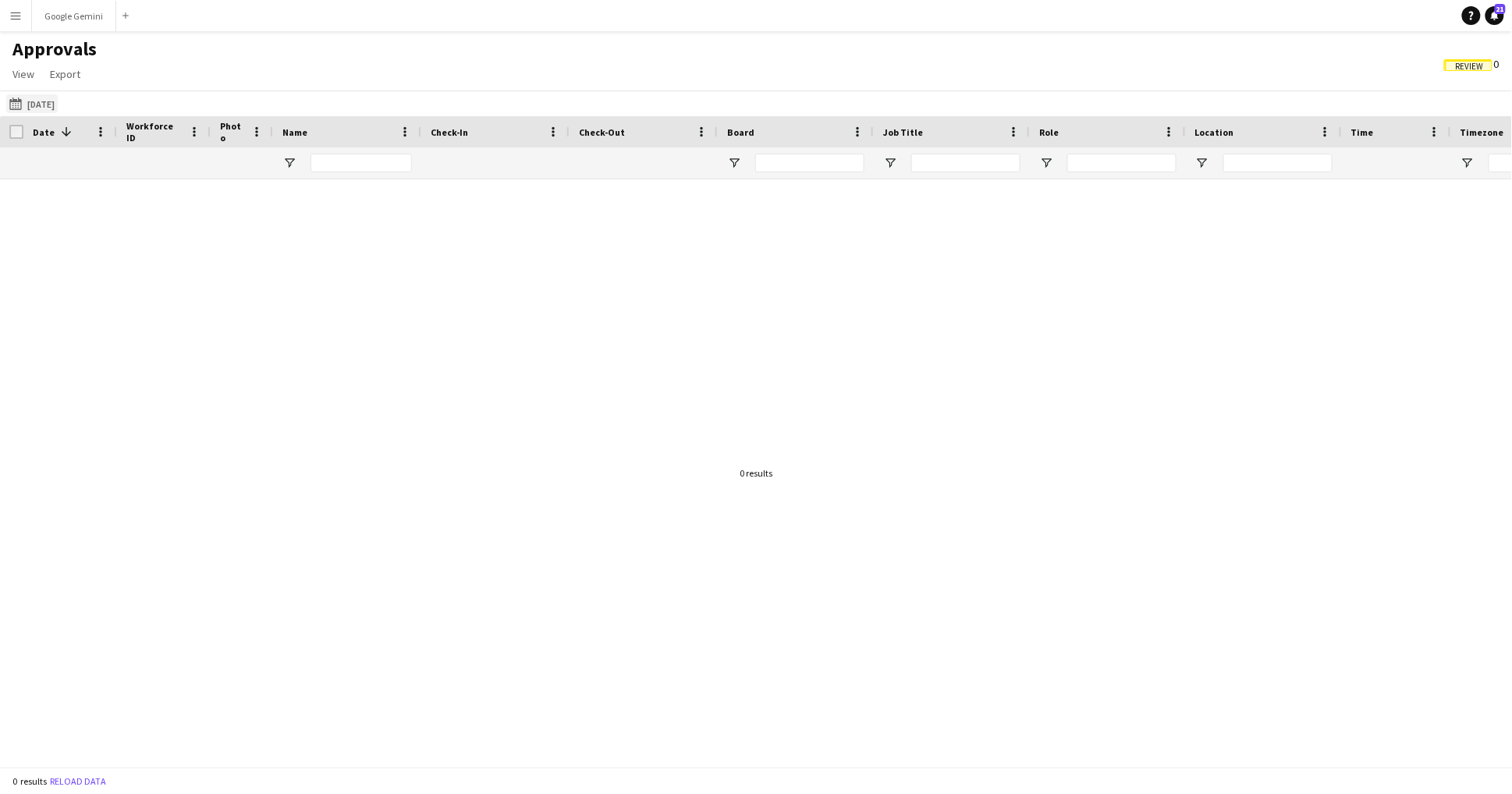
click at [58, 100] on button "[DATE] [DATE]" at bounding box center [32, 104] width 52 height 19
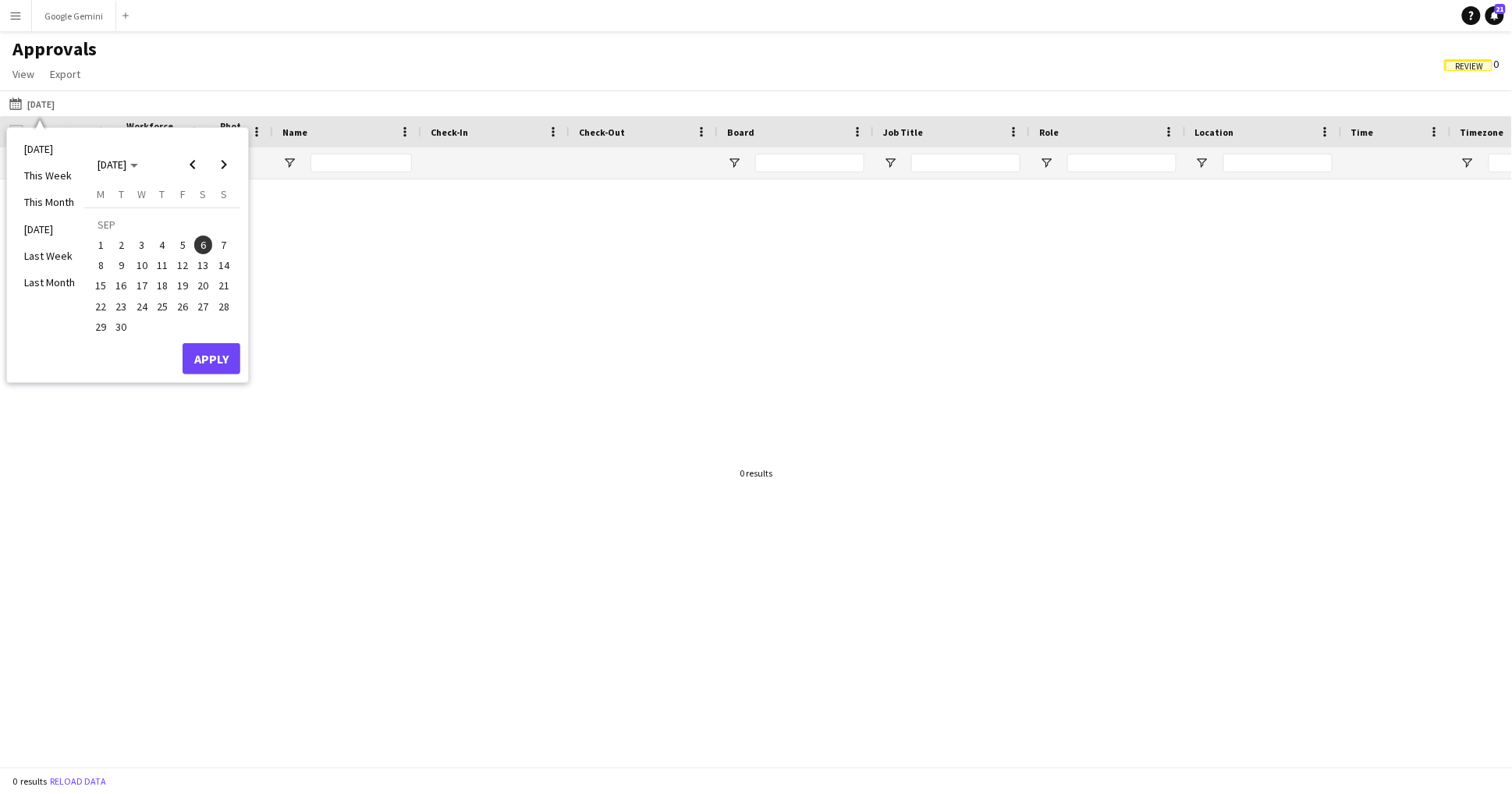
click at [230, 239] on span "7" at bounding box center [224, 244] width 19 height 19
click at [230, 356] on button "Apply" at bounding box center [211, 359] width 58 height 31
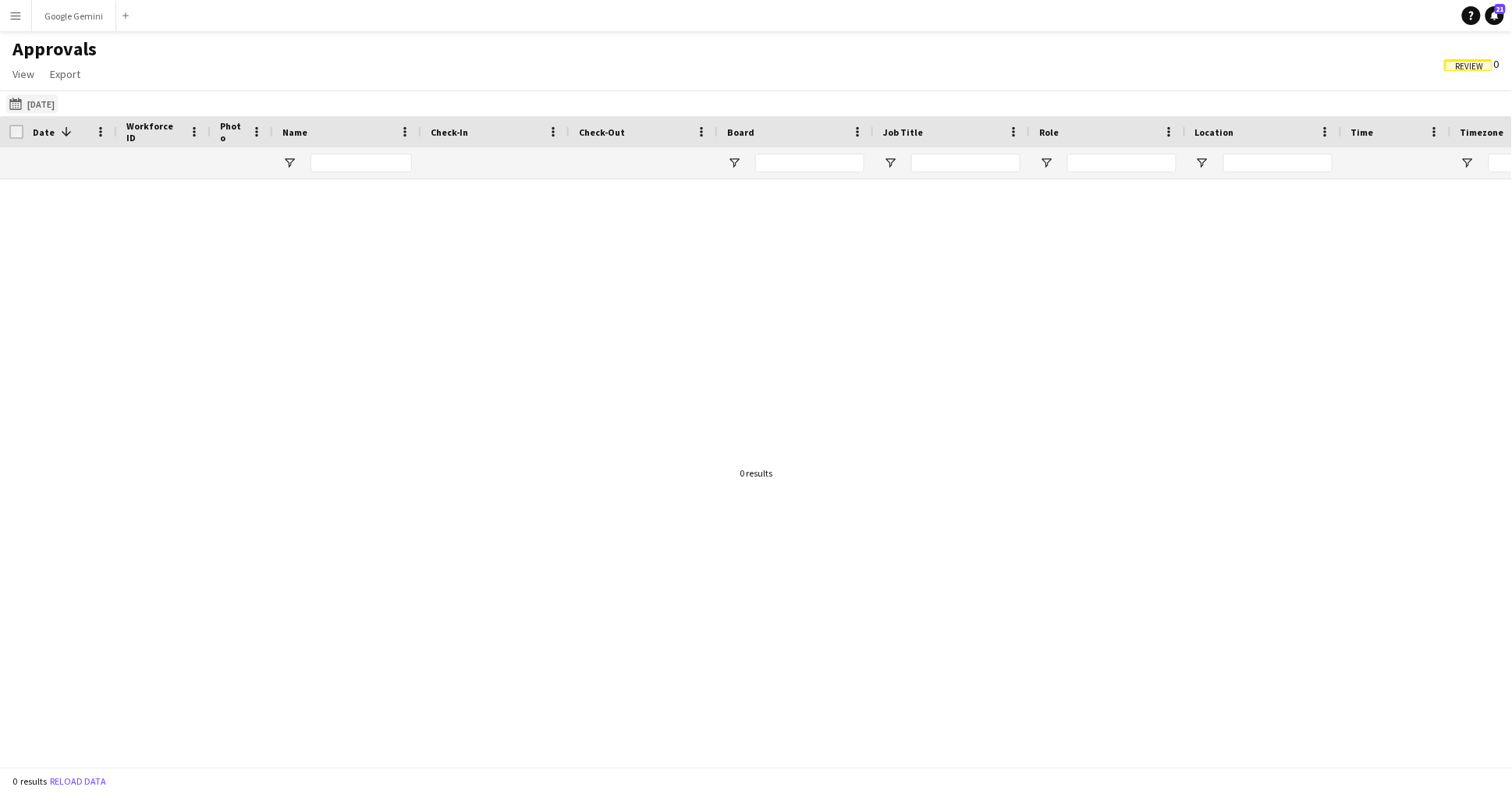
click at [58, 103] on button "[DATE] [DATE]" at bounding box center [32, 104] width 52 height 19
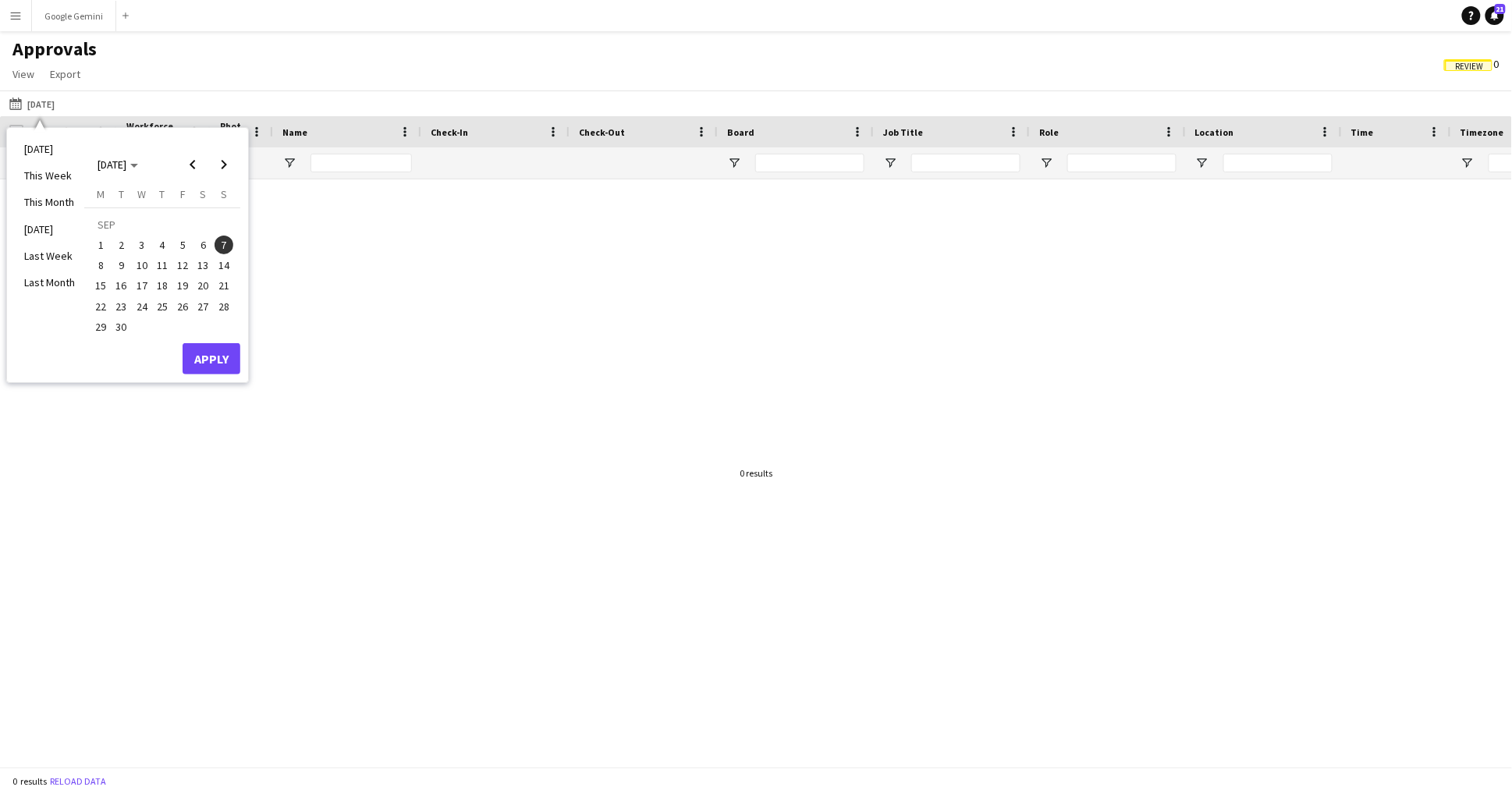
click at [103, 270] on span "8" at bounding box center [100, 265] width 19 height 19
click at [215, 341] on div "[DATE] M [DATE] T [DATE] W [DATE] T [DATE] F [DATE] S [DATE] S [DATE] 2 3 4 5 6…" at bounding box center [162, 265] width 156 height 156
click at [216, 345] on button "Apply" at bounding box center [211, 359] width 58 height 31
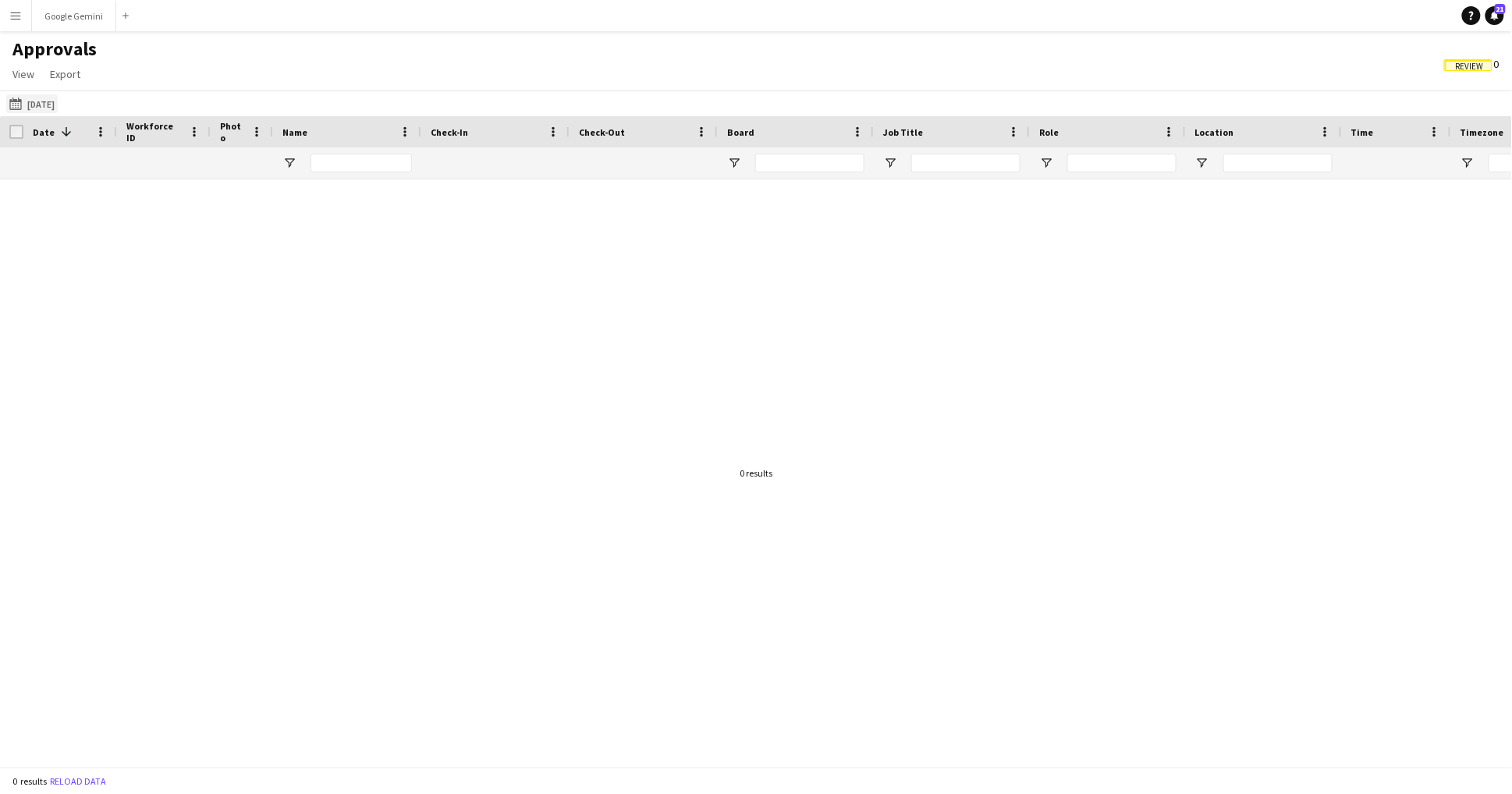
click at [45, 106] on button "[DATE] [DATE]" at bounding box center [32, 104] width 52 height 19
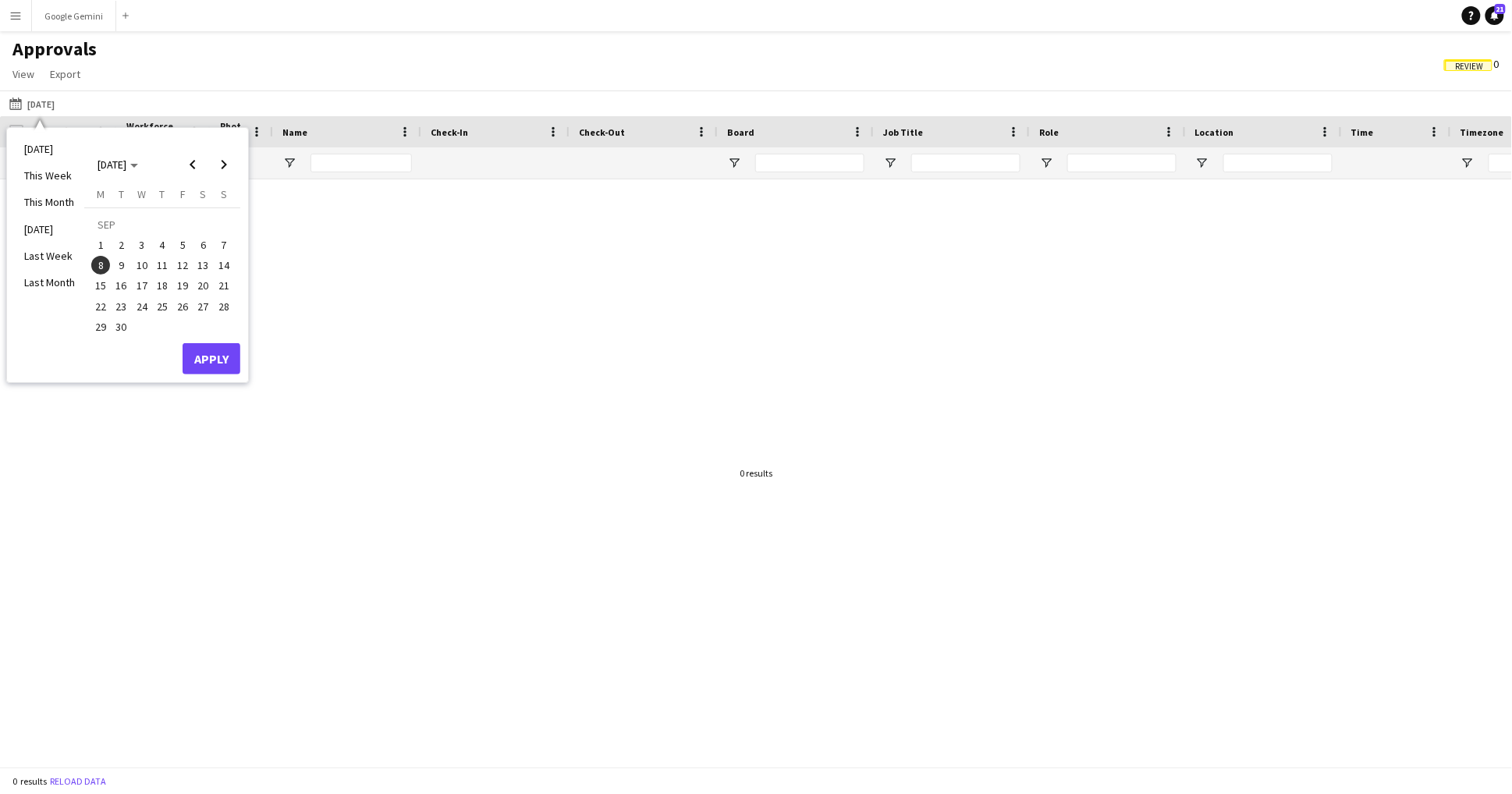
click at [125, 272] on span "9" at bounding box center [122, 265] width 19 height 19
click at [209, 362] on button "Apply" at bounding box center [211, 359] width 58 height 31
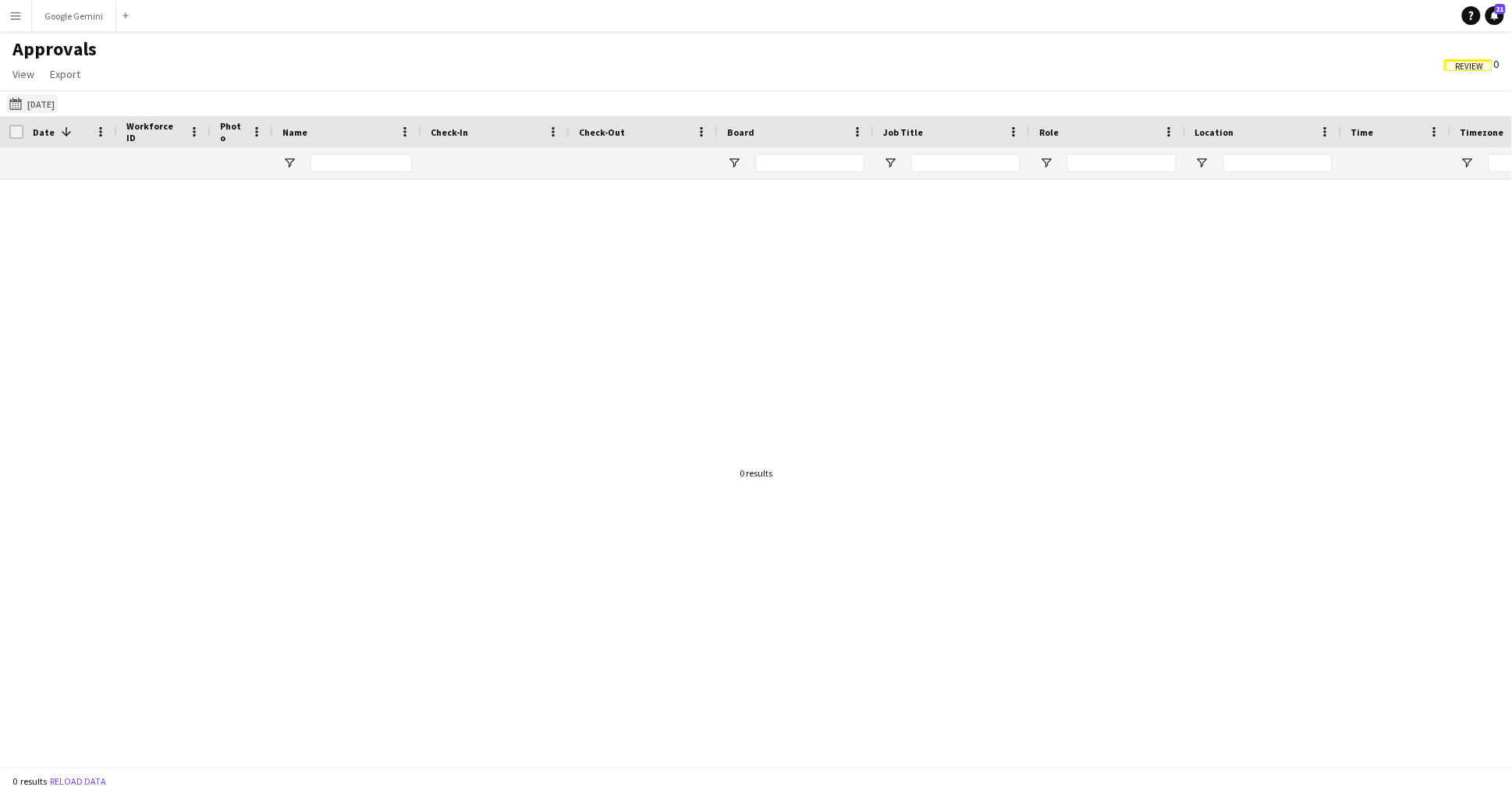
click at [58, 107] on button "[DATE] [DATE]" at bounding box center [32, 104] width 52 height 19
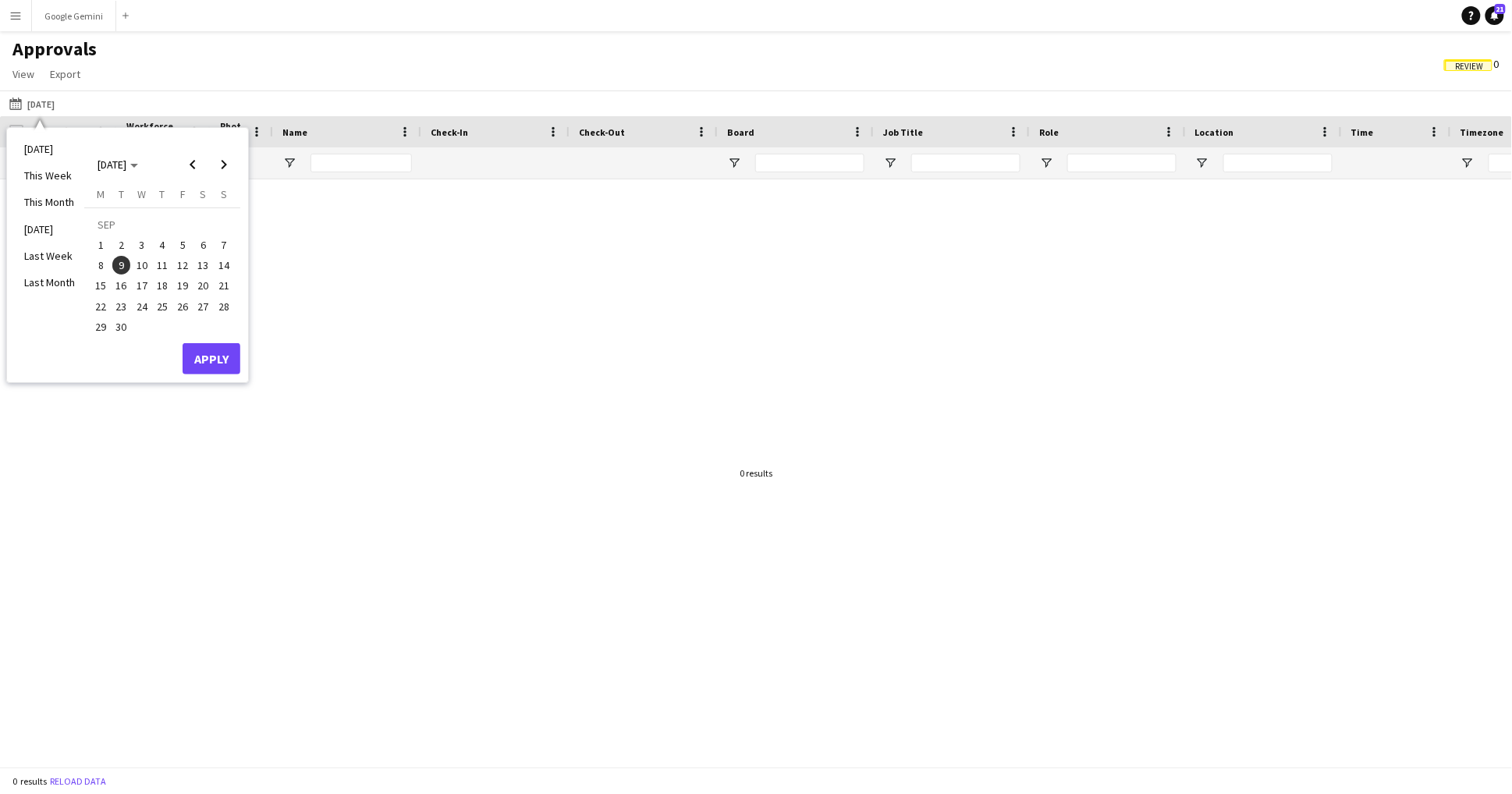
click at [142, 264] on span "10" at bounding box center [141, 265] width 19 height 19
click at [218, 366] on button "Apply" at bounding box center [211, 359] width 58 height 31
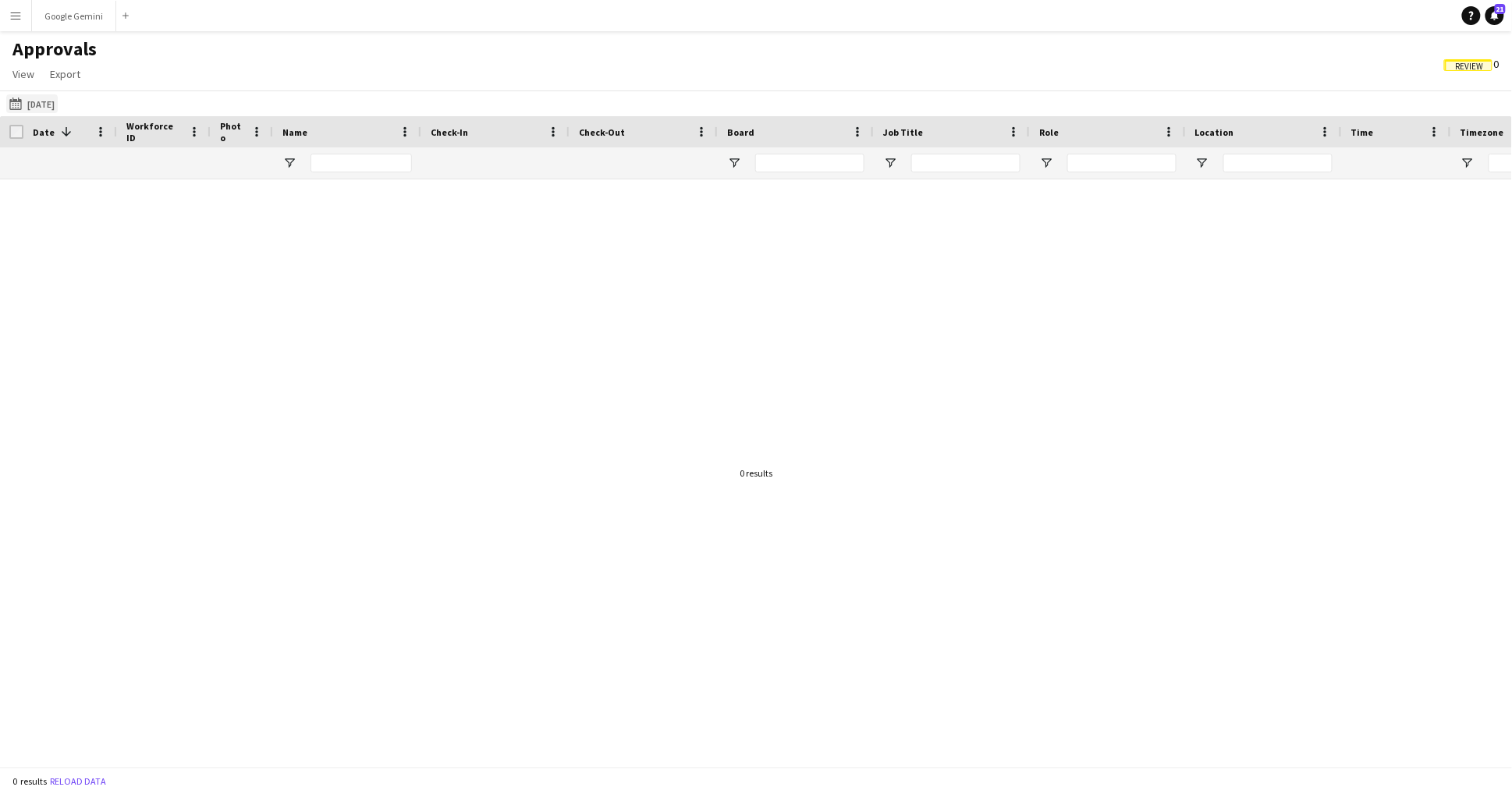
click at [58, 97] on button "[DATE] [DATE]" at bounding box center [32, 104] width 52 height 19
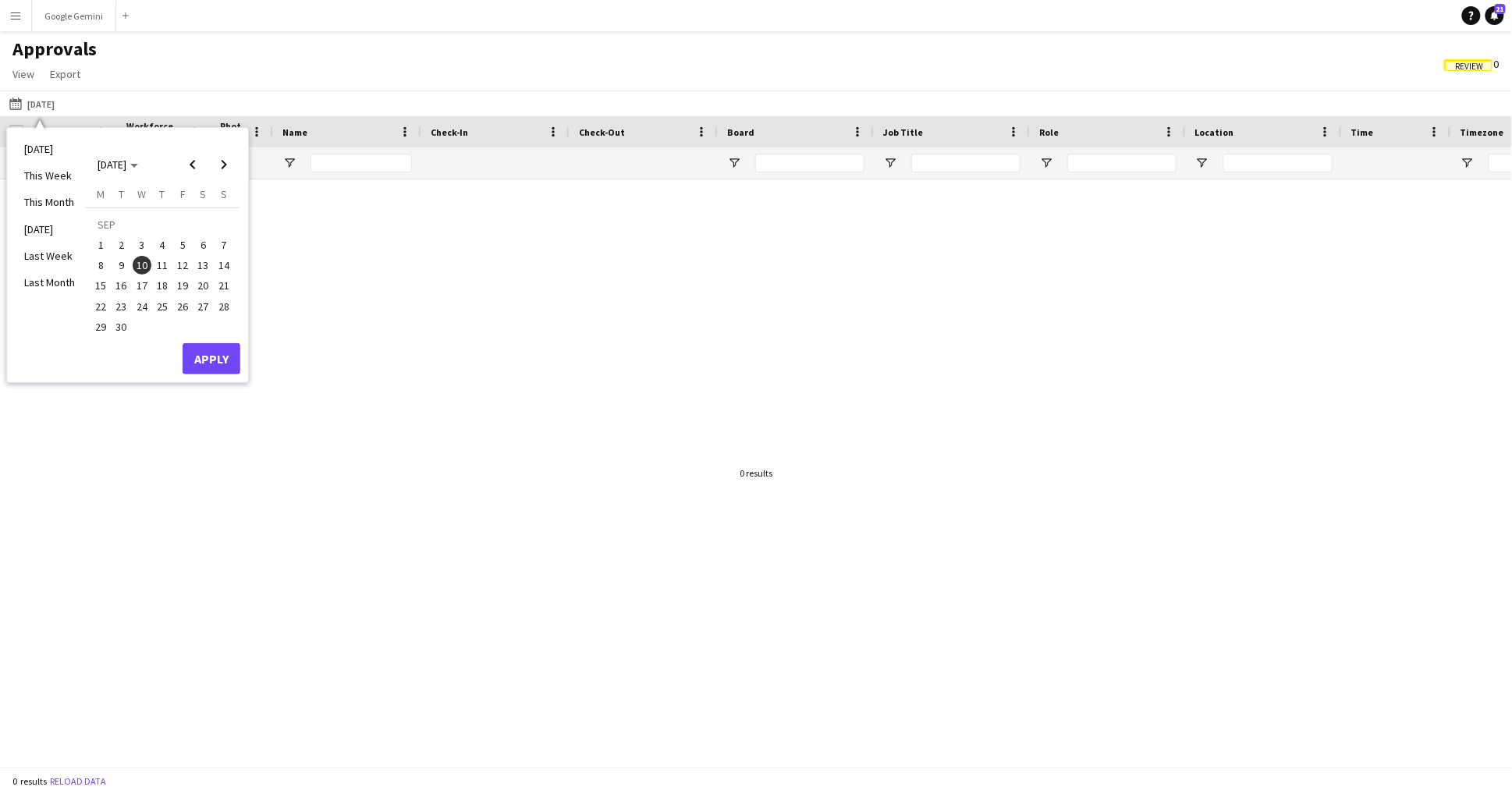
click at [159, 257] on span "11" at bounding box center [162, 265] width 19 height 19
click at [229, 363] on button "Apply" at bounding box center [211, 359] width 58 height 31
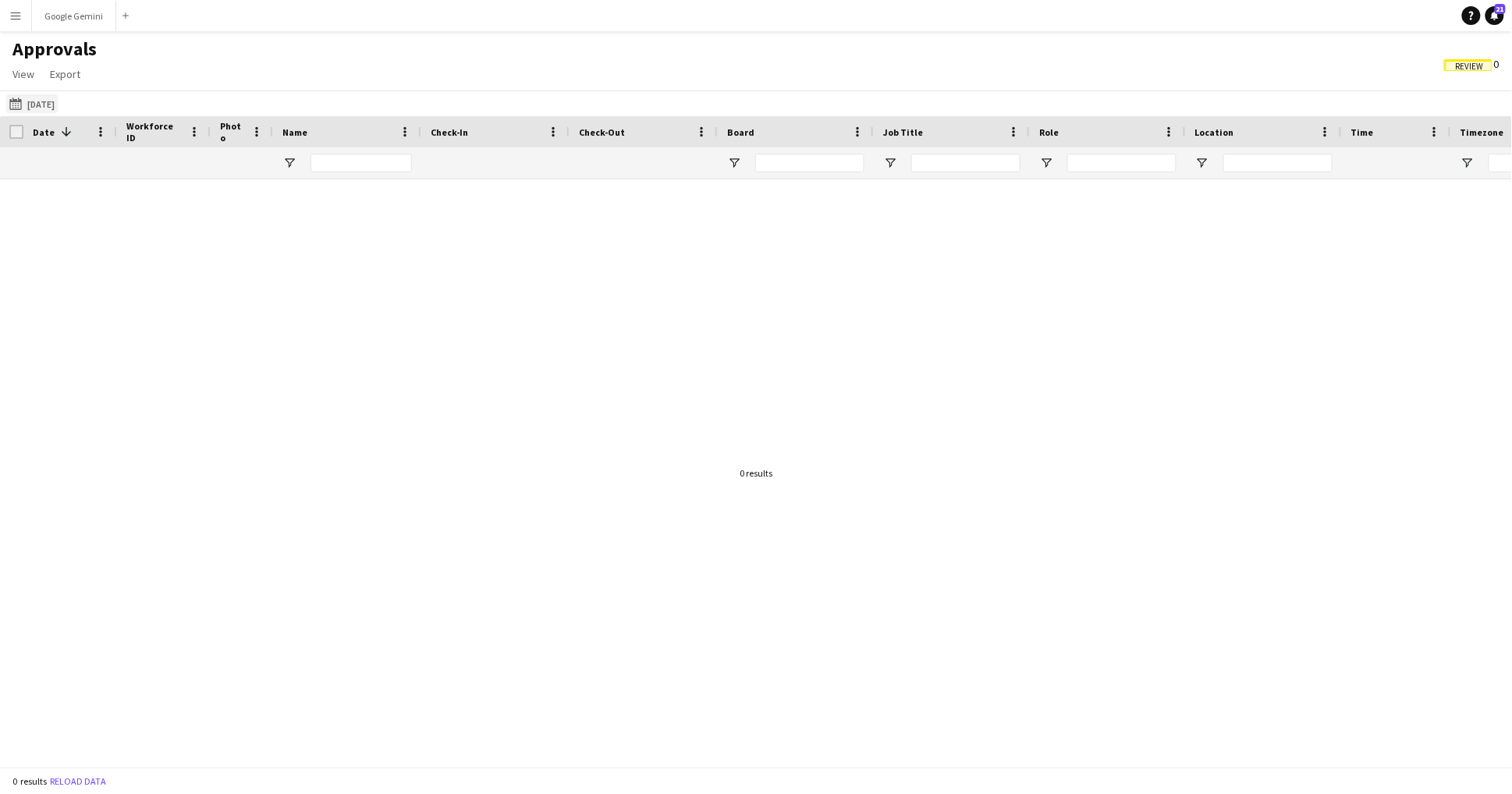
click at [58, 104] on button "[DATE] [DATE]" at bounding box center [32, 104] width 52 height 19
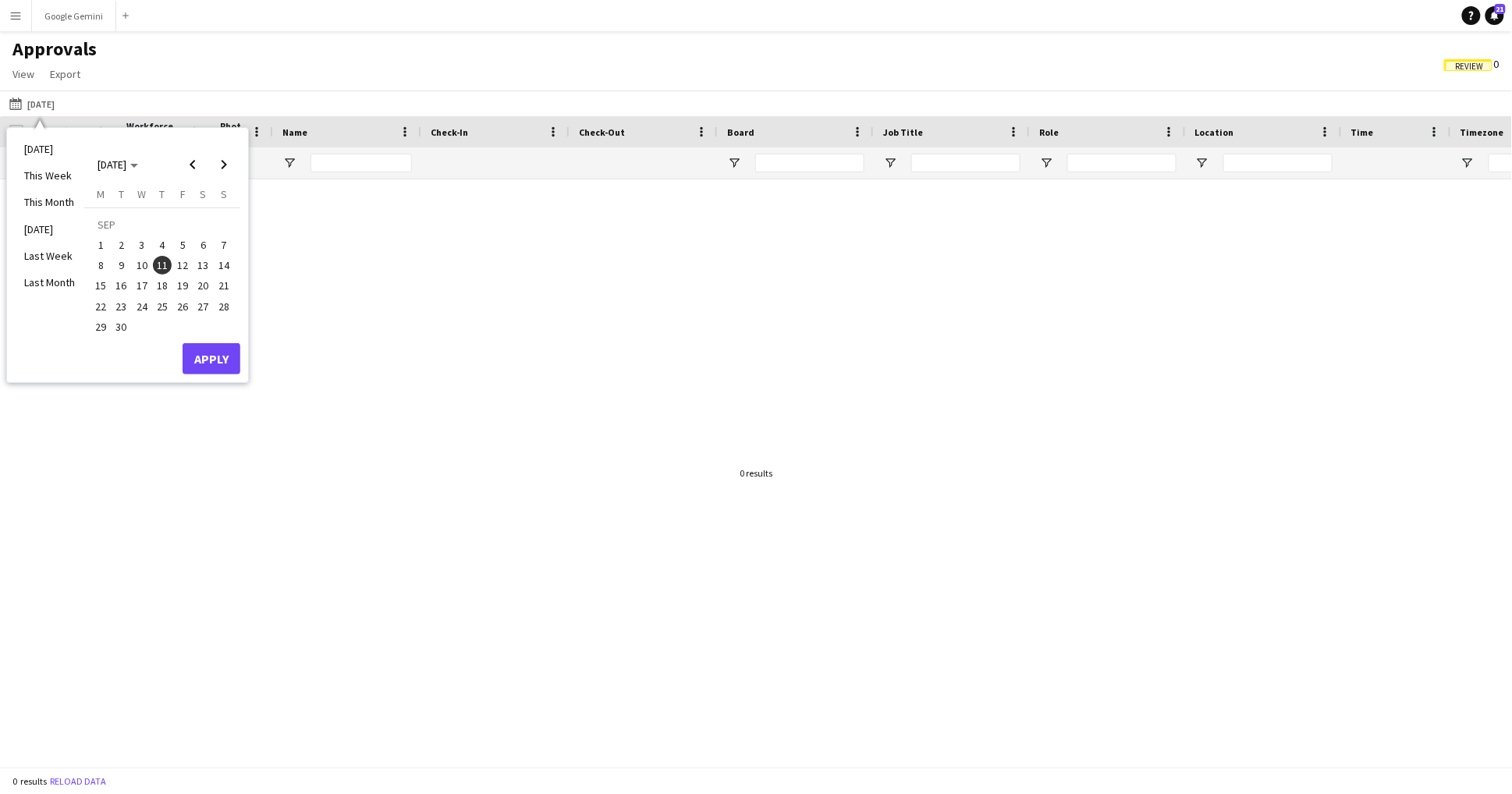
click at [189, 275] on button "19" at bounding box center [182, 285] width 21 height 21
click at [182, 264] on span "12" at bounding box center [182, 265] width 19 height 19
click at [215, 368] on button "Apply" at bounding box center [211, 359] width 58 height 31
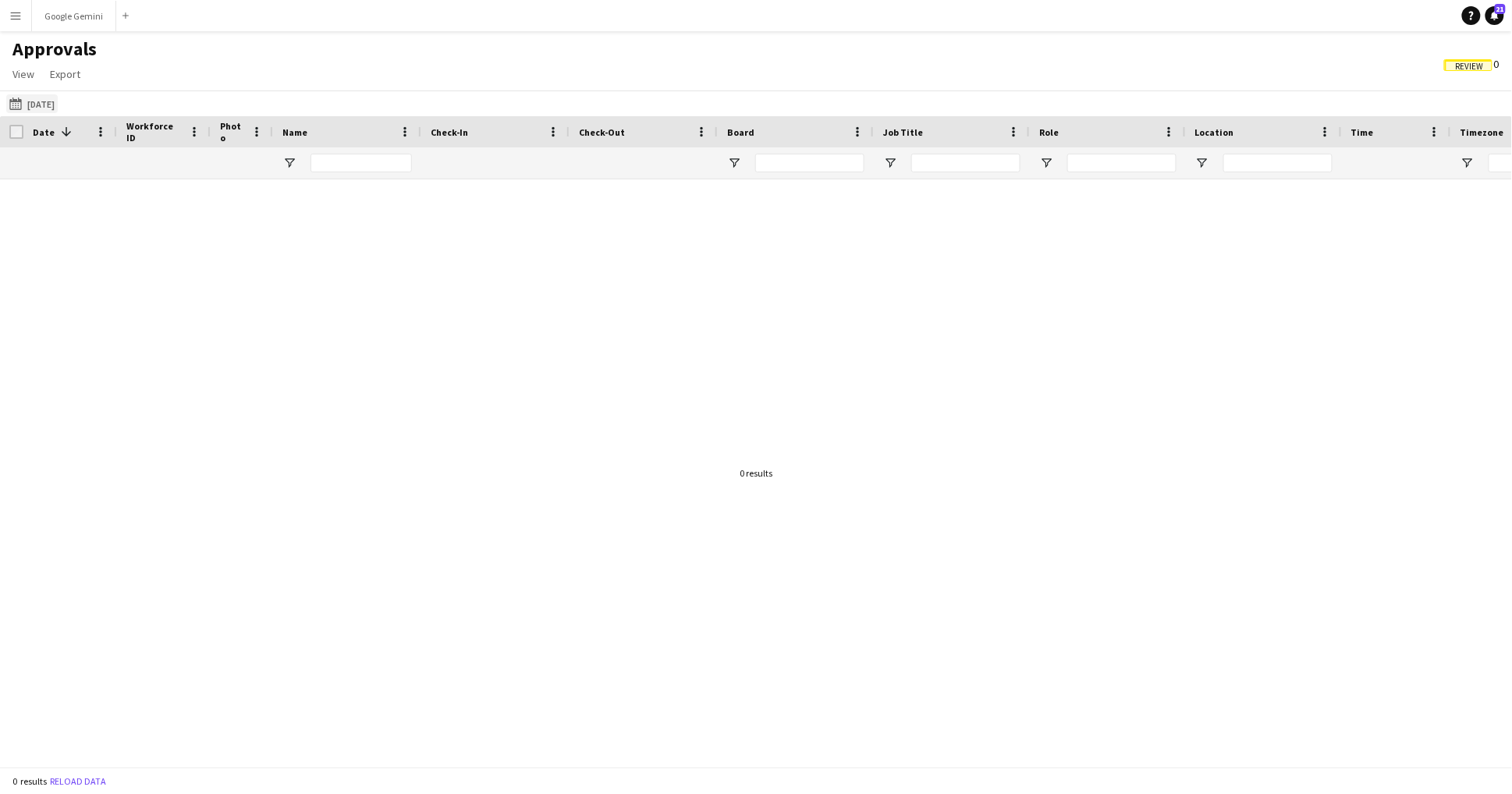
click at [52, 104] on button "[DATE] [DATE]" at bounding box center [32, 104] width 52 height 19
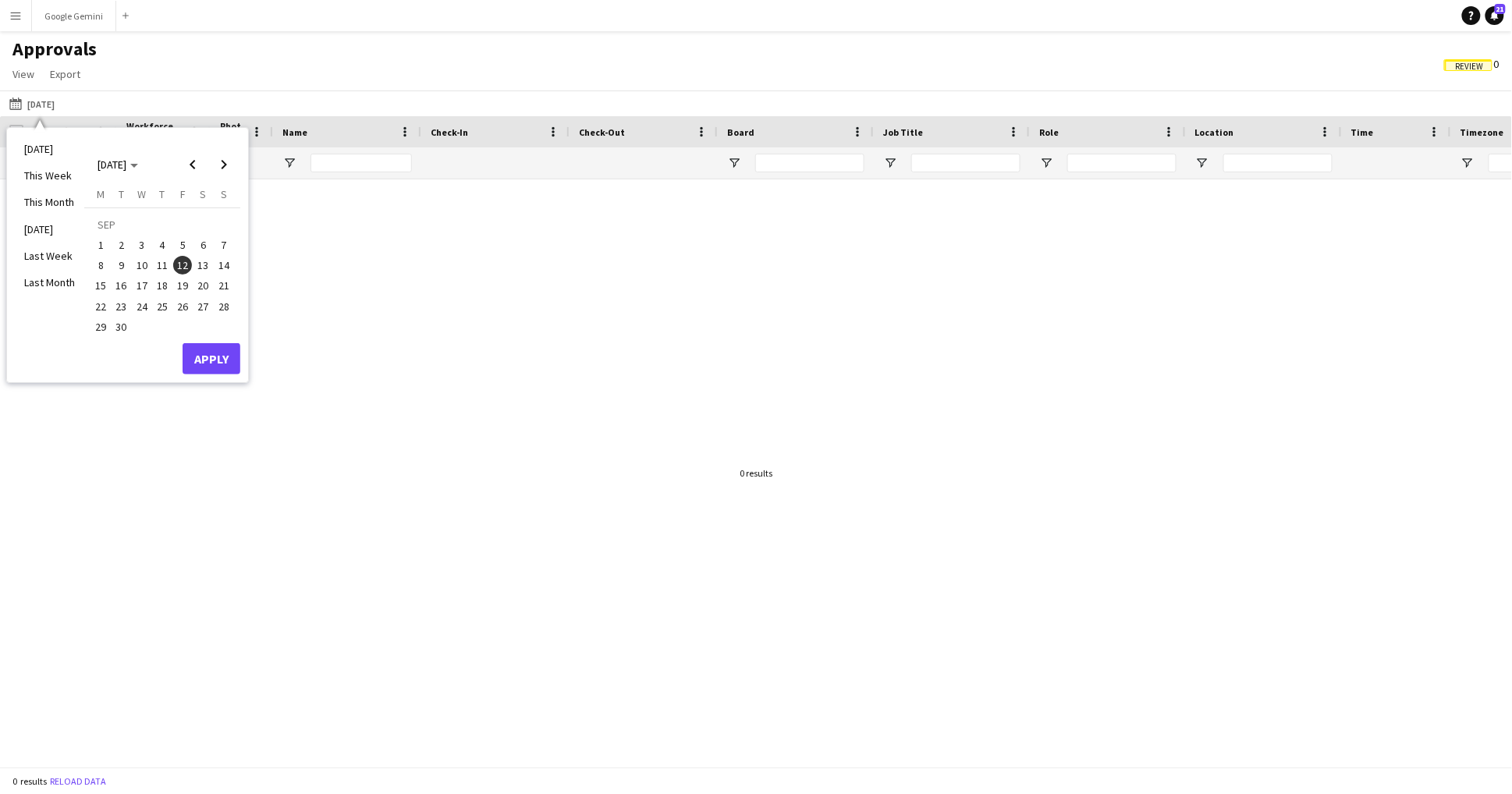
click at [209, 264] on span "13" at bounding box center [203, 265] width 19 height 19
click at [223, 358] on button "Apply" at bounding box center [211, 359] width 58 height 31
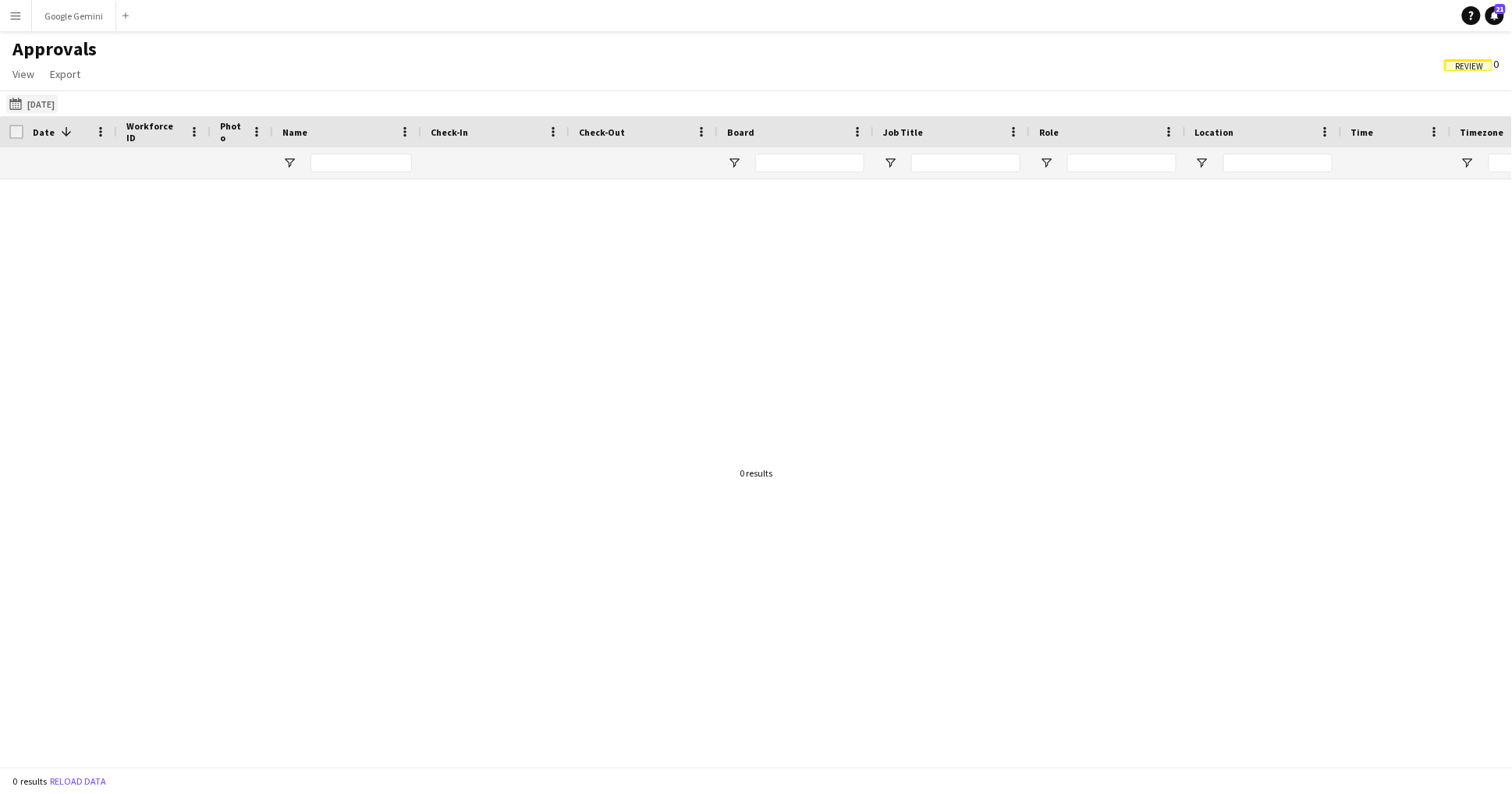
click at [58, 100] on button "[DATE] [DATE]" at bounding box center [32, 104] width 52 height 19
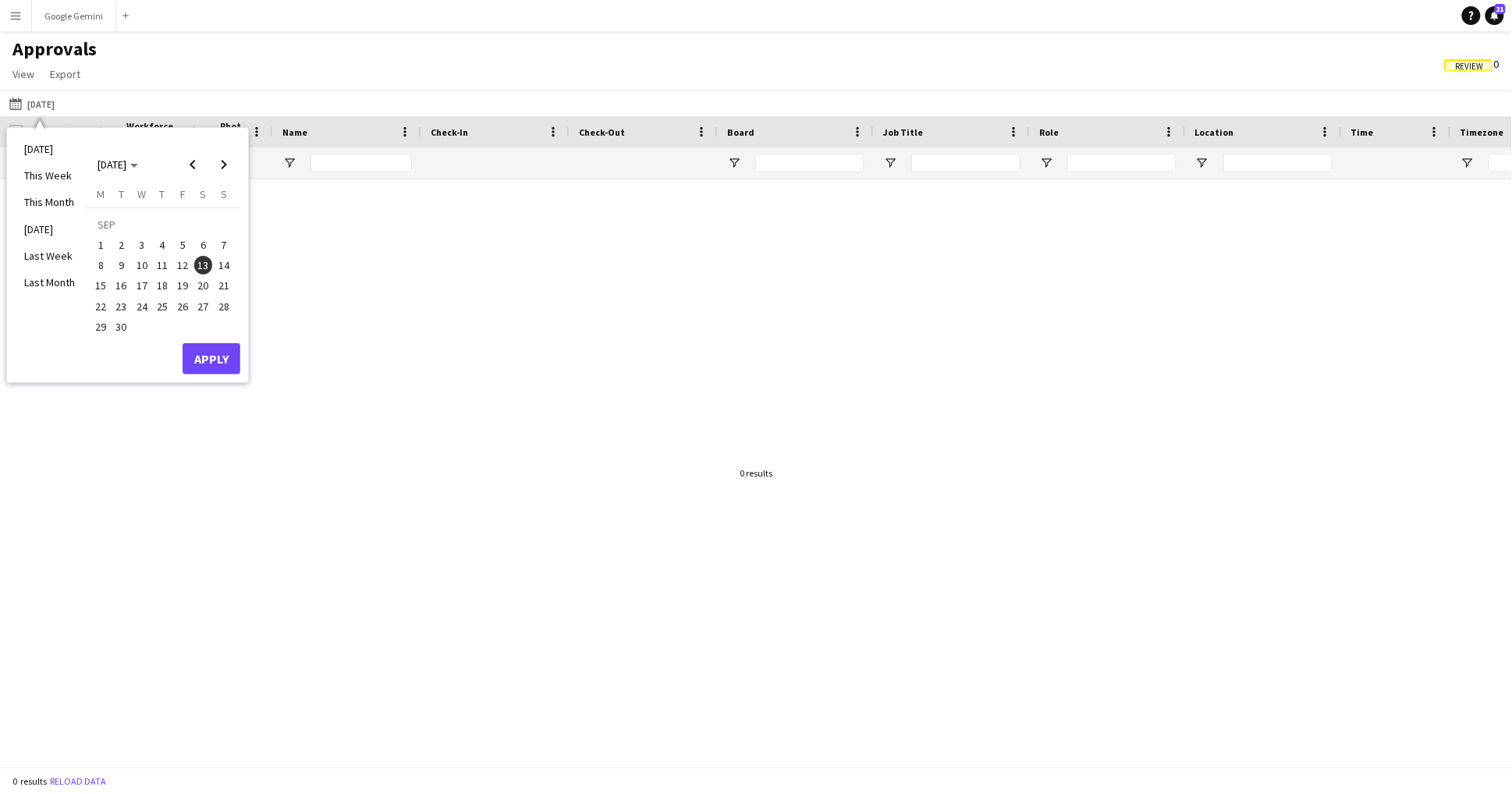
click at [230, 262] on span "14" at bounding box center [224, 265] width 19 height 19
click at [230, 363] on button "Apply" at bounding box center [211, 359] width 58 height 31
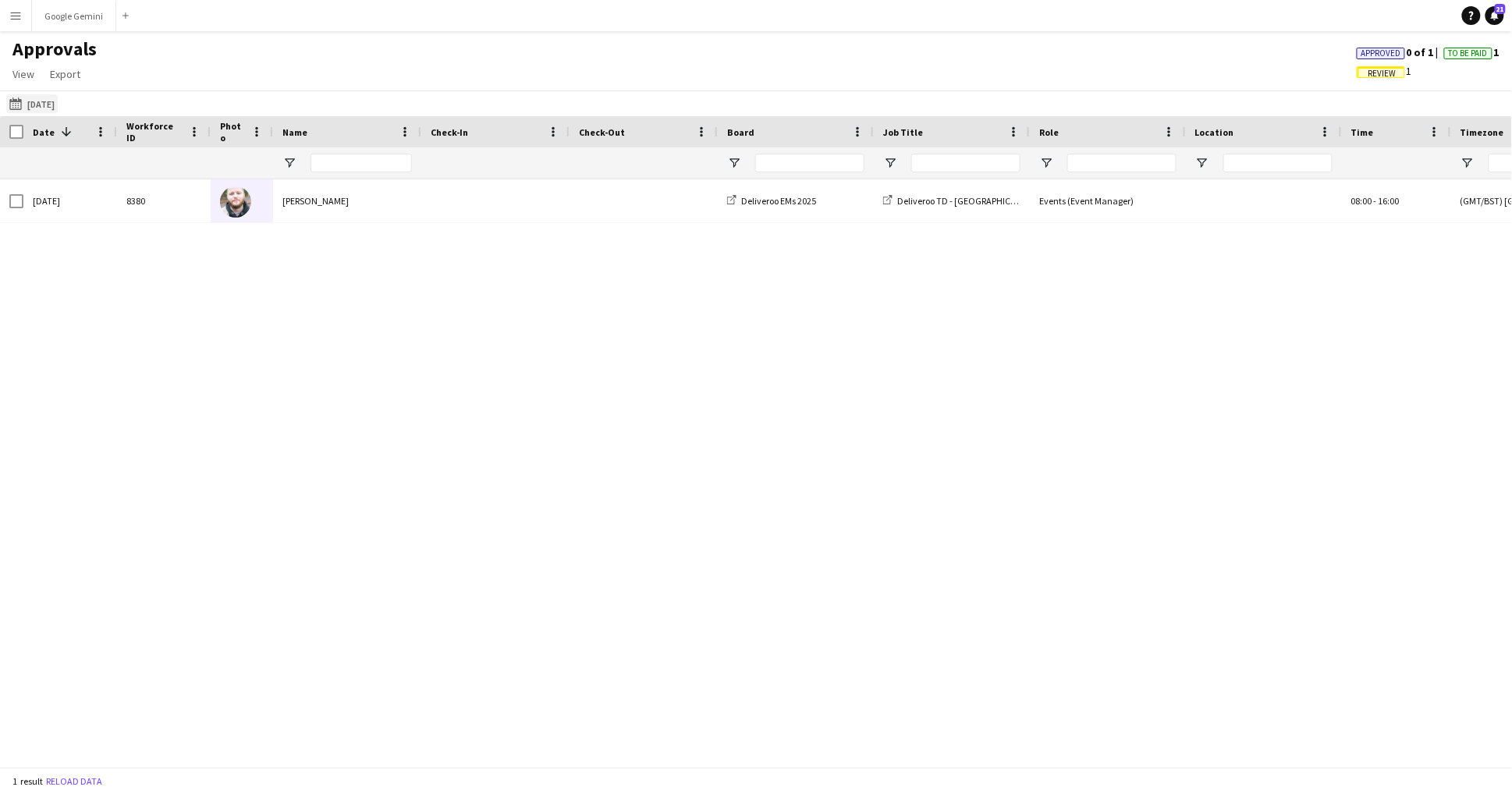
click at [58, 101] on button "[DATE] [DATE]" at bounding box center [32, 104] width 52 height 19
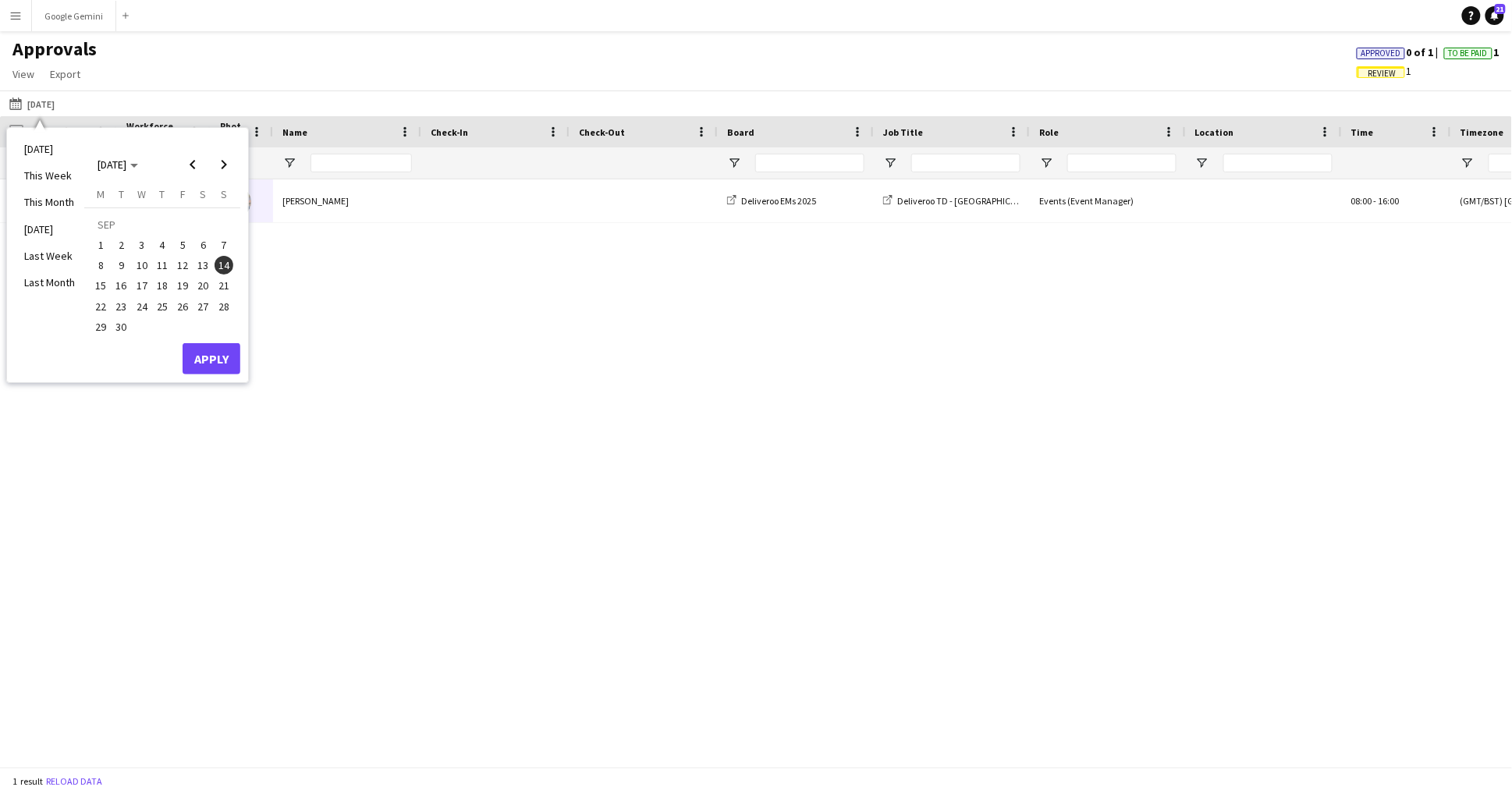
click at [97, 289] on span "15" at bounding box center [100, 286] width 19 height 19
click at [232, 358] on button "Apply" at bounding box center [211, 359] width 58 height 31
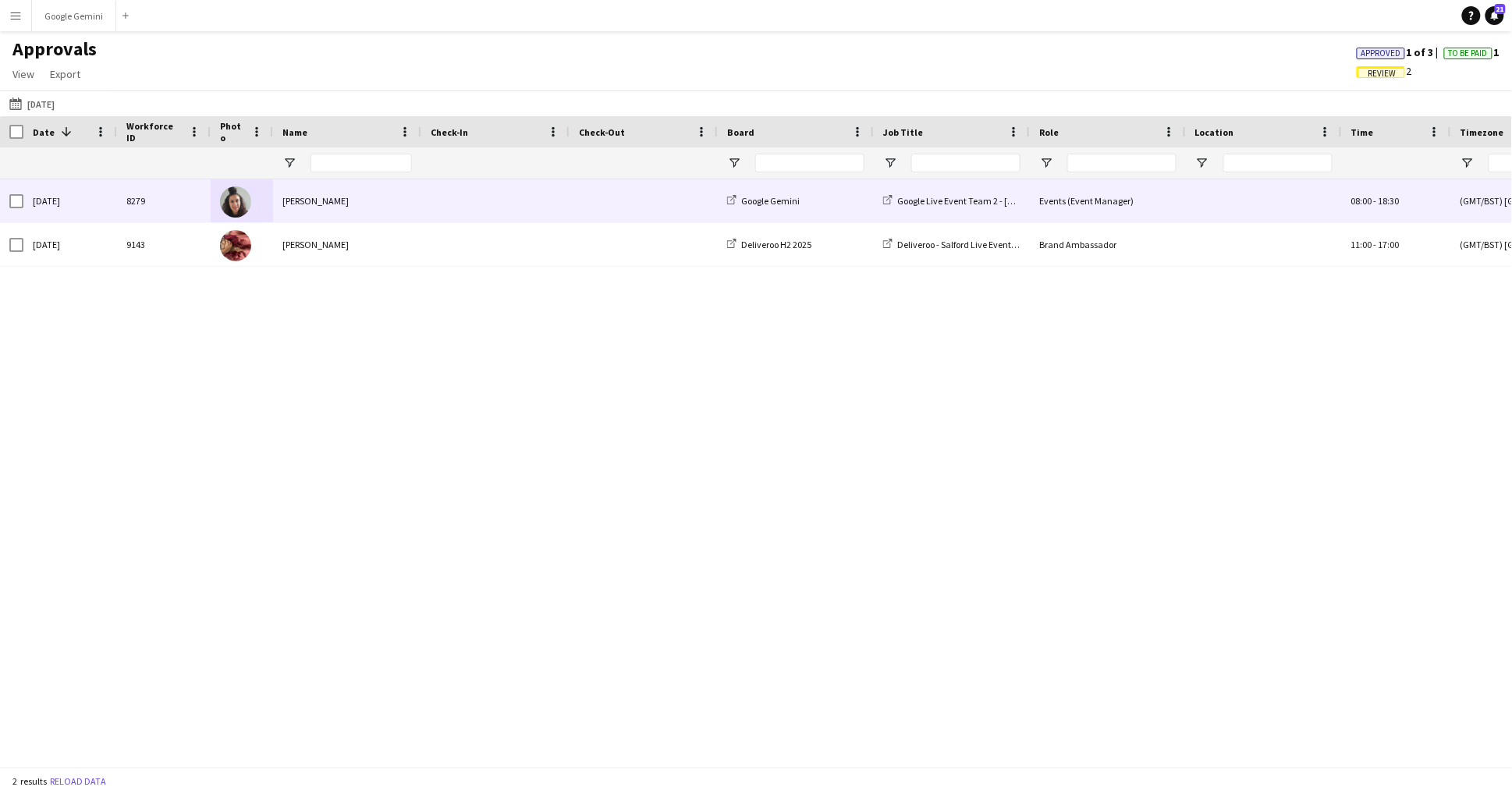
click at [260, 200] on div at bounding box center [242, 201] width 63 height 43
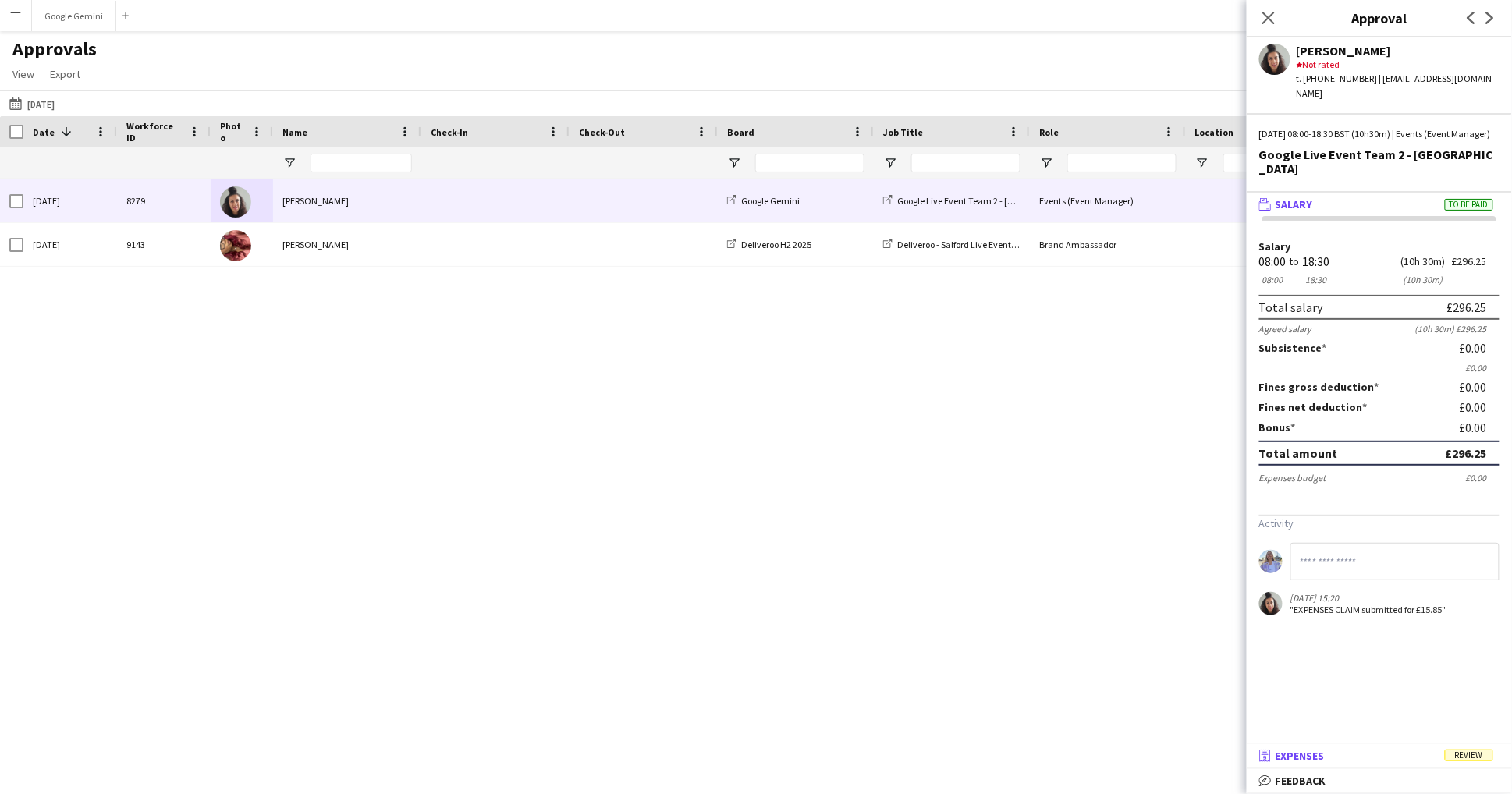
click at [1373, 763] on mat-expansion-panel-header "receipt Expenses Review" at bounding box center [1379, 756] width 266 height 23
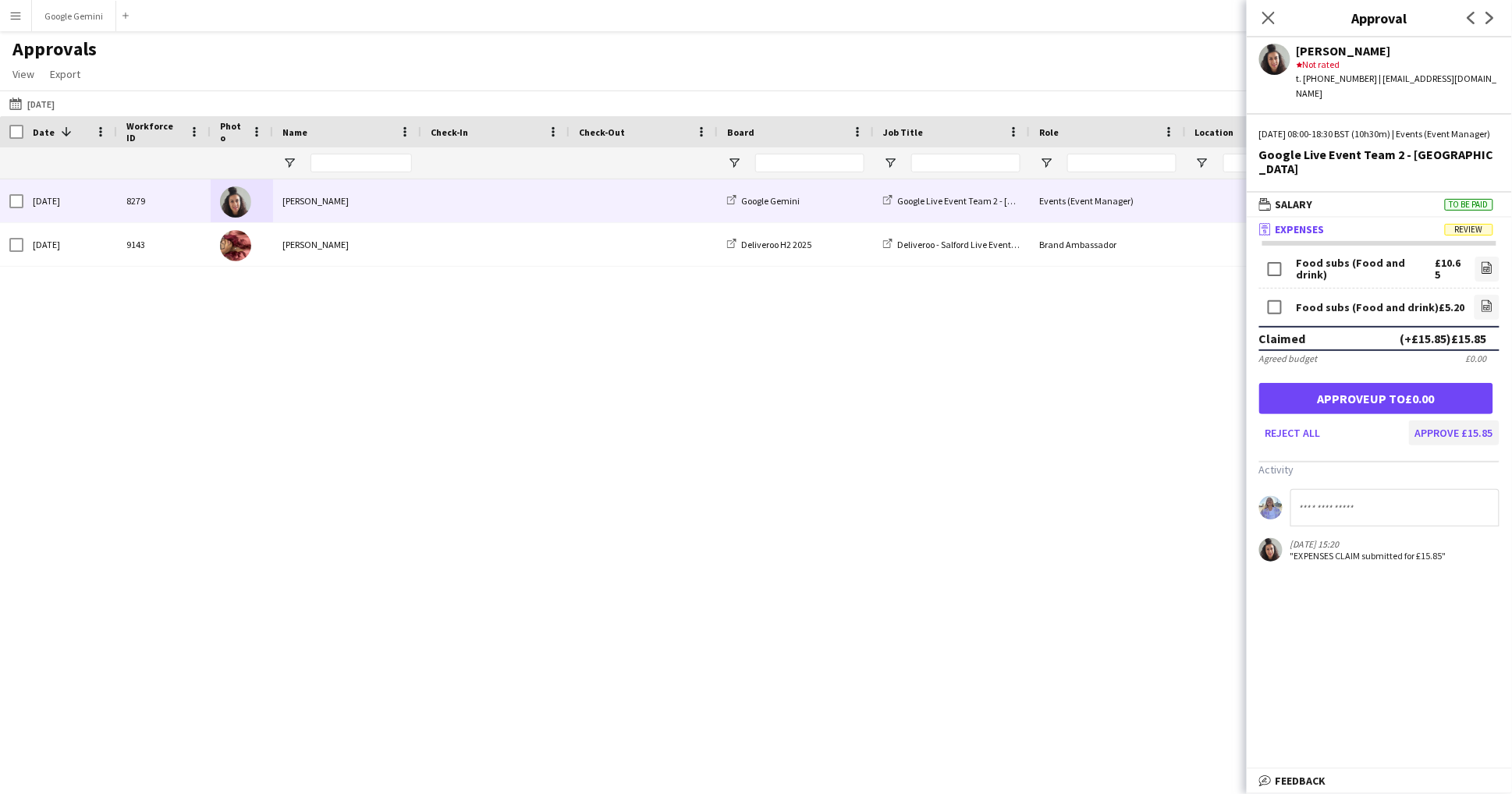
click at [1459, 420] on button "Approve £15.85" at bounding box center [1454, 433] width 90 height 25
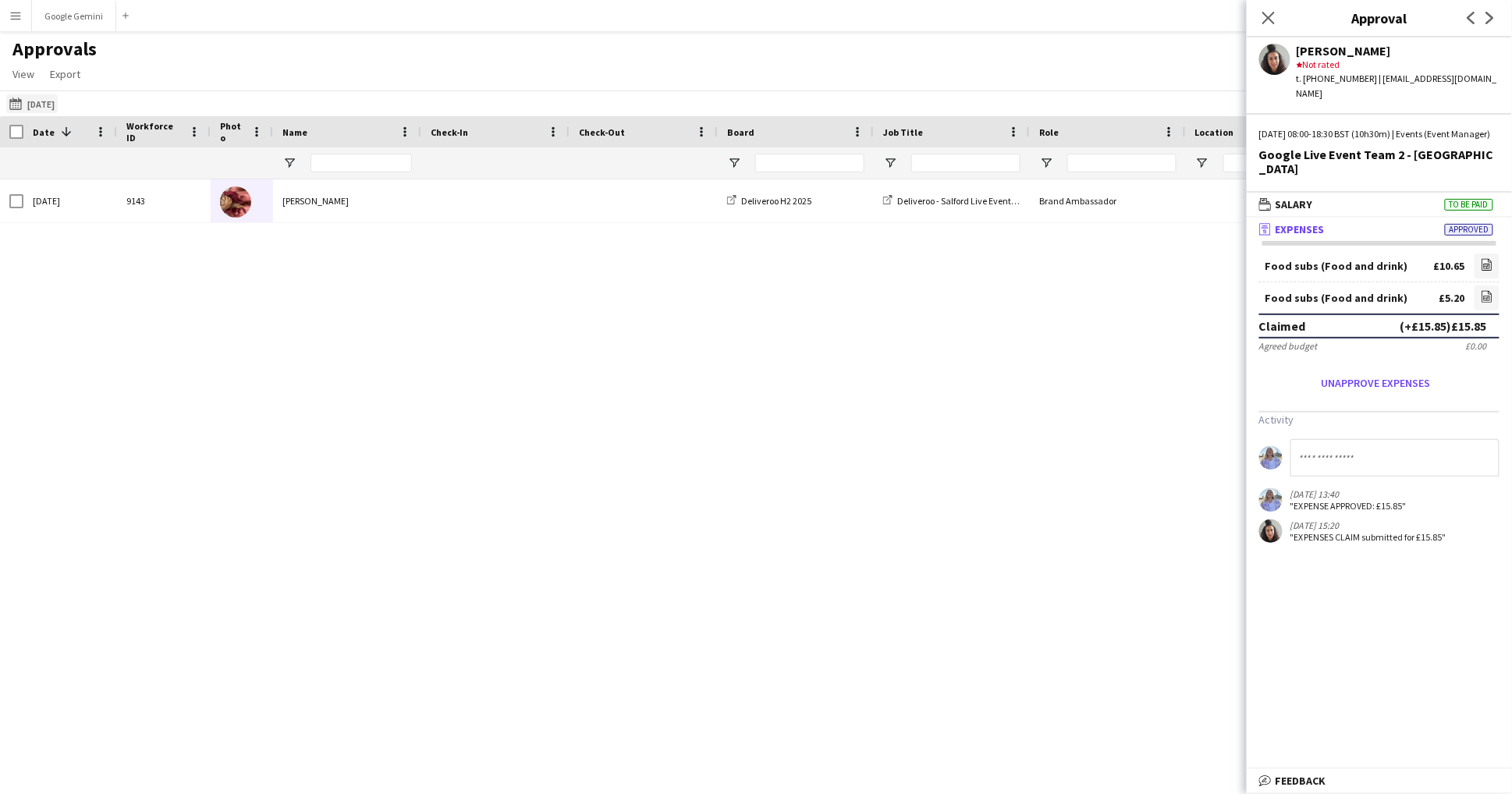
click at [39, 98] on button "[DATE] [DATE]" at bounding box center [32, 104] width 52 height 19
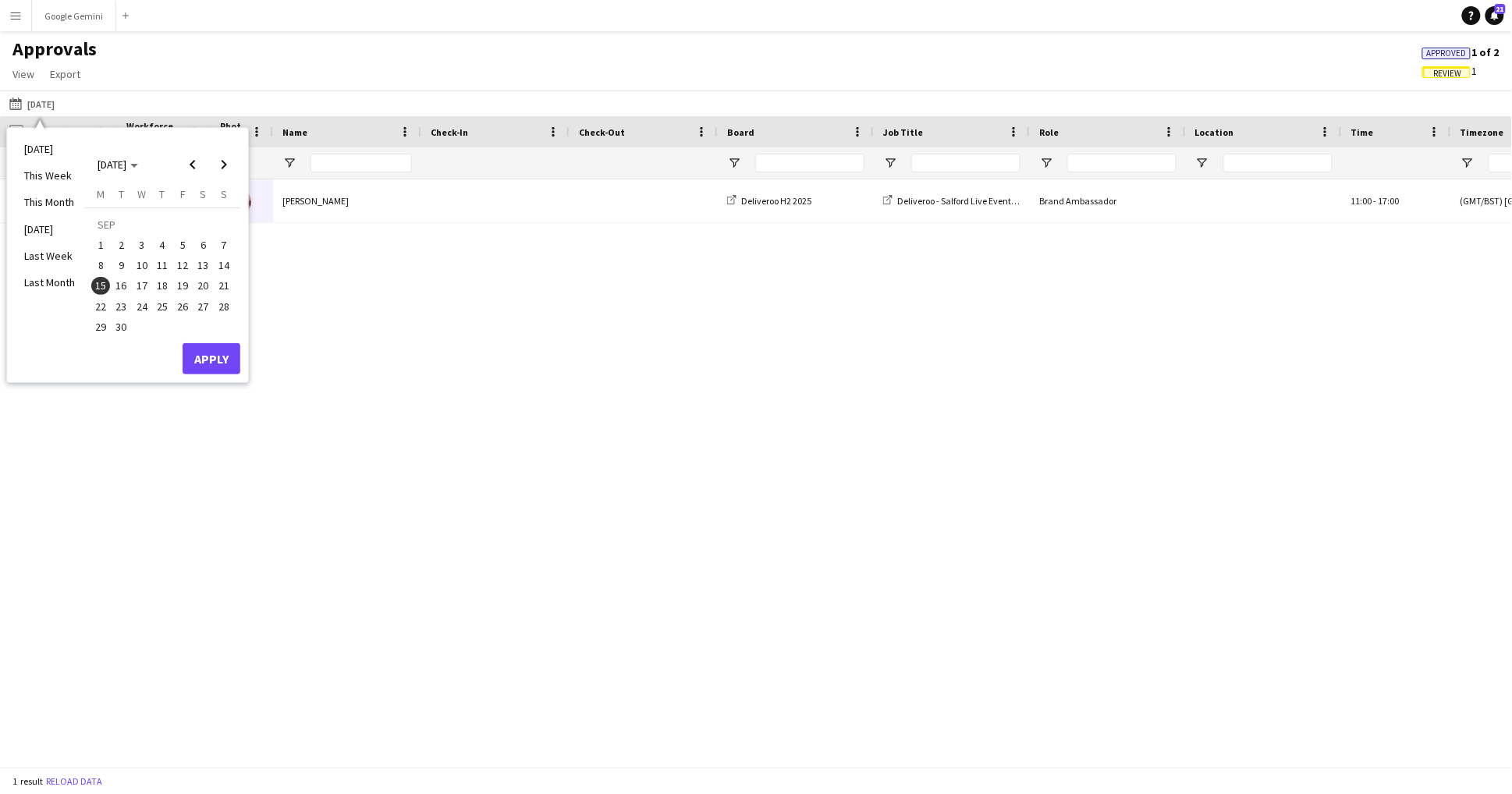
click at [119, 281] on span "16" at bounding box center [122, 286] width 19 height 19
click at [225, 359] on button "Apply" at bounding box center [211, 359] width 58 height 31
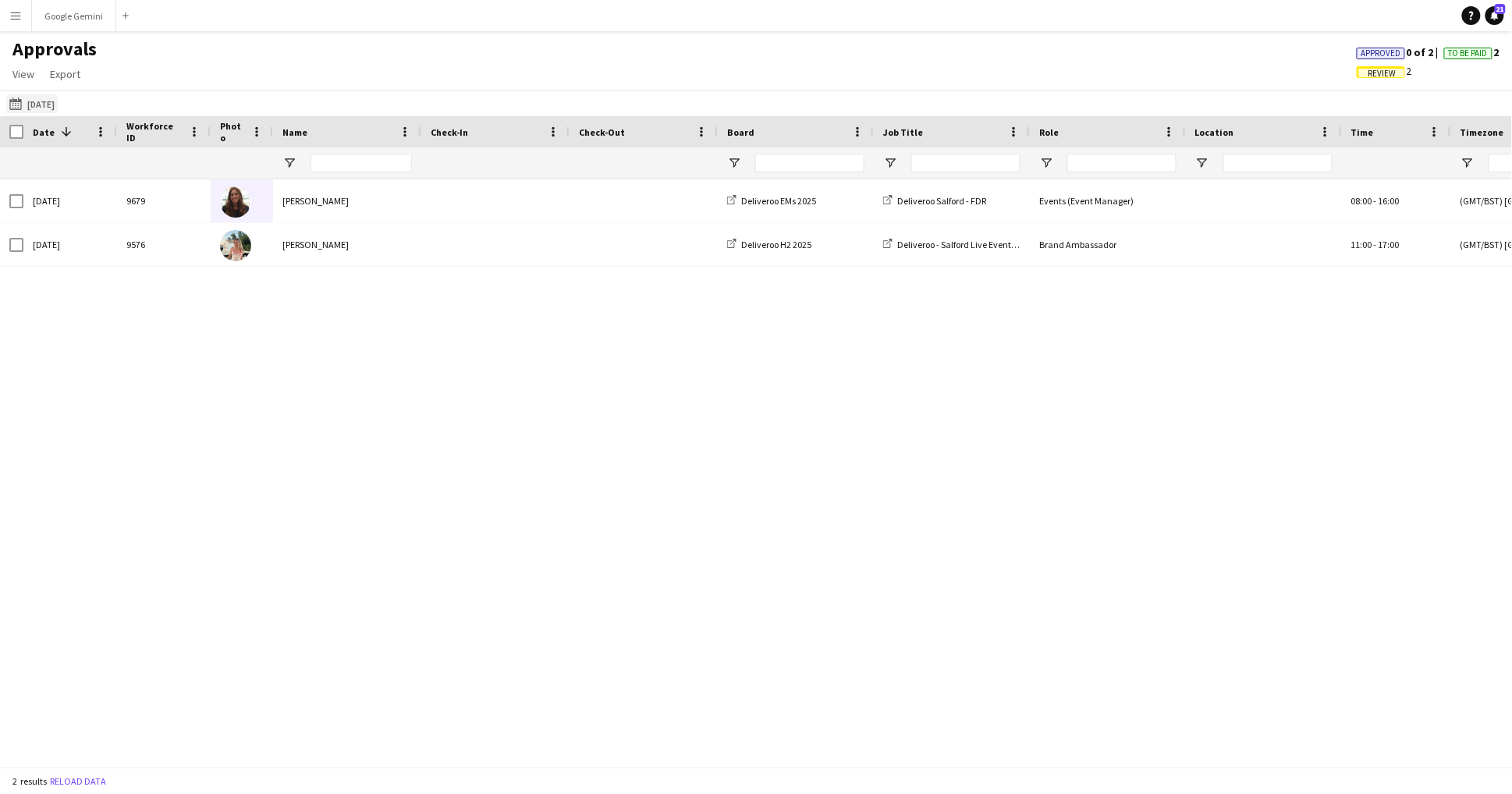
click at [57, 103] on button "[DATE] [DATE]" at bounding box center [32, 104] width 52 height 19
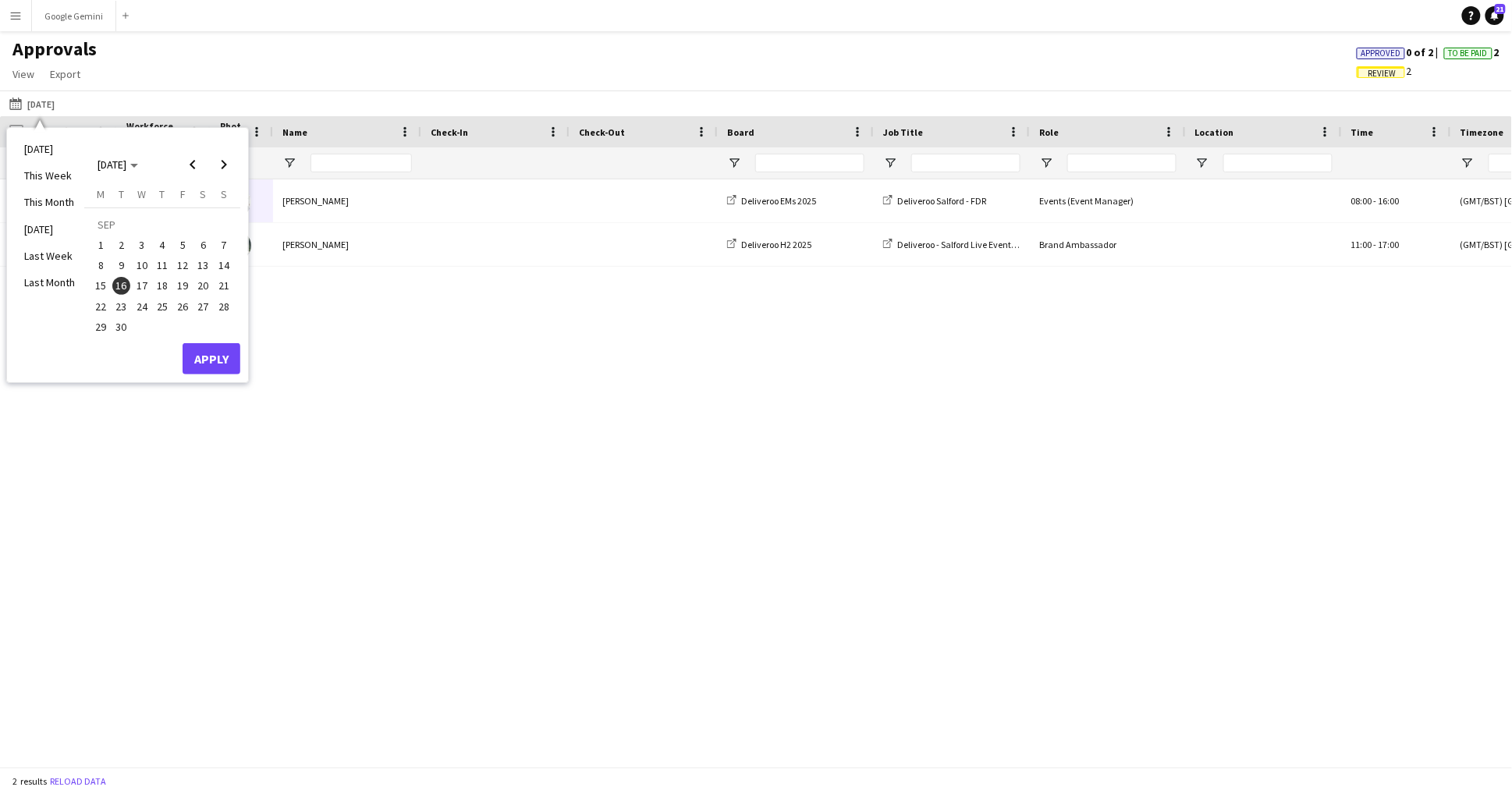
click at [147, 291] on span "17" at bounding box center [141, 286] width 19 height 19
click at [235, 359] on button "Apply" at bounding box center [211, 359] width 58 height 31
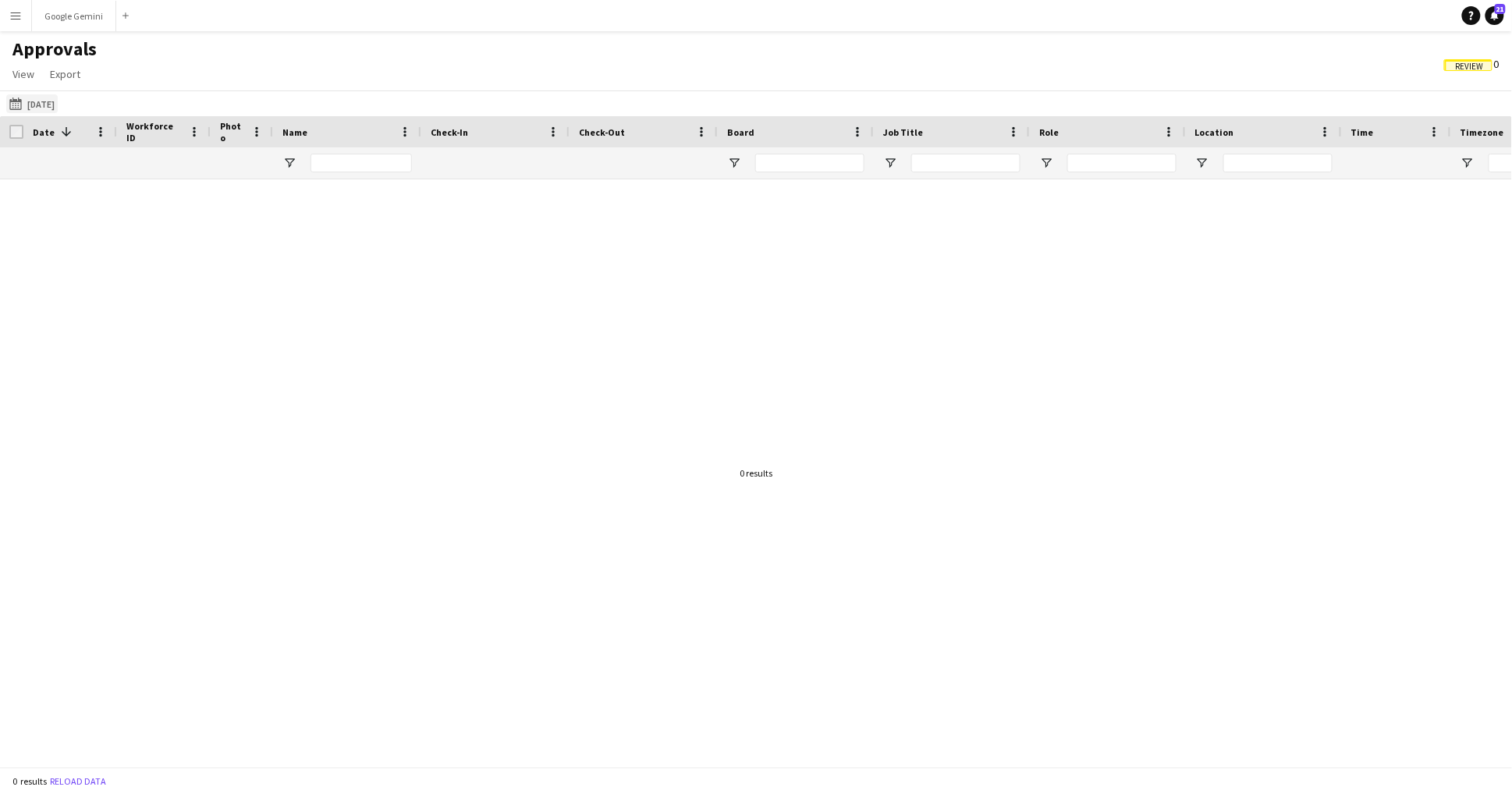
click at [58, 101] on button "[DATE] [DATE]" at bounding box center [32, 104] width 52 height 19
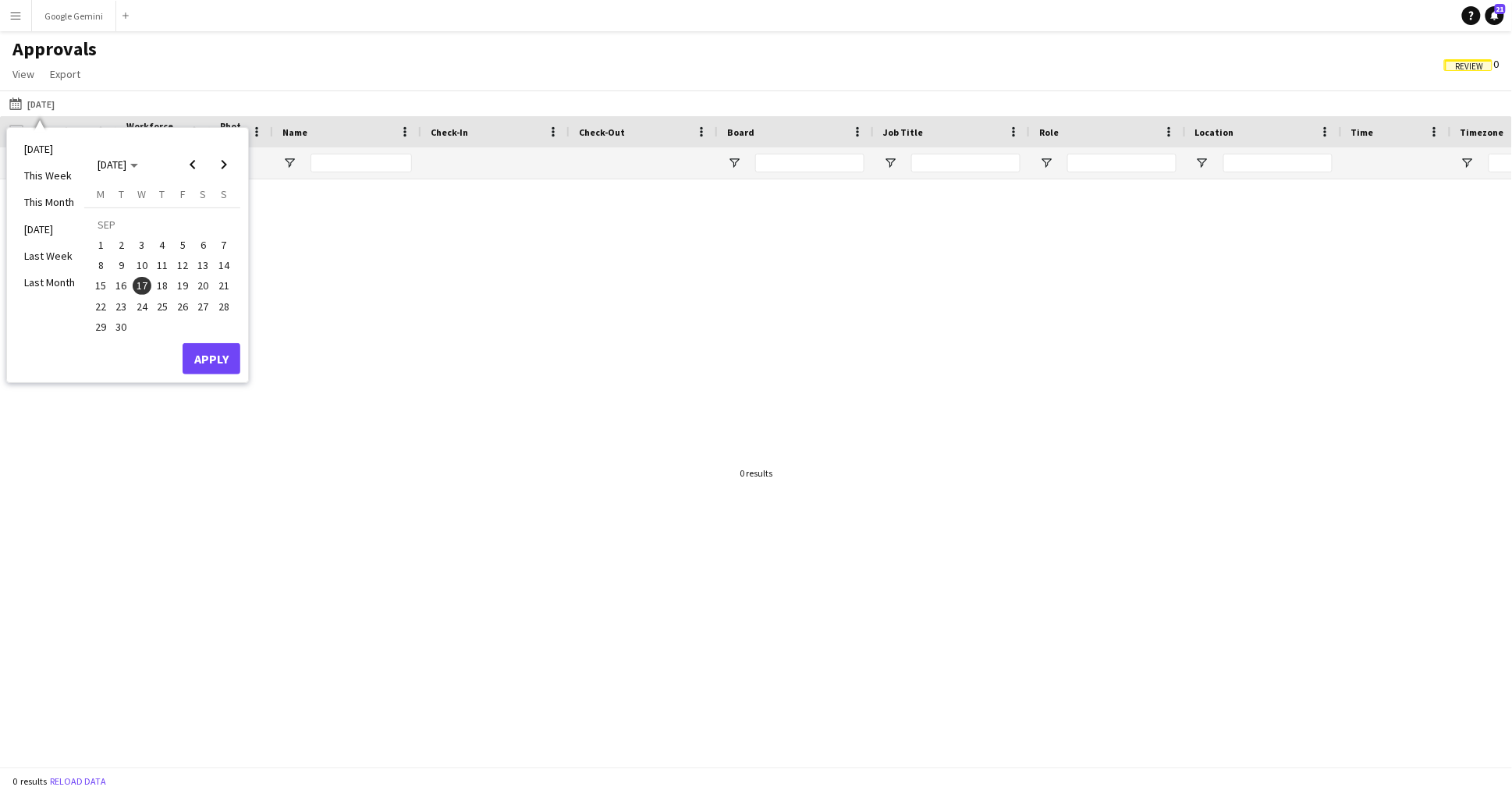
click at [160, 285] on span "18" at bounding box center [162, 286] width 19 height 19
click at [216, 368] on button "Apply" at bounding box center [211, 359] width 58 height 31
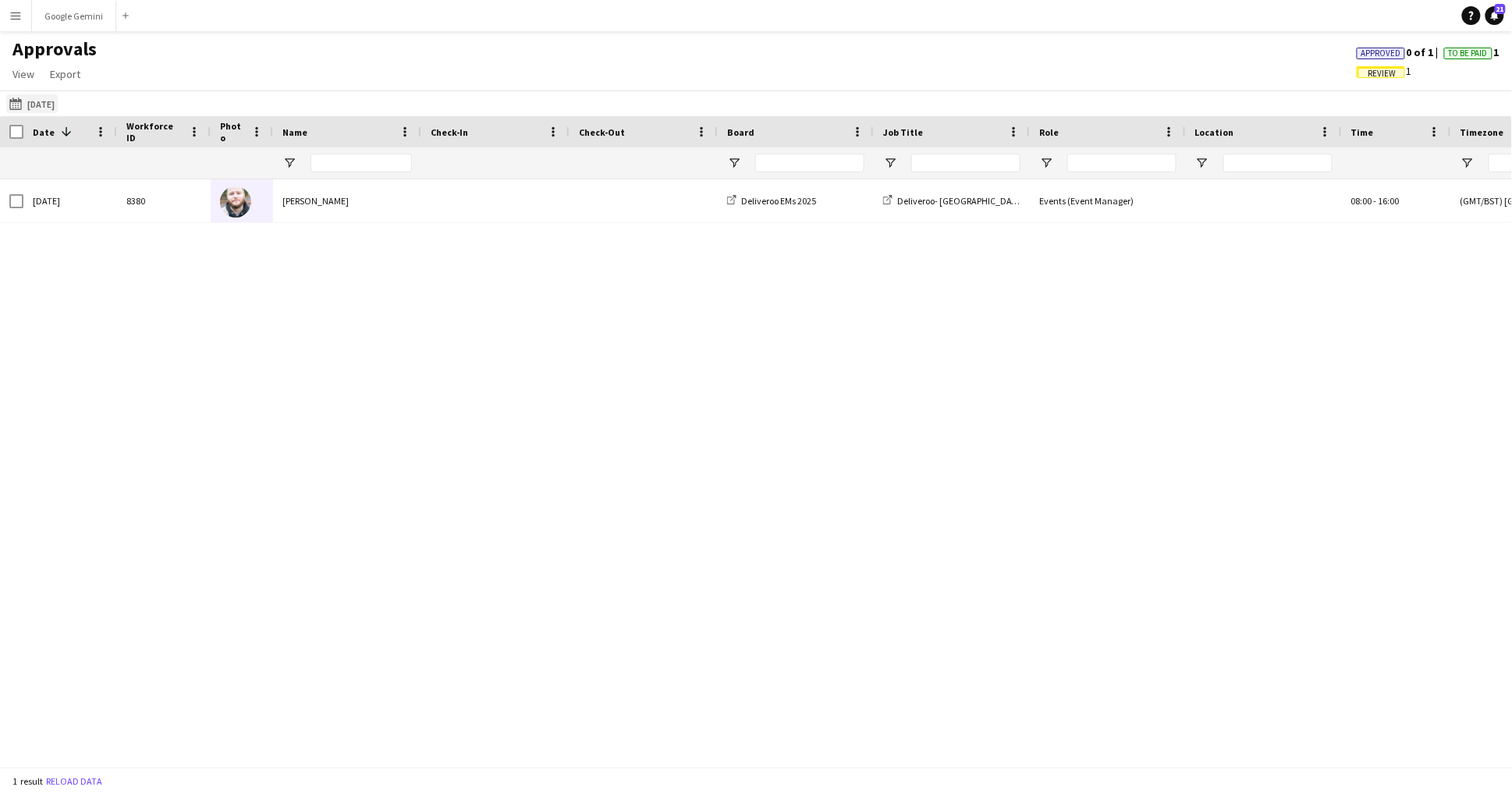
click at [48, 107] on button "[DATE] [DATE]" at bounding box center [32, 104] width 52 height 19
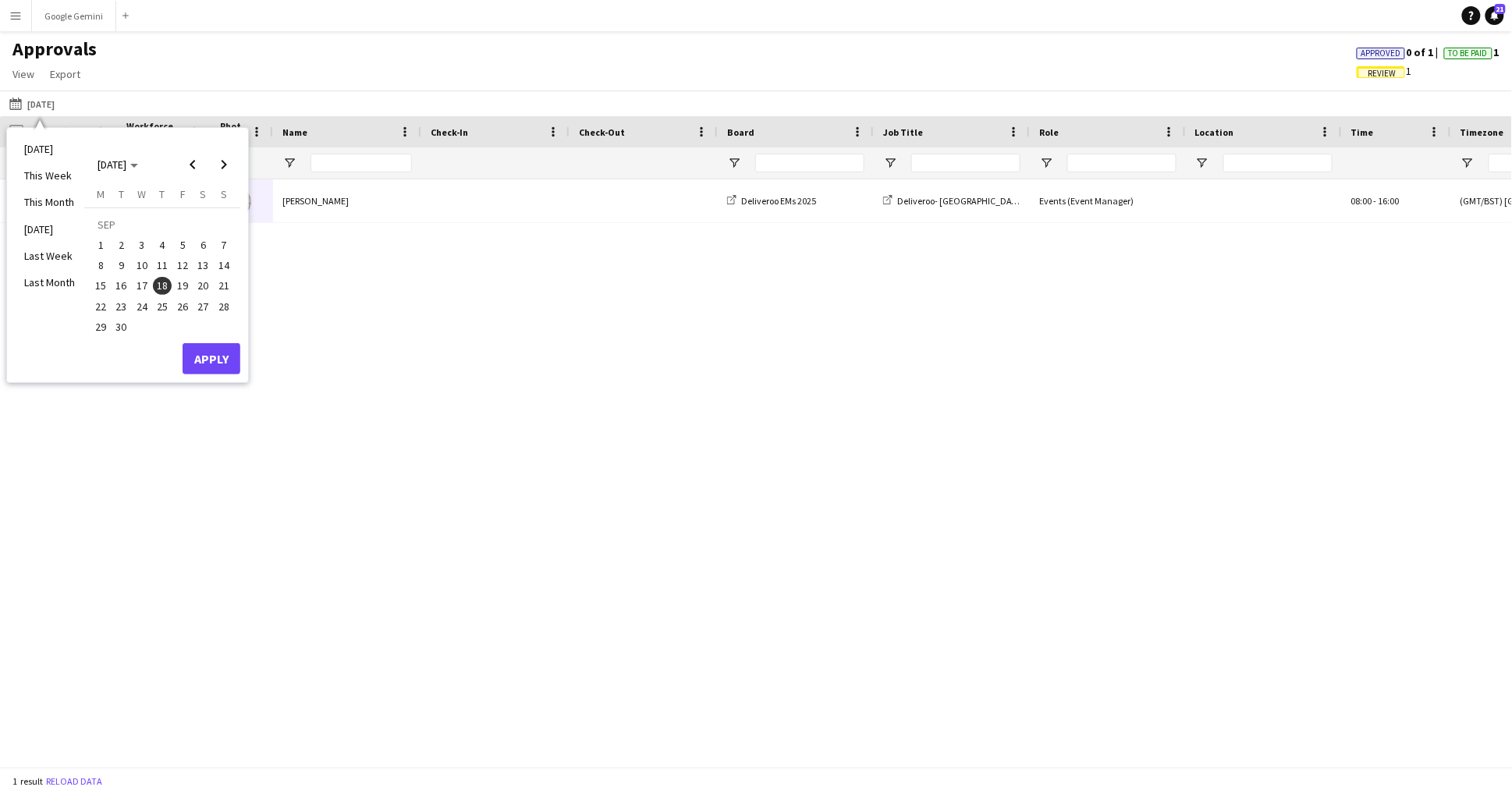
click at [185, 284] on span "19" at bounding box center [182, 286] width 19 height 19
click at [229, 366] on button "Apply" at bounding box center [211, 359] width 58 height 31
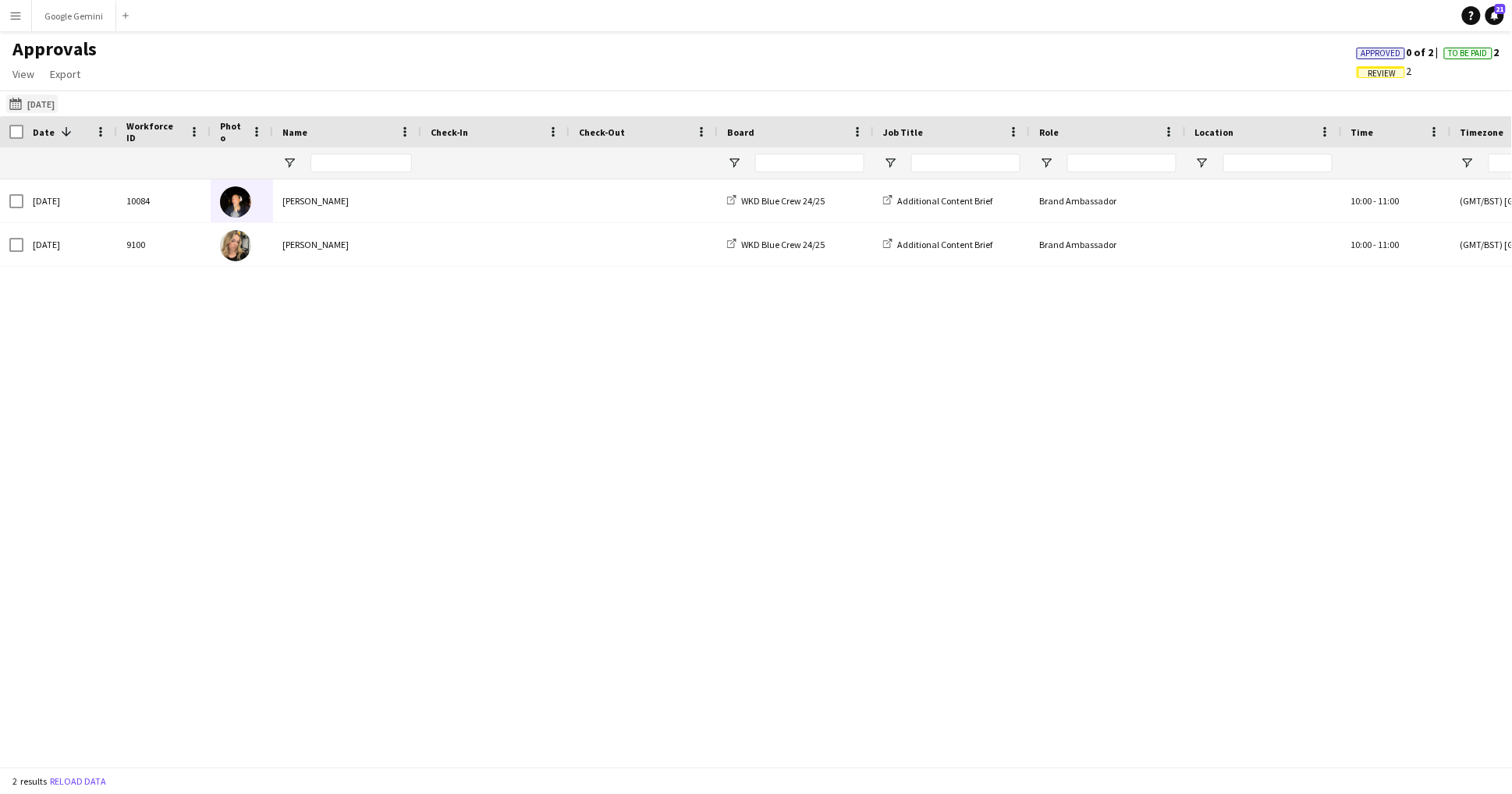
click at [56, 97] on button "[DATE] [DATE]" at bounding box center [32, 104] width 52 height 19
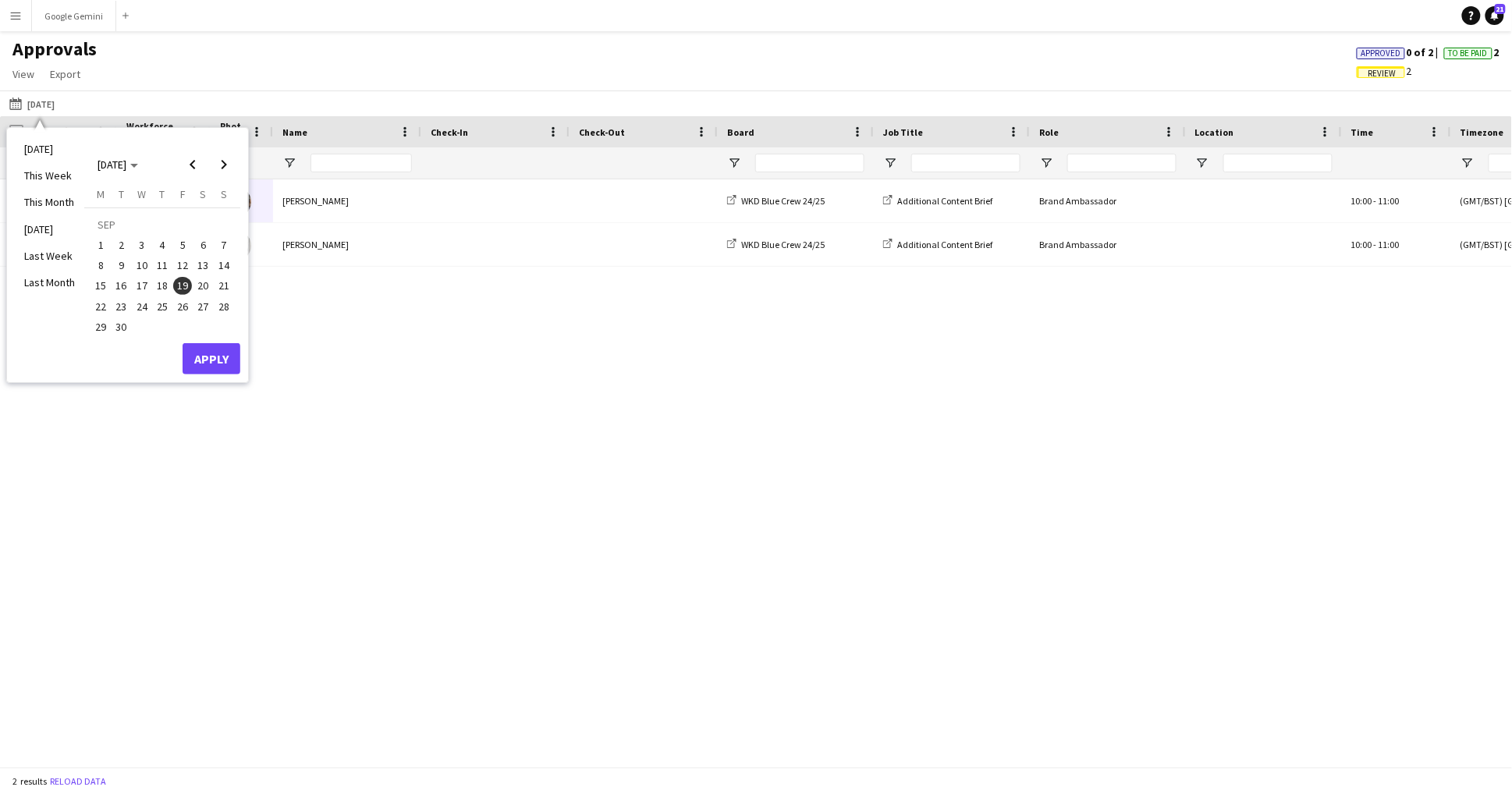
click at [207, 288] on span "20" at bounding box center [203, 286] width 19 height 19
click at [225, 348] on button "Apply" at bounding box center [211, 359] width 58 height 31
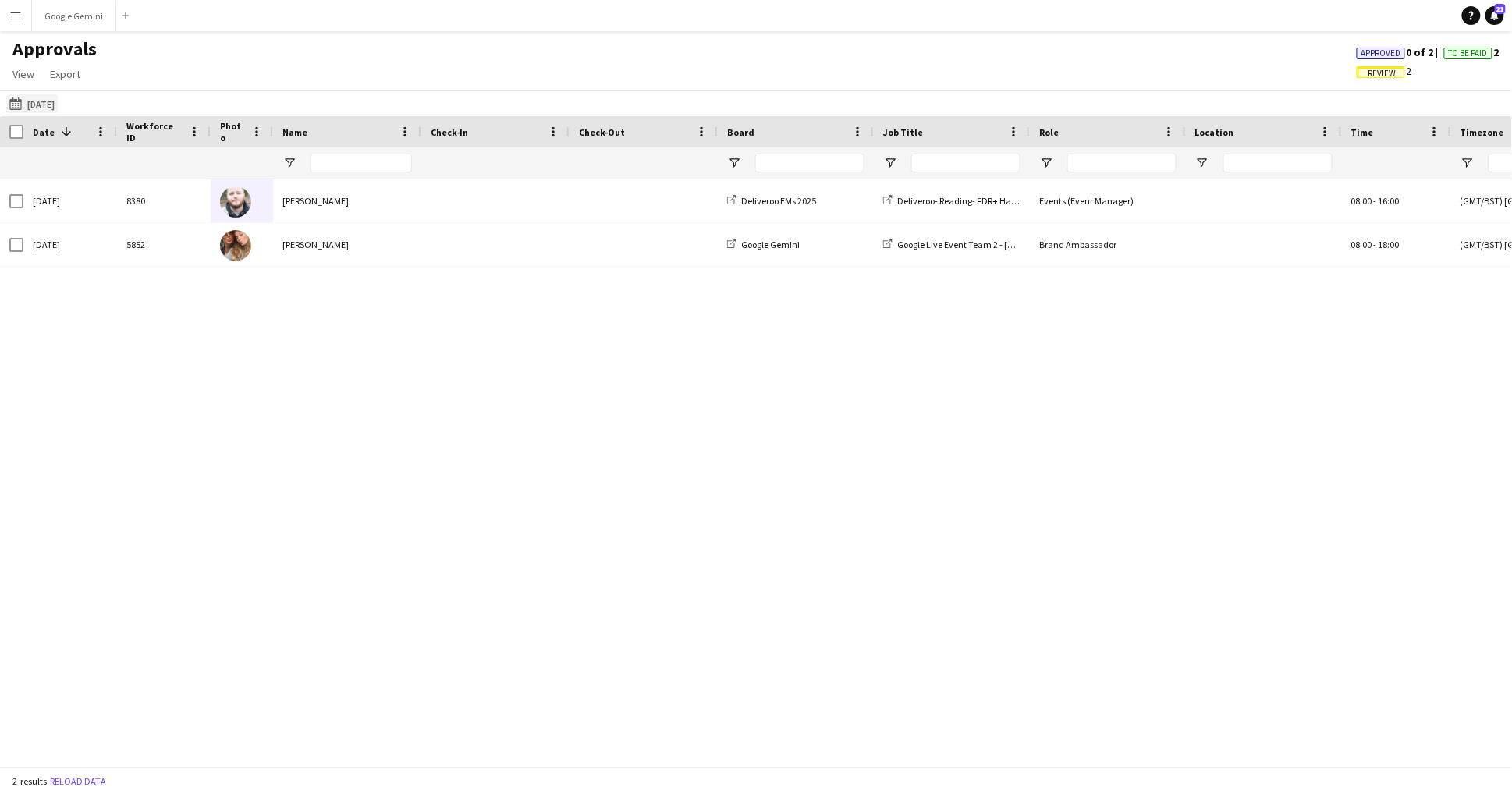
click at [54, 109] on button "[DATE] [DATE]" at bounding box center [32, 104] width 52 height 19
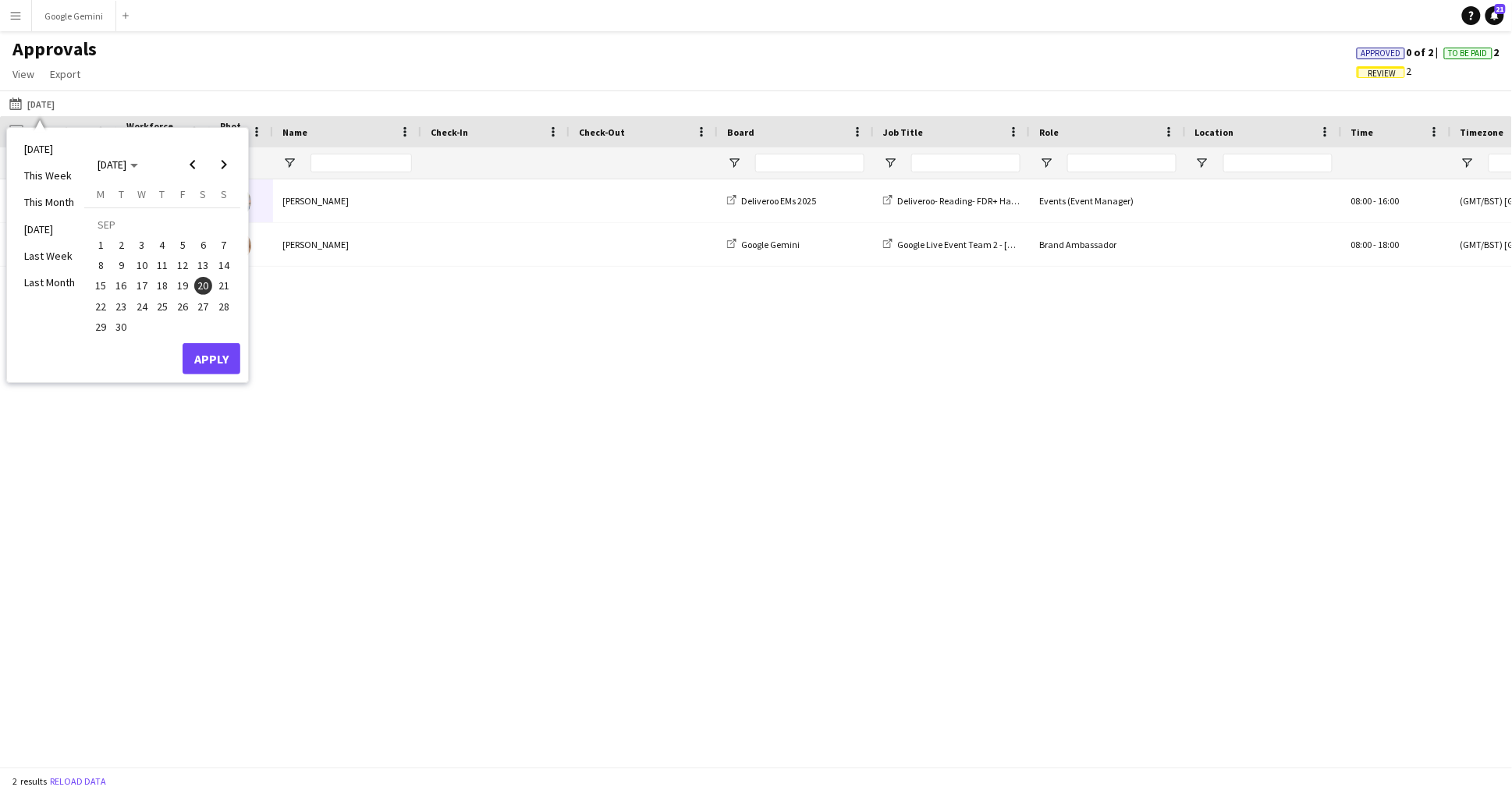
click at [367, 284] on div "[DATE] 8380 [PERSON_NAME] Deliveroo EMs 2025 Deliveroo- Reading- FDR+ Half TD E…" at bounding box center [756, 473] width 1512 height 587
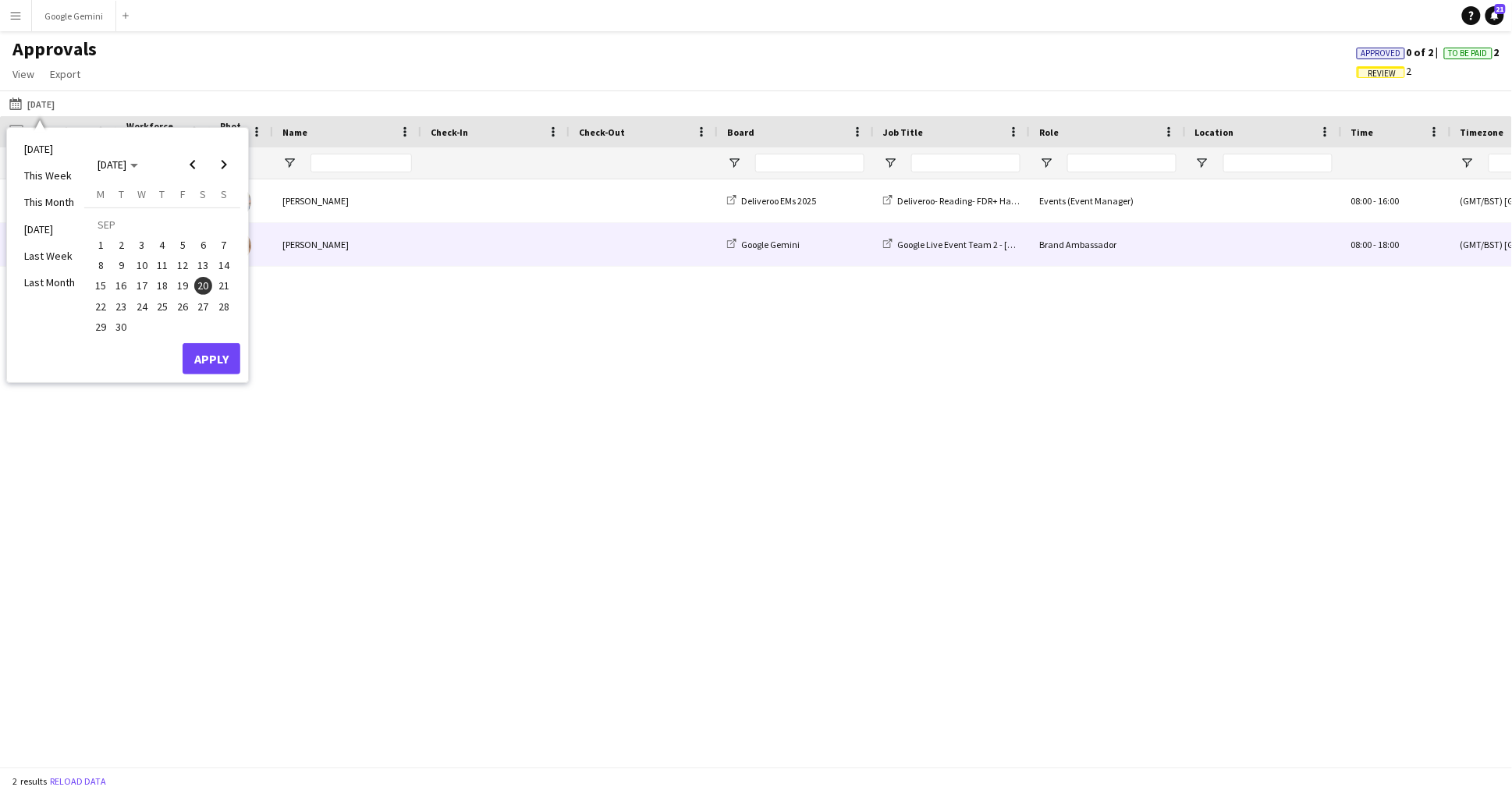
click at [325, 244] on div "[PERSON_NAME]" at bounding box center [347, 245] width 148 height 43
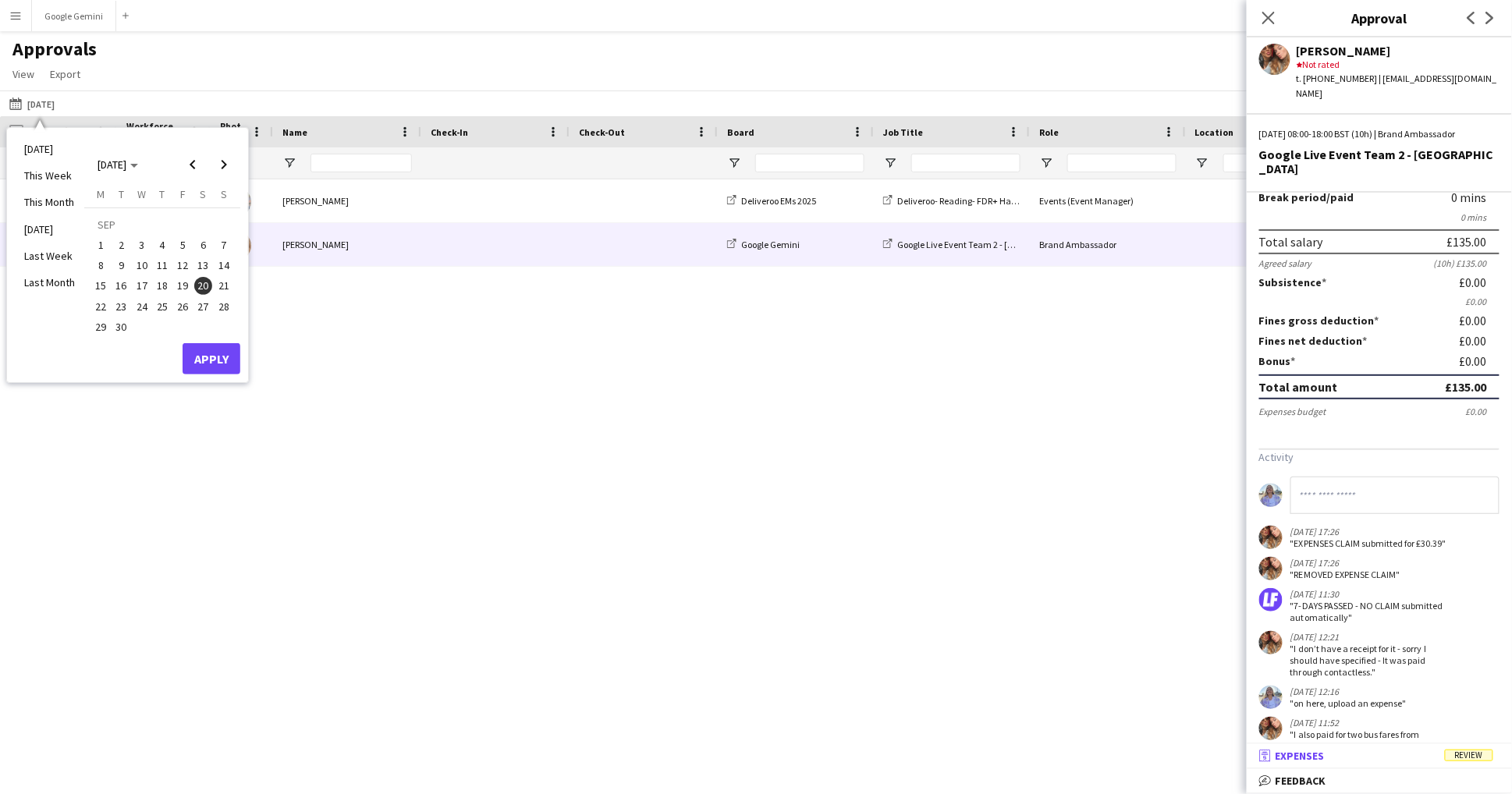
click at [1373, 760] on mat-panel-title "receipt Expenses Review" at bounding box center [1376, 756] width 259 height 14
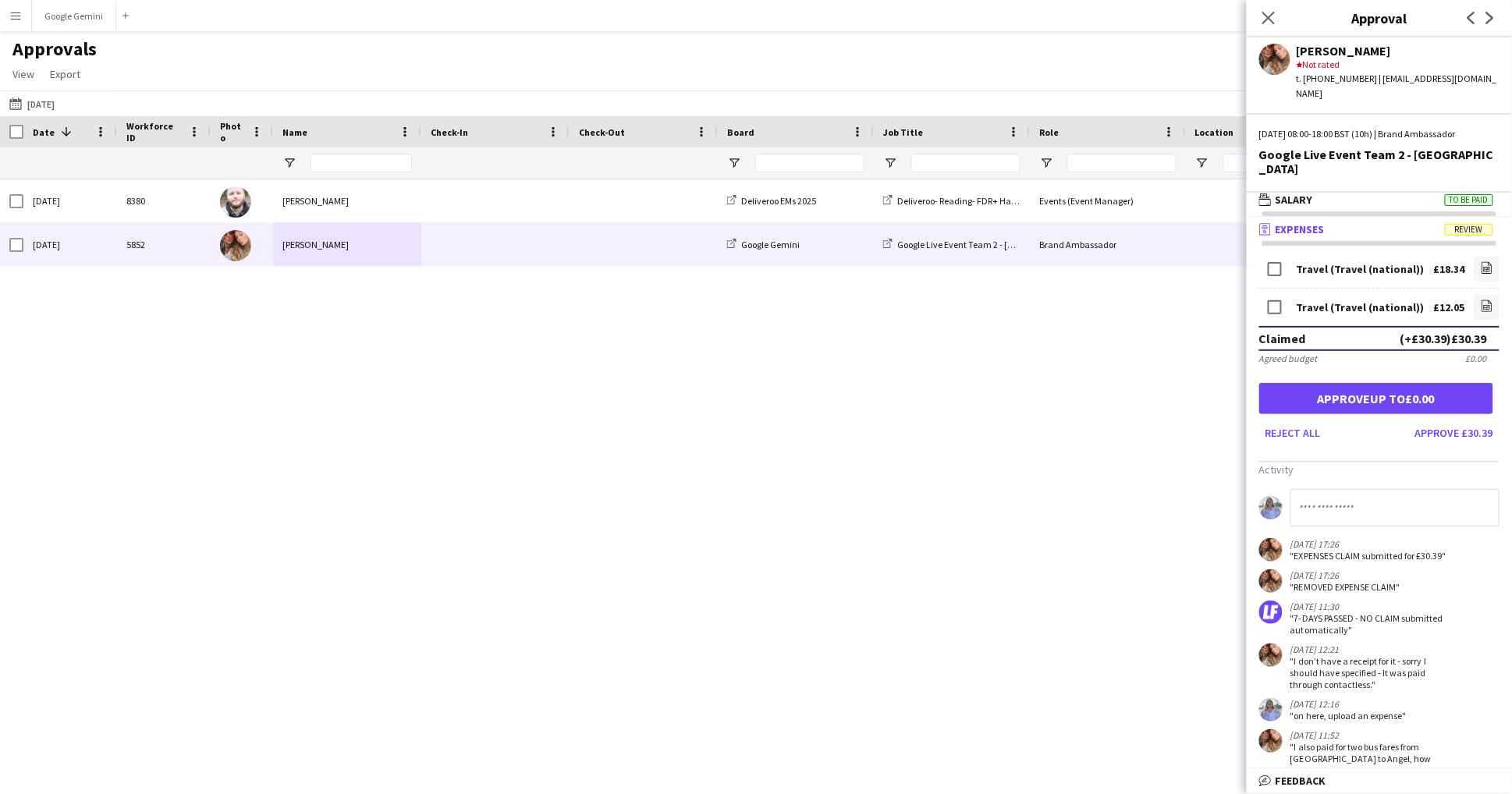
scroll to position [4, 0]
click at [1480, 257] on link "file-image" at bounding box center [1487, 269] width 25 height 25
click at [1486, 291] on div "Travel (Travel (national)) £12.05 file-image" at bounding box center [1379, 308] width 241 height 38
click at [1486, 295] on link "file-image" at bounding box center [1487, 308] width 25 height 25
click at [1496, 257] on link "file-image" at bounding box center [1487, 269] width 25 height 25
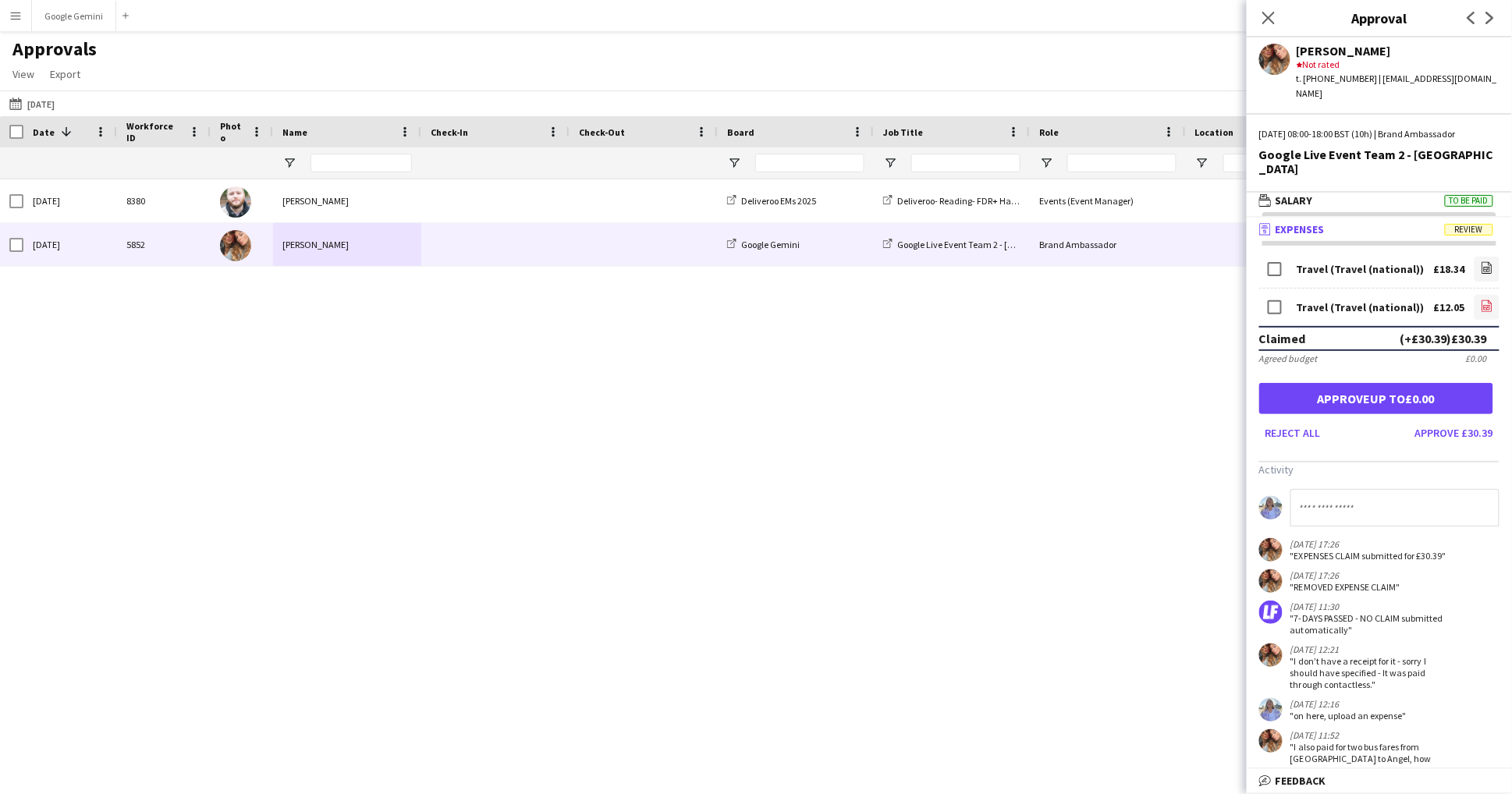
click at [1477, 295] on link "file-image" at bounding box center [1487, 308] width 25 height 25
click at [1493, 420] on button "Approve £30.39" at bounding box center [1454, 433] width 90 height 25
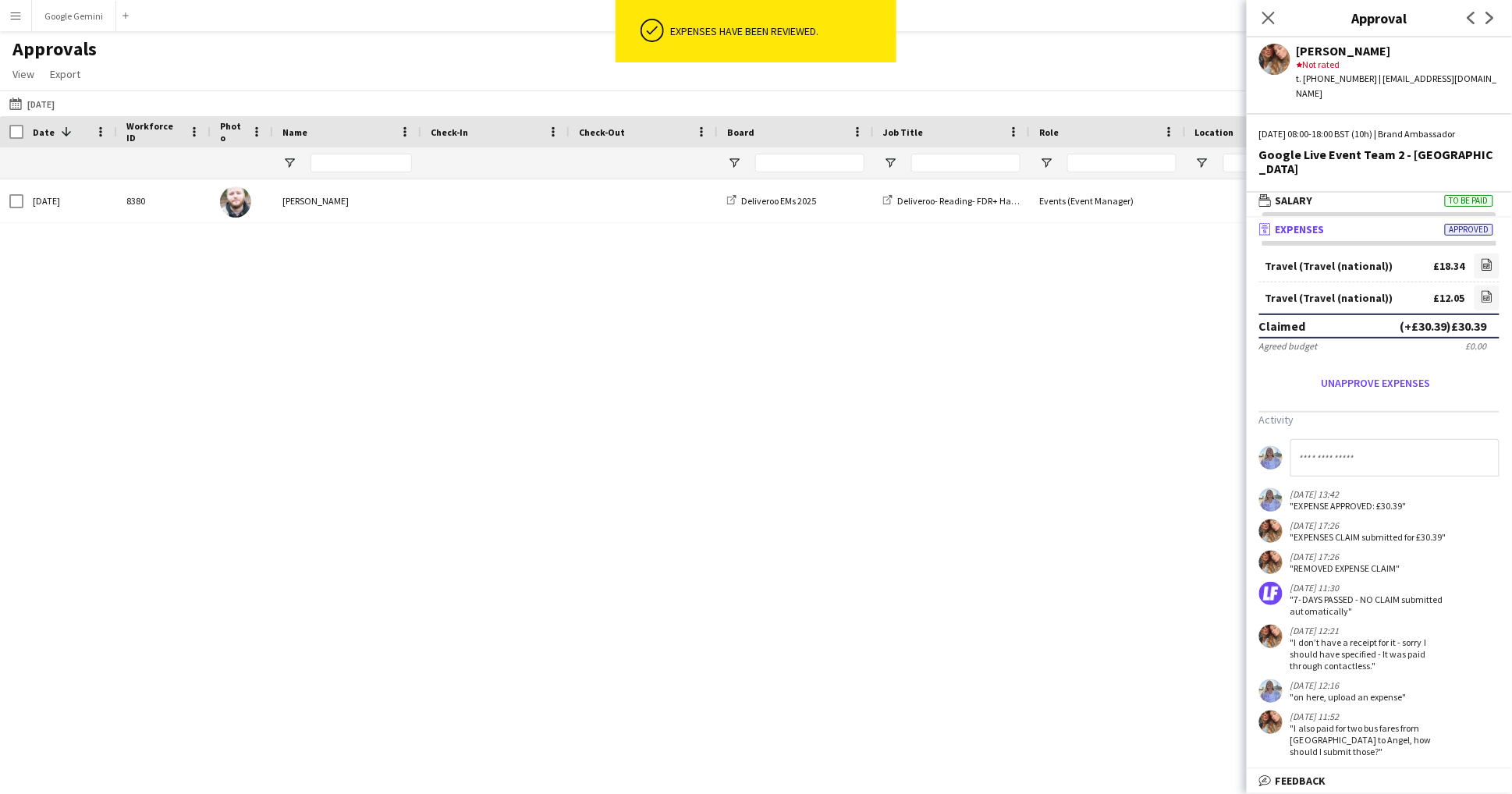
click at [46, 113] on div "[DATE] [DATE] [DATE] This Week This Month [DATE] Last Week Last Month [DATE] [D…" at bounding box center [756, 103] width 1512 height 26
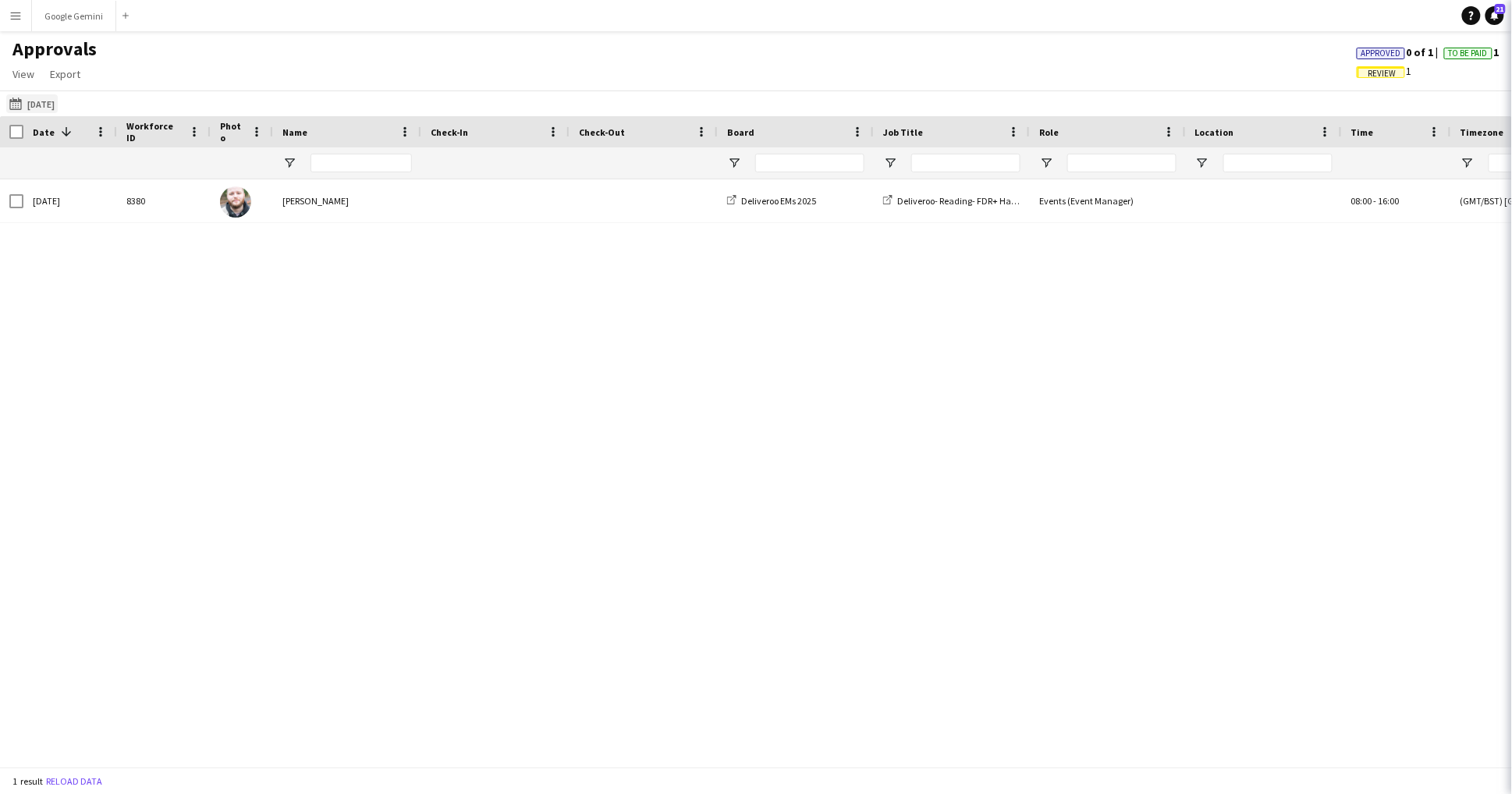
click at [46, 107] on button "[DATE] [DATE]" at bounding box center [32, 104] width 52 height 19
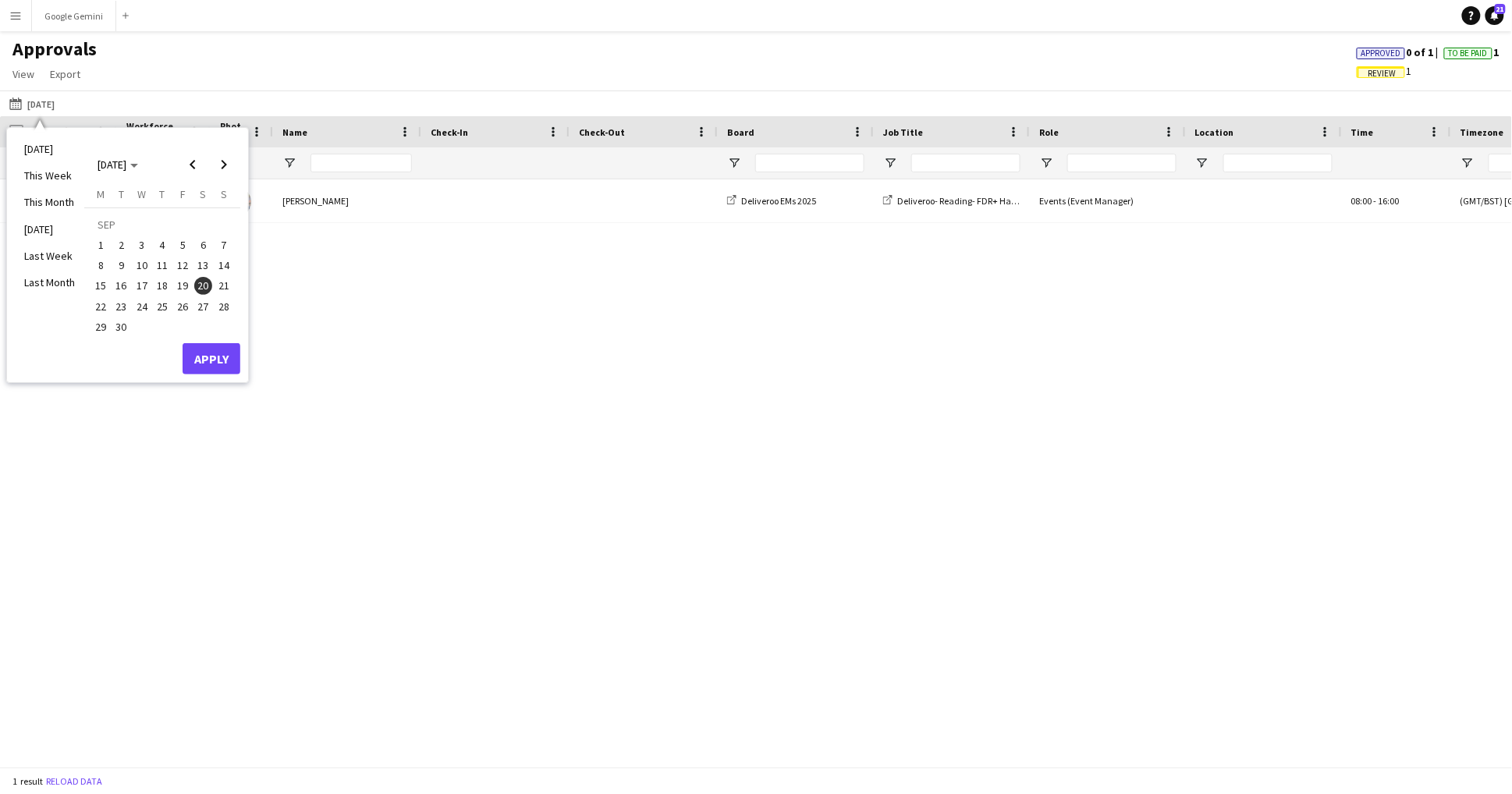
click at [228, 288] on span "21" at bounding box center [224, 286] width 19 height 19
click at [228, 359] on button "Apply" at bounding box center [211, 359] width 58 height 31
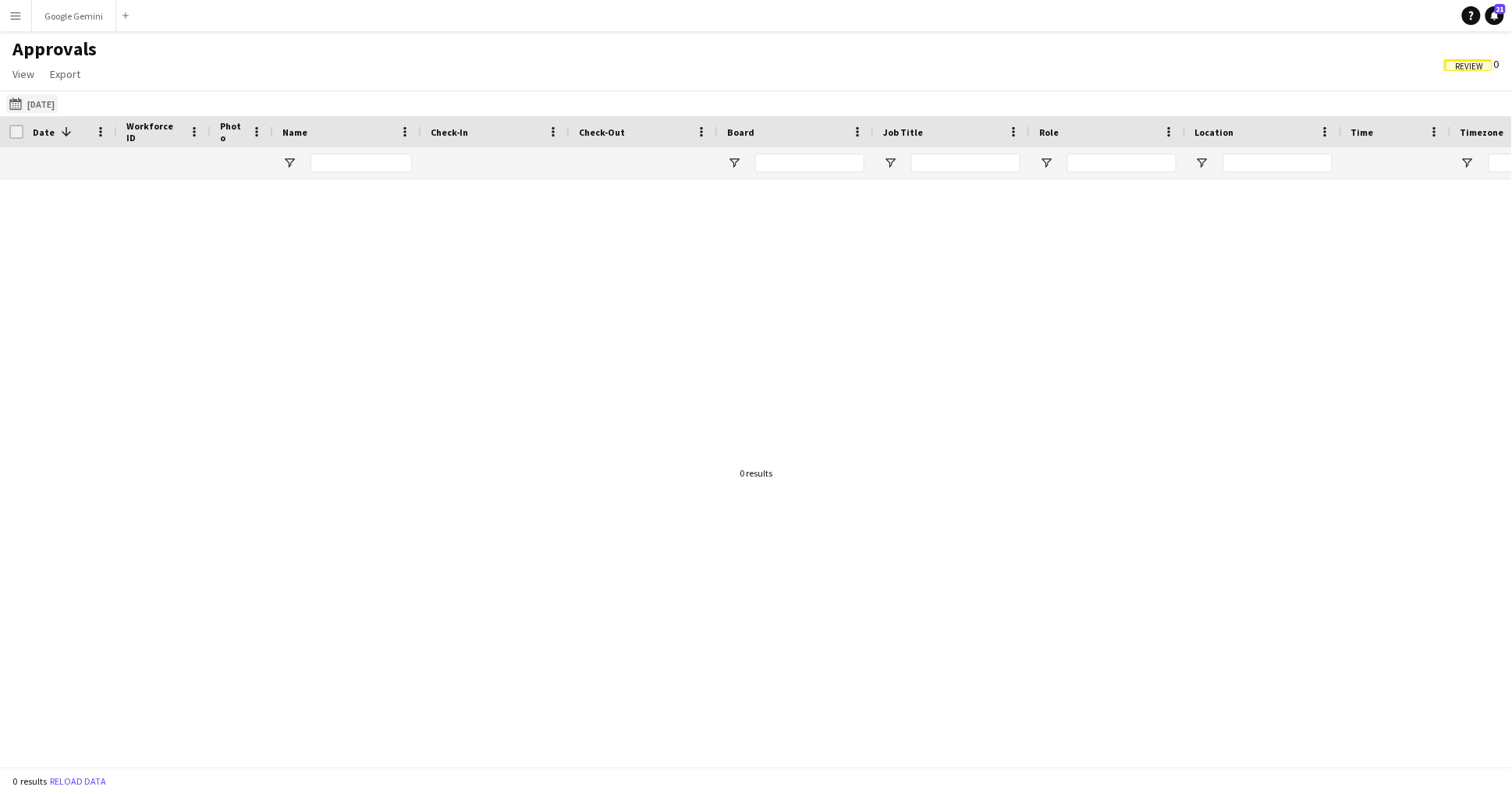
click at [53, 100] on button "[DATE] [DATE]" at bounding box center [32, 104] width 52 height 19
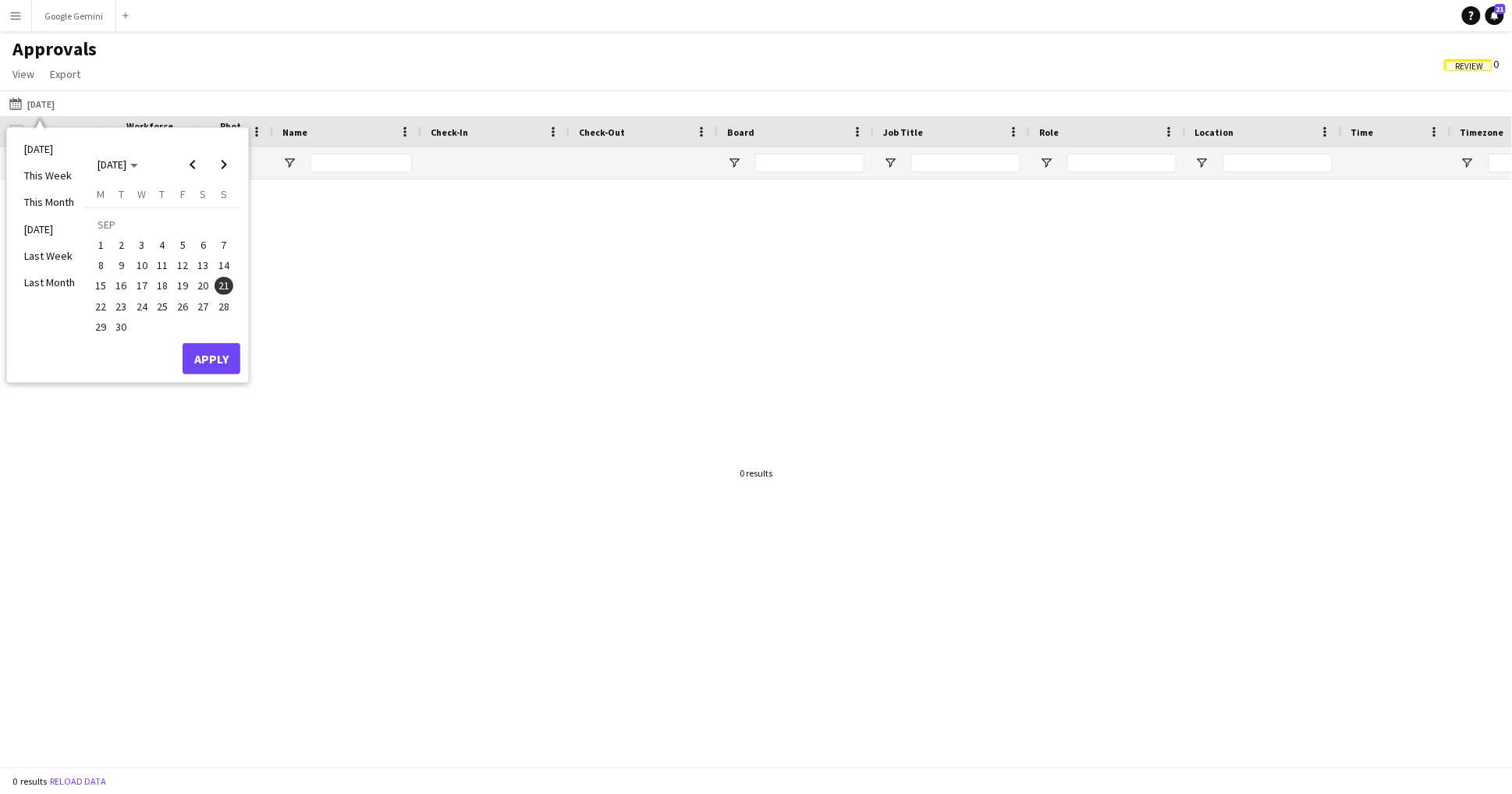
click at [95, 307] on span "22" at bounding box center [100, 306] width 19 height 19
click at [225, 371] on button "Apply" at bounding box center [211, 359] width 58 height 31
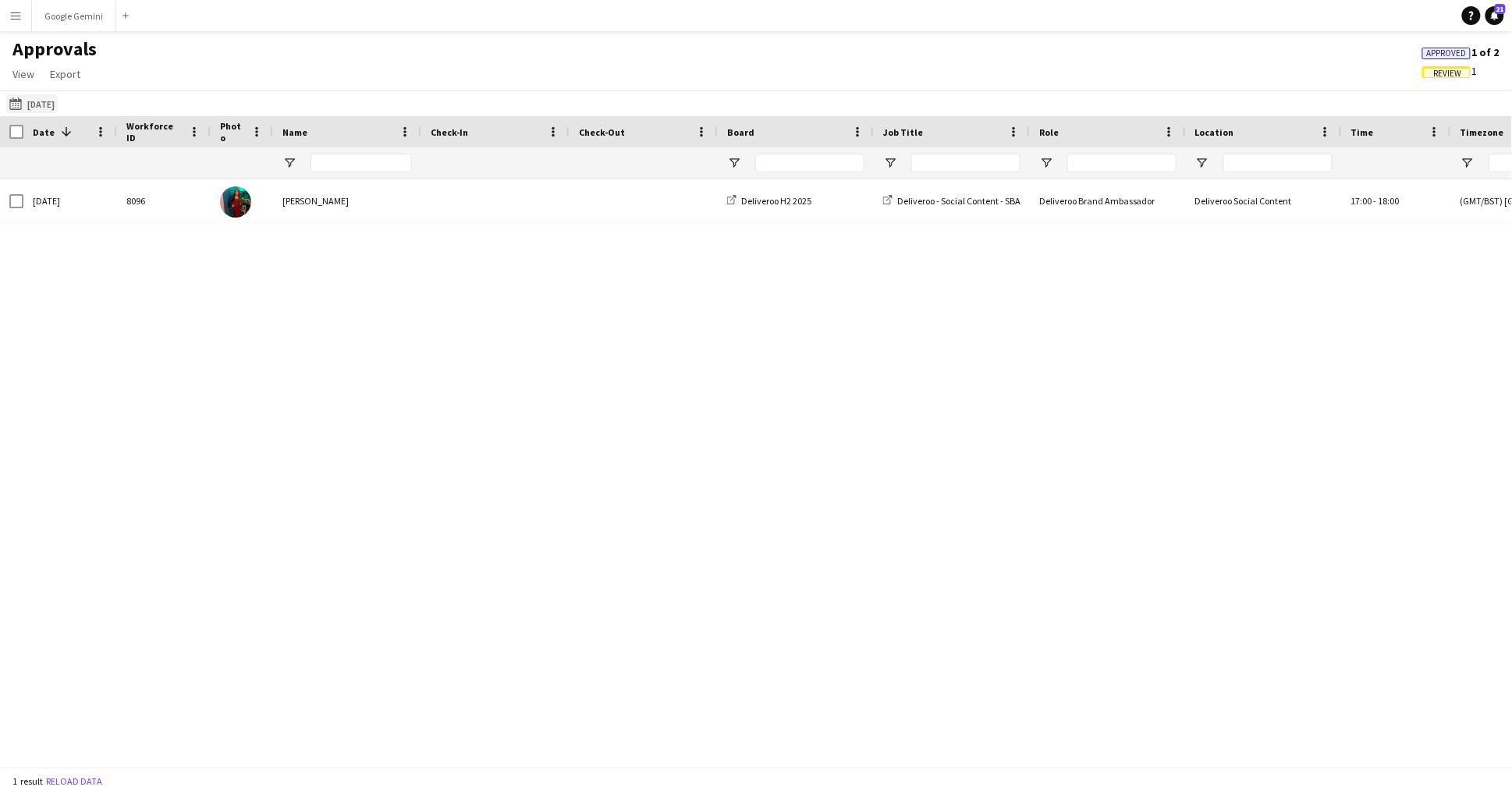
click at [58, 106] on button "[DATE] [DATE]" at bounding box center [32, 104] width 52 height 19
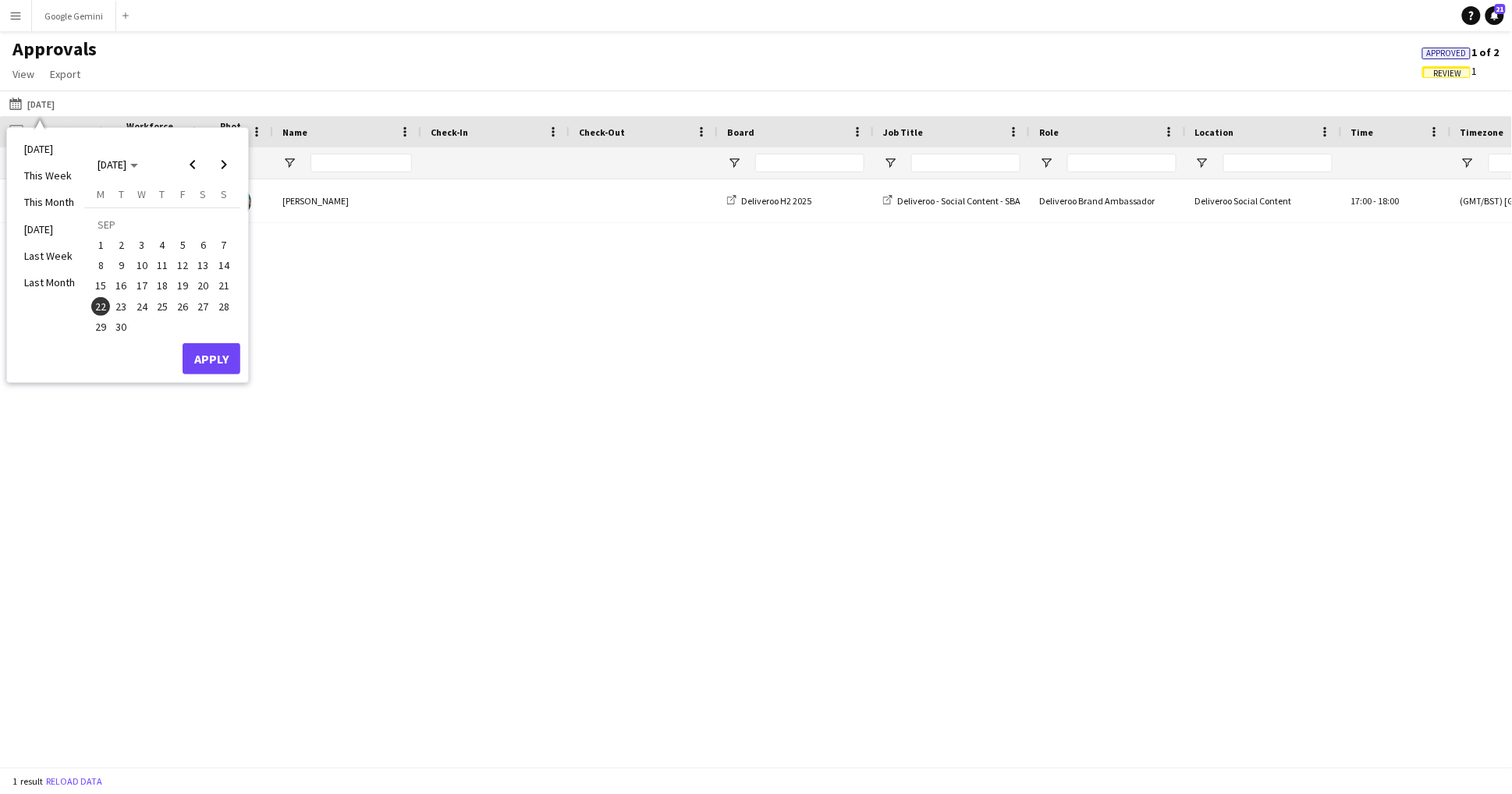
click at [129, 308] on span "23" at bounding box center [122, 306] width 19 height 19
click at [216, 369] on button "Apply" at bounding box center [211, 359] width 58 height 31
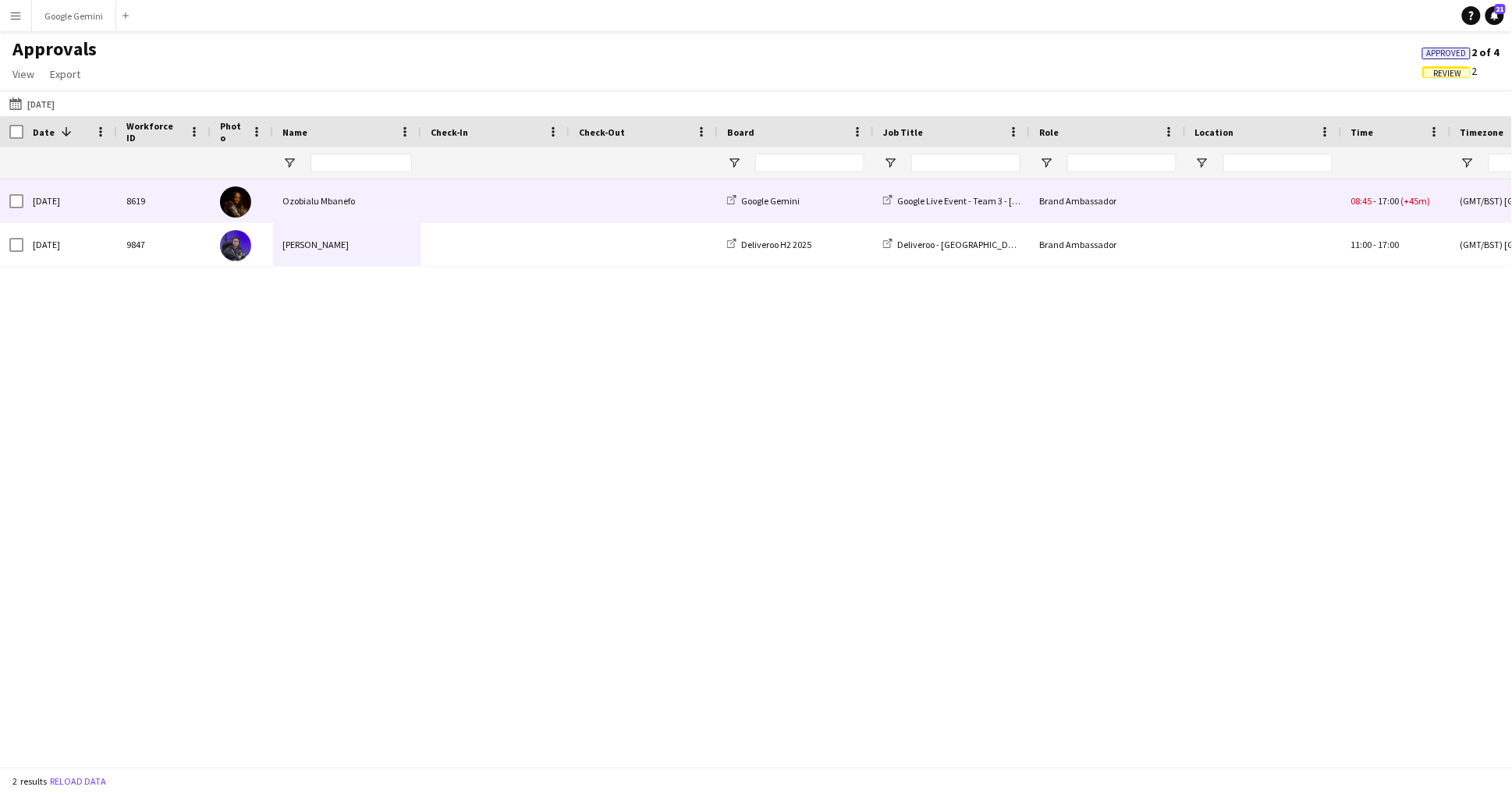
click at [310, 213] on div "Ozobialu Mbanefo" at bounding box center [347, 201] width 148 height 43
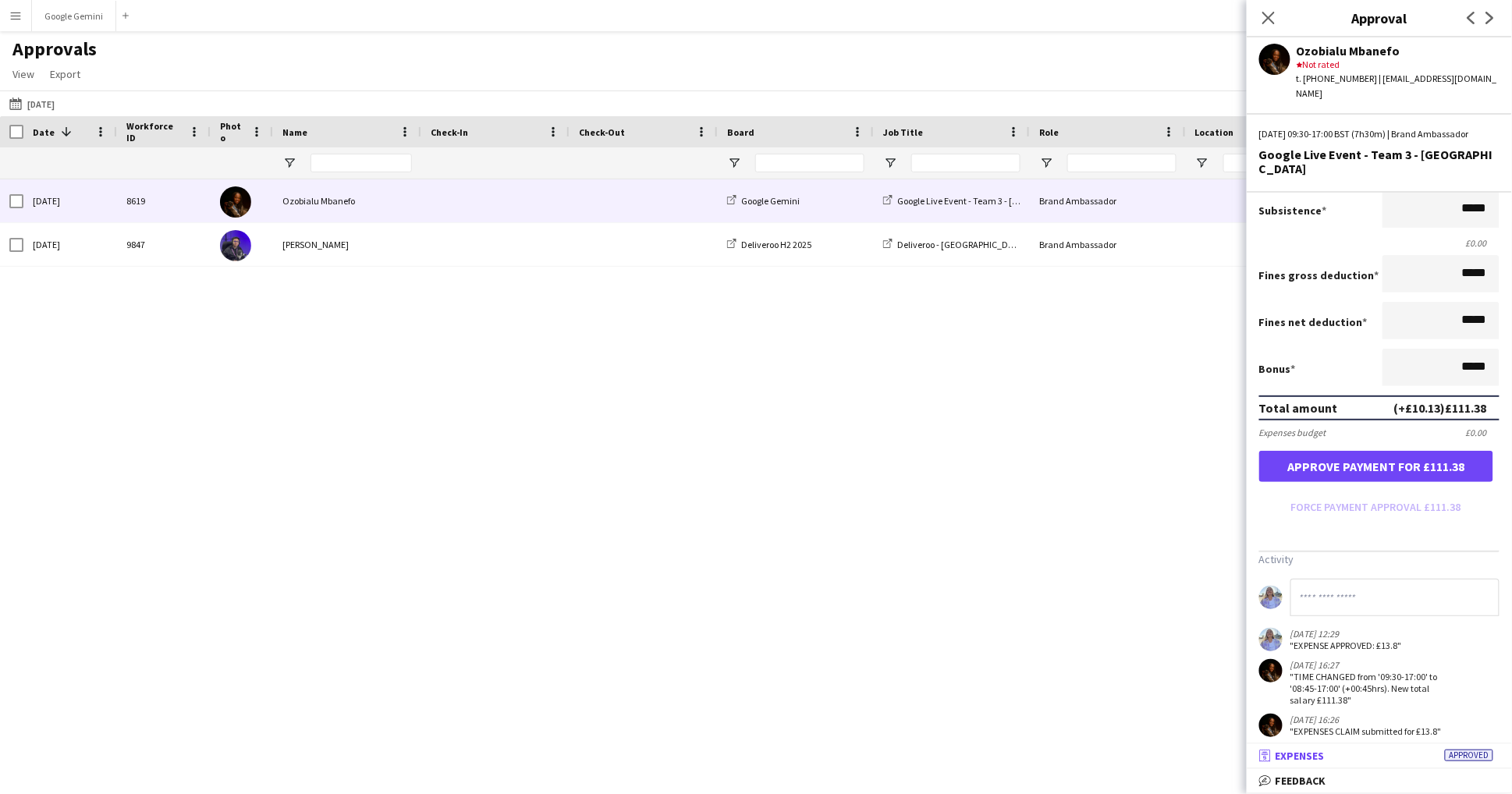
click at [1372, 758] on mat-panel-title "receipt Expenses Approved" at bounding box center [1376, 756] width 259 height 14
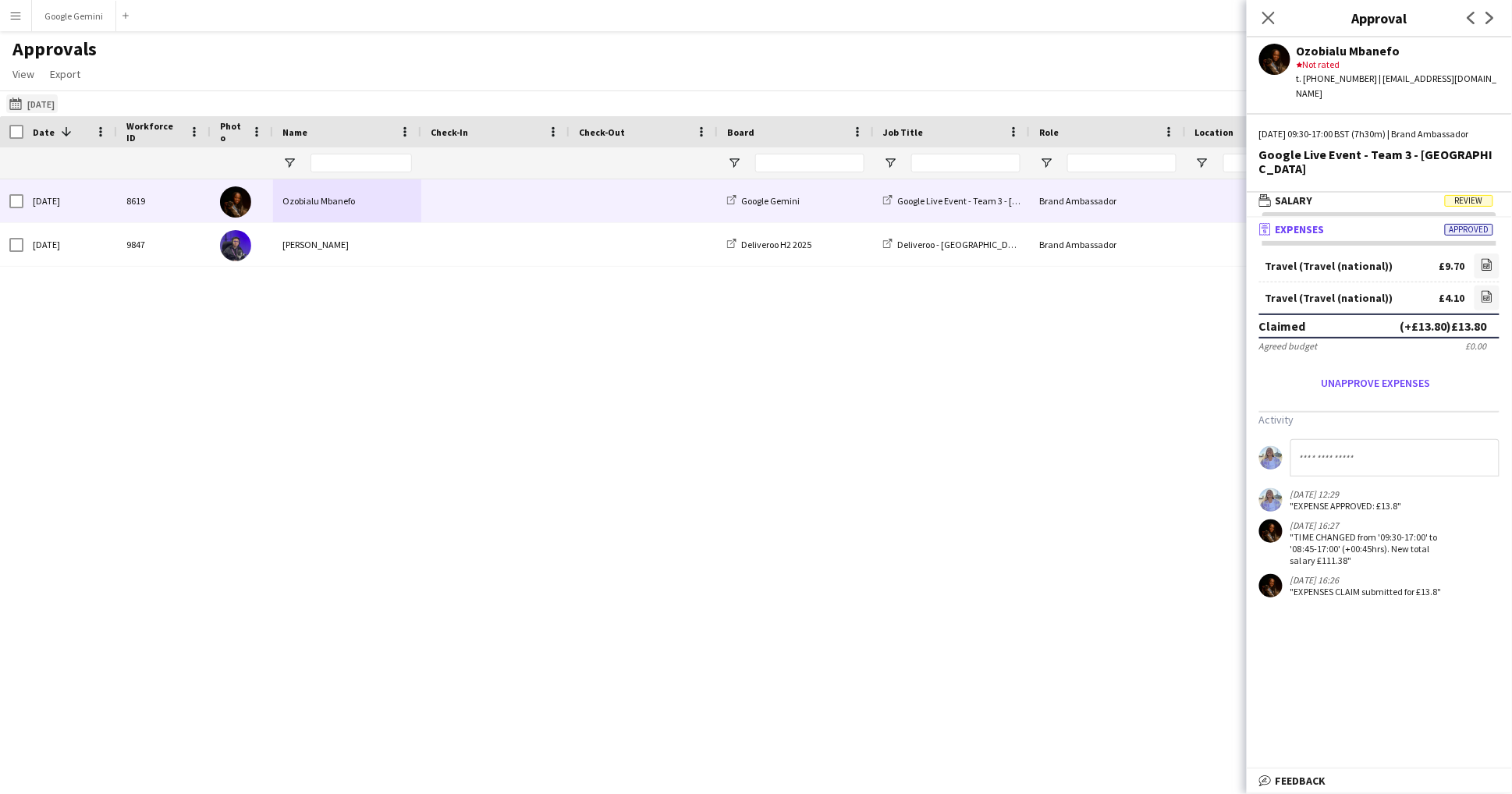
click at [58, 103] on button "[DATE] [DATE]" at bounding box center [32, 104] width 52 height 19
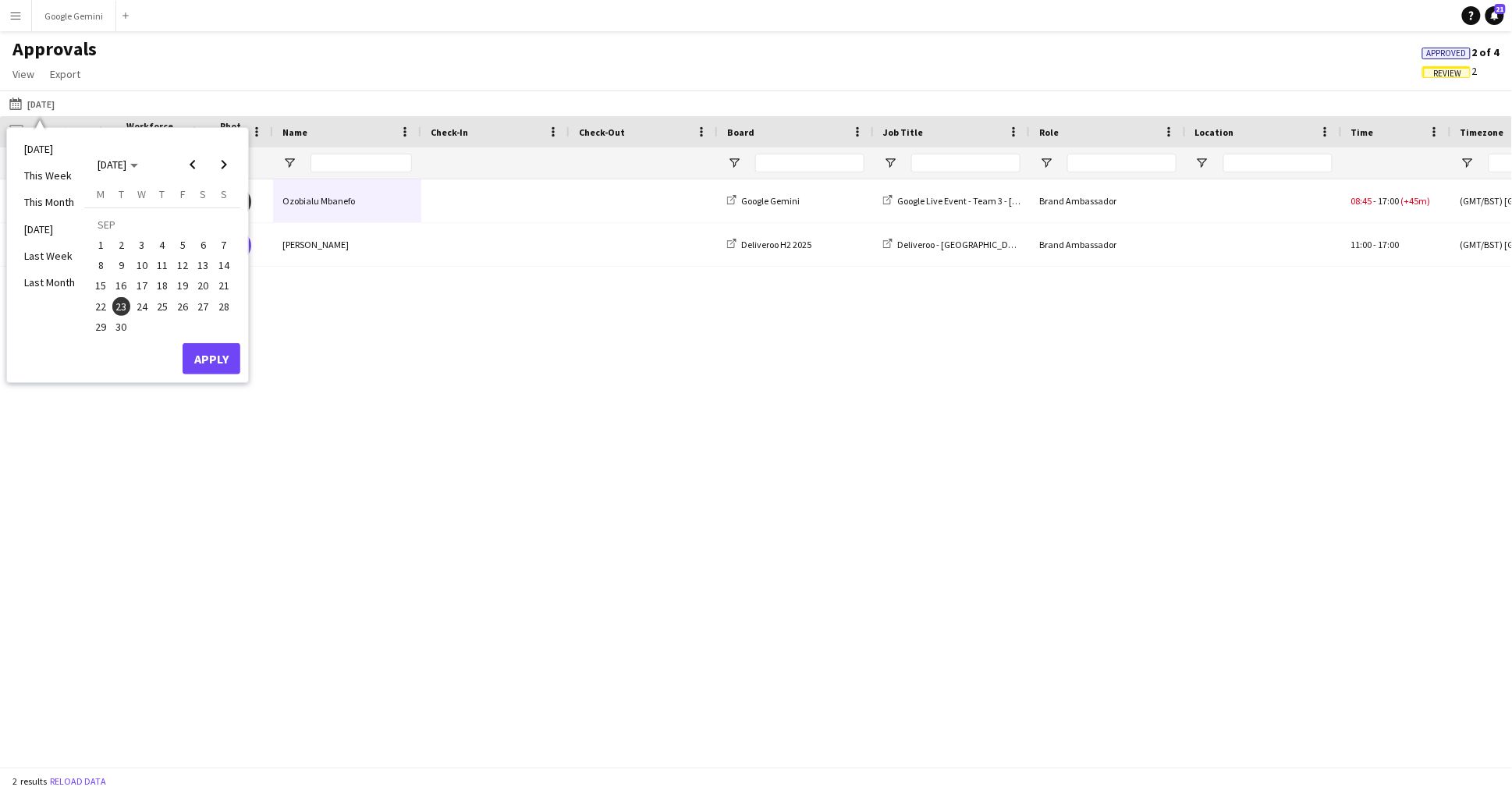
click at [148, 304] on span "24" at bounding box center [141, 306] width 19 height 19
click at [239, 368] on button "Apply" at bounding box center [211, 359] width 58 height 31
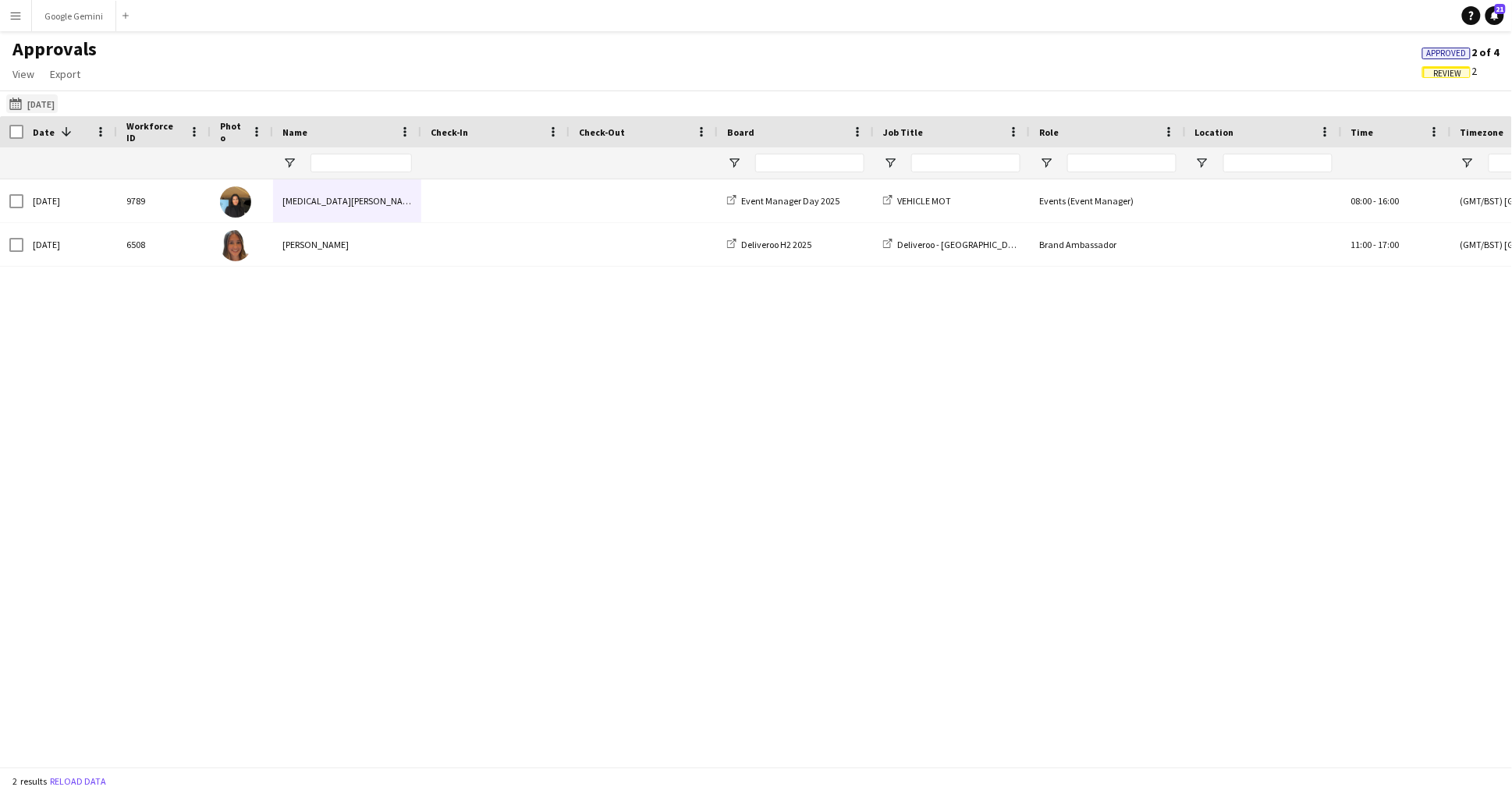
click at [52, 100] on button "[DATE] [DATE]" at bounding box center [32, 104] width 52 height 19
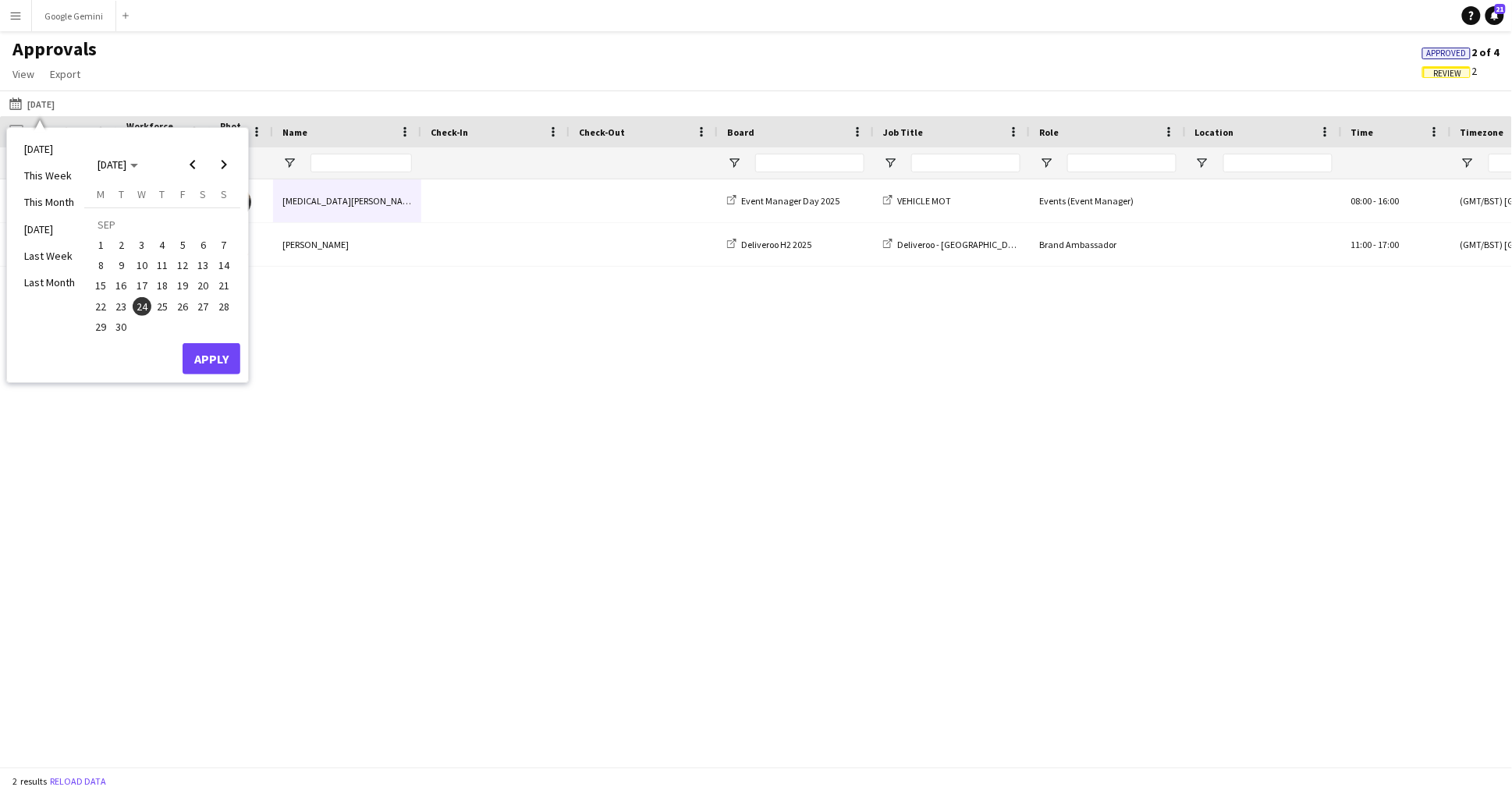
click at [159, 298] on span "25" at bounding box center [162, 306] width 19 height 19
click at [210, 364] on button "Apply" at bounding box center [211, 359] width 58 height 31
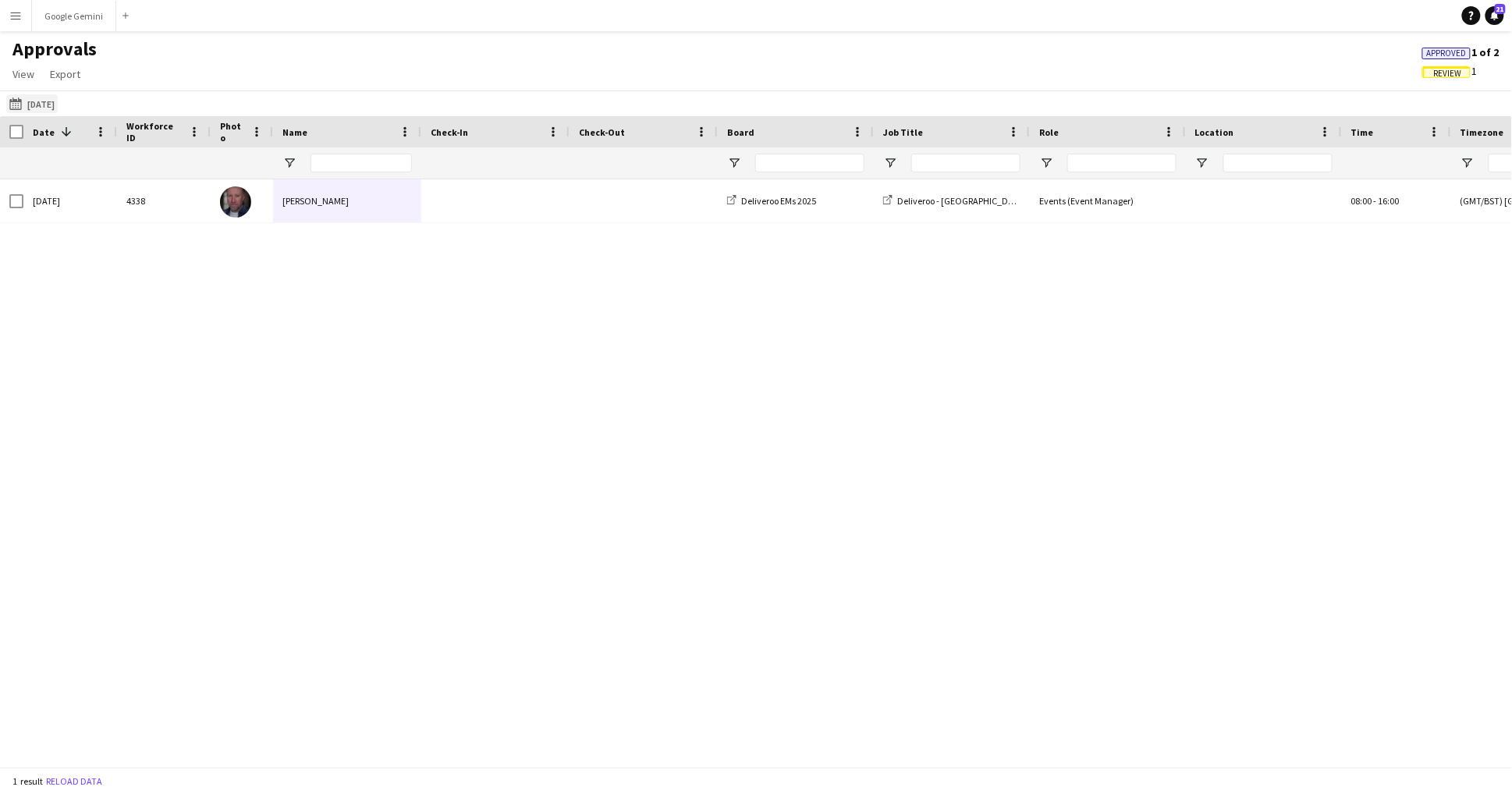
click at [58, 106] on button "[DATE] [DATE]" at bounding box center [32, 104] width 52 height 19
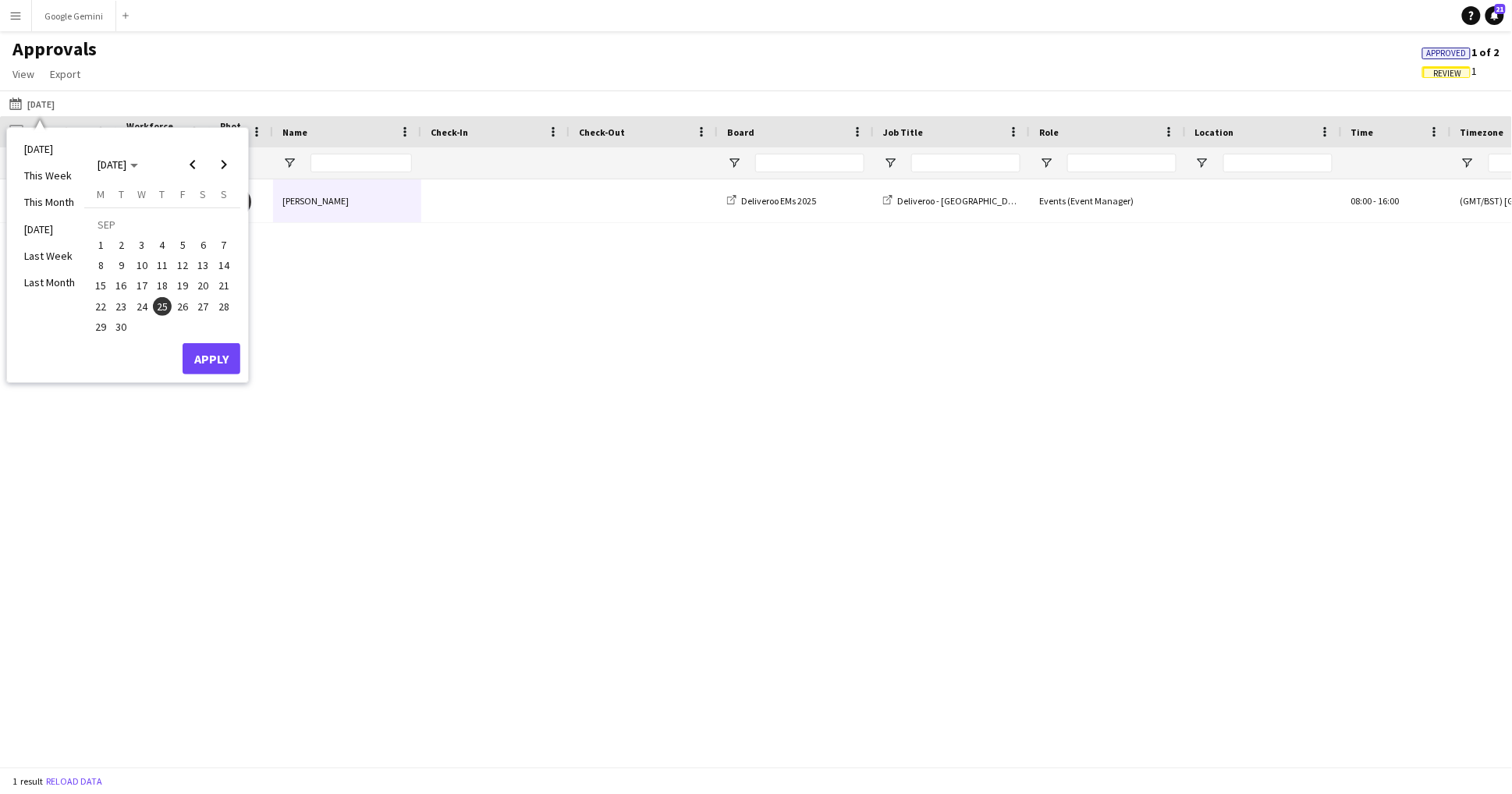
click at [180, 304] on span "26" at bounding box center [182, 306] width 19 height 19
click at [223, 360] on button "Apply" at bounding box center [211, 359] width 58 height 31
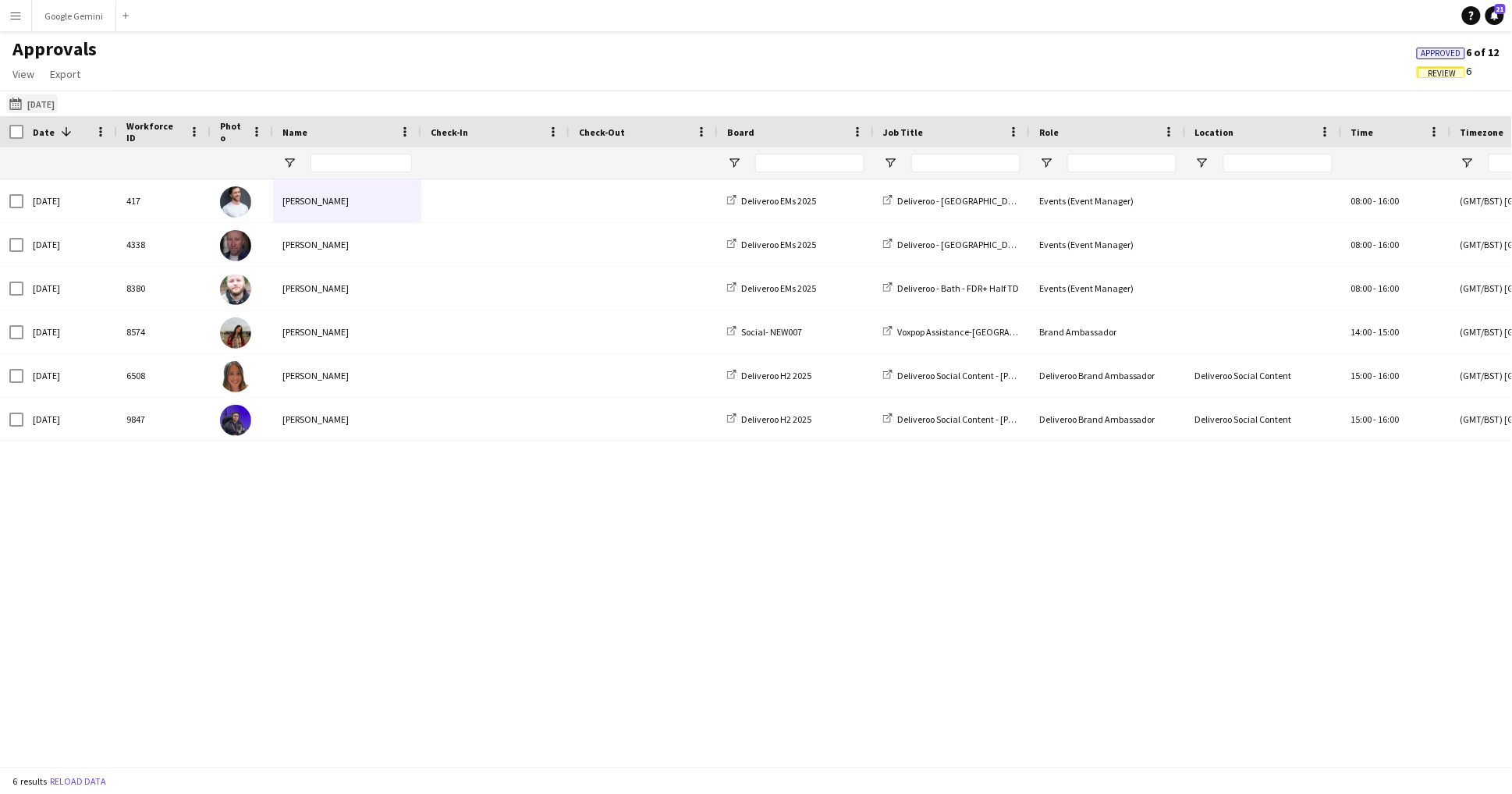
click at [58, 105] on button "[DATE] [DATE]" at bounding box center [32, 104] width 52 height 19
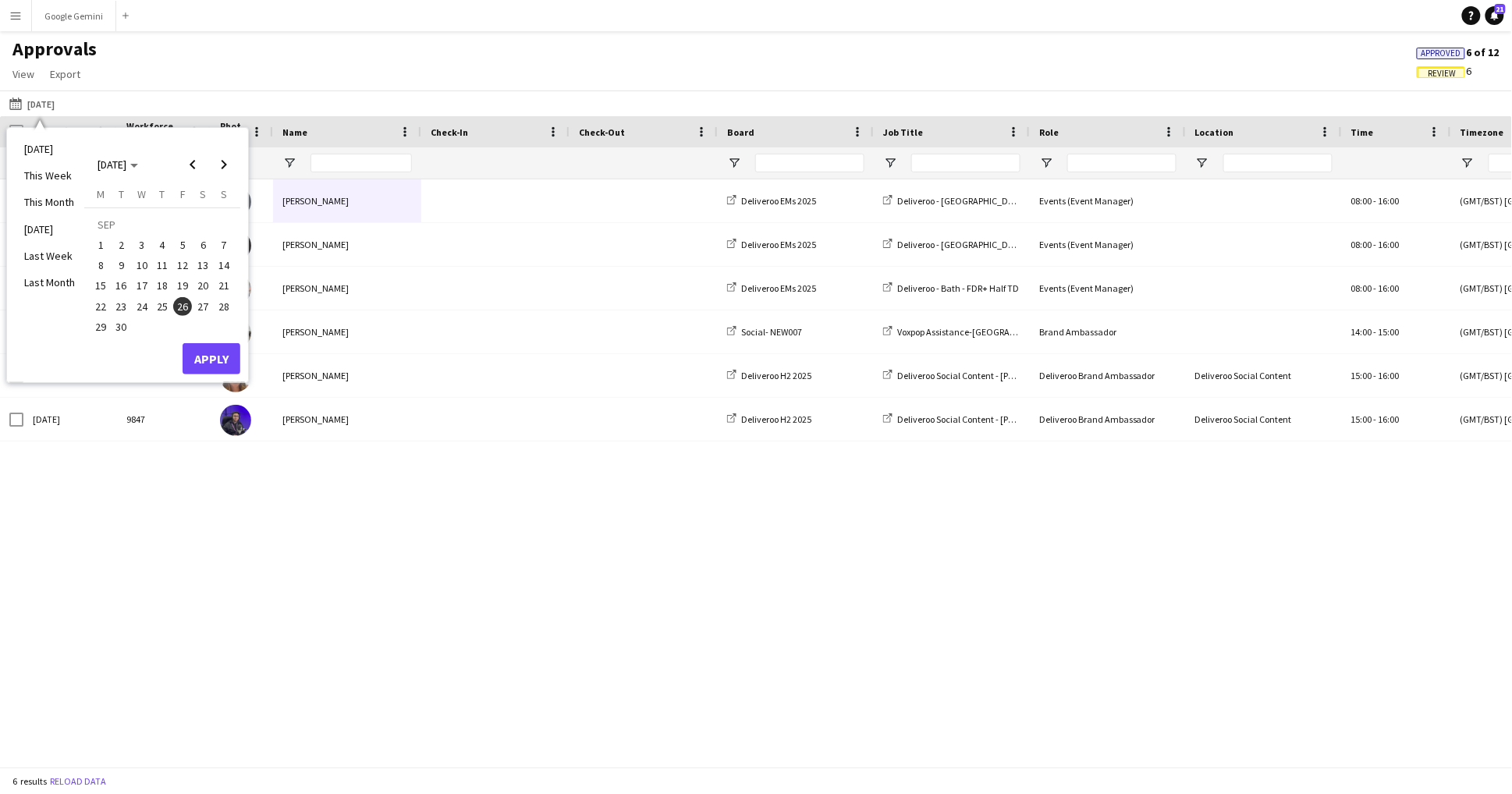
click at [207, 306] on span "27" at bounding box center [203, 306] width 19 height 19
click at [219, 348] on button "Apply" at bounding box center [211, 359] width 58 height 31
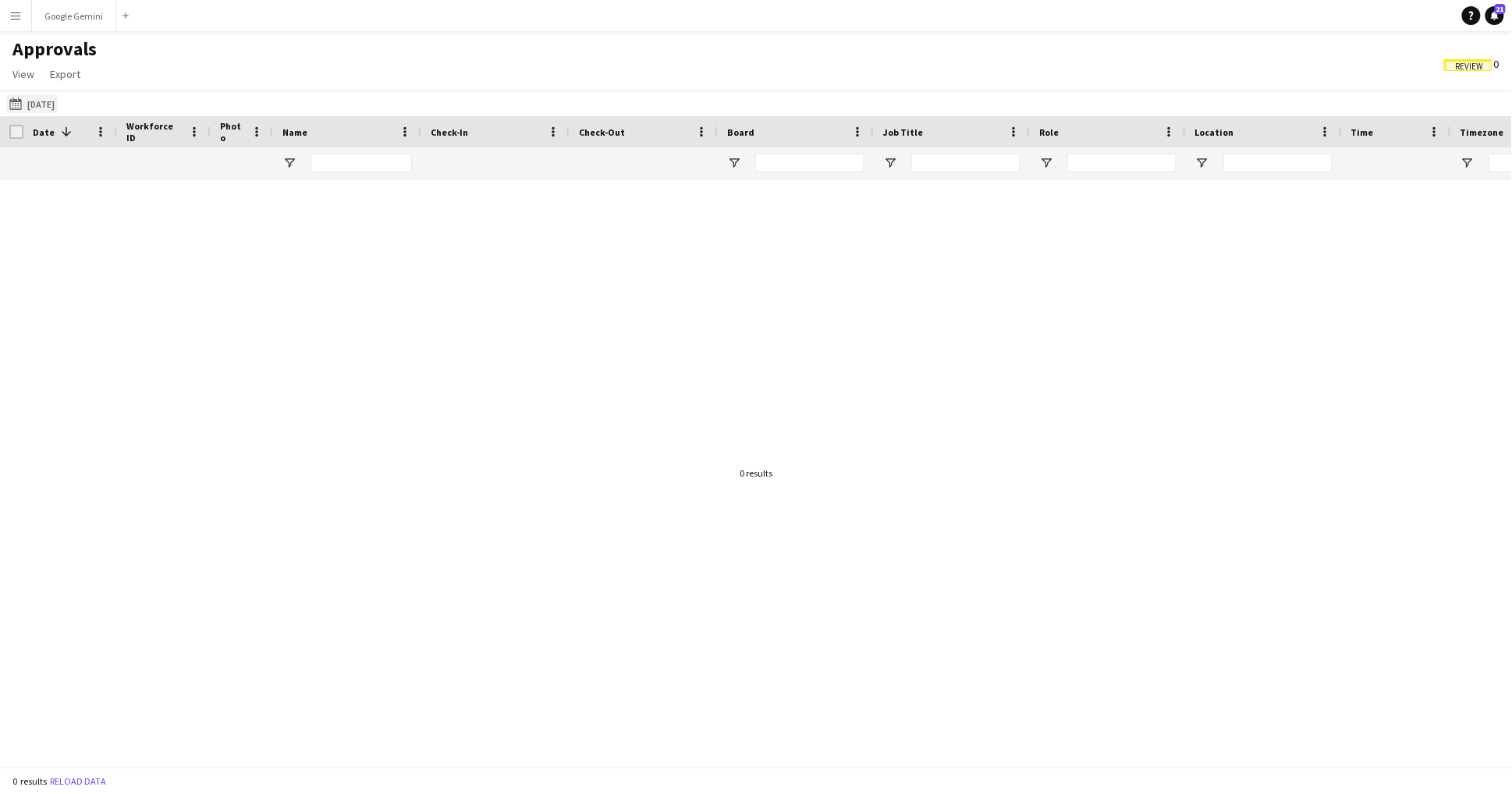
click at [55, 105] on button "[DATE] [DATE]" at bounding box center [32, 104] width 52 height 19
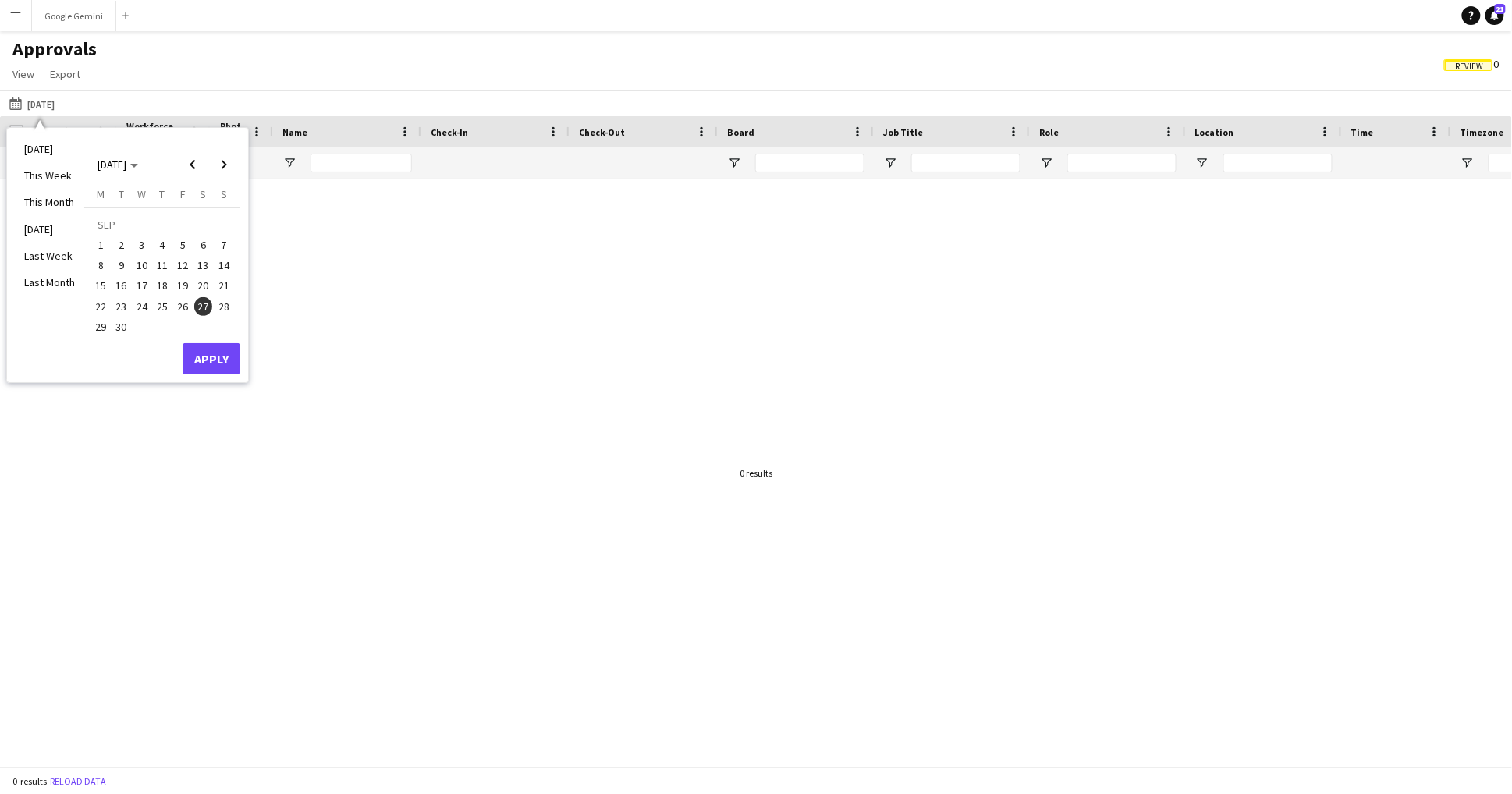
click at [228, 301] on span "28" at bounding box center [224, 306] width 19 height 19
click at [226, 357] on button "Apply" at bounding box center [211, 359] width 58 height 31
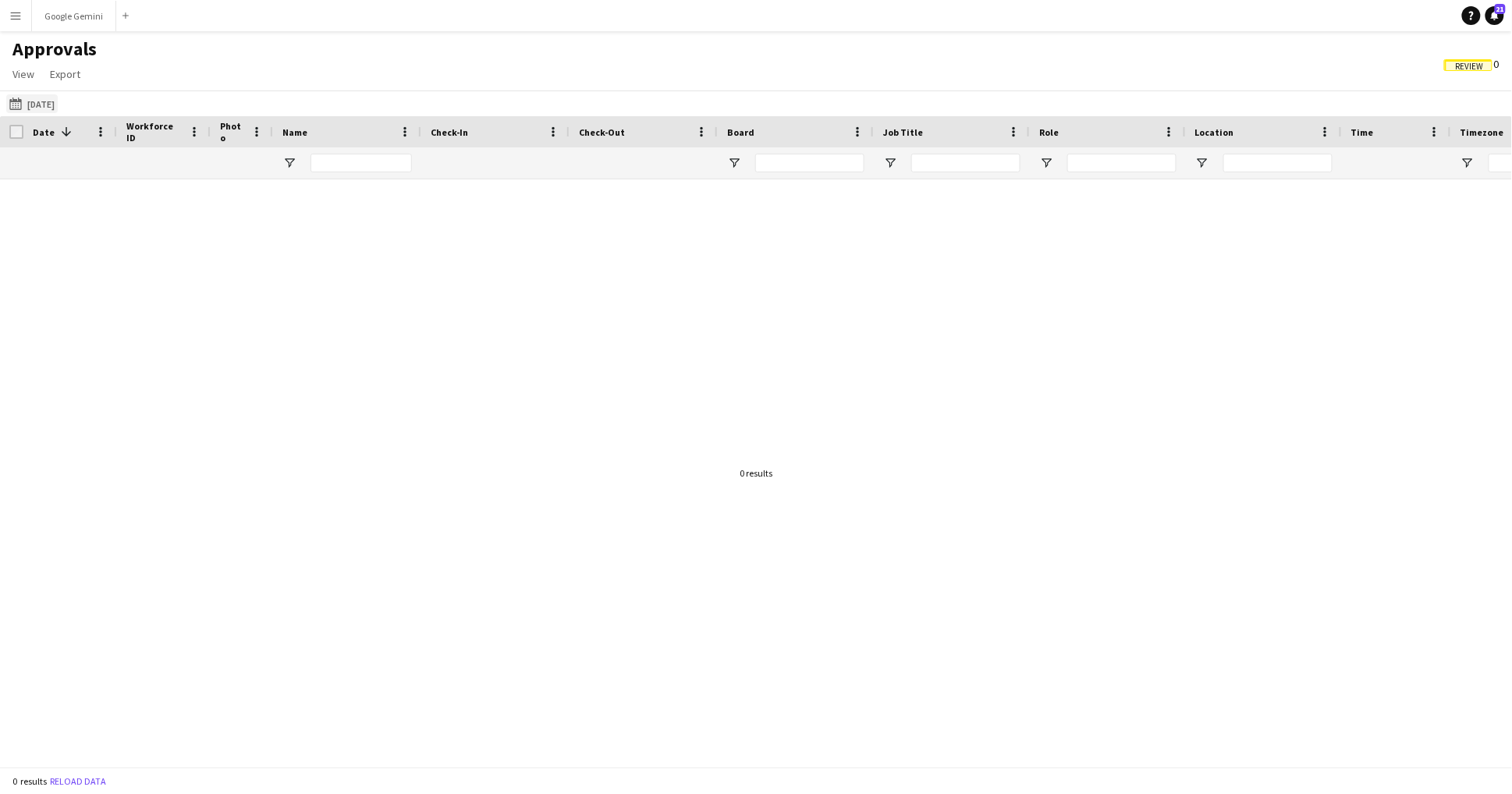
click at [58, 104] on button "[DATE] [DATE]" at bounding box center [32, 104] width 52 height 19
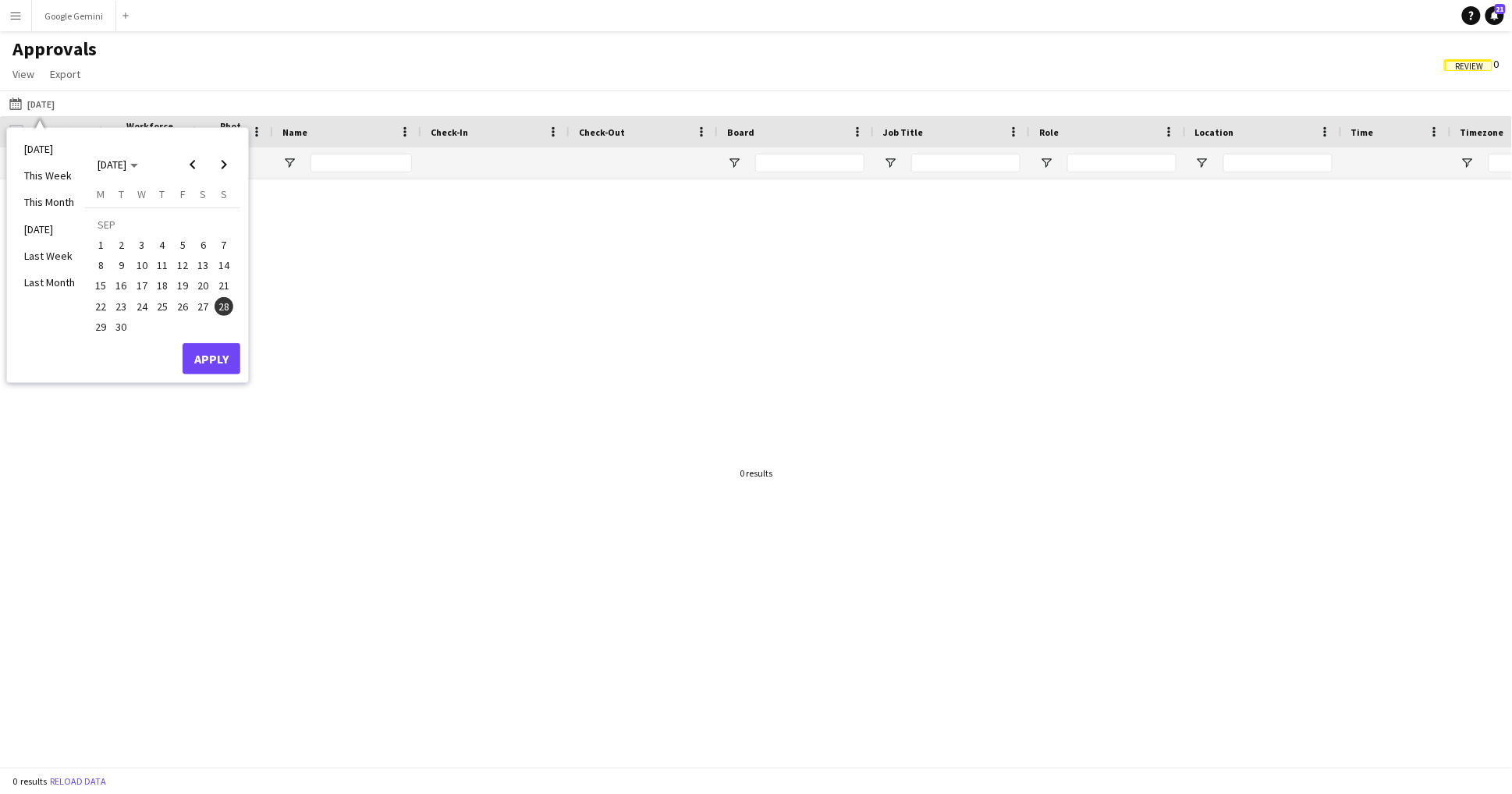
click at [103, 325] on span "29" at bounding box center [100, 326] width 19 height 19
click at [235, 356] on button "Apply" at bounding box center [211, 359] width 58 height 31
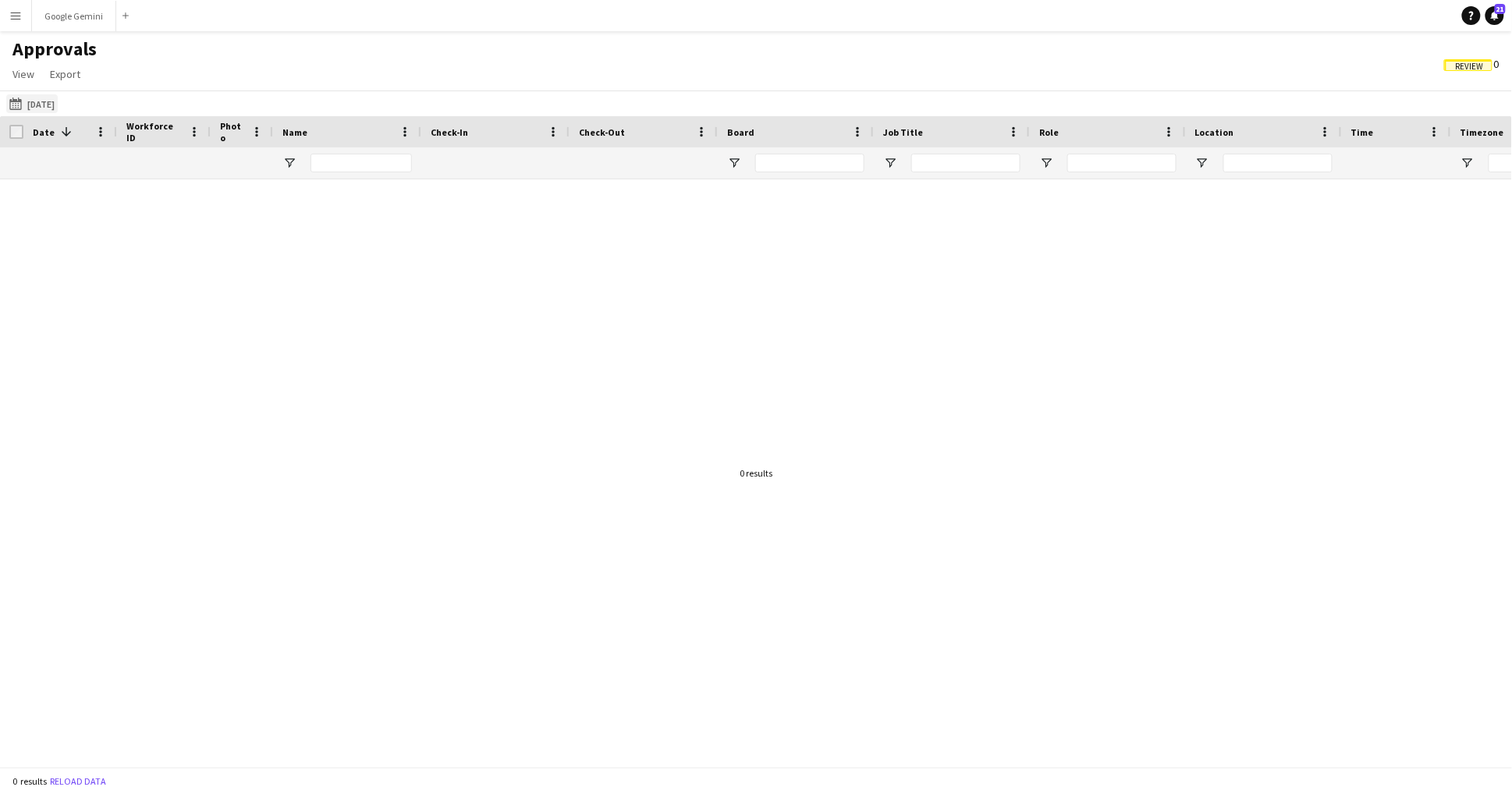
click at [58, 97] on button "[DATE] [DATE]" at bounding box center [32, 104] width 52 height 19
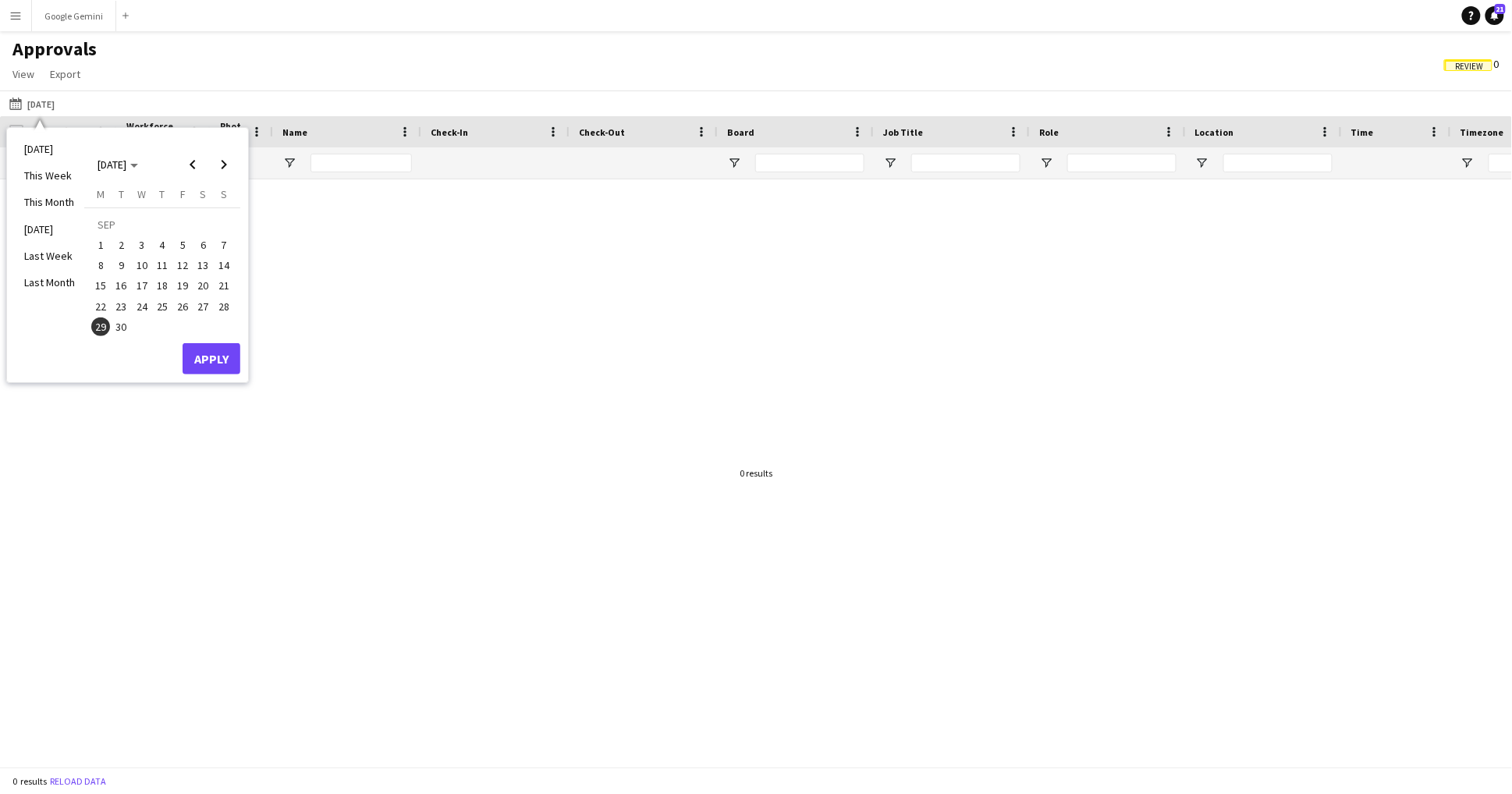
click at [128, 329] on span "30" at bounding box center [122, 326] width 19 height 19
click at [225, 359] on button "Apply" at bounding box center [211, 359] width 58 height 31
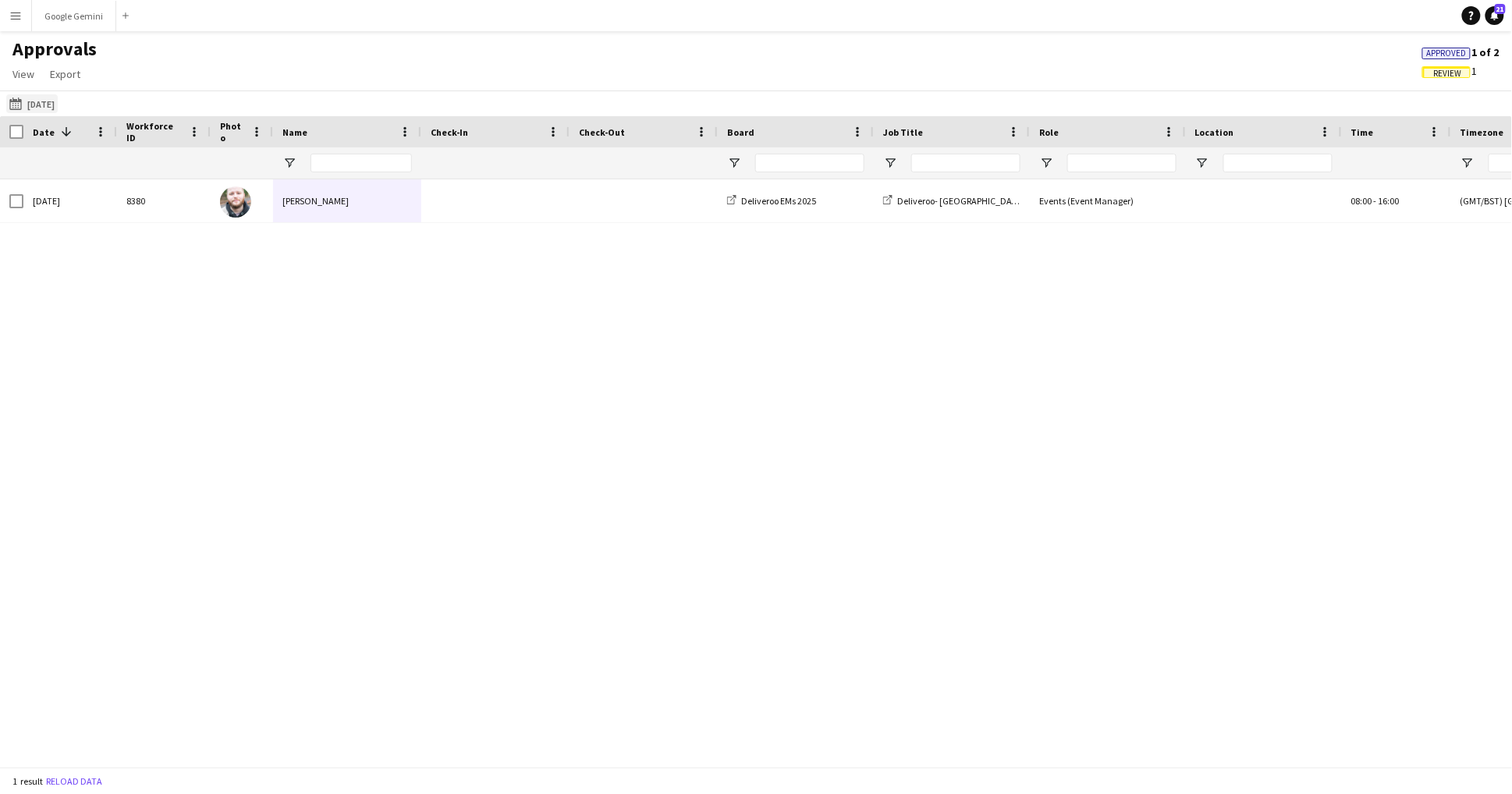
click at [58, 97] on button "[DATE] [DATE]" at bounding box center [32, 104] width 52 height 19
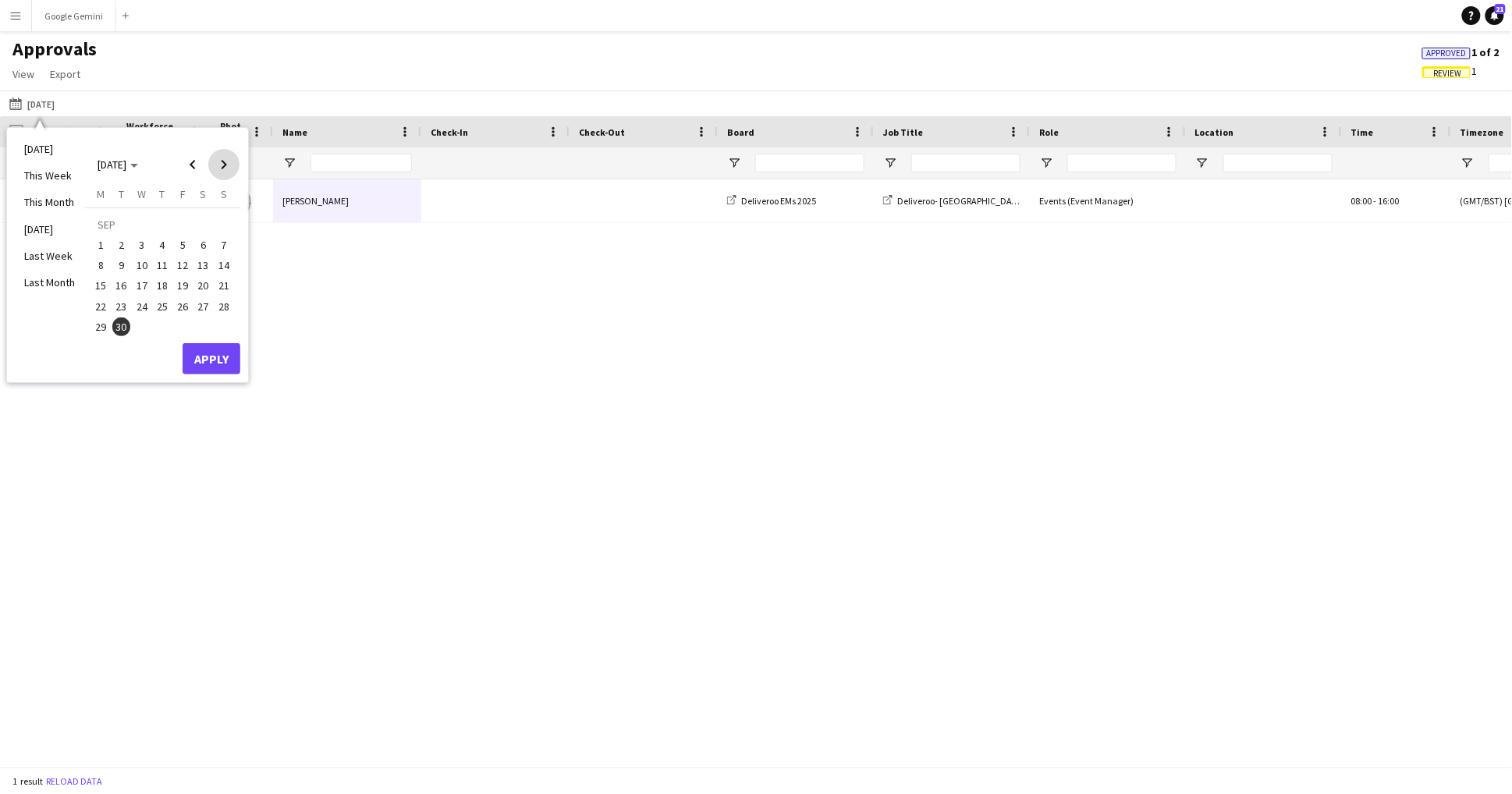
click at [223, 163] on span "Next month" at bounding box center [224, 165] width 31 height 31
click at [134, 247] on span "1" at bounding box center [141, 244] width 19 height 19
click at [224, 357] on button "Apply" at bounding box center [211, 359] width 58 height 31
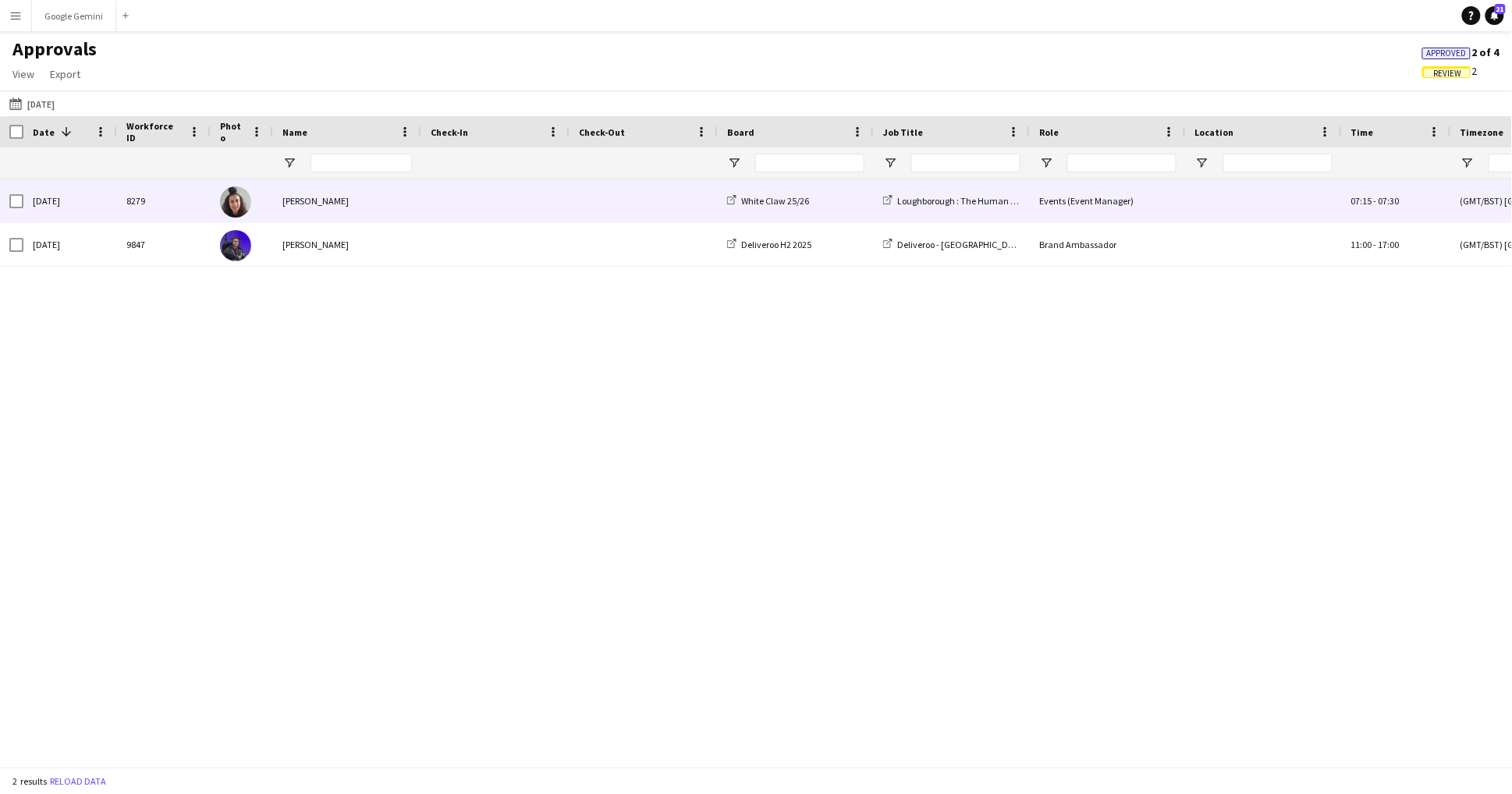
click at [241, 206] on img at bounding box center [235, 202] width 31 height 31
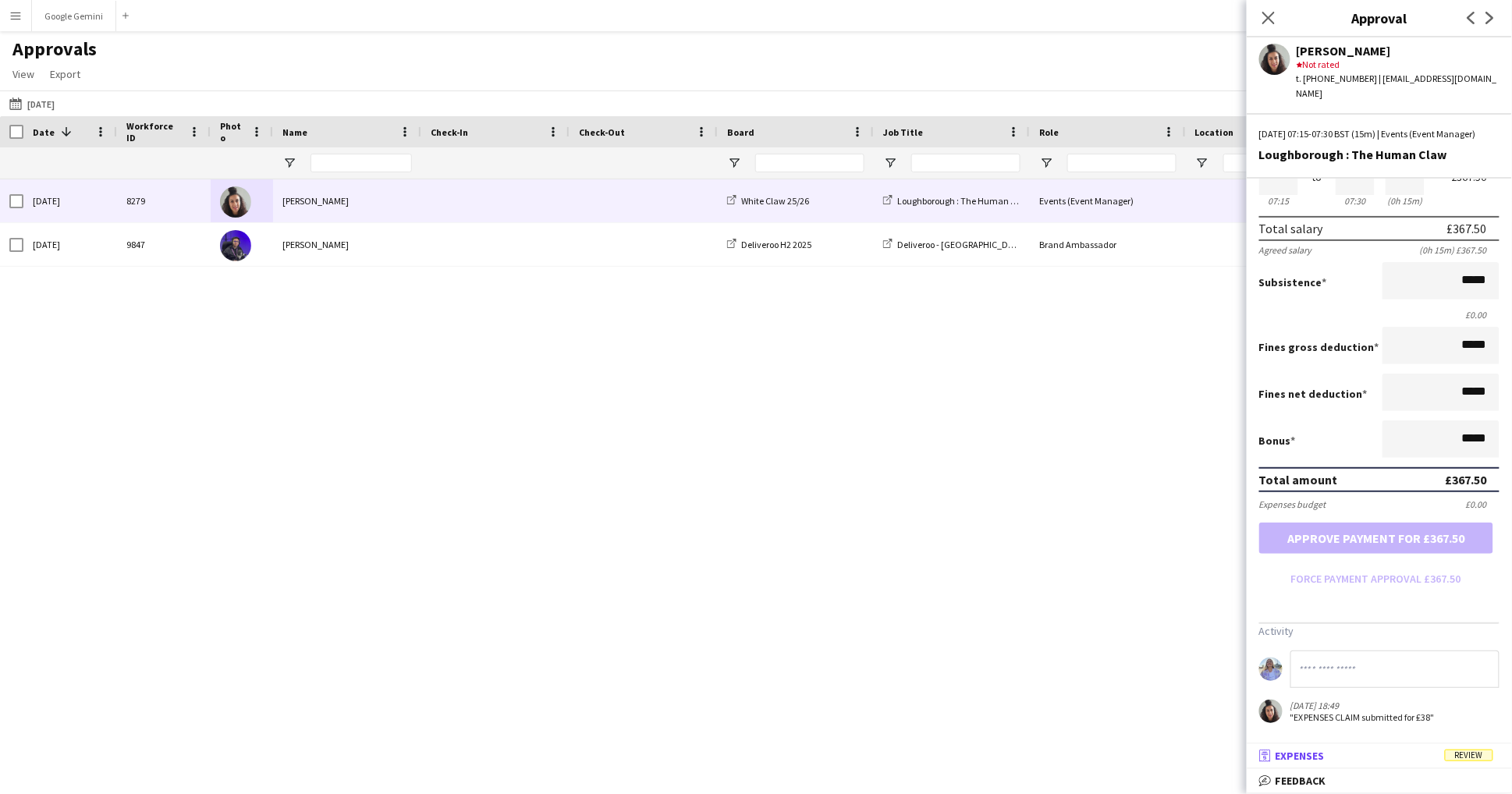
click at [1415, 749] on mat-panel-title "receipt Expenses Review" at bounding box center [1376, 756] width 259 height 14
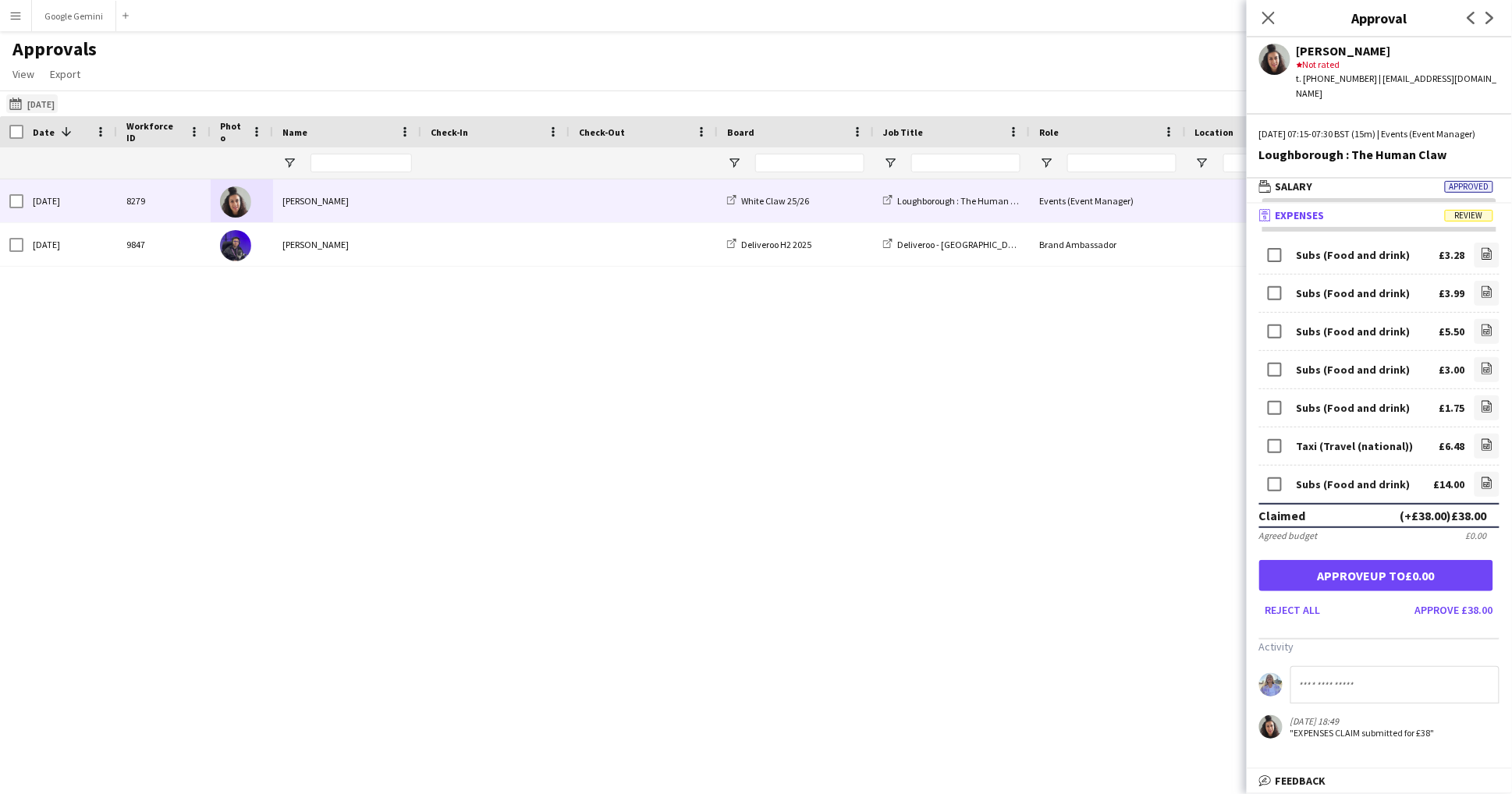
click at [56, 101] on button "[DATE] [DATE]" at bounding box center [32, 104] width 52 height 19
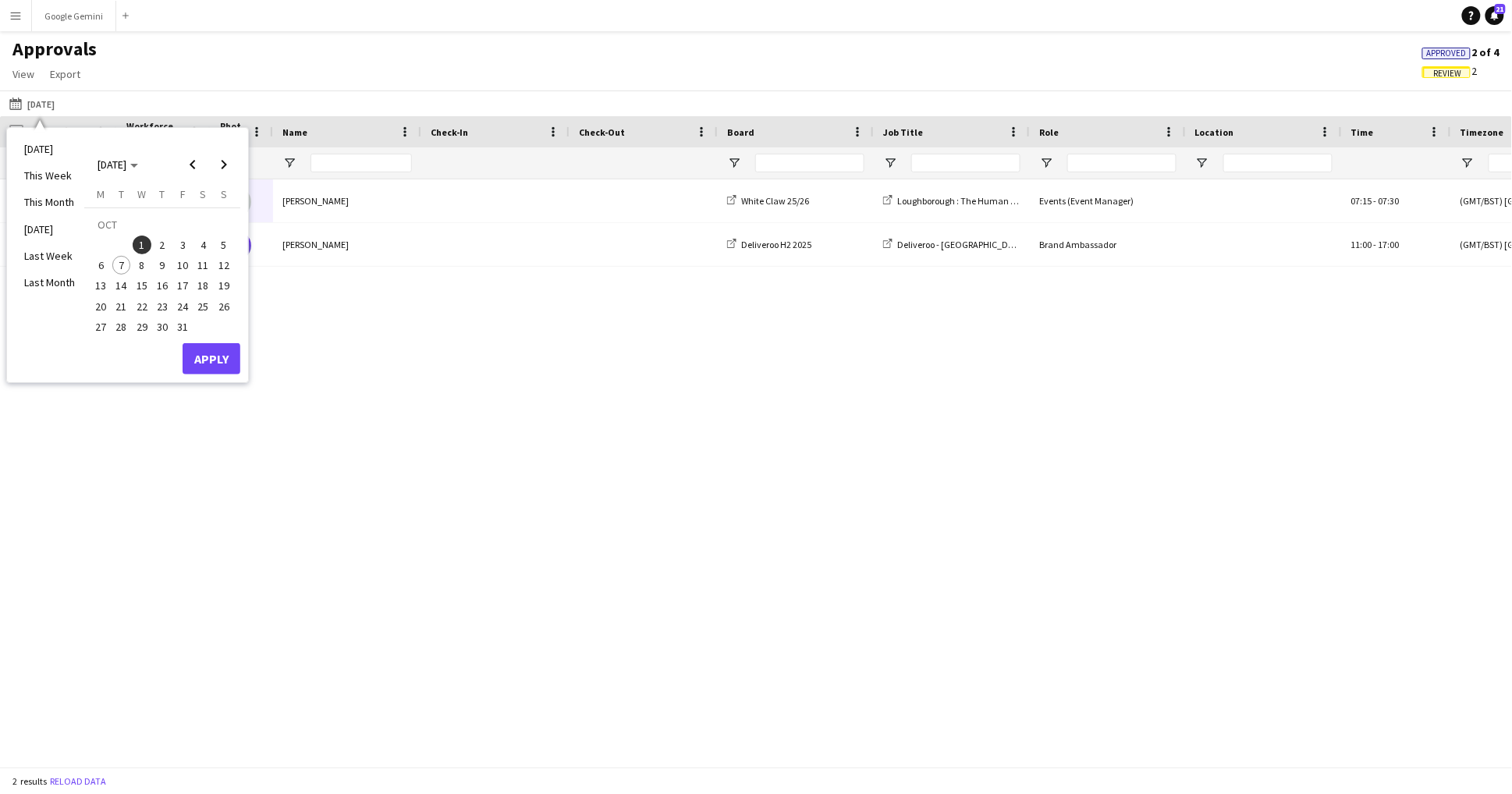
click at [166, 241] on span "2" at bounding box center [162, 244] width 19 height 19
click at [235, 360] on button "Apply" at bounding box center [211, 359] width 58 height 31
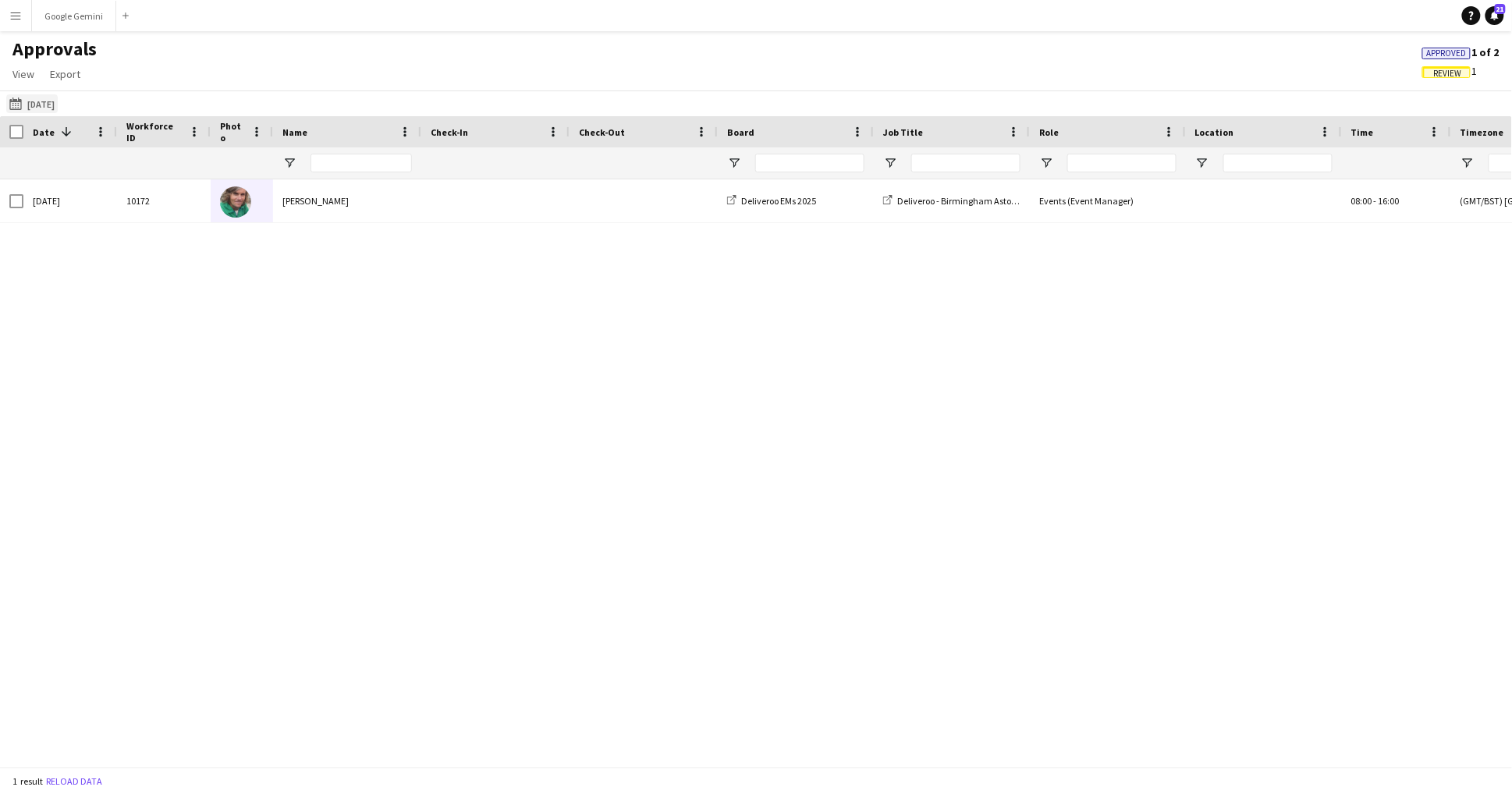
click at [58, 103] on button "[DATE] [DATE]" at bounding box center [32, 104] width 52 height 19
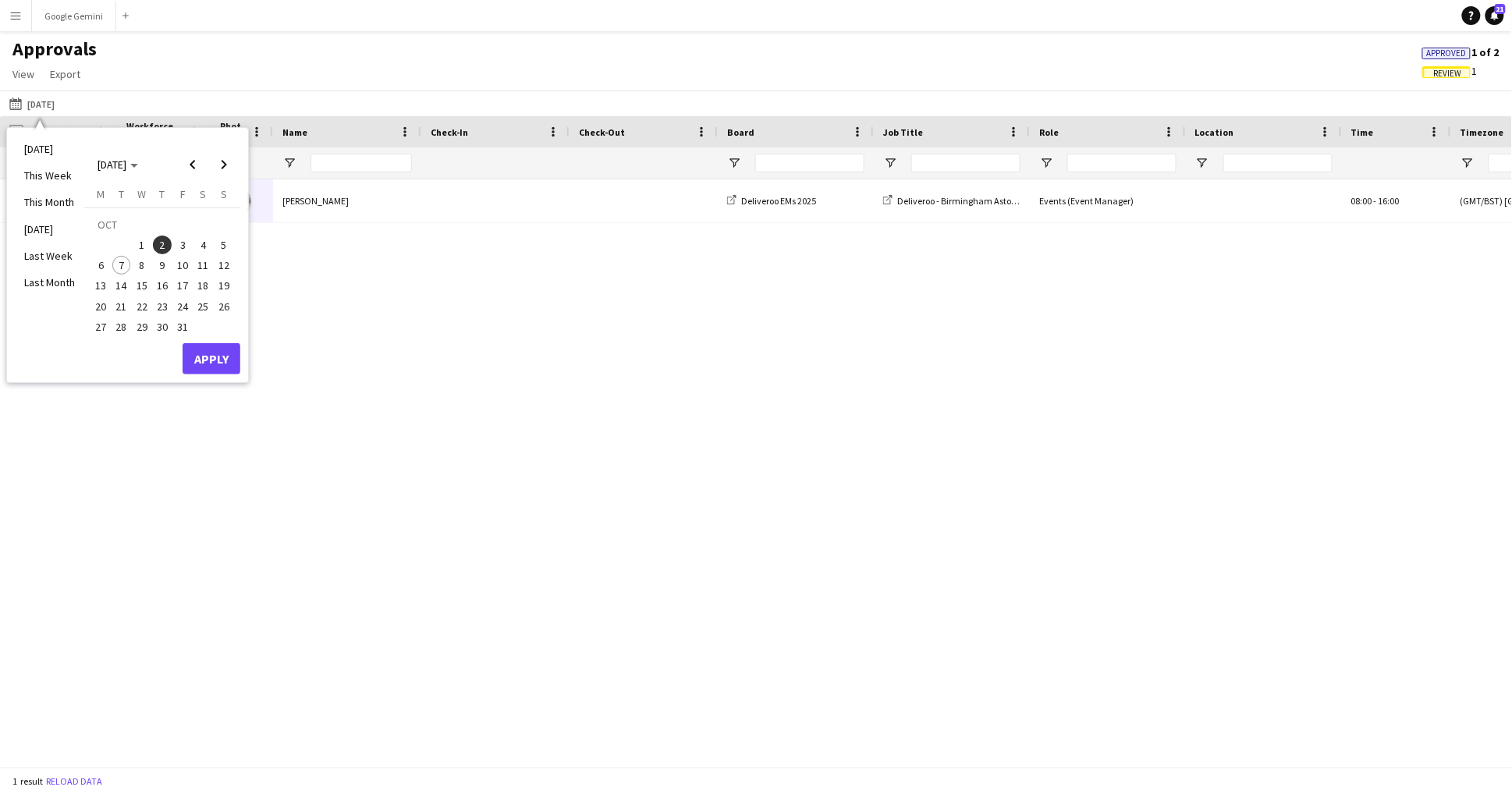
click at [188, 248] on span "3" at bounding box center [182, 244] width 19 height 19
click at [224, 354] on button "Apply" at bounding box center [211, 359] width 58 height 31
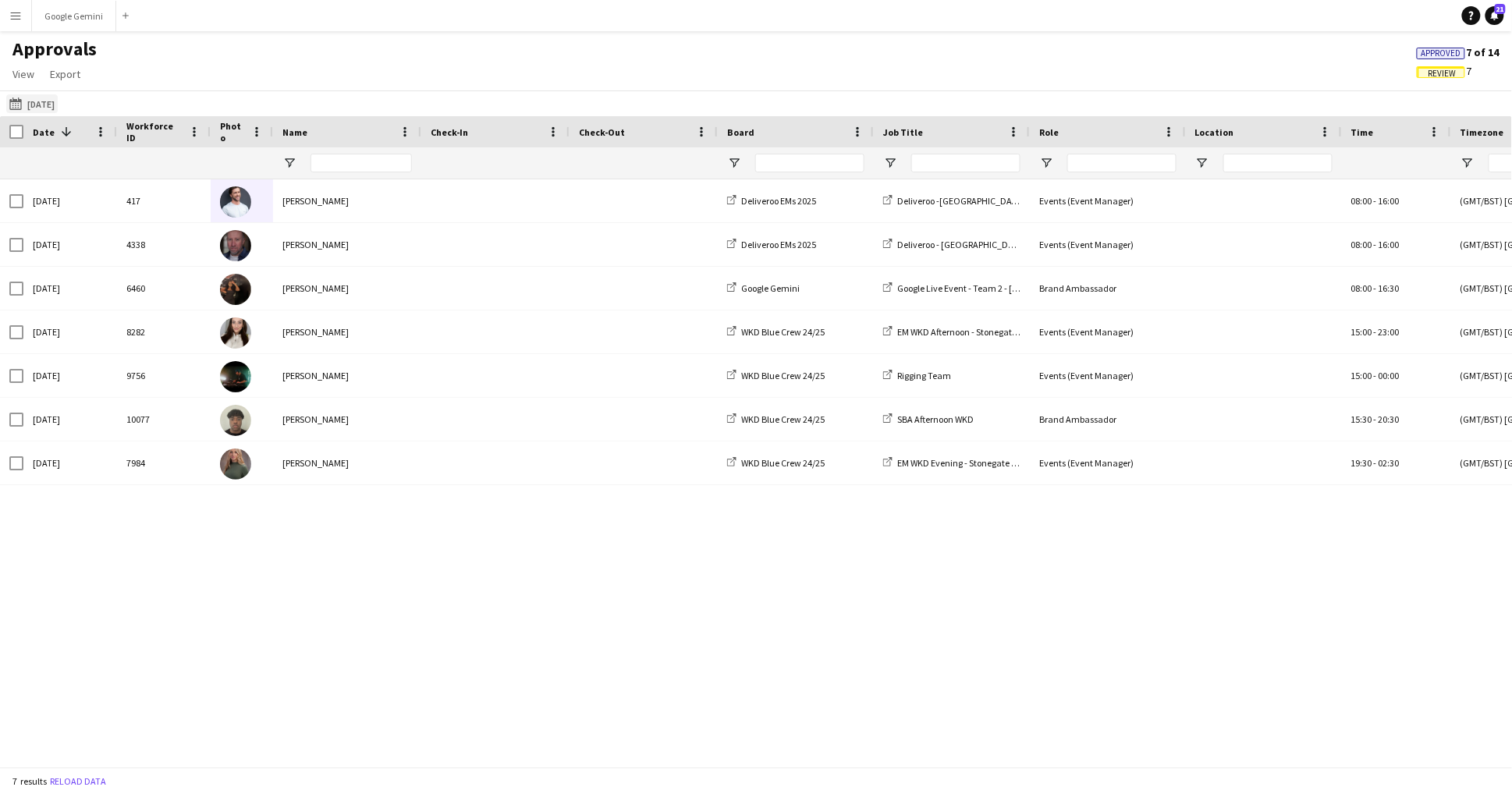
click at [58, 104] on button "[DATE] [DATE]" at bounding box center [32, 104] width 52 height 19
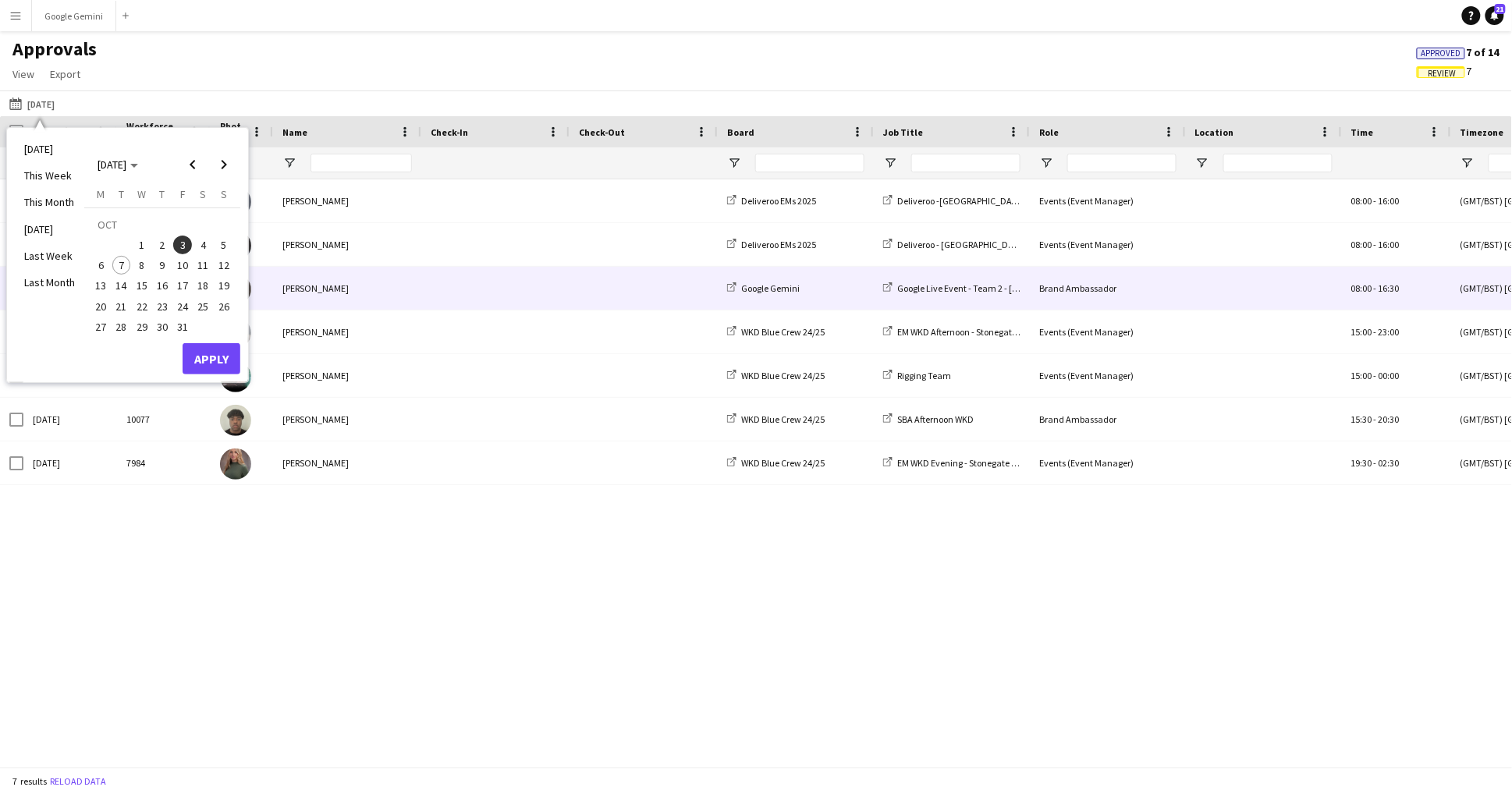
click at [334, 303] on div "[PERSON_NAME]" at bounding box center [347, 288] width 148 height 43
